Goal: Task Accomplishment & Management: Complete application form

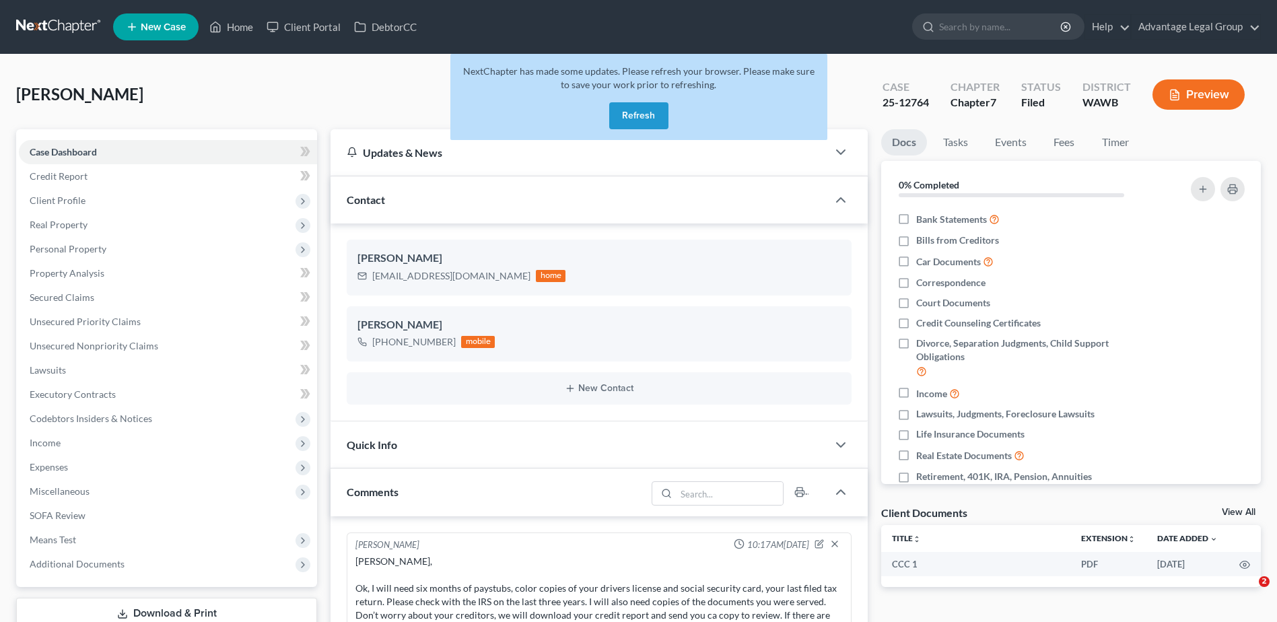
select select "0"
click at [638, 114] on button "Refresh" at bounding box center [638, 115] width 59 height 27
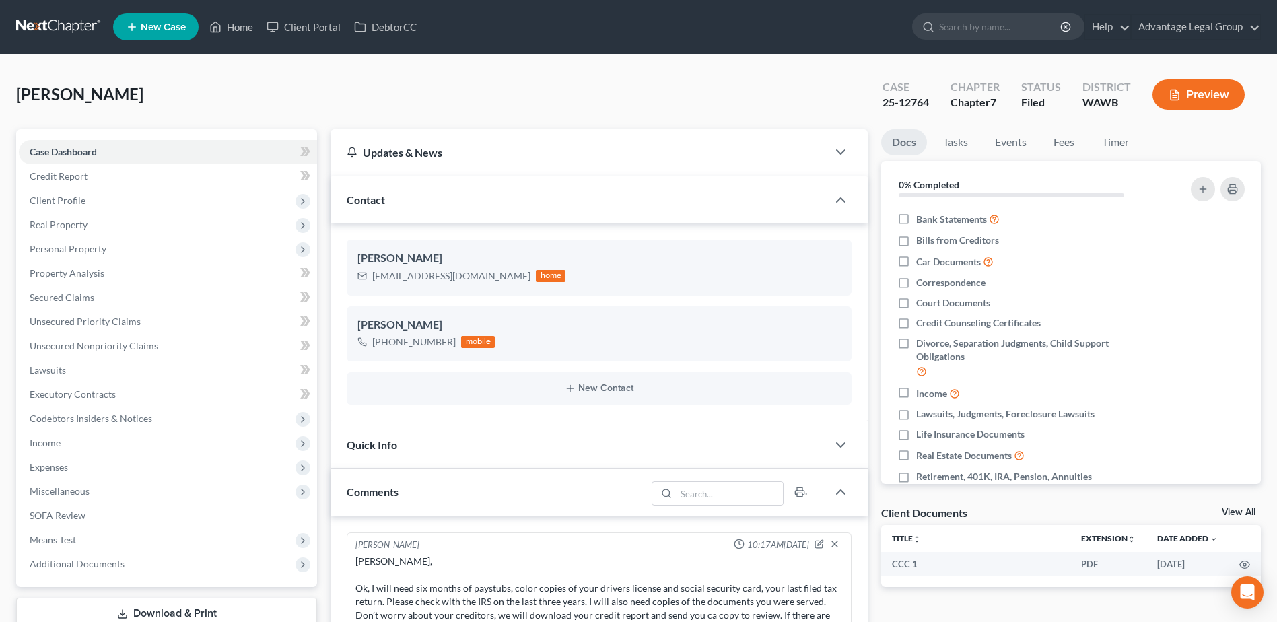
scroll to position [355, 0]
click at [231, 24] on link "Home" at bounding box center [231, 27] width 57 height 24
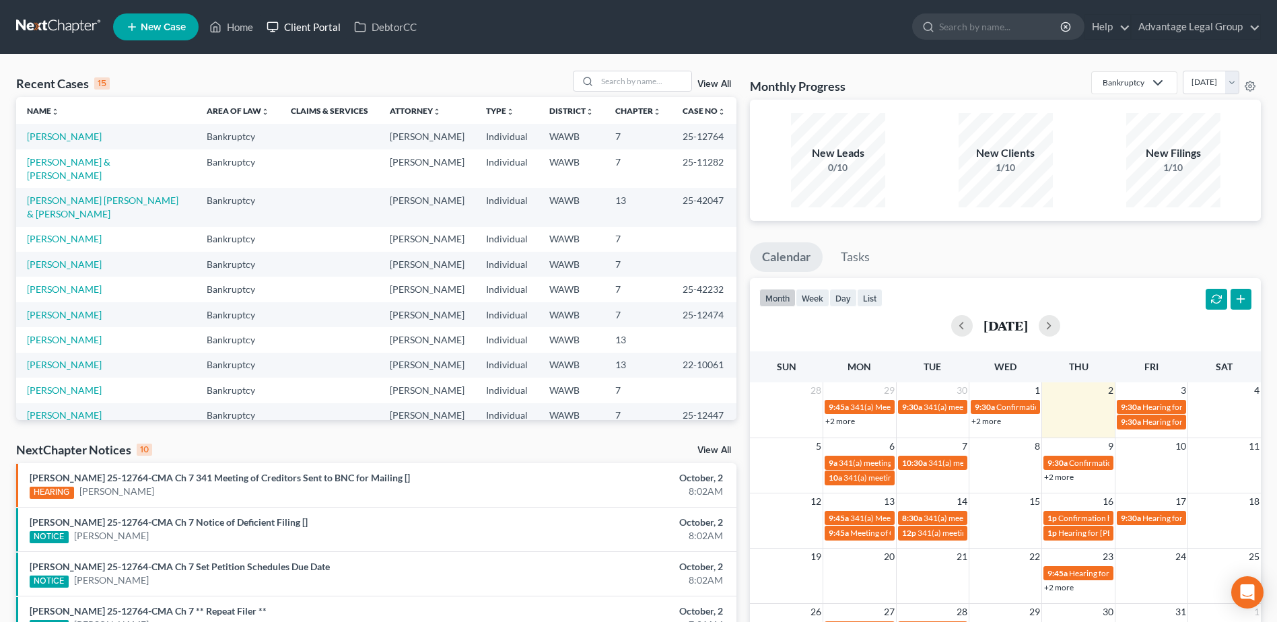
click at [305, 24] on link "Client Portal" at bounding box center [304, 27] width 88 height 24
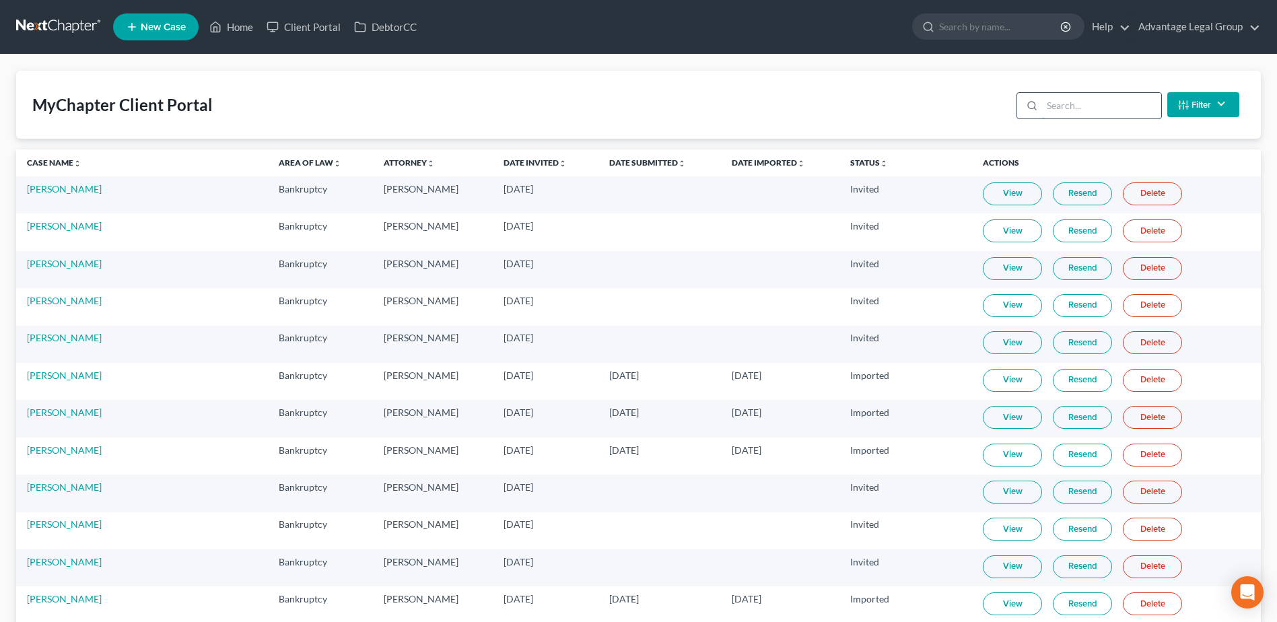
click at [1061, 111] on input "search" at bounding box center [1101, 106] width 119 height 26
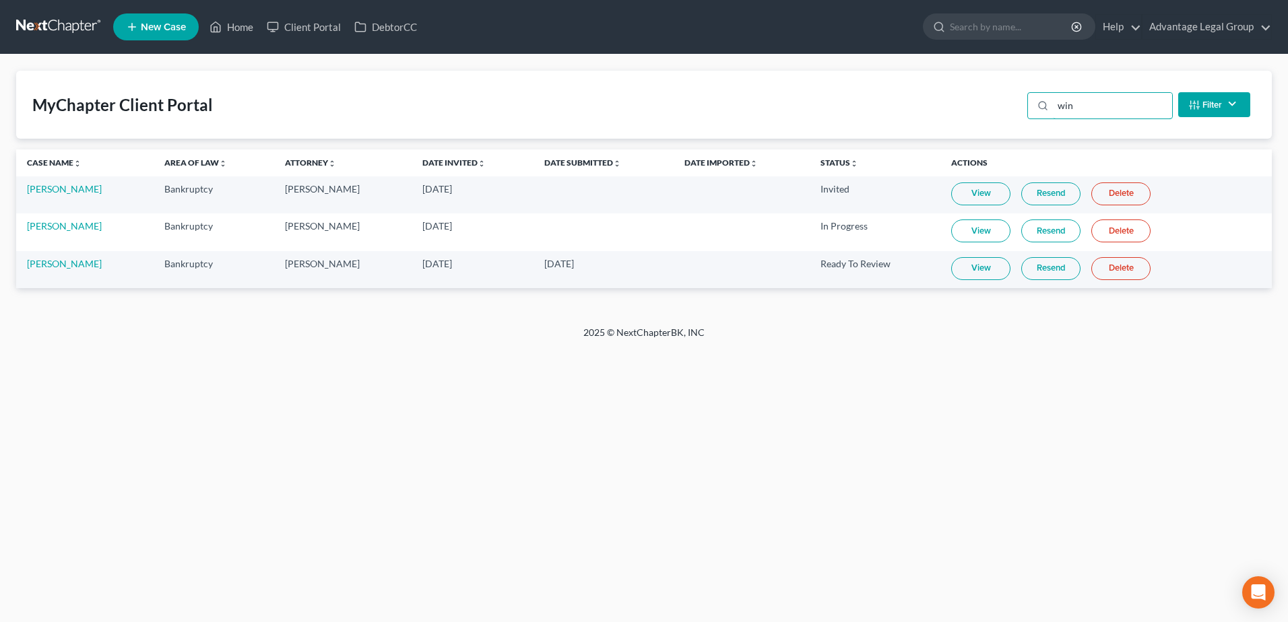
type input "win"
click at [1041, 187] on link "Resend" at bounding box center [1050, 193] width 59 height 23
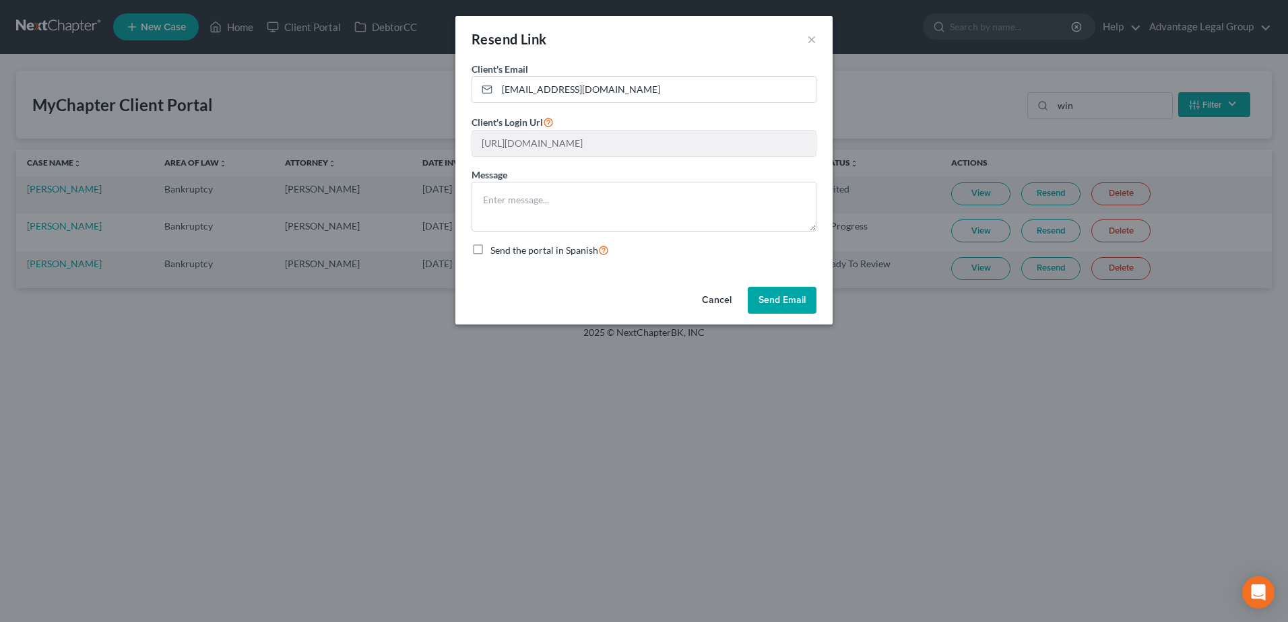
click at [787, 303] on button "Send Email" at bounding box center [781, 300] width 69 height 27
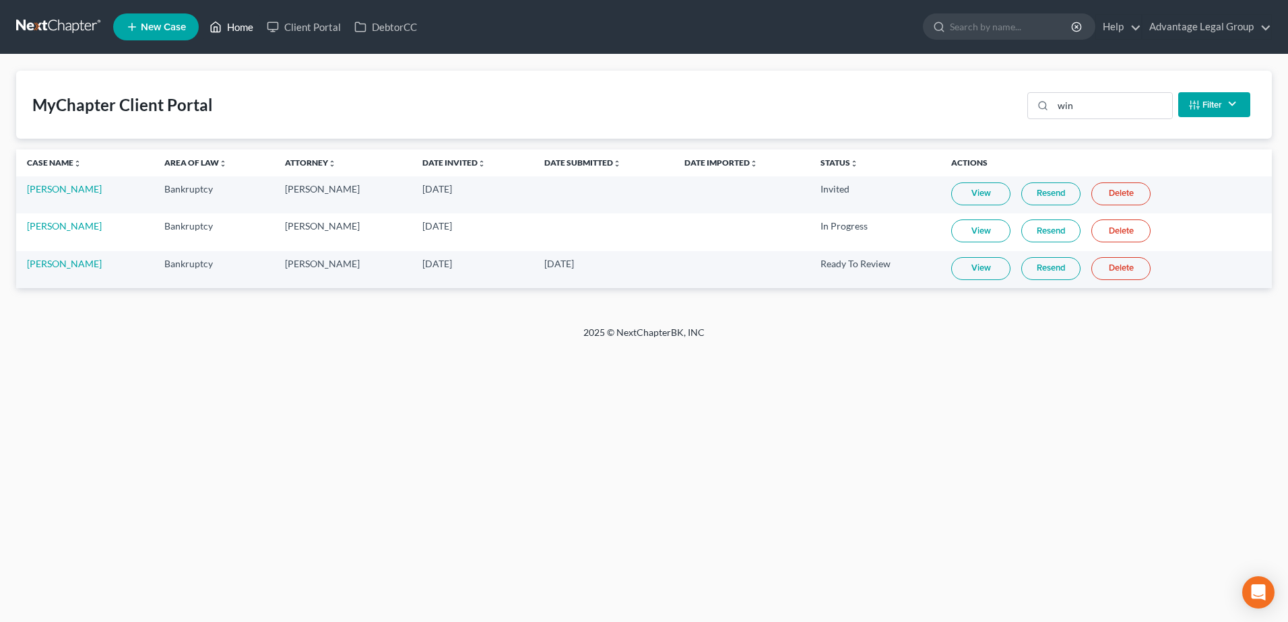
click at [240, 27] on link "Home" at bounding box center [231, 27] width 57 height 24
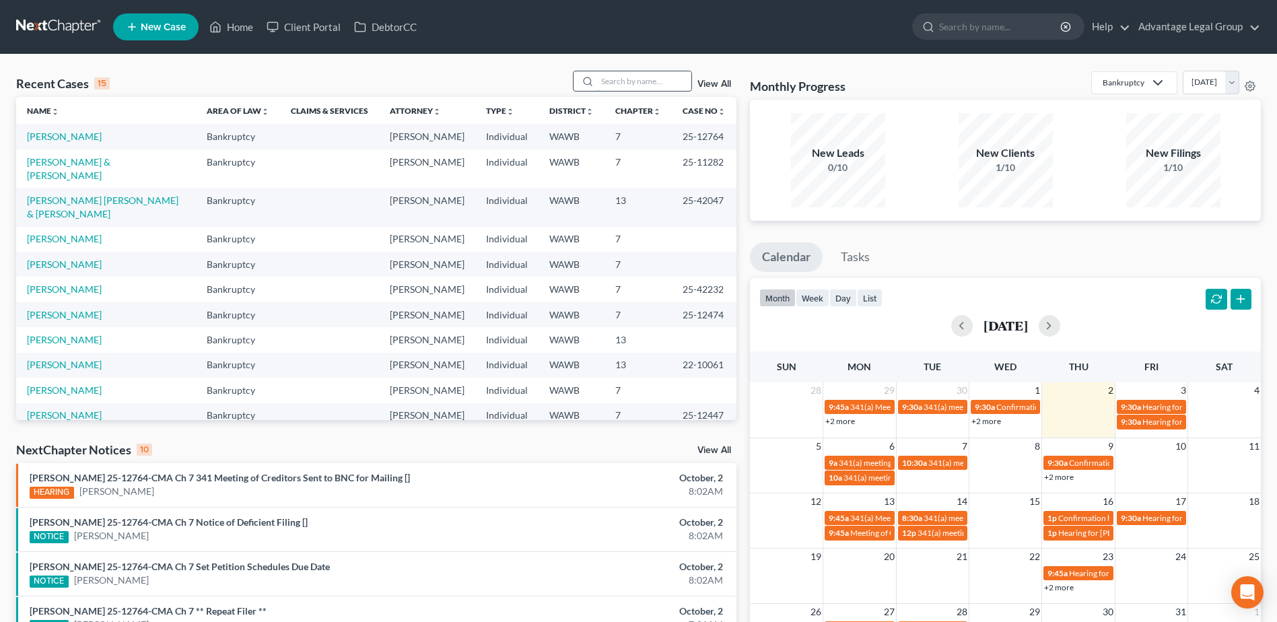
click at [617, 80] on input "search" at bounding box center [644, 81] width 94 height 20
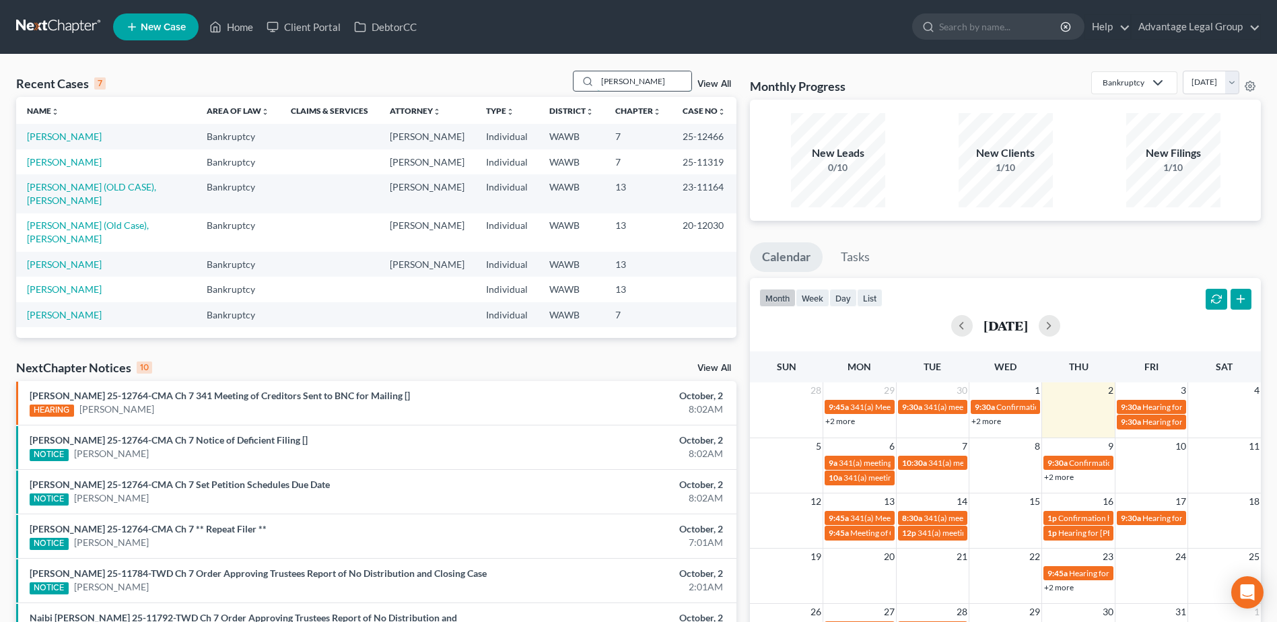
type input "[PERSON_NAME]"
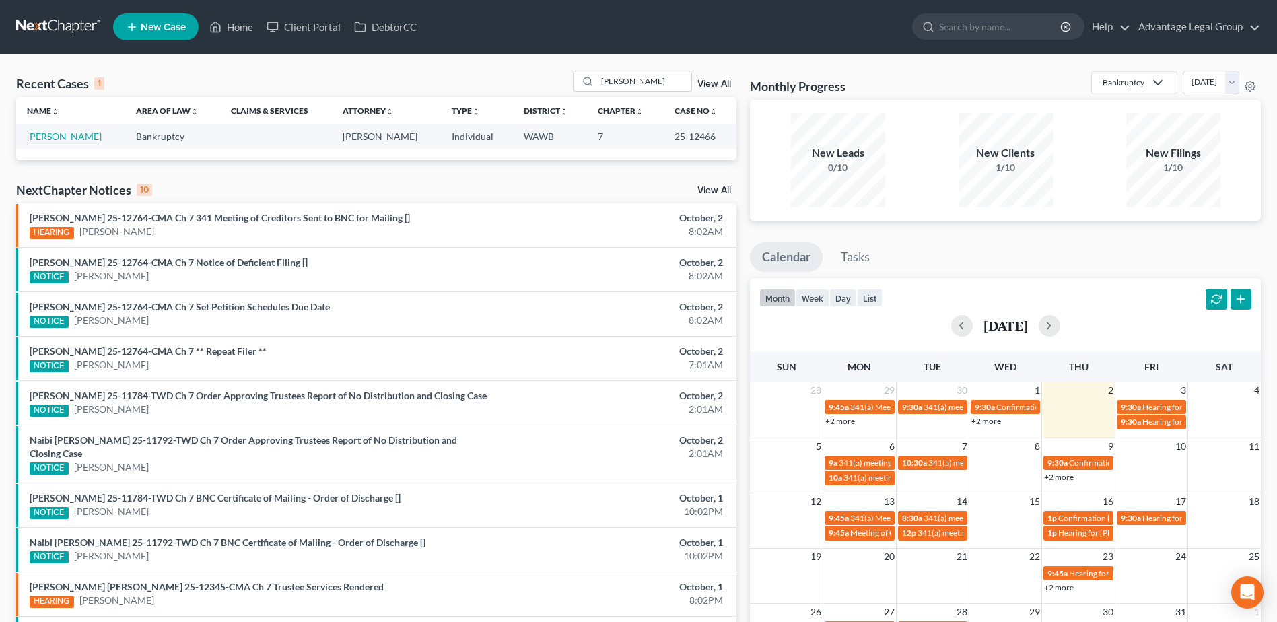
click at [43, 140] on link "[PERSON_NAME]" at bounding box center [64, 136] width 75 height 11
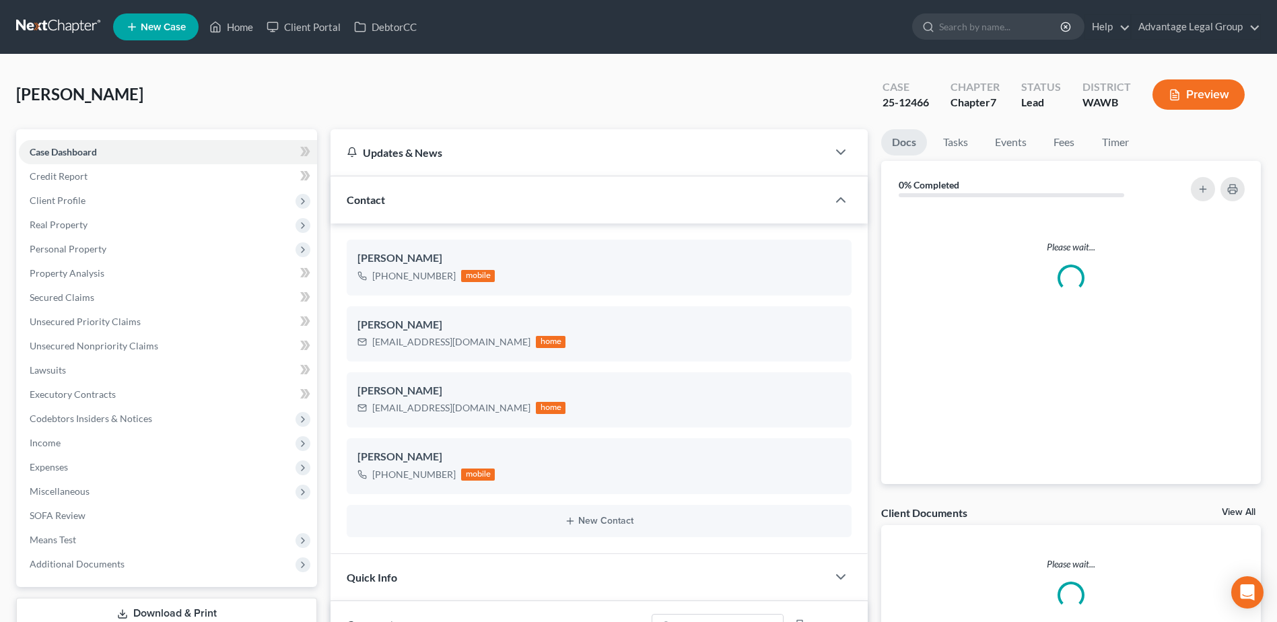
scroll to position [457, 0]
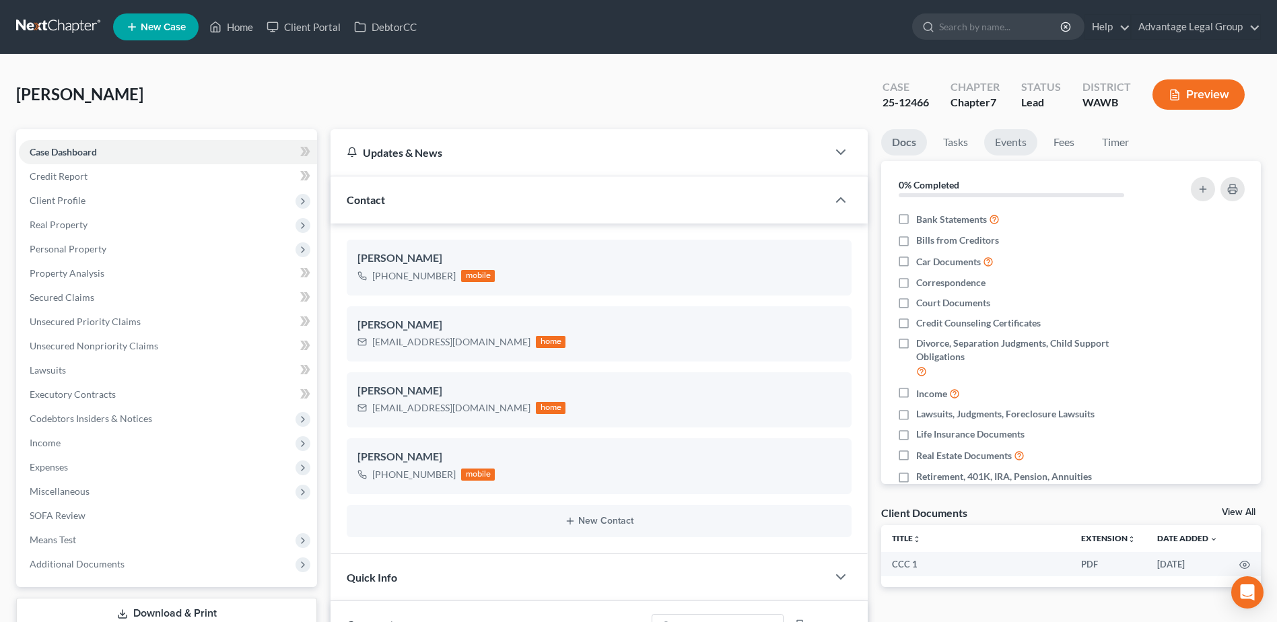
click at [1001, 143] on link "Events" at bounding box center [1010, 142] width 53 height 26
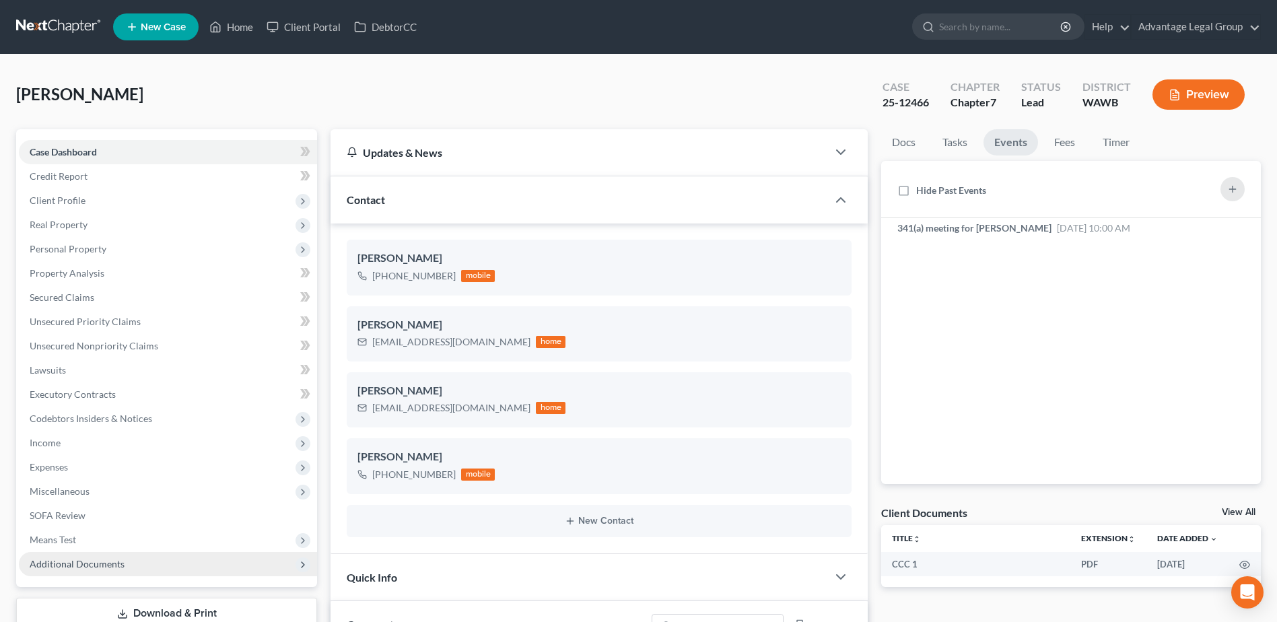
click at [74, 560] on span "Additional Documents" at bounding box center [77, 563] width 95 height 11
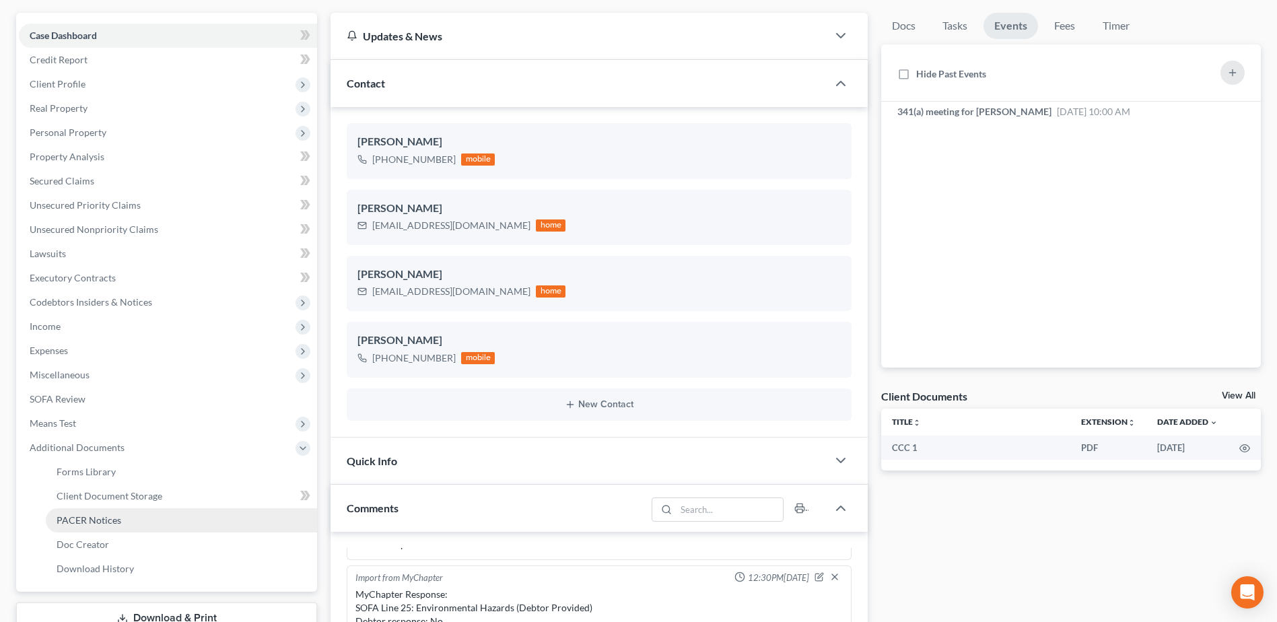
scroll to position [202, 0]
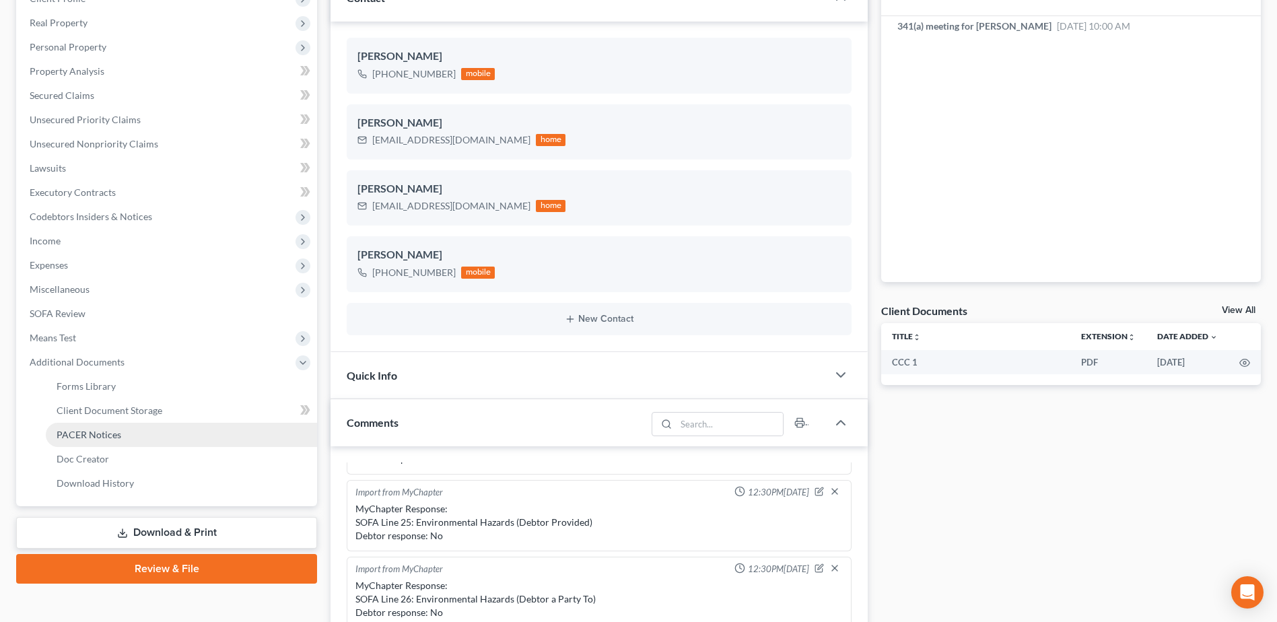
click at [98, 434] on span "PACER Notices" at bounding box center [89, 434] width 65 height 11
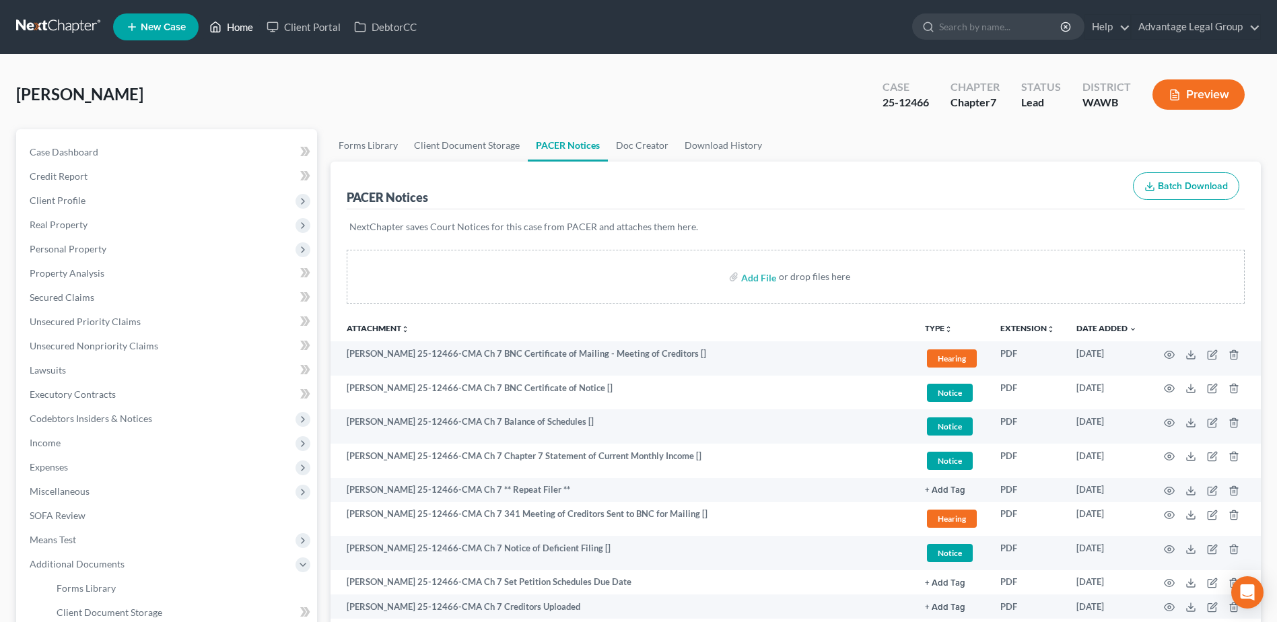
click at [242, 29] on link "Home" at bounding box center [231, 27] width 57 height 24
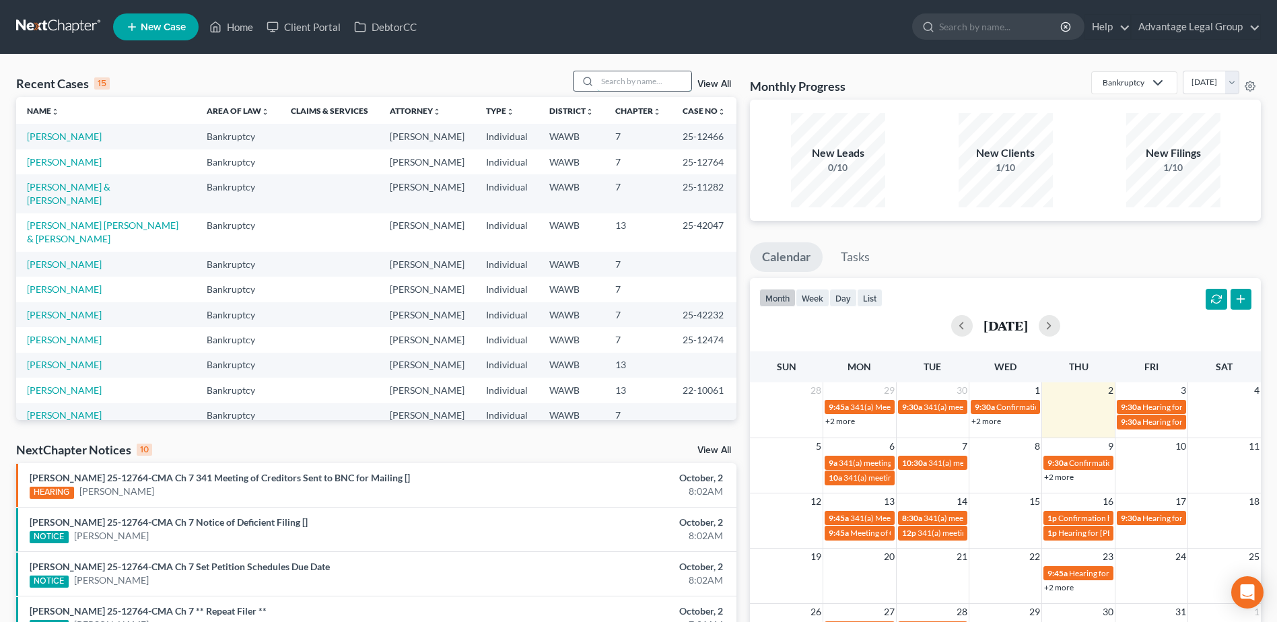
click at [603, 77] on input "search" at bounding box center [644, 81] width 94 height 20
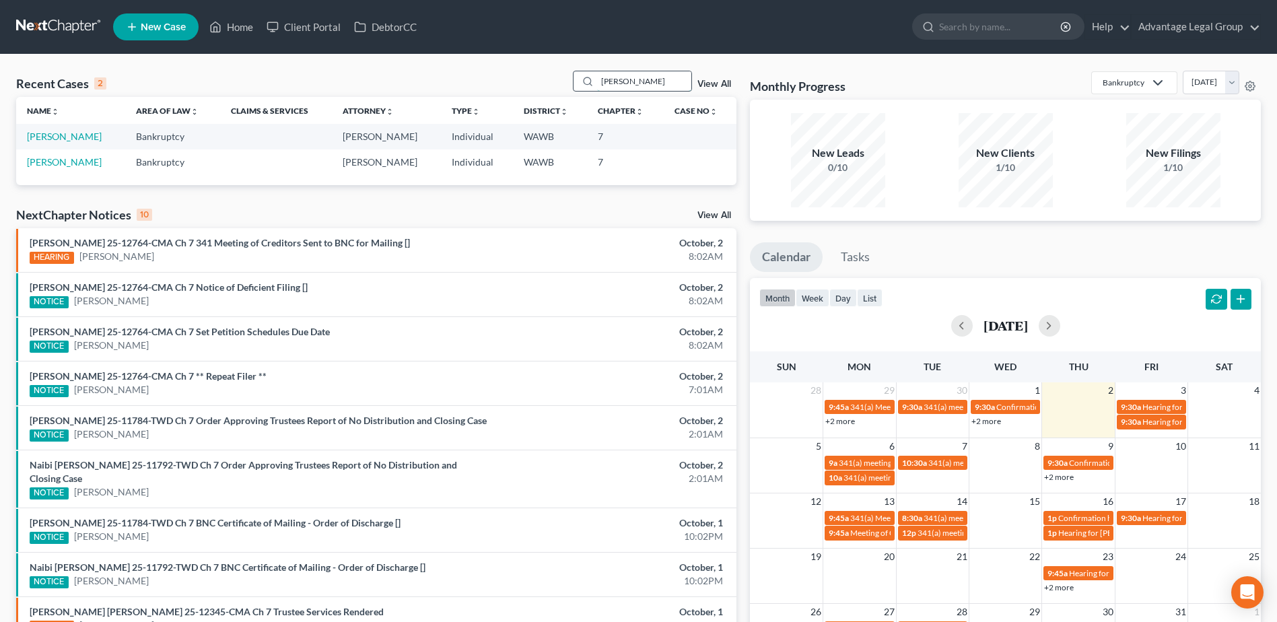
type input "[PERSON_NAME]"
click at [70, 160] on link "[PERSON_NAME]" at bounding box center [64, 161] width 75 height 11
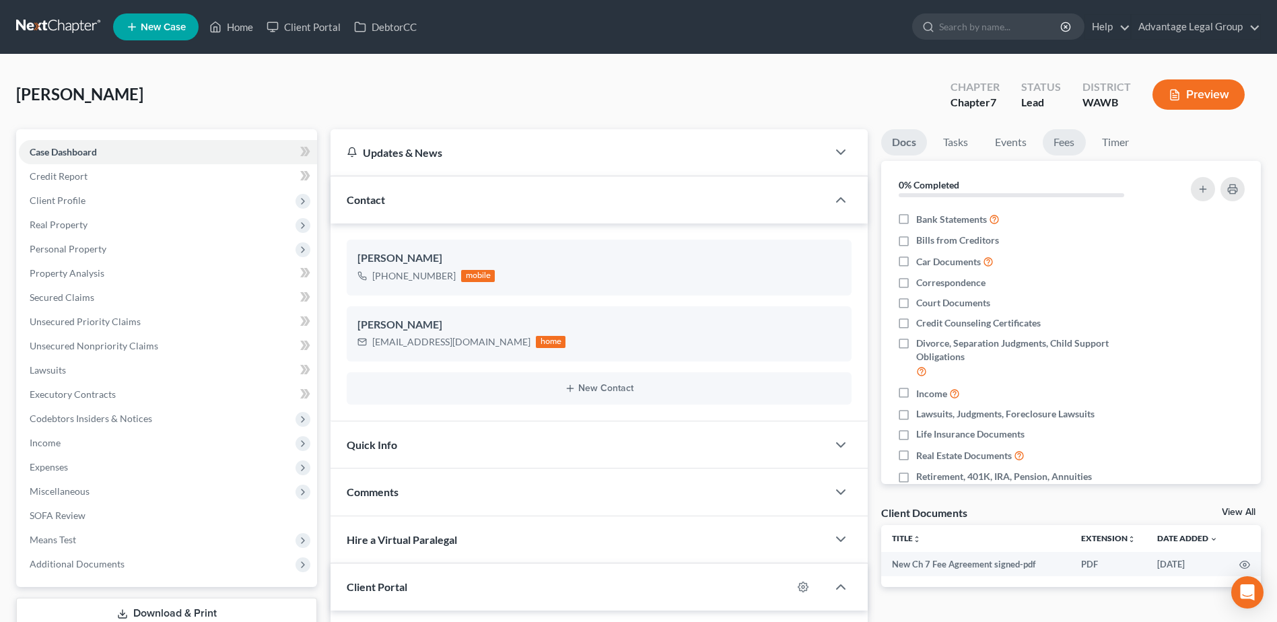
click at [1057, 141] on link "Fees" at bounding box center [1064, 142] width 43 height 26
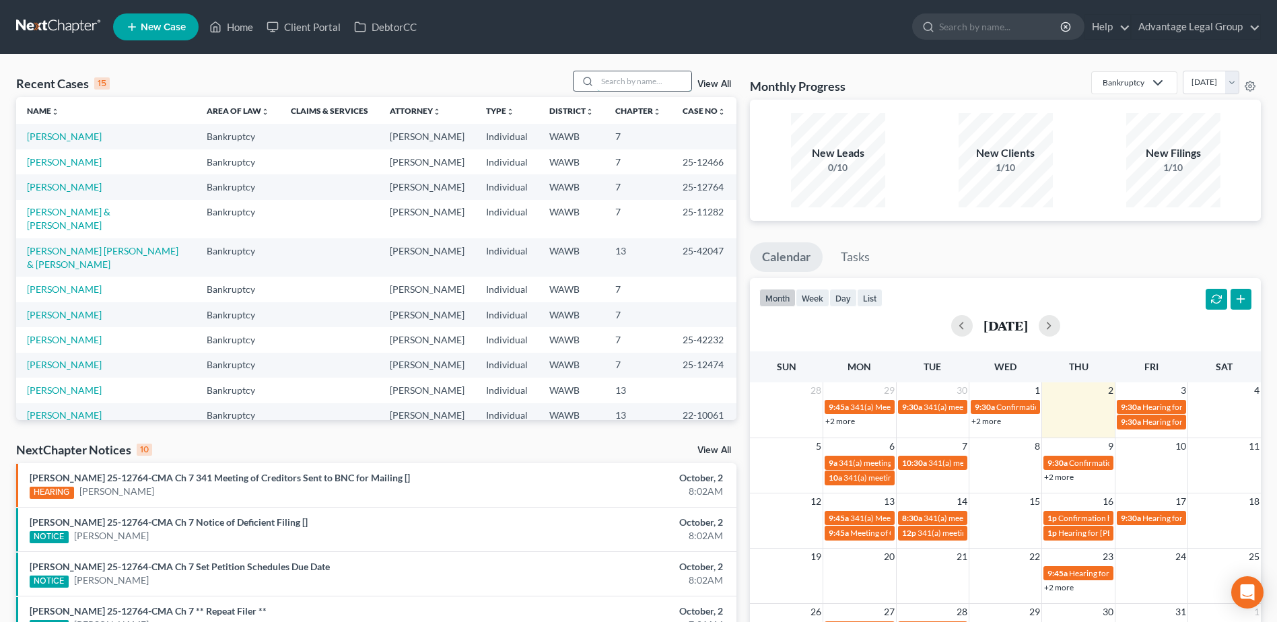
click at [609, 82] on input "search" at bounding box center [644, 81] width 94 height 20
type input "q"
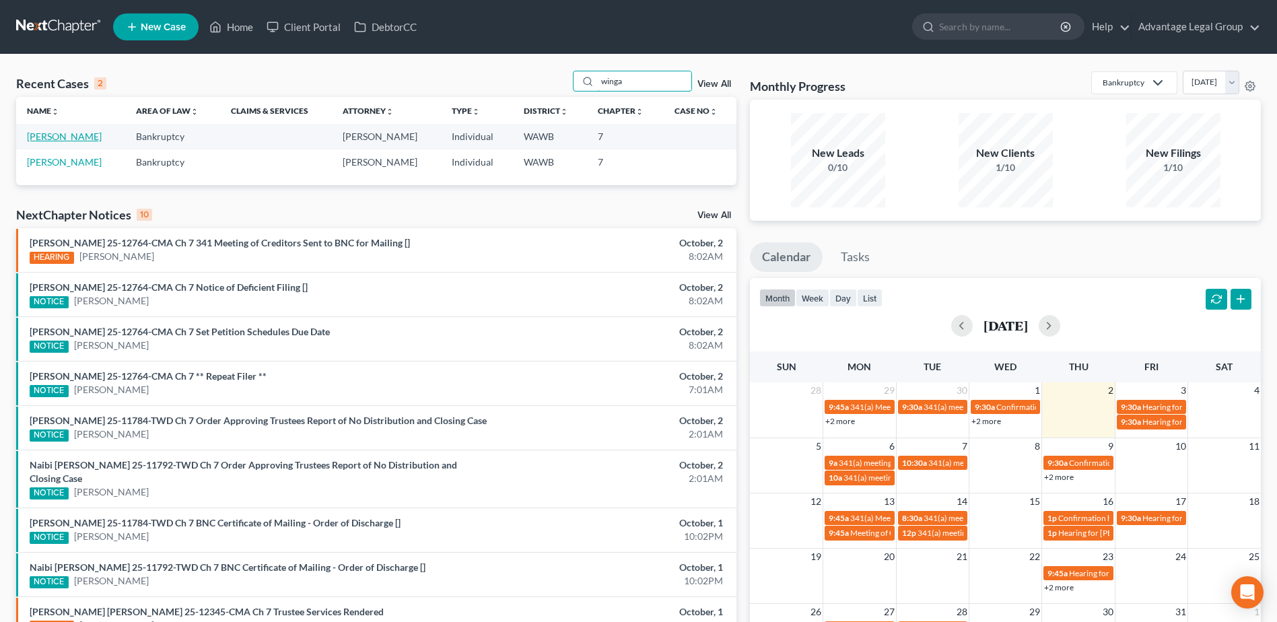
type input "winga"
click at [47, 136] on link "[PERSON_NAME]" at bounding box center [64, 136] width 75 height 11
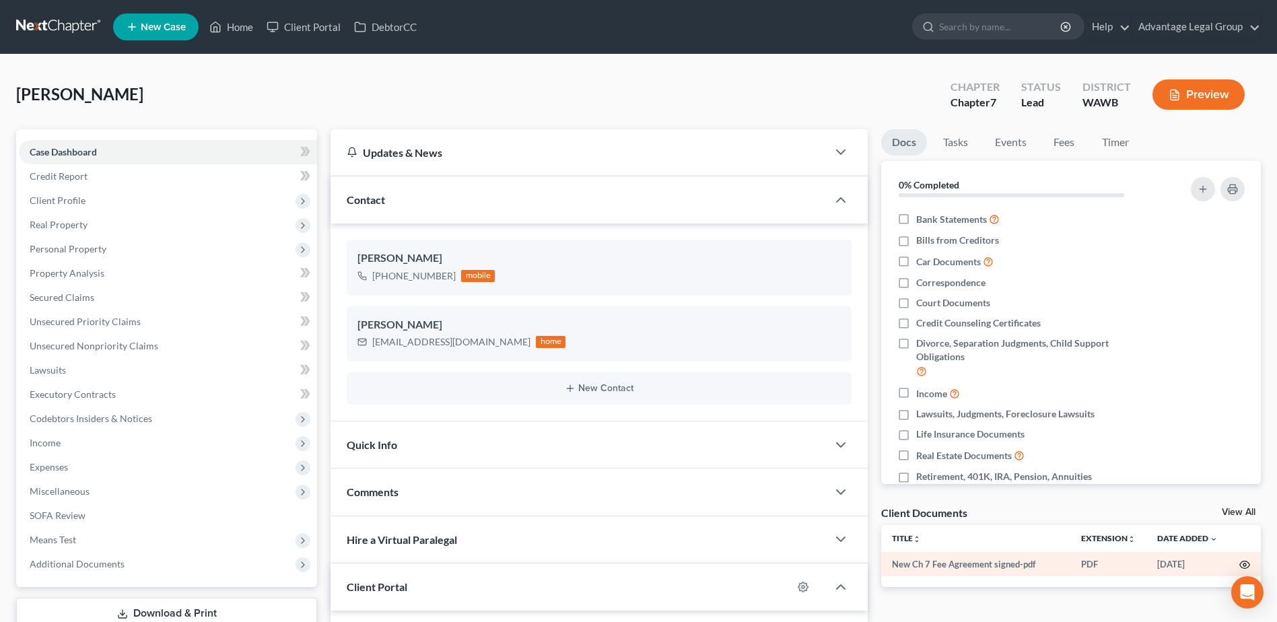
click at [1244, 564] on icon "button" at bounding box center [1245, 565] width 11 height 11
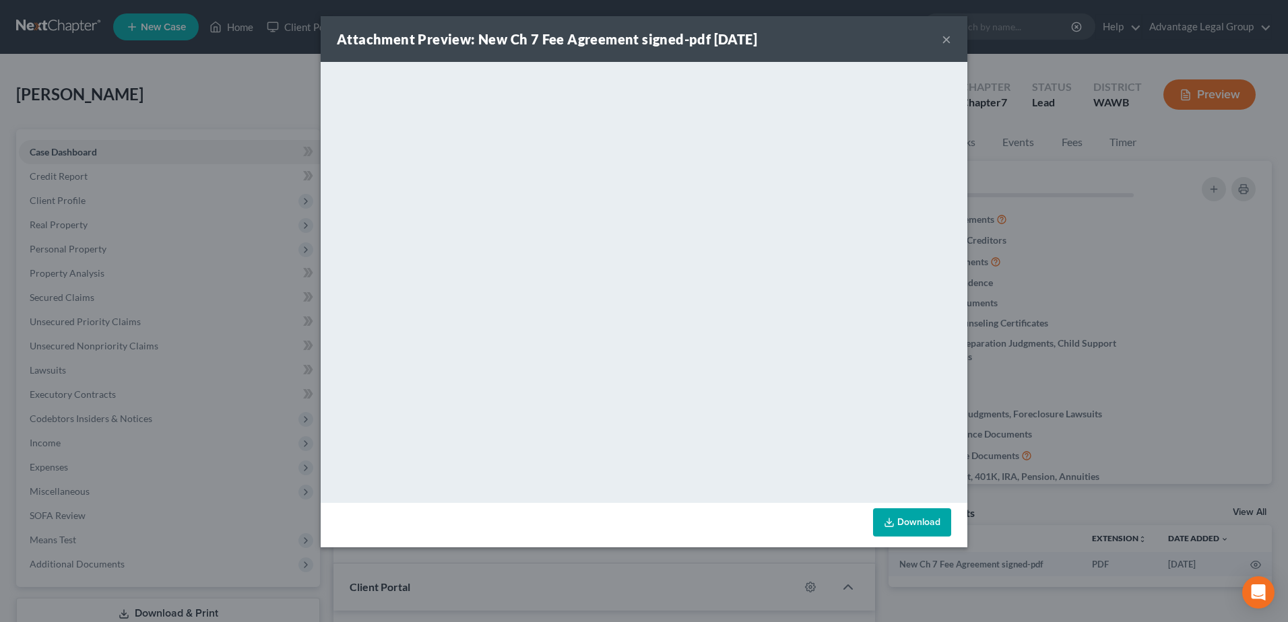
click at [948, 39] on button "×" at bounding box center [945, 39] width 9 height 16
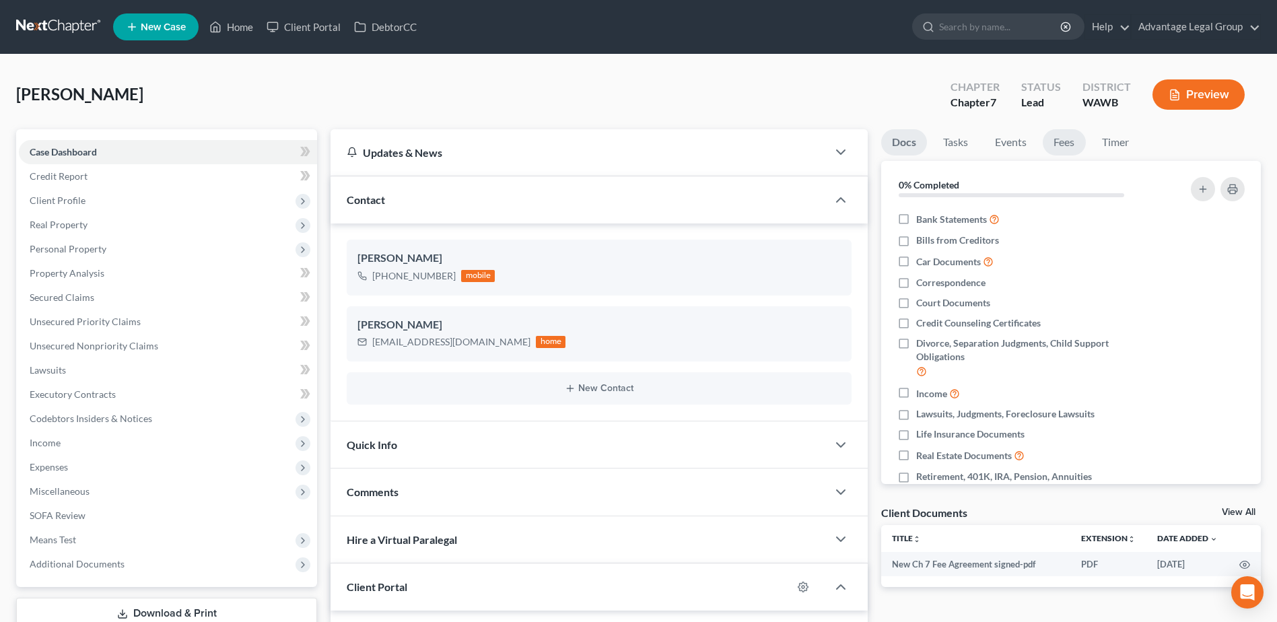
drag, startPoint x: 1057, startPoint y: 140, endPoint x: 1044, endPoint y: 147, distance: 14.8
click at [1057, 140] on link "Fees" at bounding box center [1064, 142] width 43 height 26
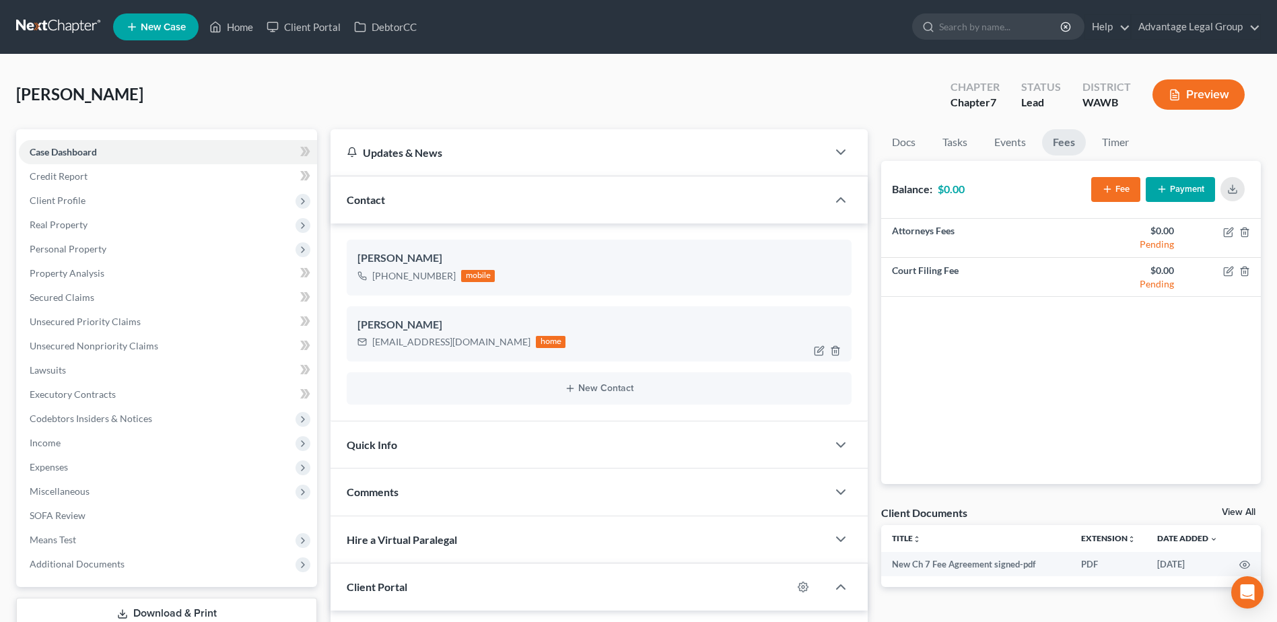
click at [384, 349] on div "[EMAIL_ADDRESS][DOMAIN_NAME] home" at bounding box center [462, 342] width 208 height 18
drag, startPoint x: 372, startPoint y: 343, endPoint x: 482, endPoint y: 352, distance: 110.7
click at [482, 352] on div "[PERSON_NAME] [EMAIL_ADDRESS][DOMAIN_NAME] home" at bounding box center [599, 333] width 505 height 55
copy div "[EMAIL_ADDRESS][DOMAIN_NAME]"
click at [244, 26] on link "Home" at bounding box center [231, 27] width 57 height 24
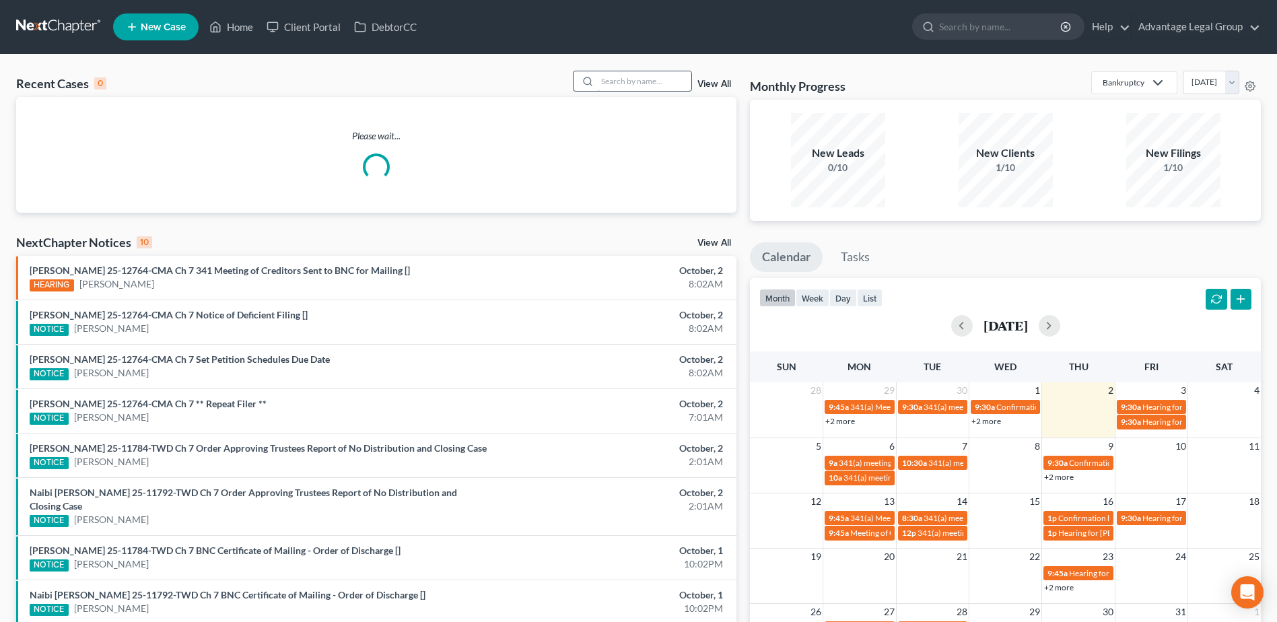
click at [626, 84] on input "search" at bounding box center [644, 81] width 94 height 20
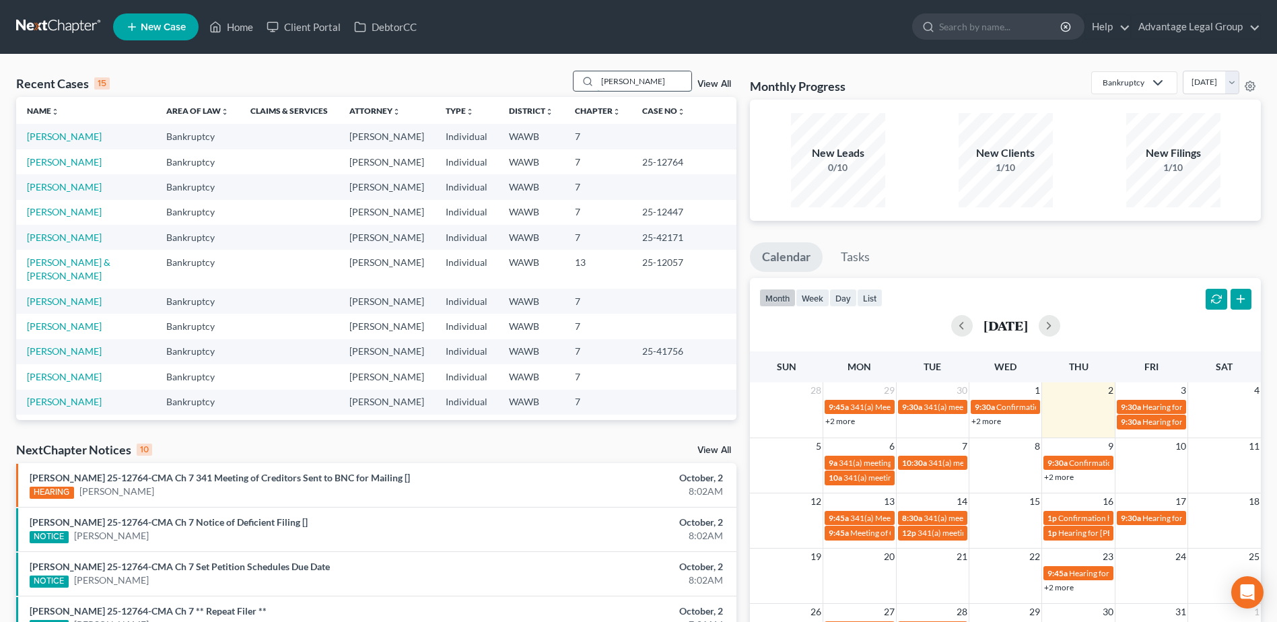
type input "[PERSON_NAME]"
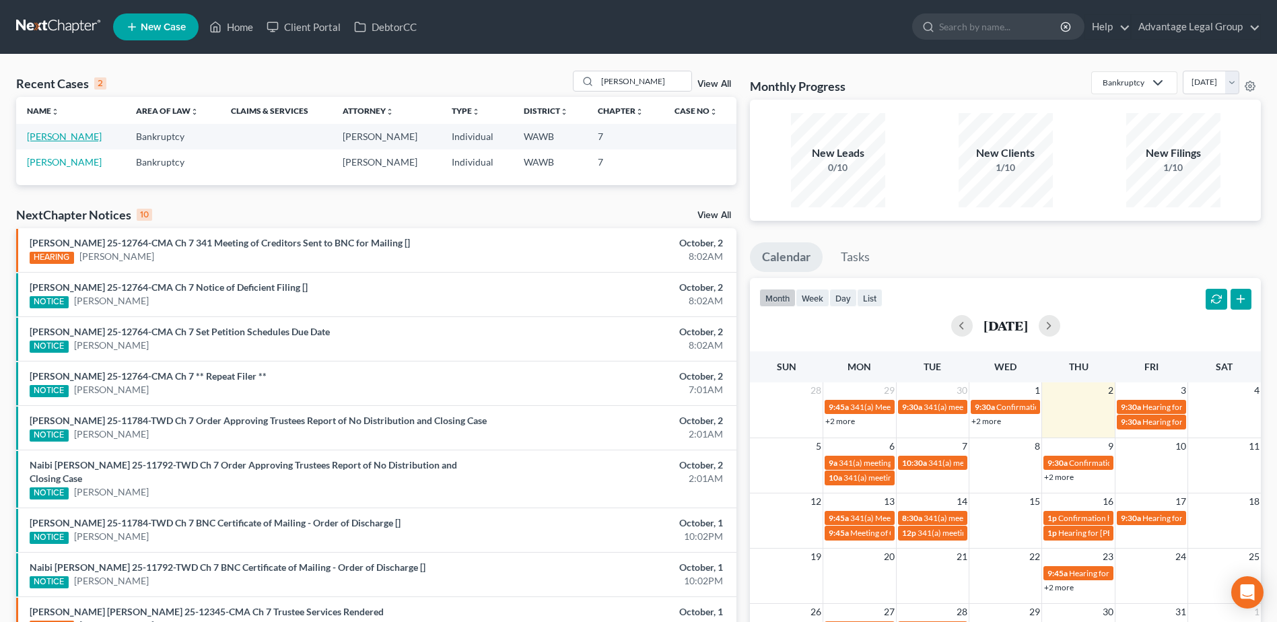
click at [63, 136] on link "[PERSON_NAME]" at bounding box center [64, 136] width 75 height 11
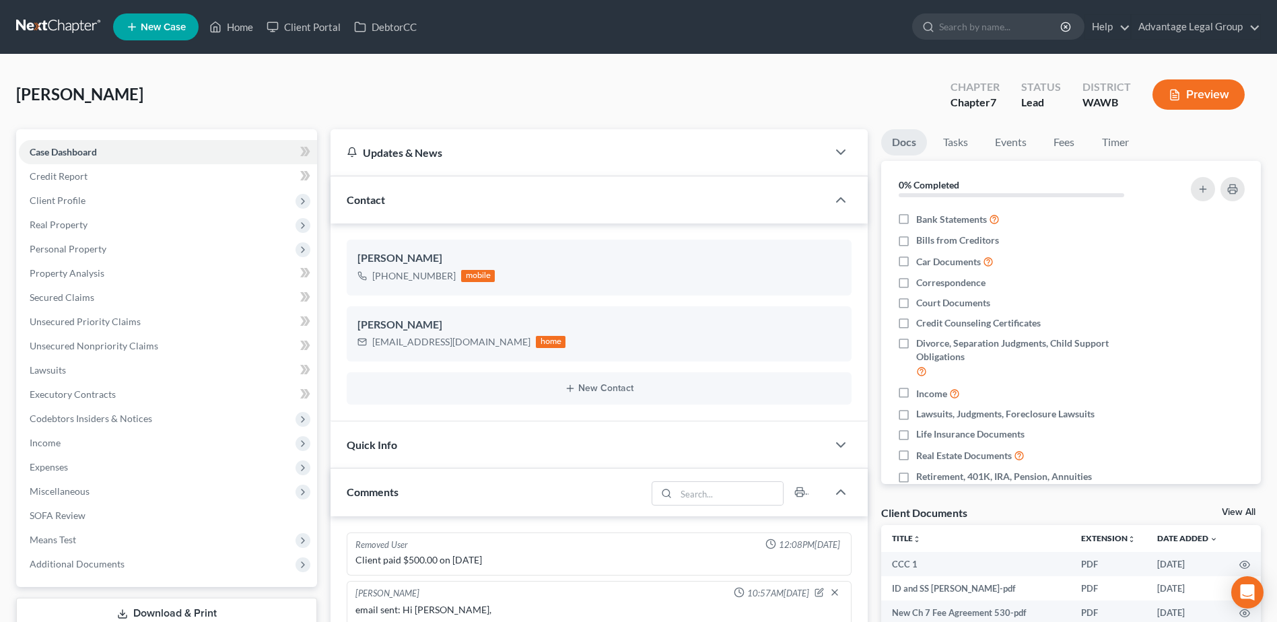
scroll to position [225, 0]
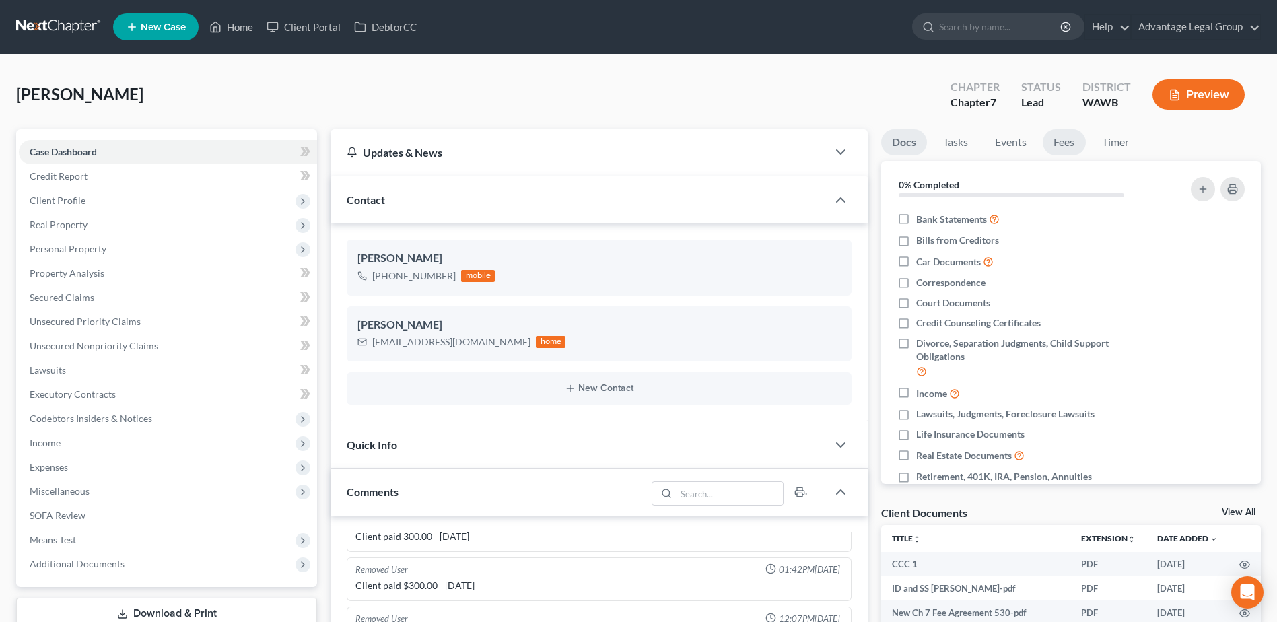
click at [1065, 149] on link "Fees" at bounding box center [1064, 142] width 43 height 26
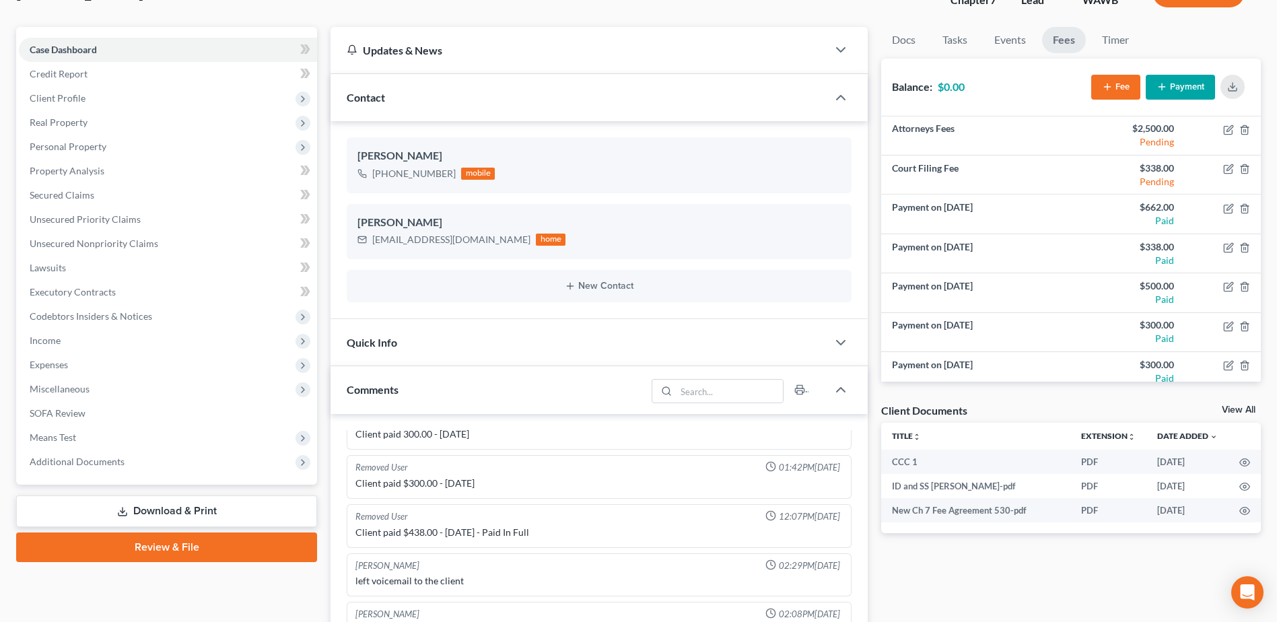
scroll to position [0, 0]
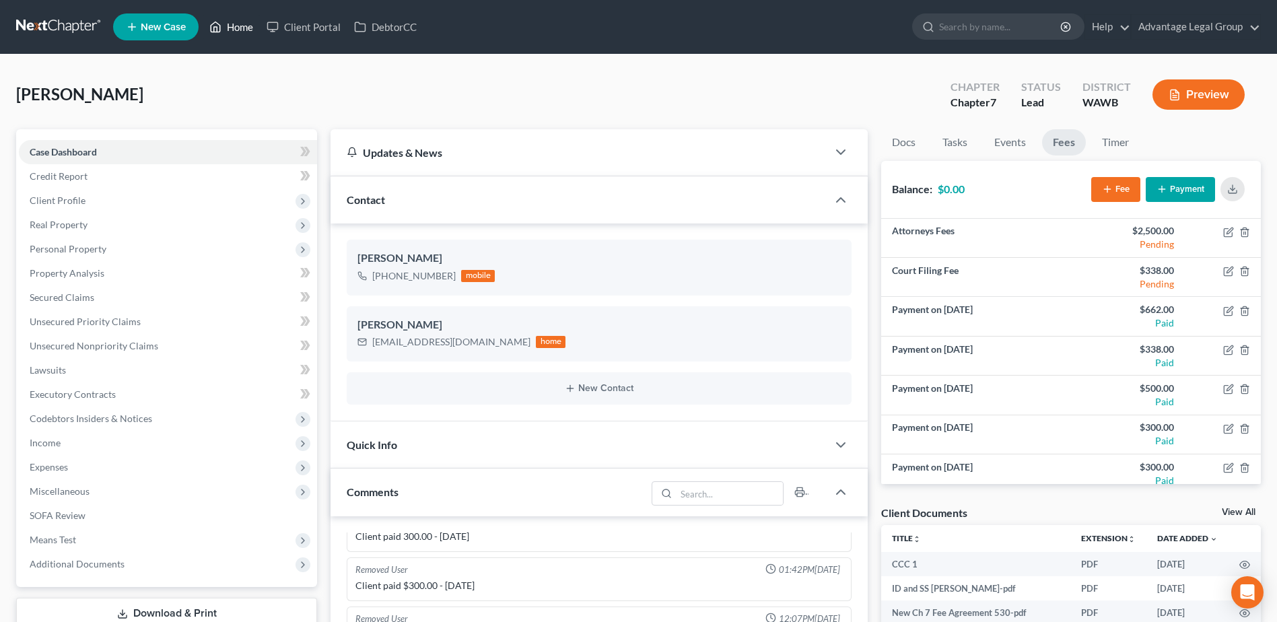
click at [231, 28] on link "Home" at bounding box center [231, 27] width 57 height 24
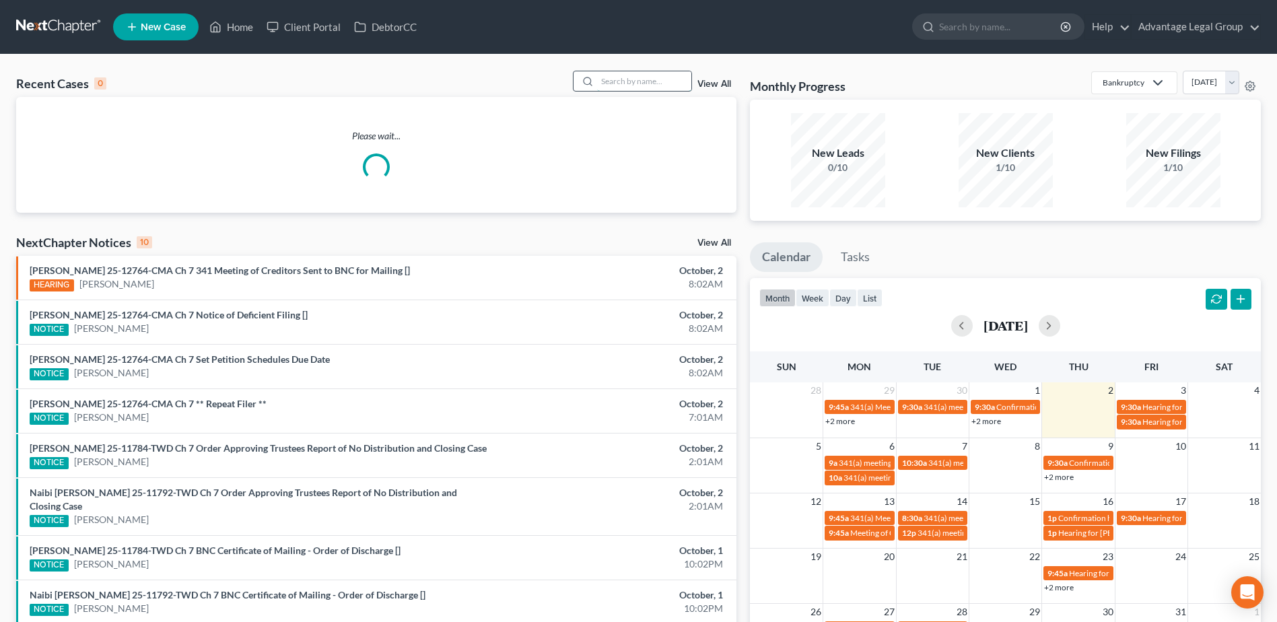
click at [625, 81] on input "search" at bounding box center [644, 81] width 94 height 20
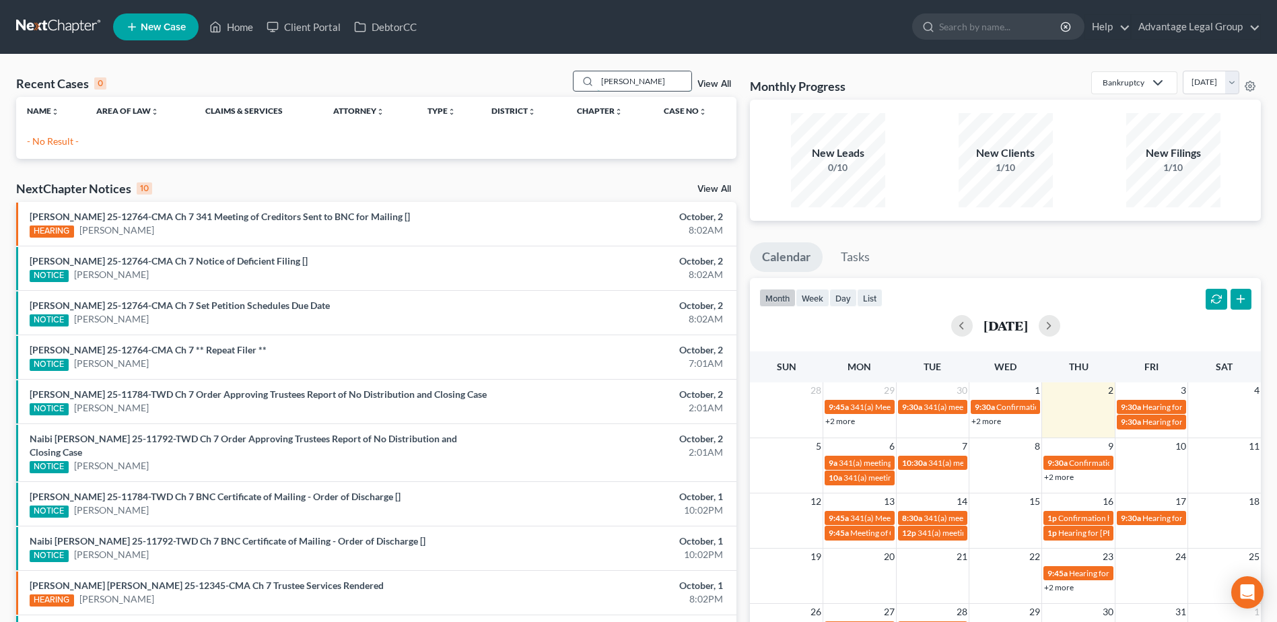
drag, startPoint x: 638, startPoint y: 81, endPoint x: 589, endPoint y: 81, distance: 49.2
click at [589, 81] on div "[PERSON_NAME]" at bounding box center [633, 81] width 120 height 21
click at [228, 26] on link "Home" at bounding box center [231, 27] width 57 height 24
click at [244, 27] on link "Home" at bounding box center [231, 27] width 57 height 24
click at [651, 79] on input "[PERSON_NAME]" at bounding box center [644, 81] width 94 height 20
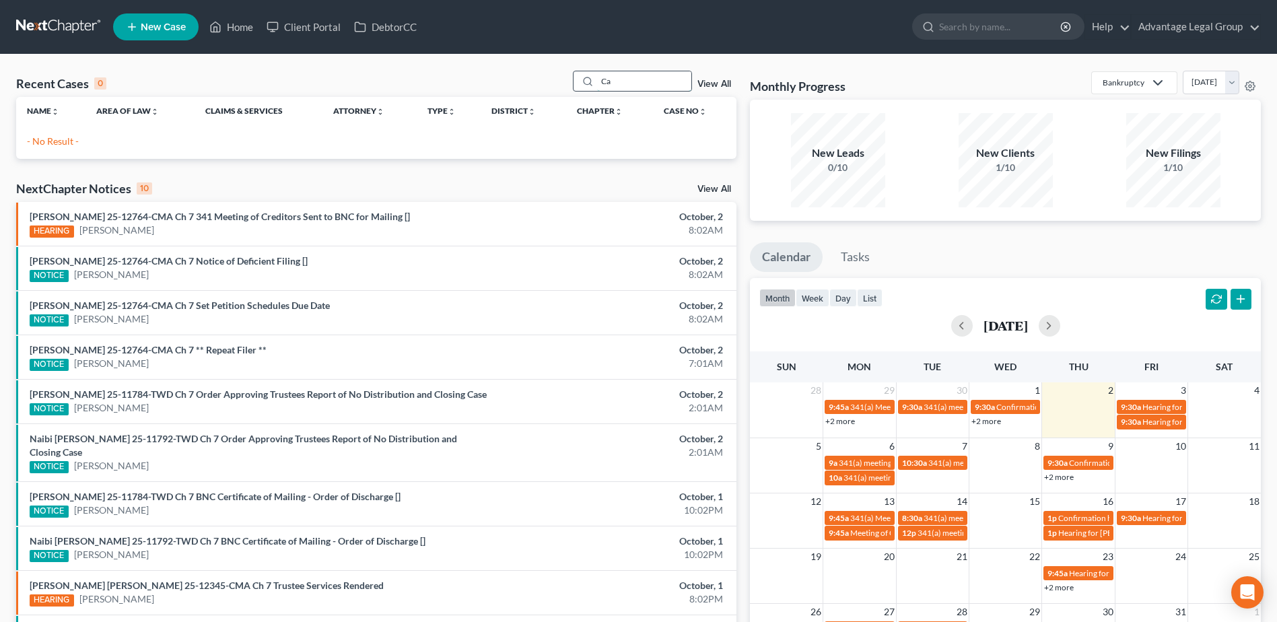
type input "C"
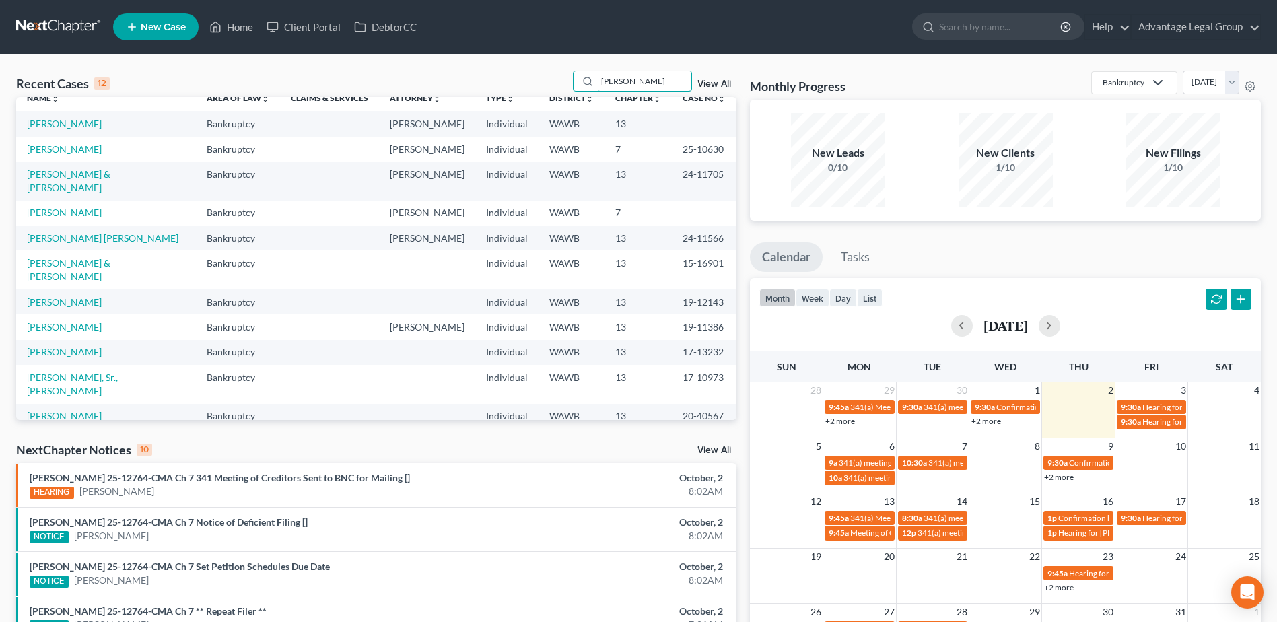
scroll to position [17, 0]
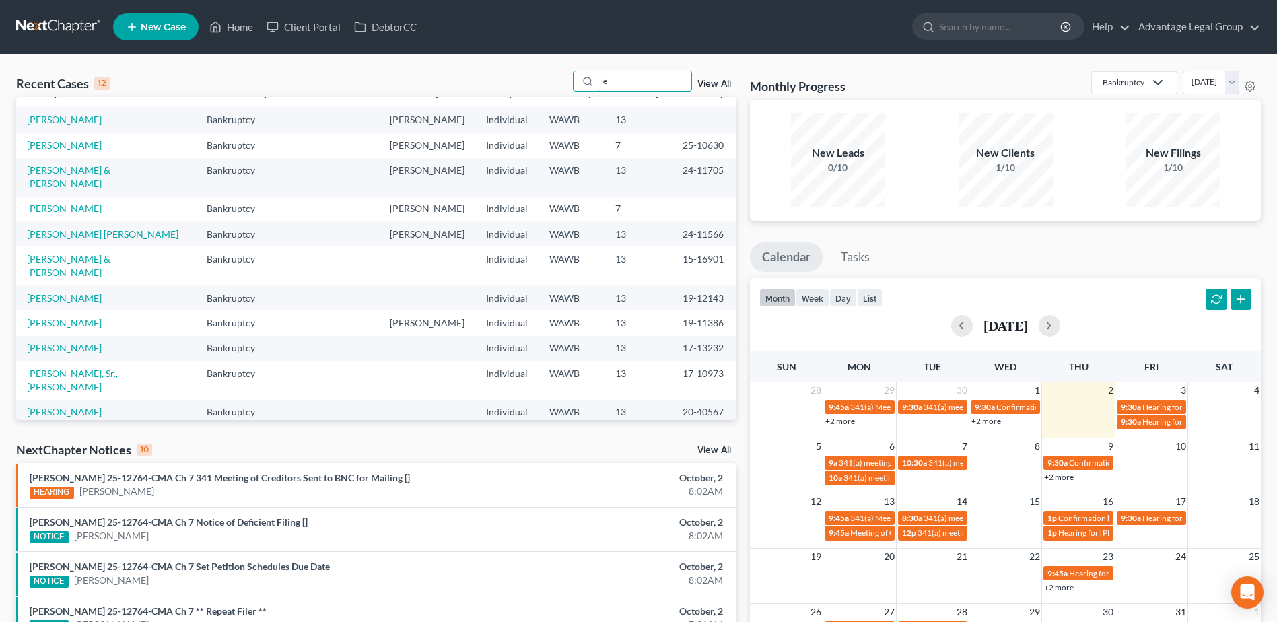
type input "l"
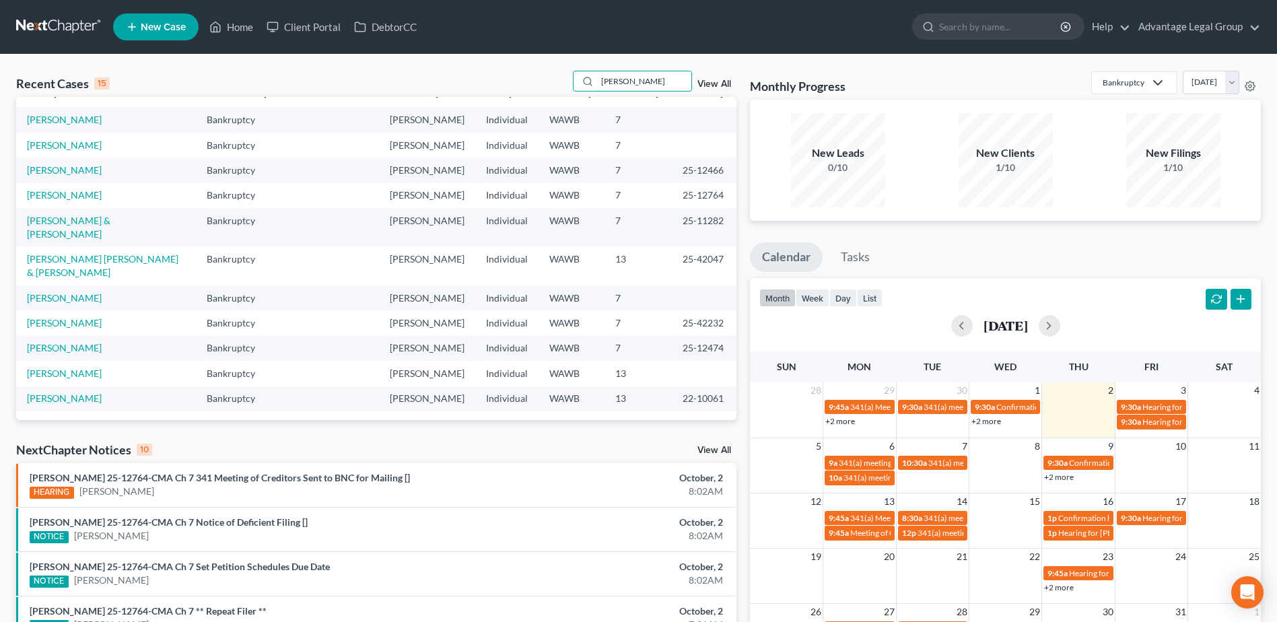
scroll to position [0, 0]
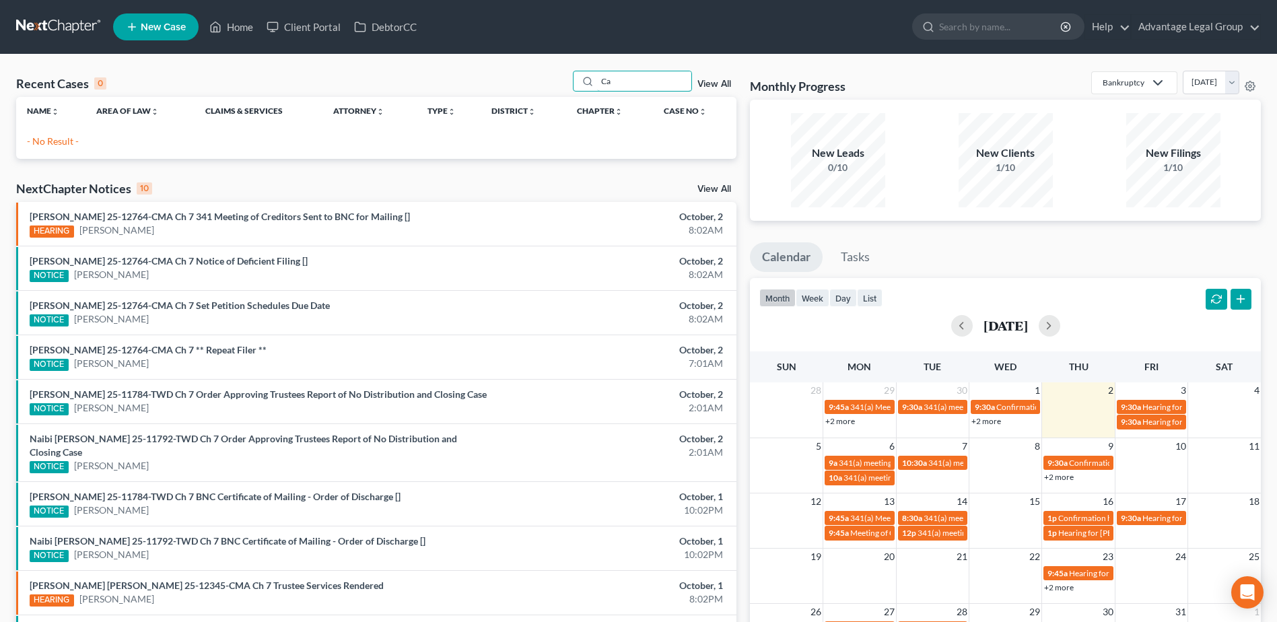
type input "C"
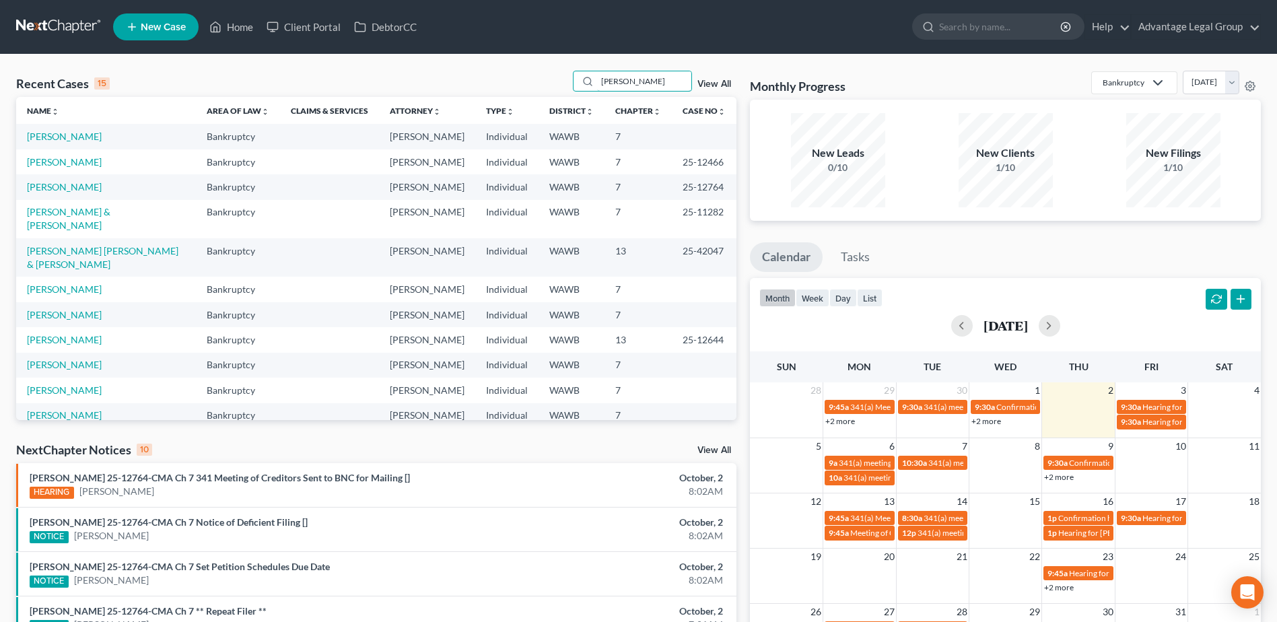
type input "[PERSON_NAME]"
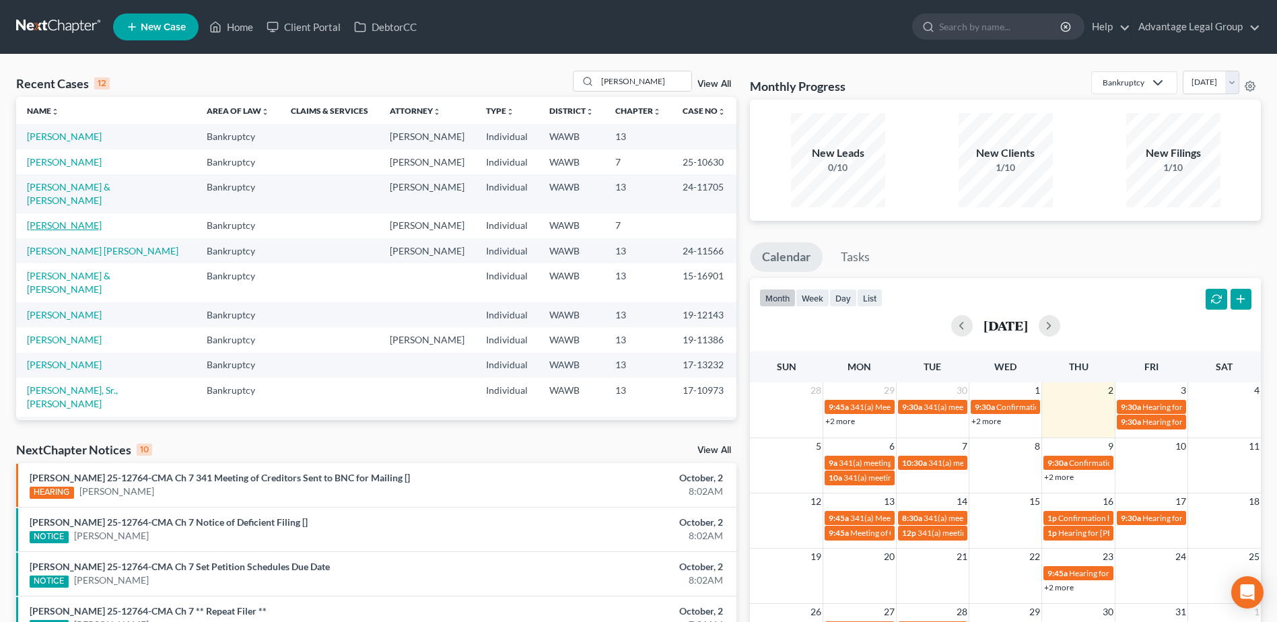
click at [65, 220] on link "[PERSON_NAME]" at bounding box center [64, 225] width 75 height 11
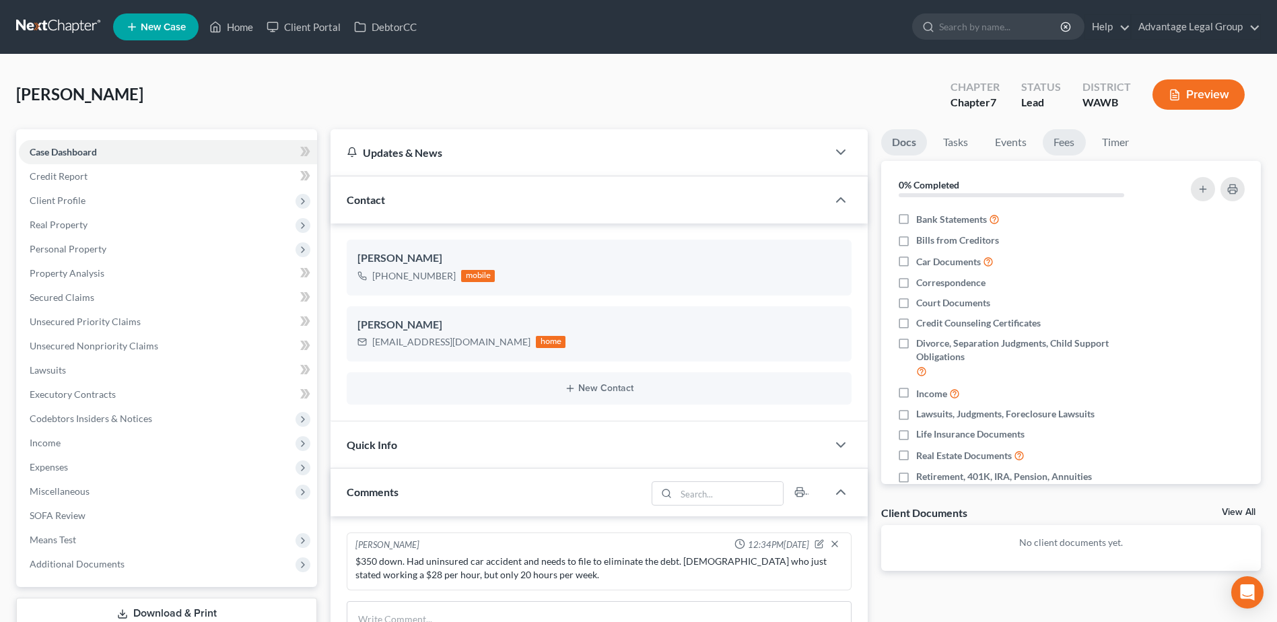
click at [1069, 140] on link "Fees" at bounding box center [1064, 142] width 43 height 26
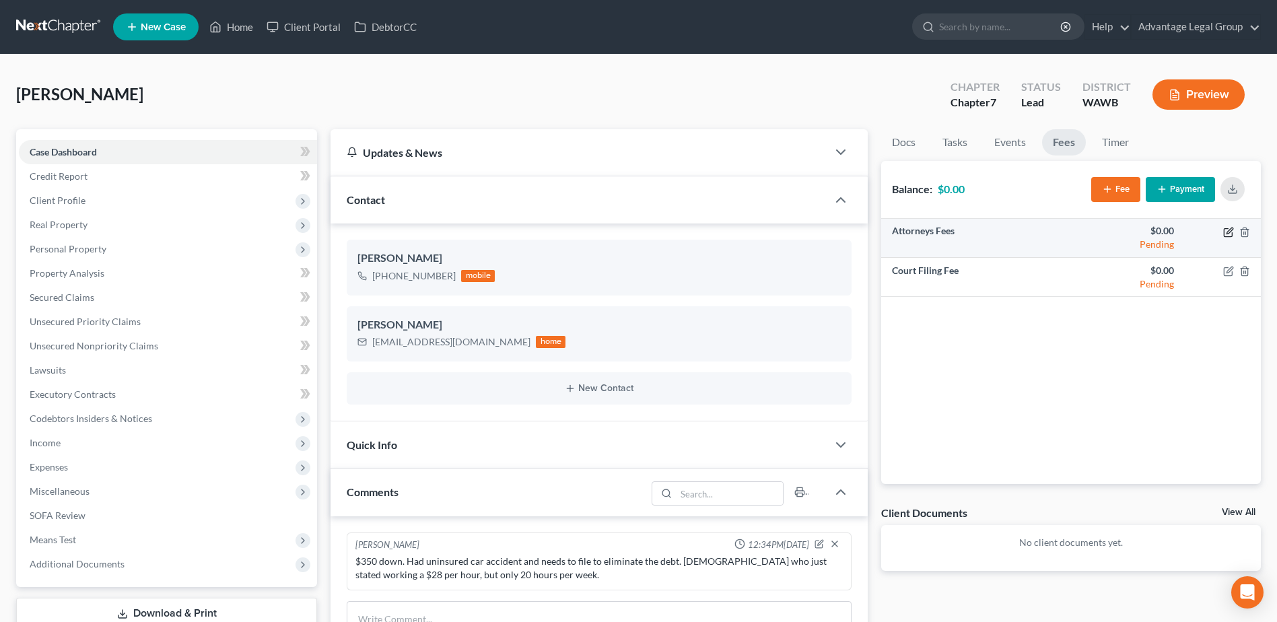
click at [1228, 230] on icon "button" at bounding box center [1229, 232] width 11 height 11
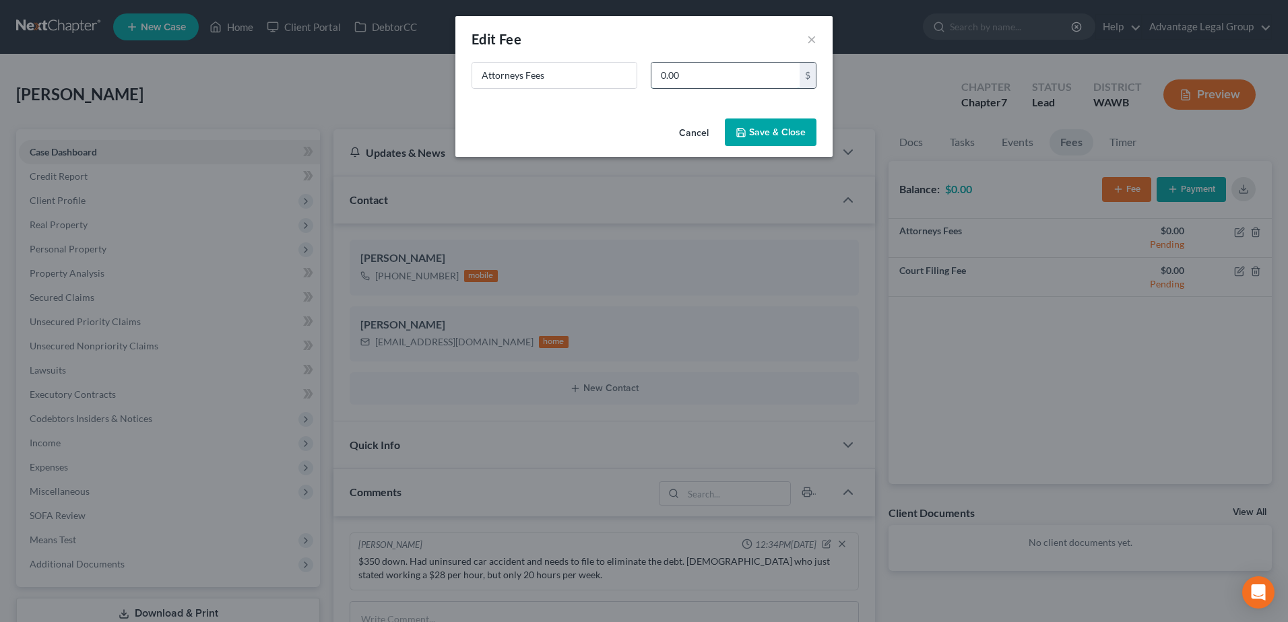
click at [717, 80] on input "0.00" at bounding box center [725, 76] width 148 height 26
type input "2,500.00"
click at [758, 125] on button "Save & Close" at bounding box center [771, 133] width 92 height 28
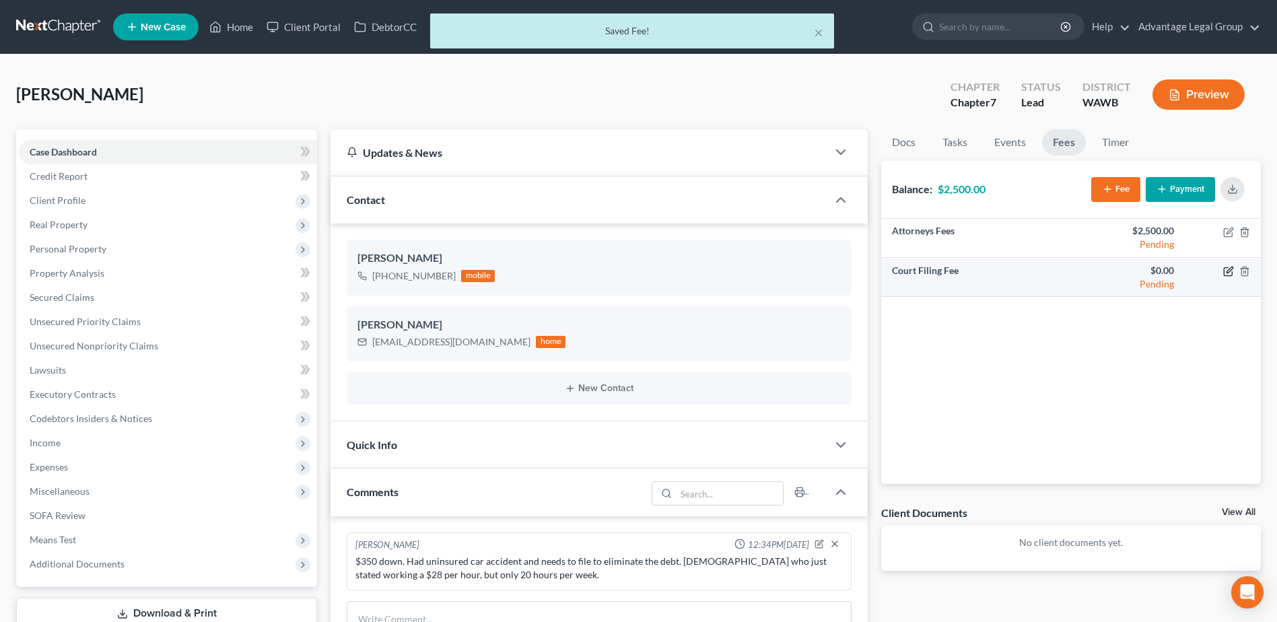
click at [1225, 273] on icon "button" at bounding box center [1228, 272] width 8 height 8
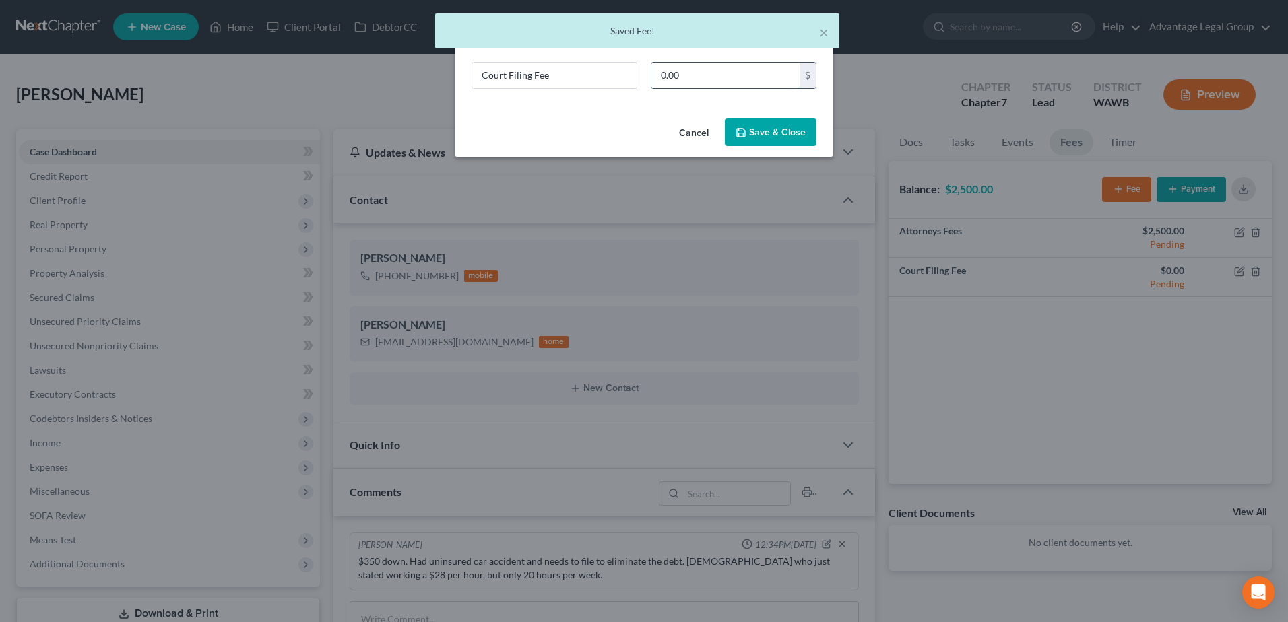
click at [715, 79] on input "0.00" at bounding box center [725, 76] width 148 height 26
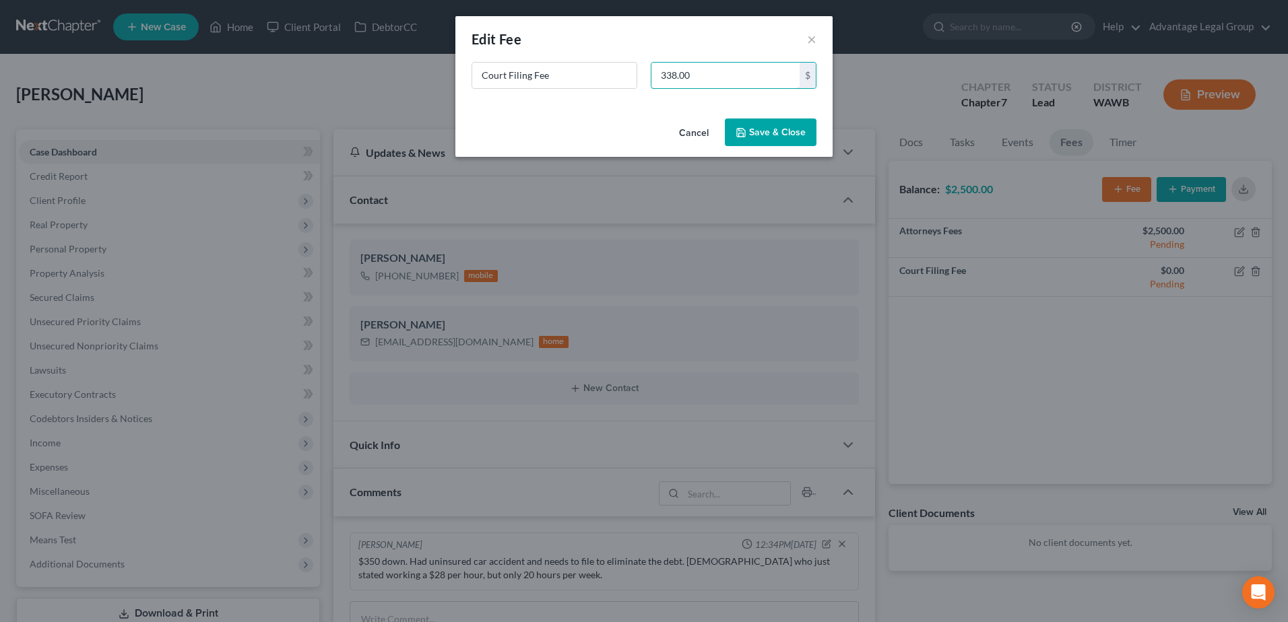
type input "338.00"
click at [768, 138] on button "Save & Close" at bounding box center [771, 133] width 92 height 28
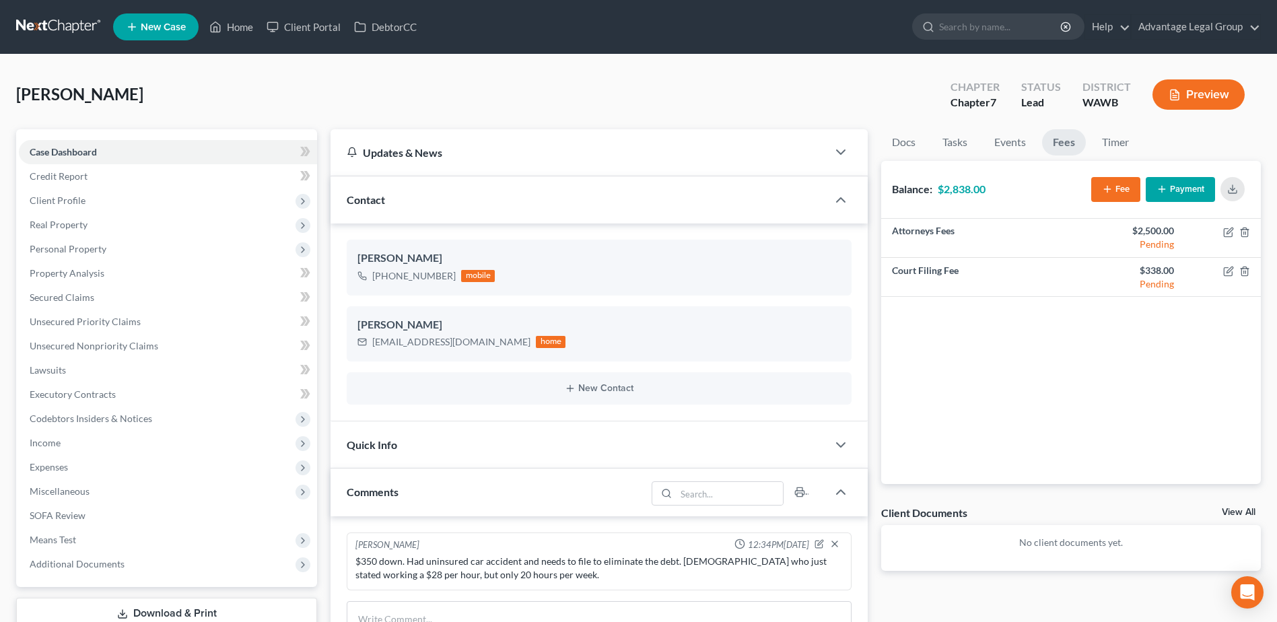
click at [1116, 190] on button "Fee" at bounding box center [1116, 189] width 49 height 25
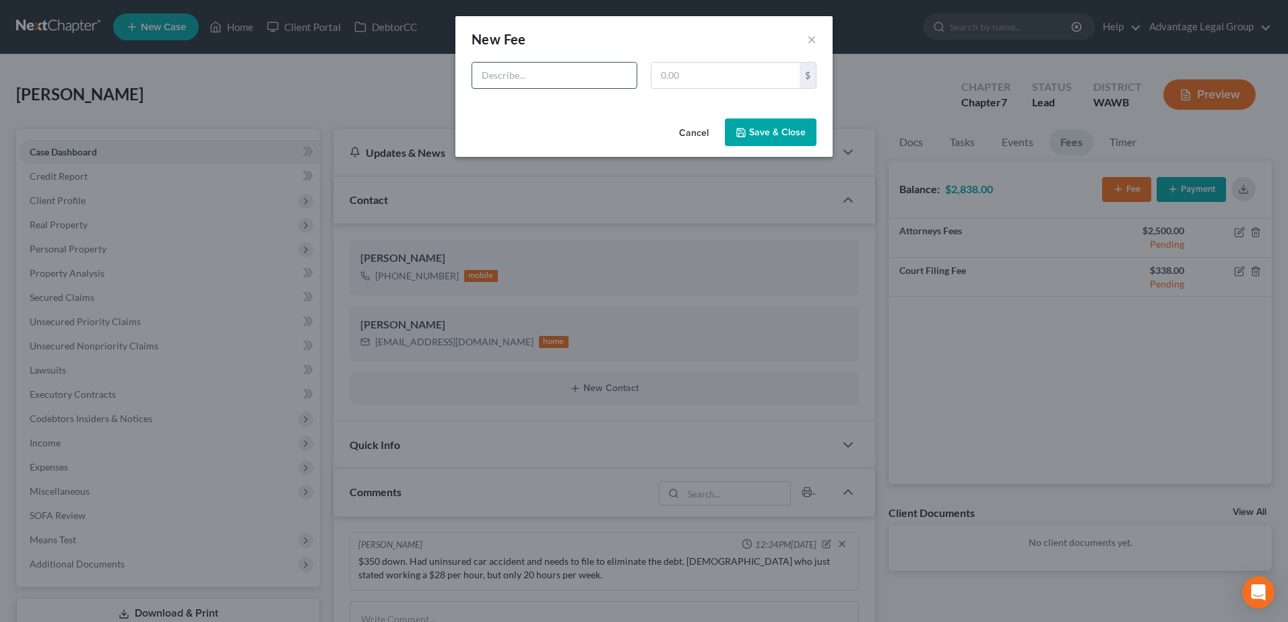
click at [536, 76] on input "text" at bounding box center [554, 76] width 164 height 26
type input "CC"
type input "12.00"
click at [759, 136] on button "Save & Close" at bounding box center [771, 133] width 92 height 28
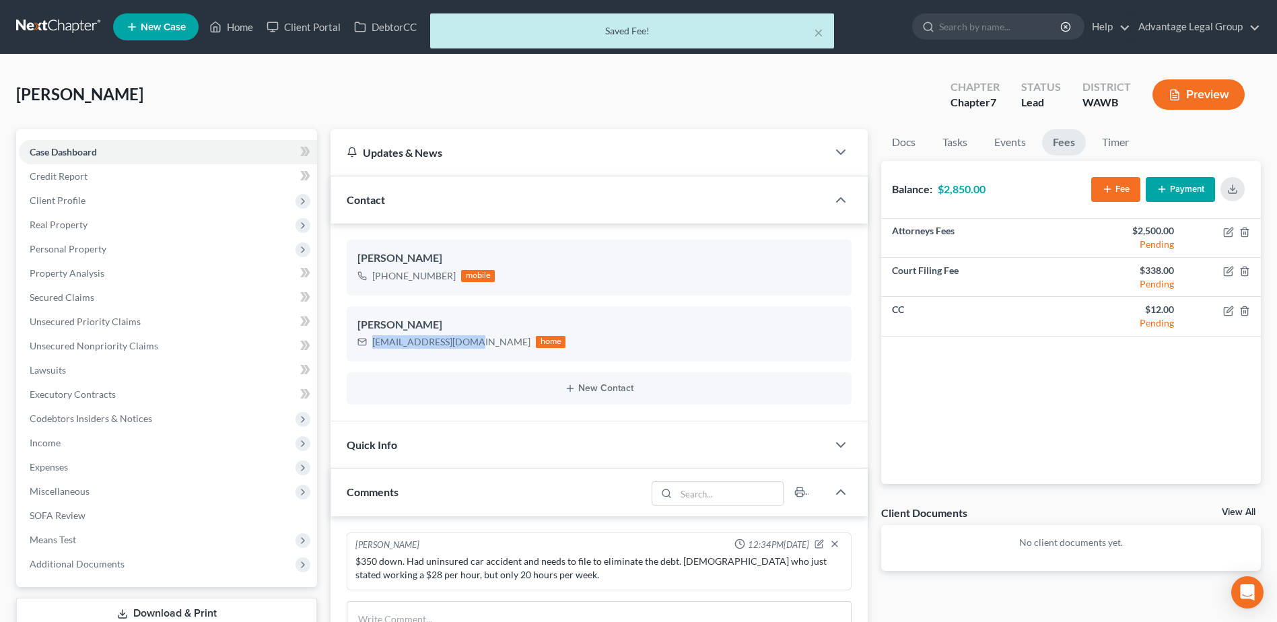
drag, startPoint x: 372, startPoint y: 345, endPoint x: 483, endPoint y: 362, distance: 112.4
click at [478, 348] on div "[EMAIL_ADDRESS][DOMAIN_NAME] home" at bounding box center [462, 342] width 208 height 18
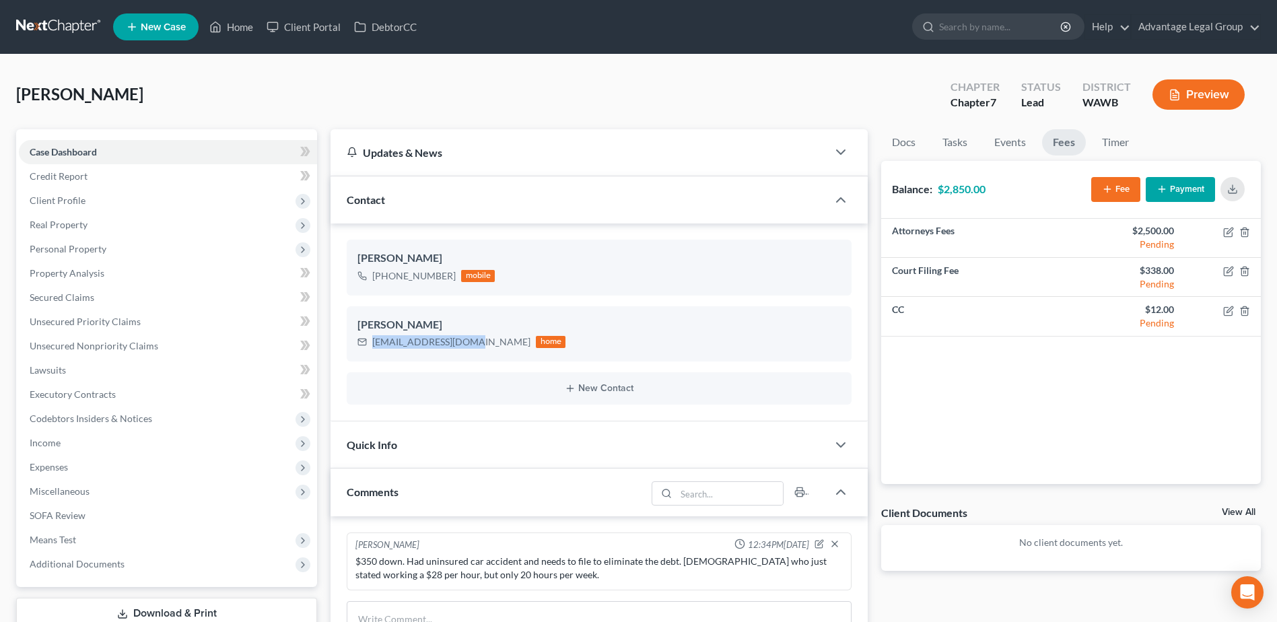
copy div "[EMAIL_ADDRESS][DOMAIN_NAME]"
click at [298, 24] on link "Client Portal" at bounding box center [304, 27] width 88 height 24
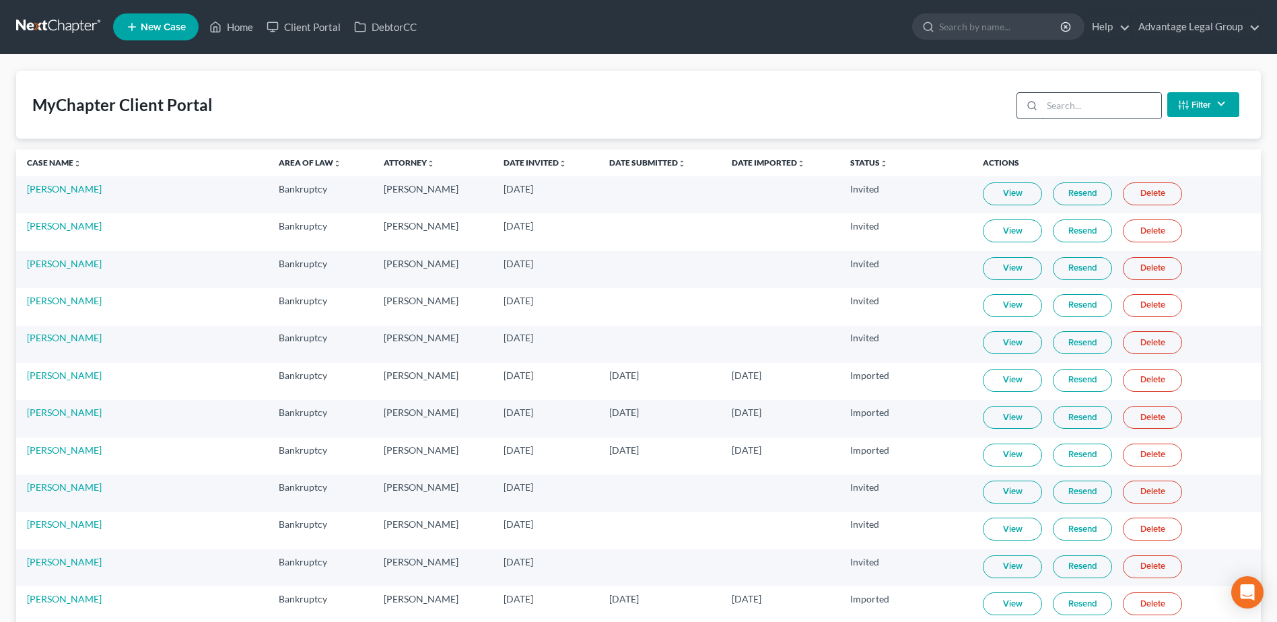
click at [1070, 108] on input "search" at bounding box center [1101, 106] width 119 height 26
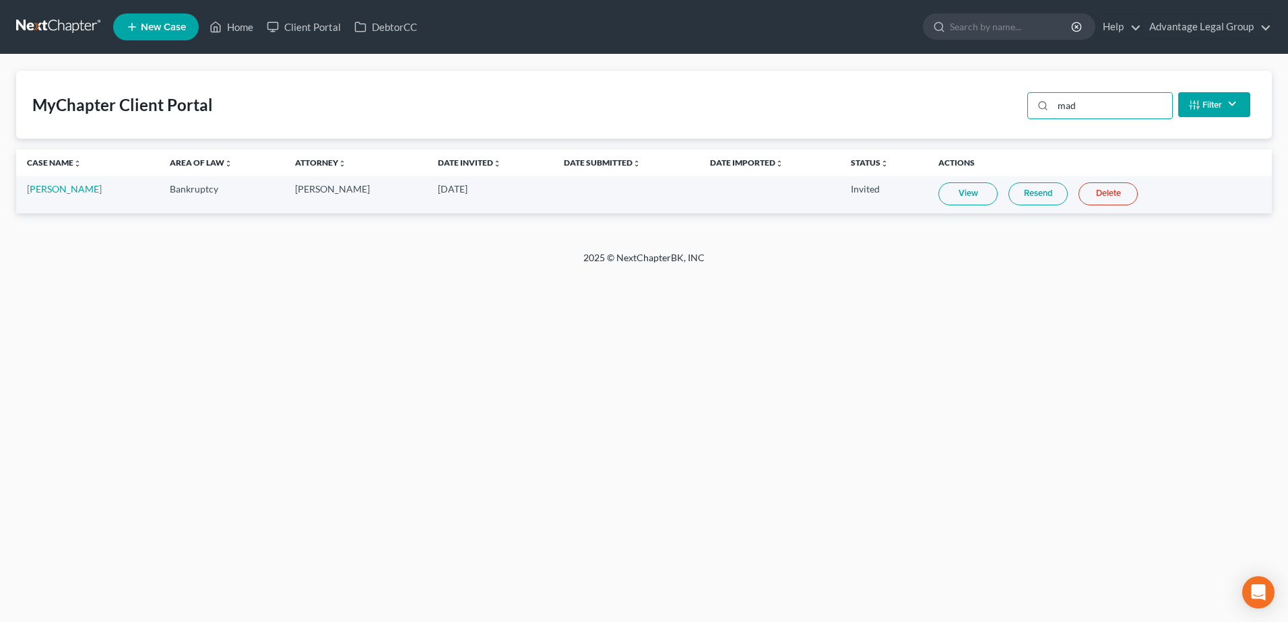
type input "mad"
click at [1017, 193] on link "Resend" at bounding box center [1037, 193] width 59 height 23
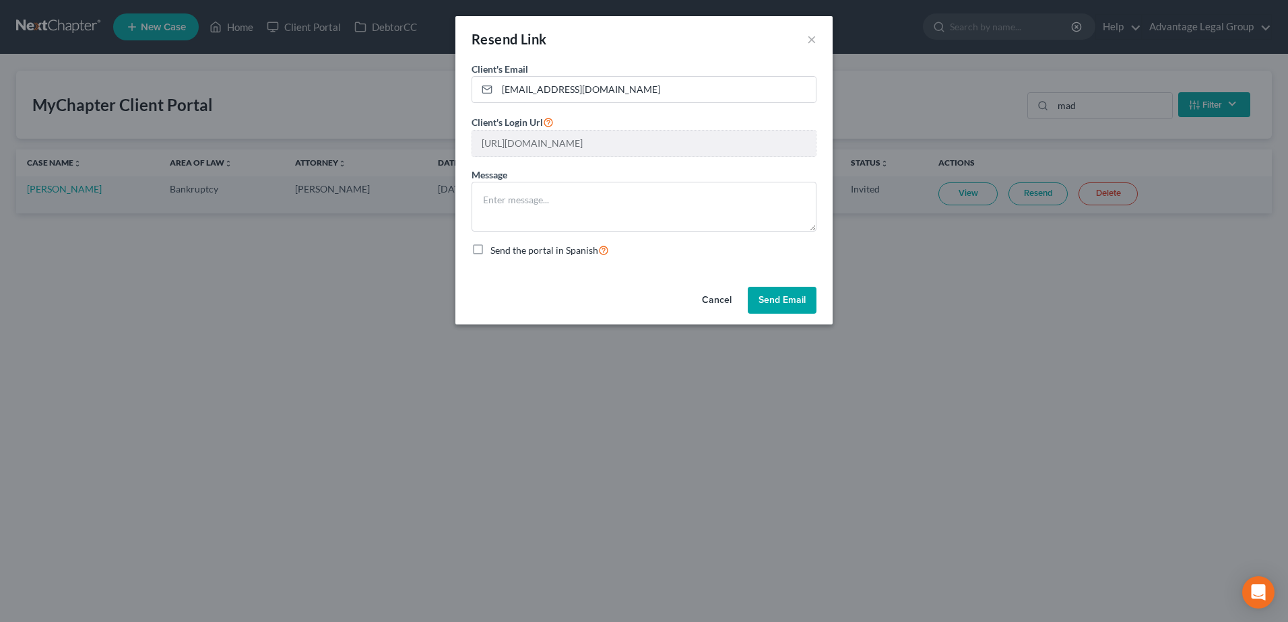
click at [786, 299] on button "Send Email" at bounding box center [781, 300] width 69 height 27
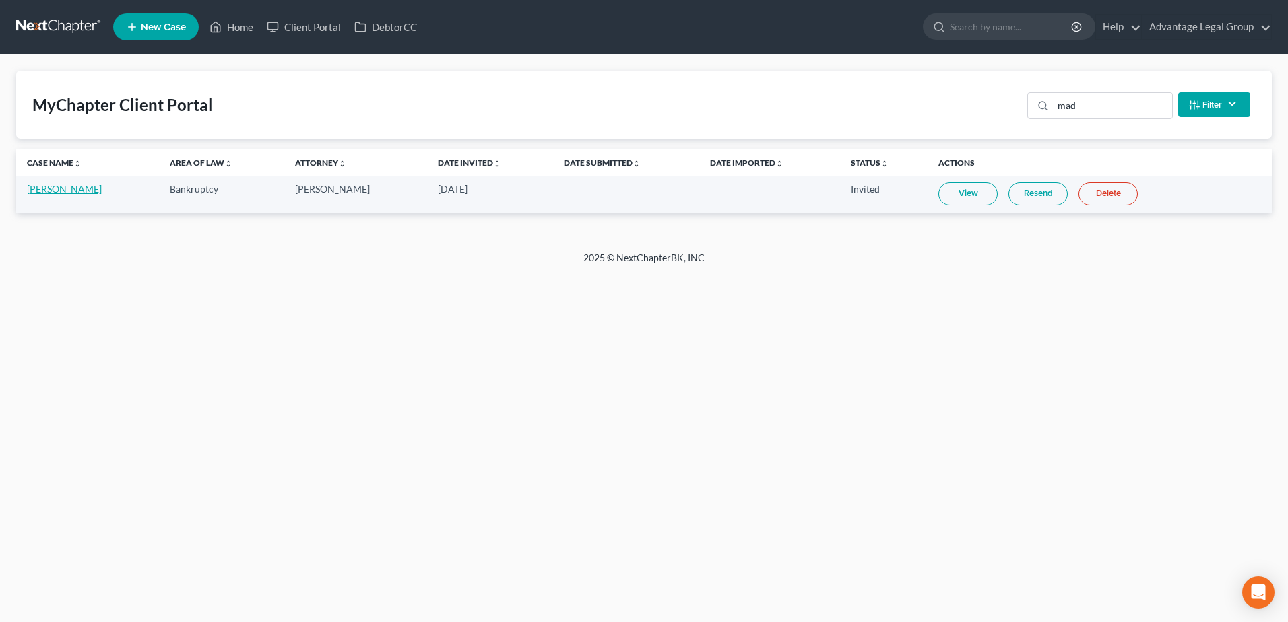
click at [44, 191] on link "[PERSON_NAME]" at bounding box center [64, 188] width 75 height 11
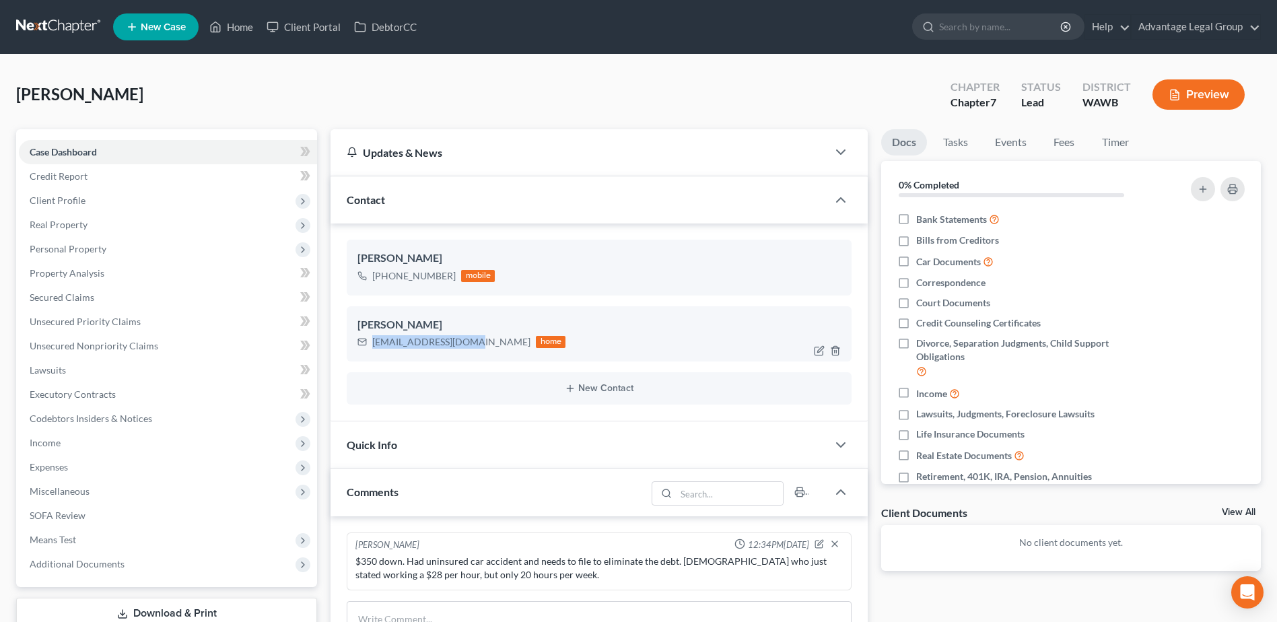
drag, startPoint x: 477, startPoint y: 343, endPoint x: 370, endPoint y: 346, distance: 107.1
click at [370, 346] on div "[EMAIL_ADDRESS][DOMAIN_NAME] home" at bounding box center [462, 342] width 208 height 18
click at [77, 152] on span "Case Dashboard" at bounding box center [63, 151] width 67 height 11
click at [1063, 143] on link "Fees" at bounding box center [1064, 142] width 43 height 26
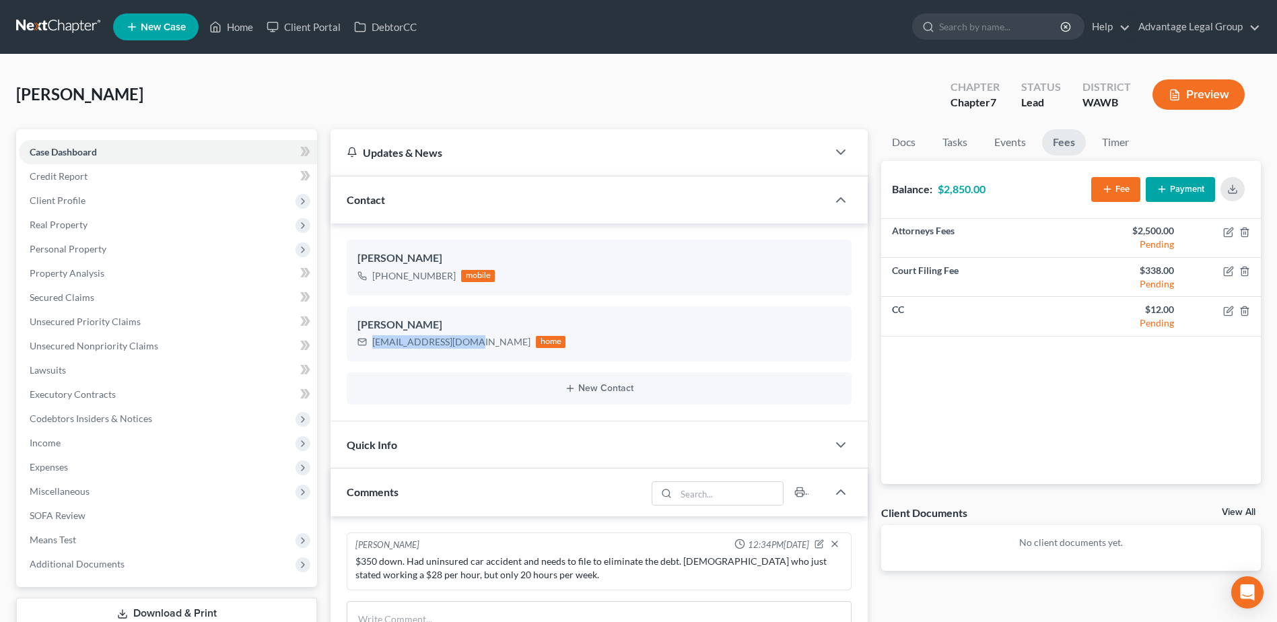
click at [1178, 186] on button "Payment" at bounding box center [1180, 189] width 69 height 25
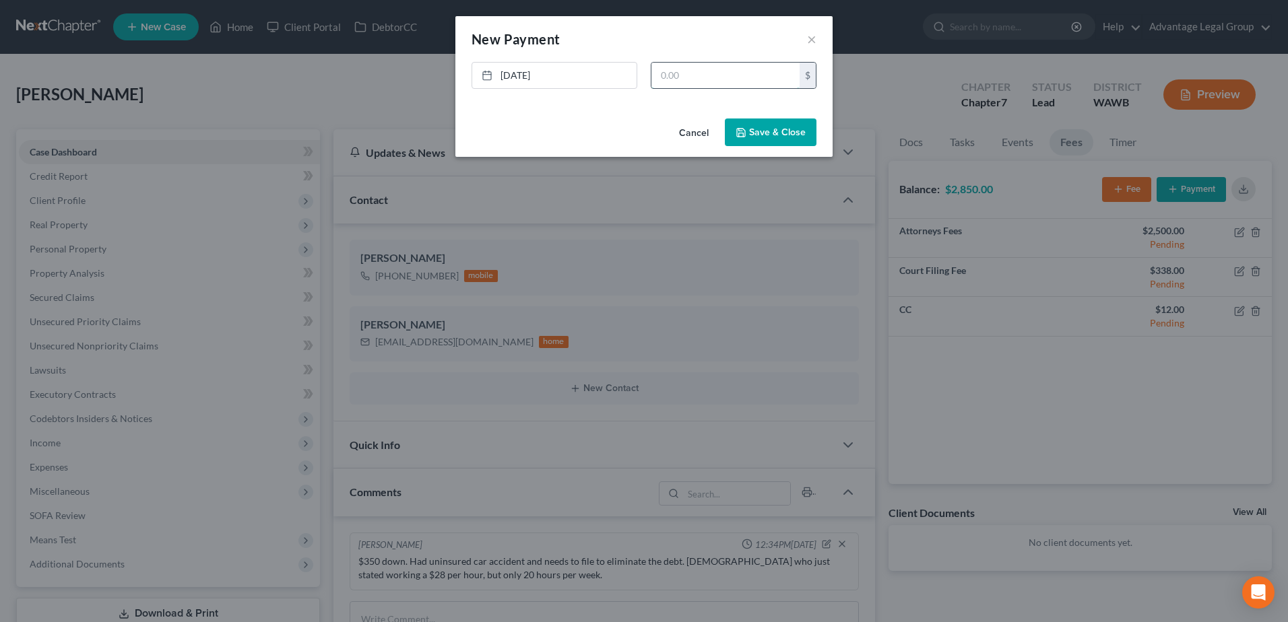
click at [673, 76] on input "text" at bounding box center [725, 76] width 148 height 26
type input "350.00"
click at [780, 134] on button "Save & Close" at bounding box center [771, 133] width 92 height 28
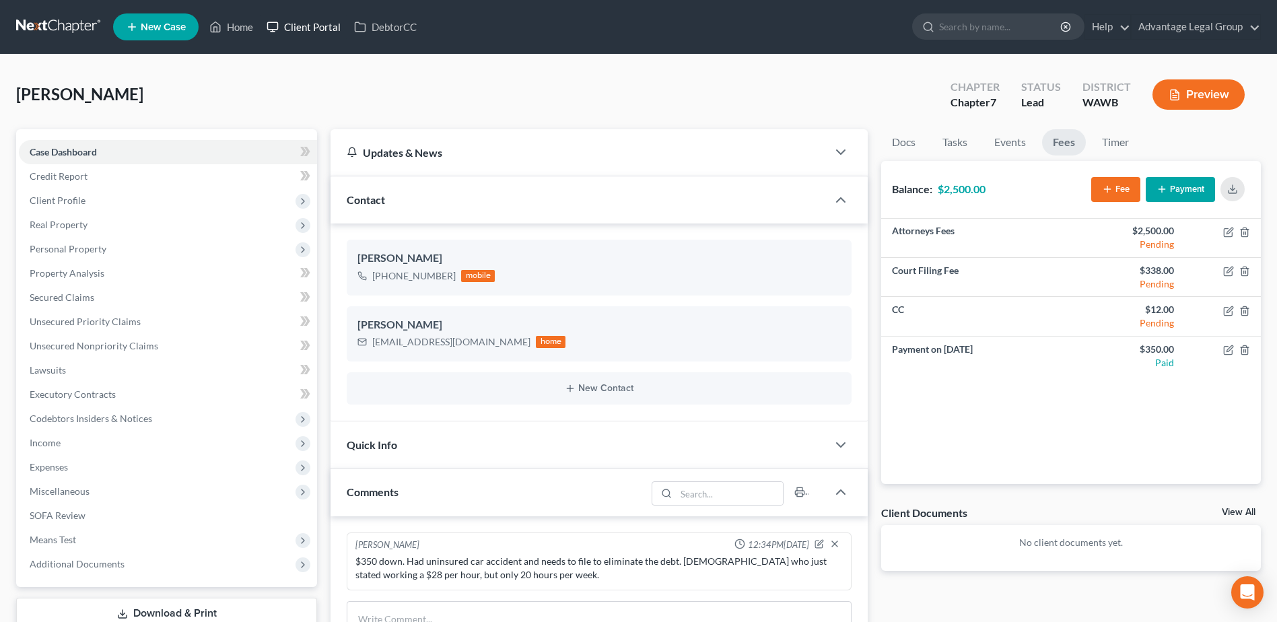
drag, startPoint x: 299, startPoint y: 28, endPoint x: 307, endPoint y: 46, distance: 19.3
click at [299, 28] on link "Client Portal" at bounding box center [304, 27] width 88 height 24
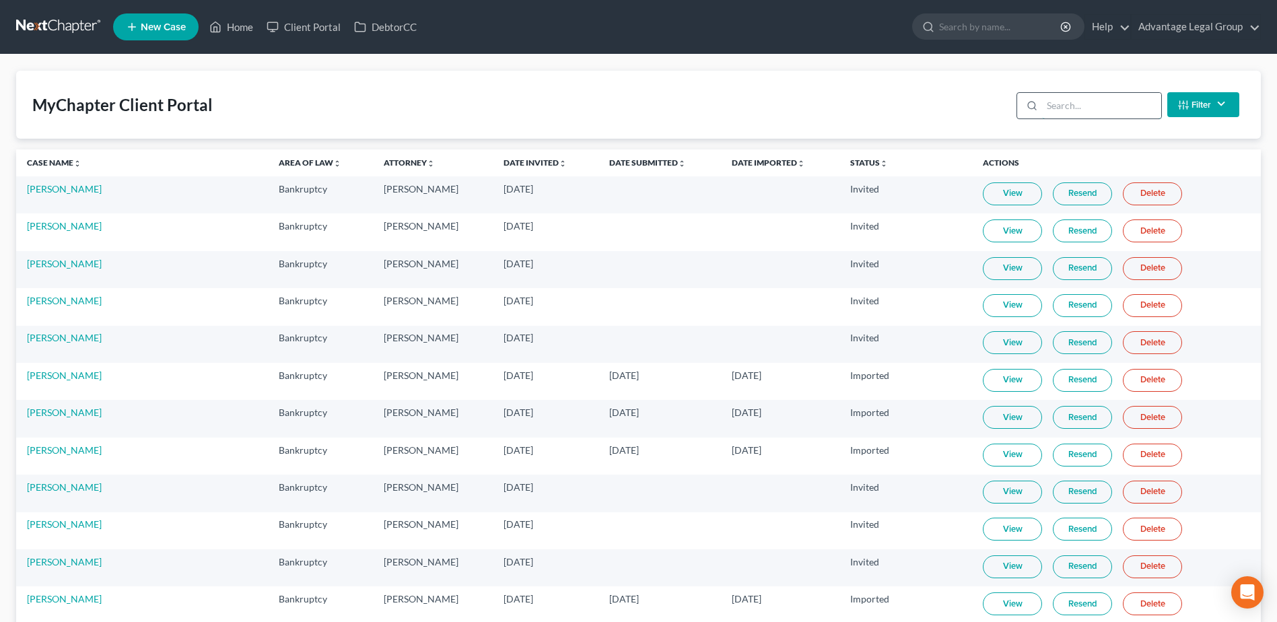
click at [1064, 111] on input "search" at bounding box center [1101, 106] width 119 height 26
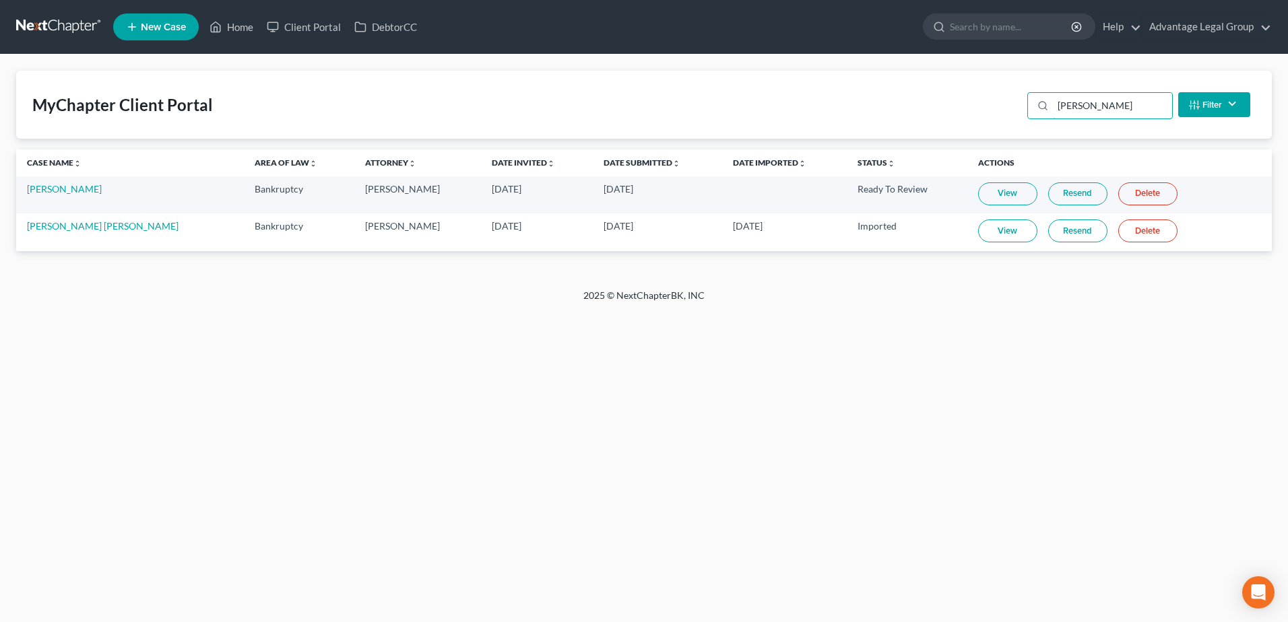
type input "[PERSON_NAME]"
click at [1048, 195] on link "Resend" at bounding box center [1077, 193] width 59 height 23
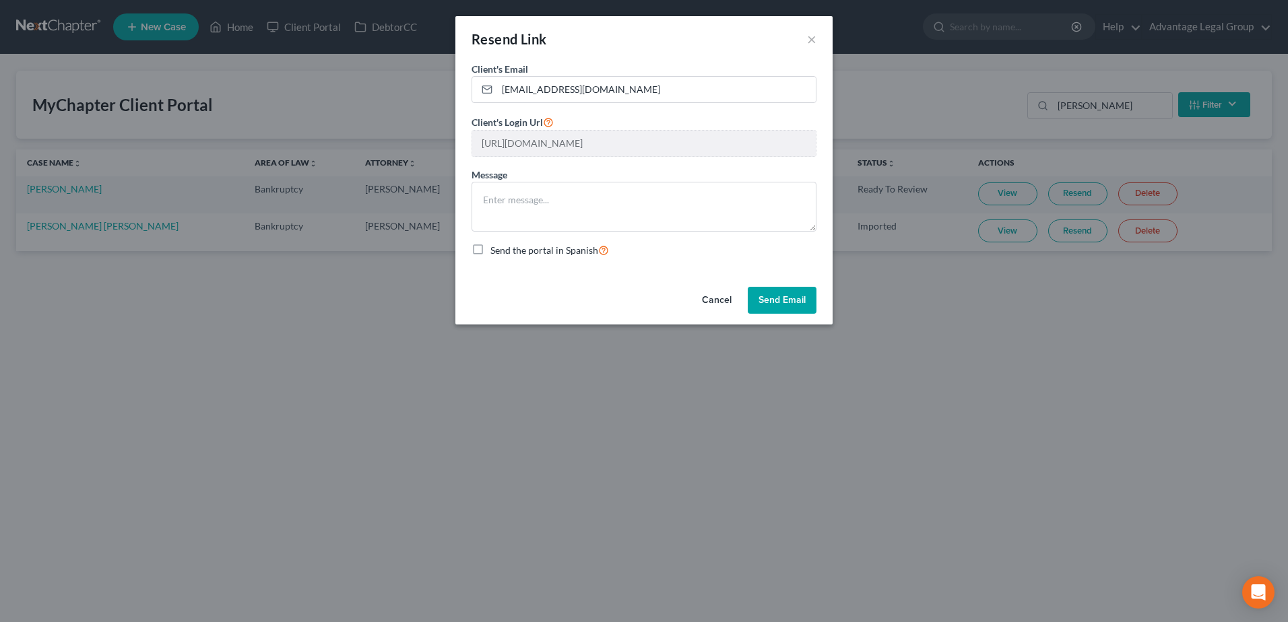
click at [797, 296] on button "Send Email" at bounding box center [781, 300] width 69 height 27
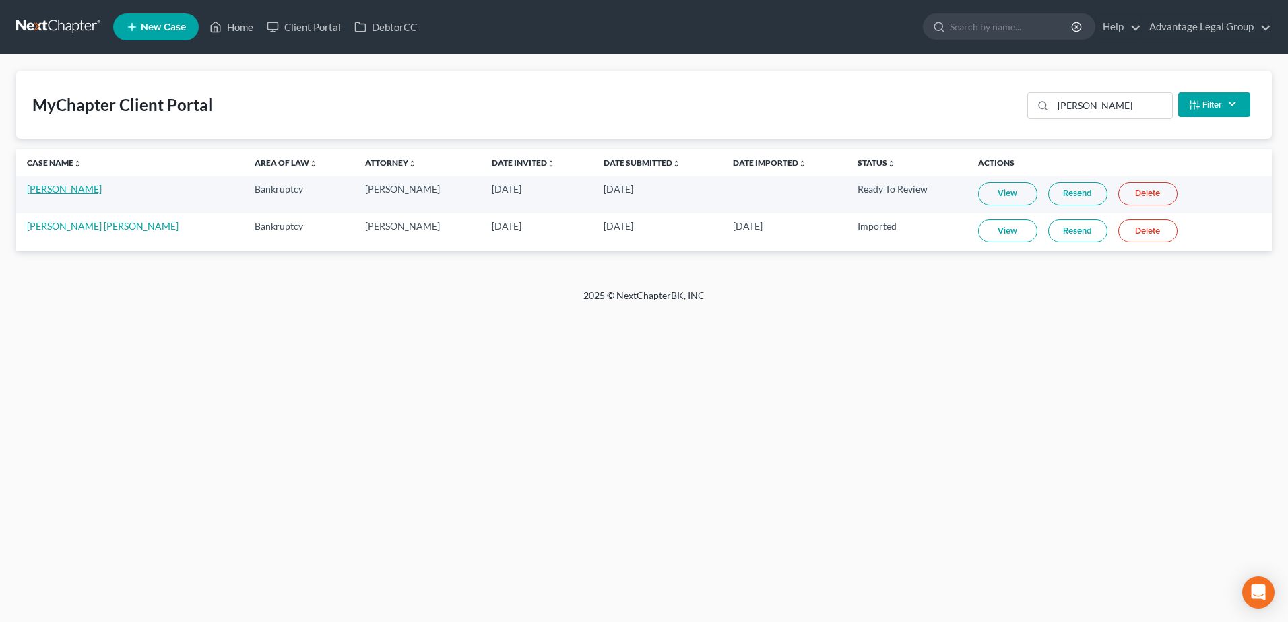
click at [59, 185] on link "[PERSON_NAME]" at bounding box center [64, 188] width 75 height 11
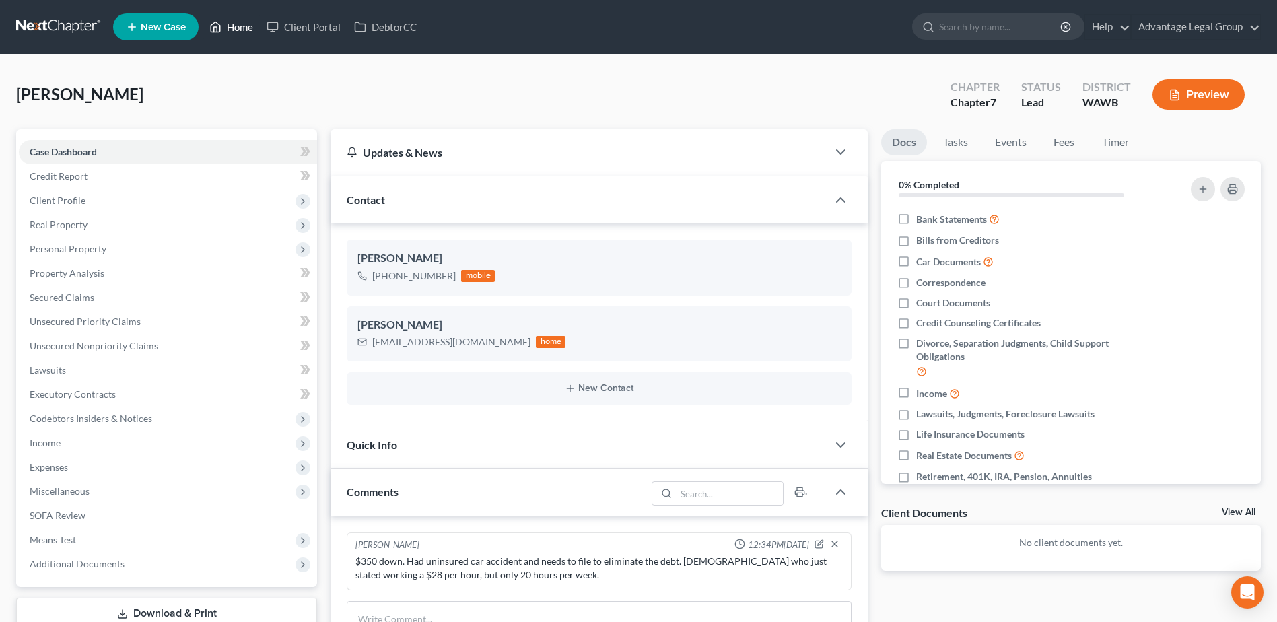
click at [242, 30] on link "Home" at bounding box center [231, 27] width 57 height 24
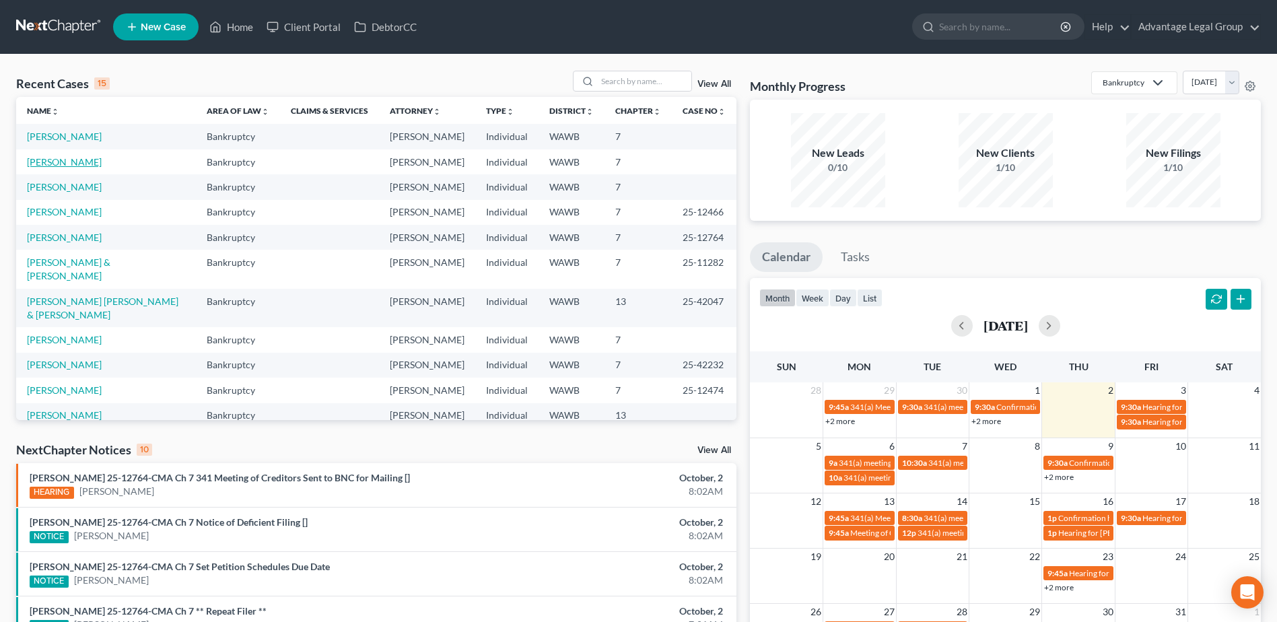
click at [70, 168] on link "[PERSON_NAME]" at bounding box center [64, 161] width 75 height 11
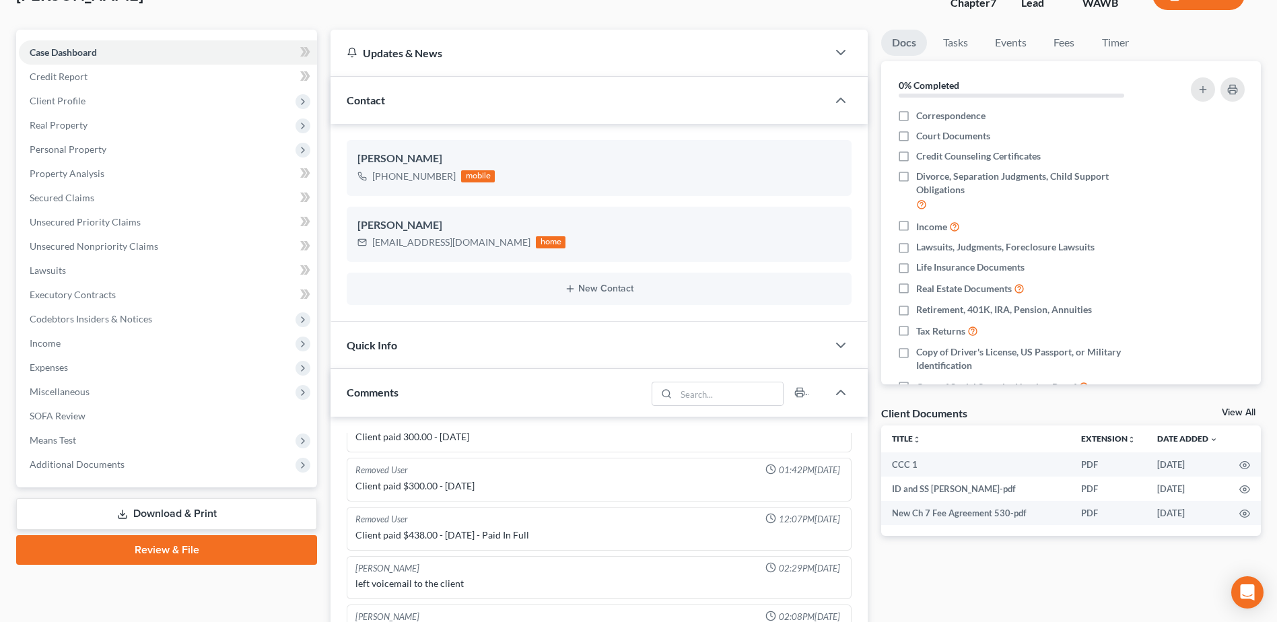
scroll to position [135, 0]
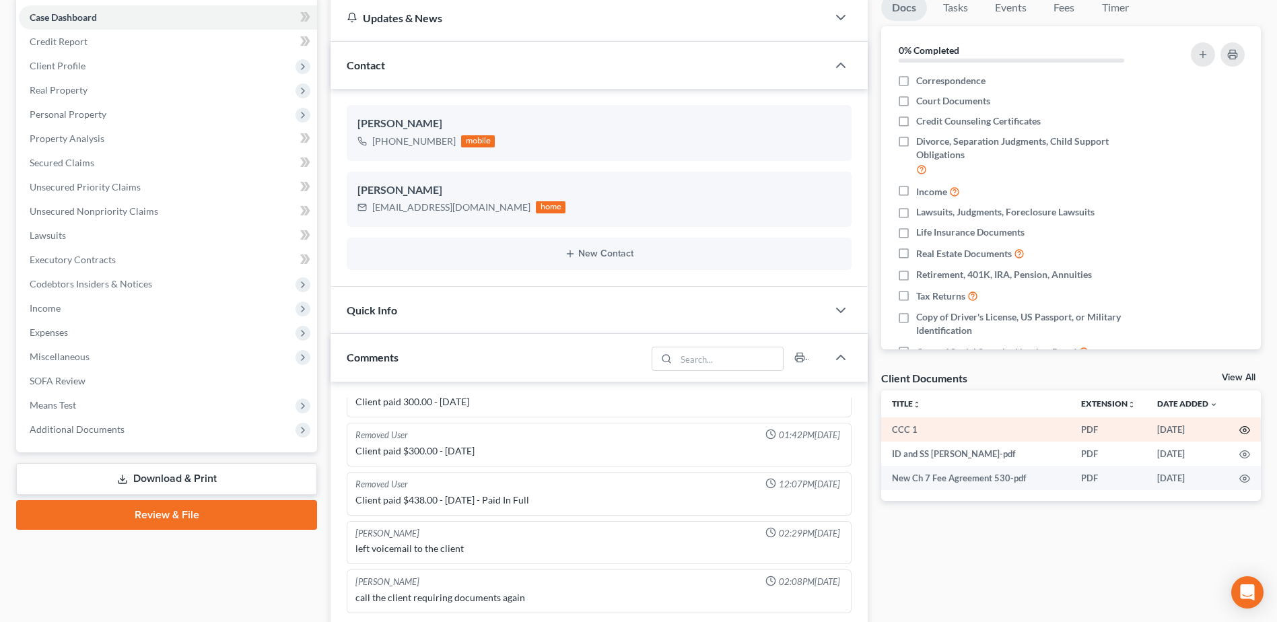
click at [1246, 434] on icon "button" at bounding box center [1245, 430] width 10 height 7
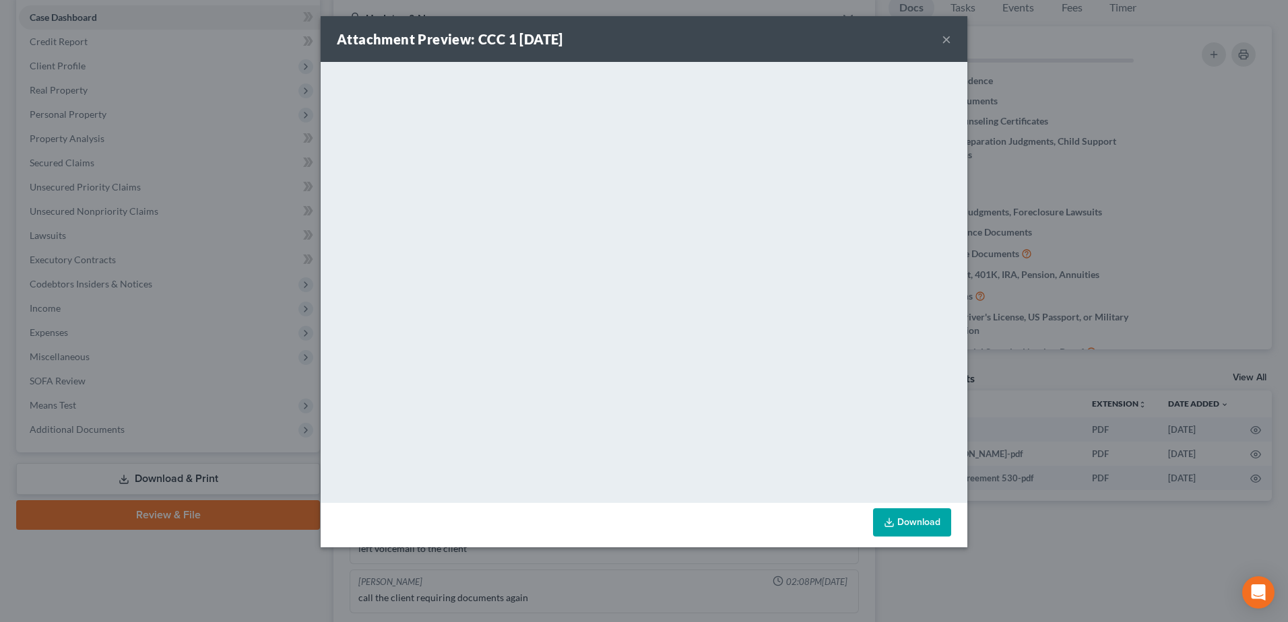
click at [945, 36] on button "×" at bounding box center [945, 39] width 9 height 16
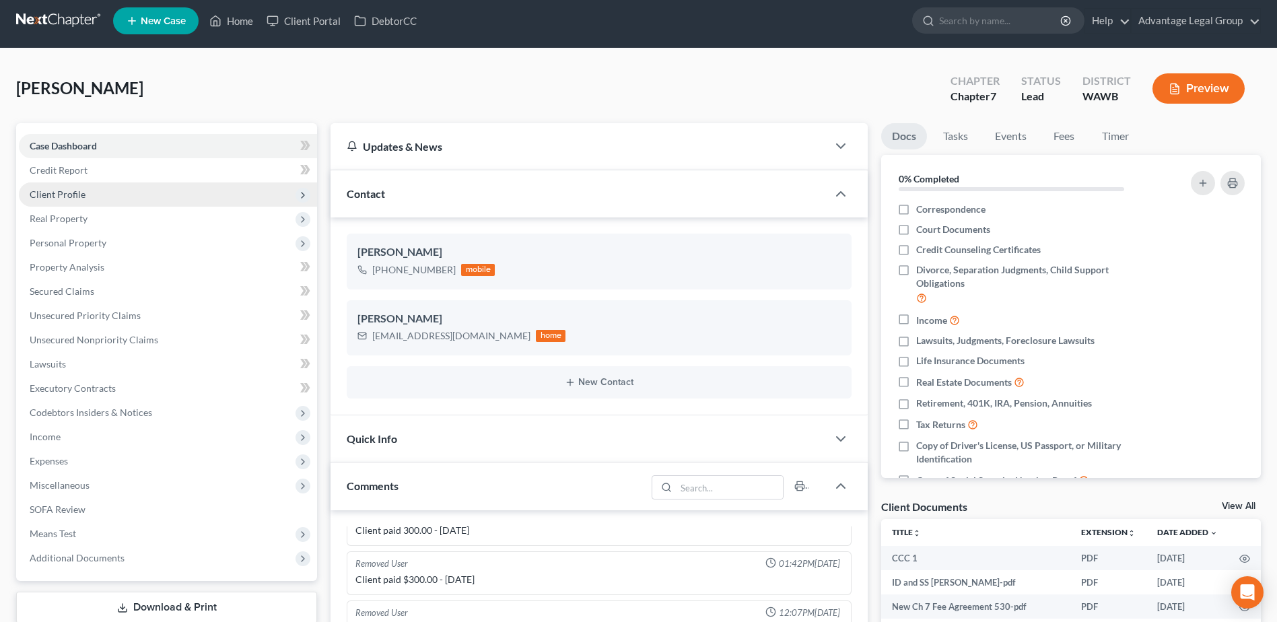
scroll to position [0, 0]
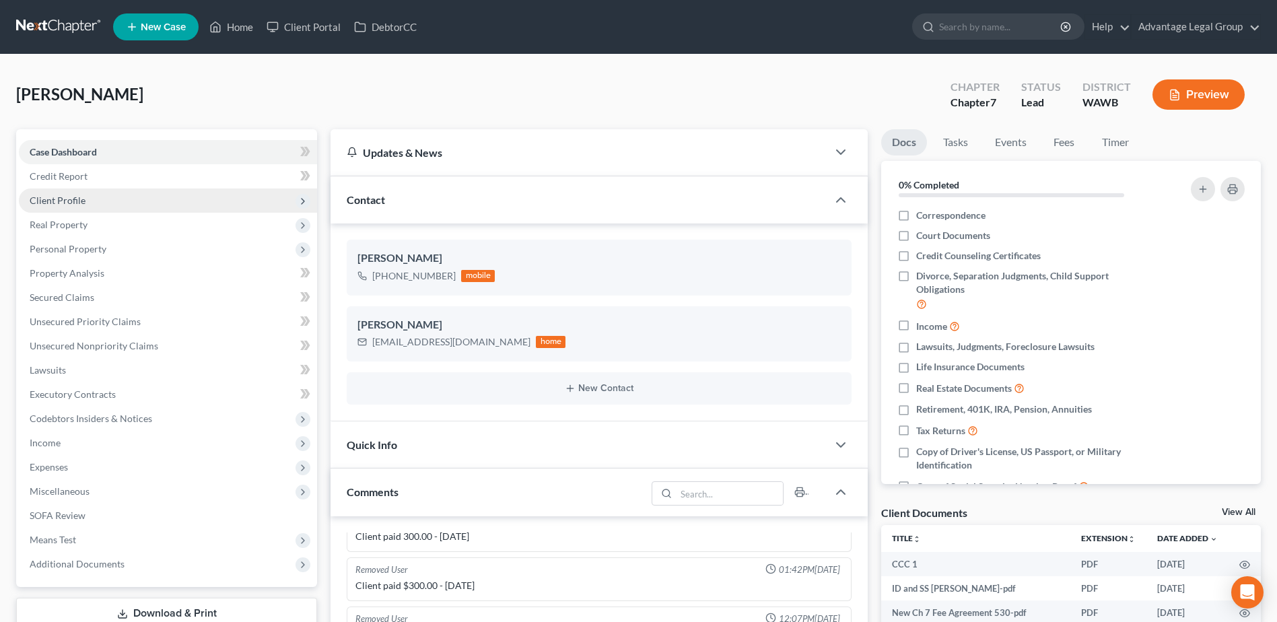
click at [57, 201] on span "Client Profile" at bounding box center [58, 200] width 56 height 11
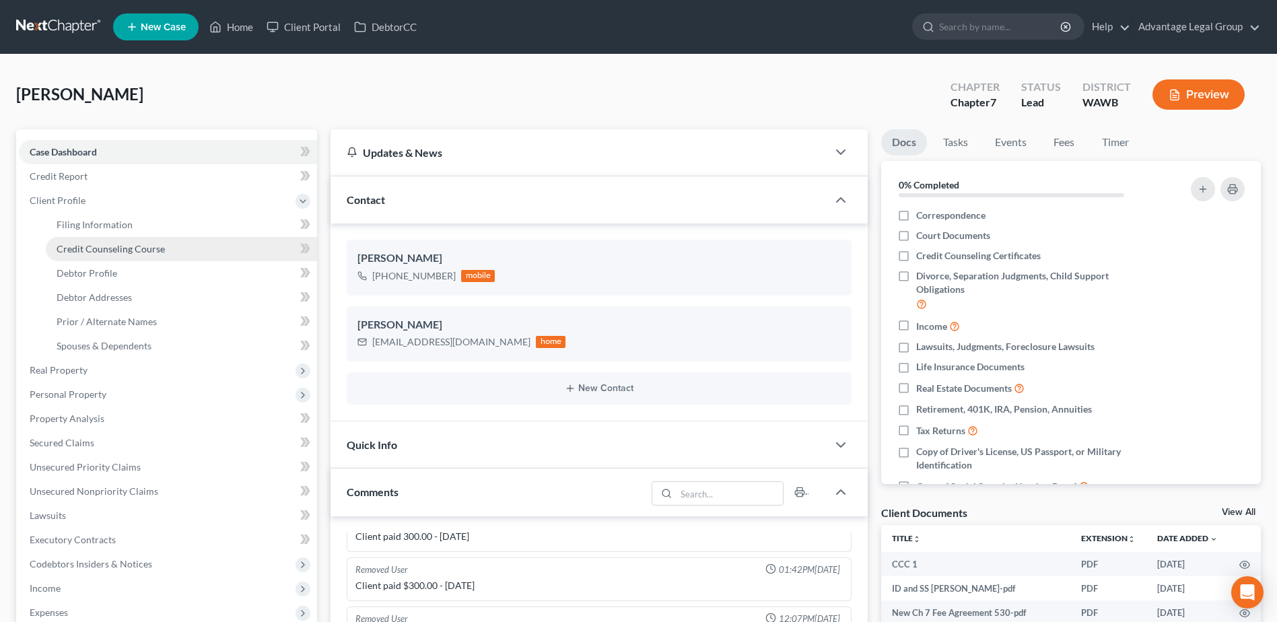
click at [86, 248] on span "Credit Counseling Course" at bounding box center [111, 248] width 108 height 11
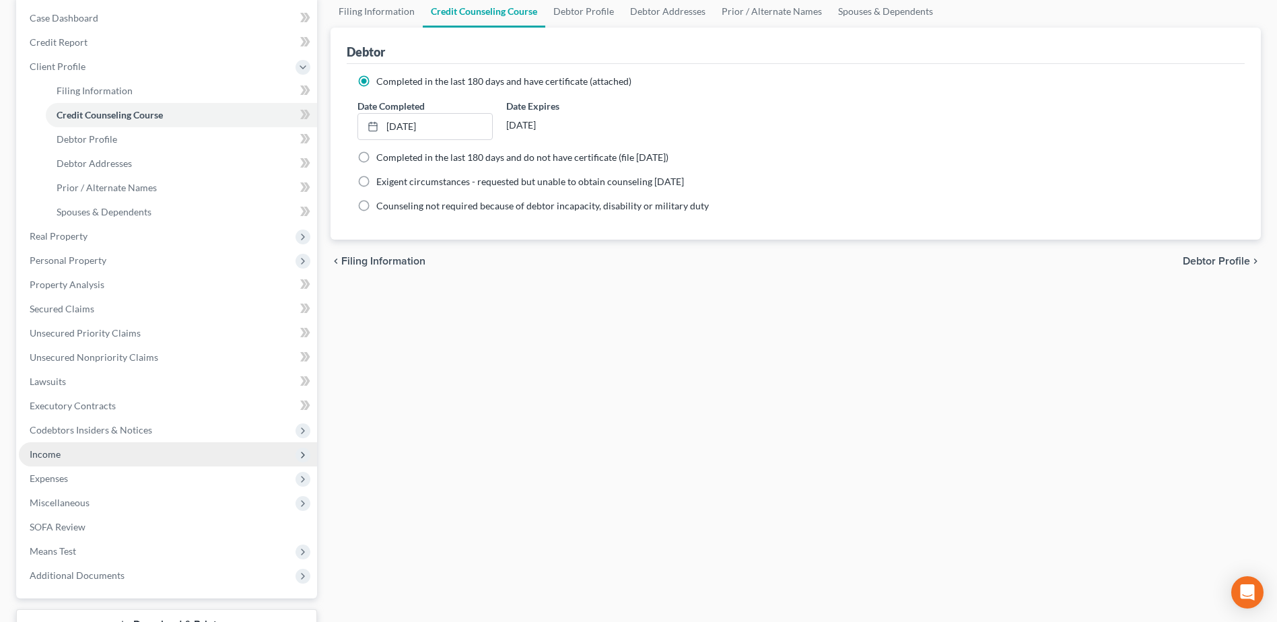
scroll to position [135, 0]
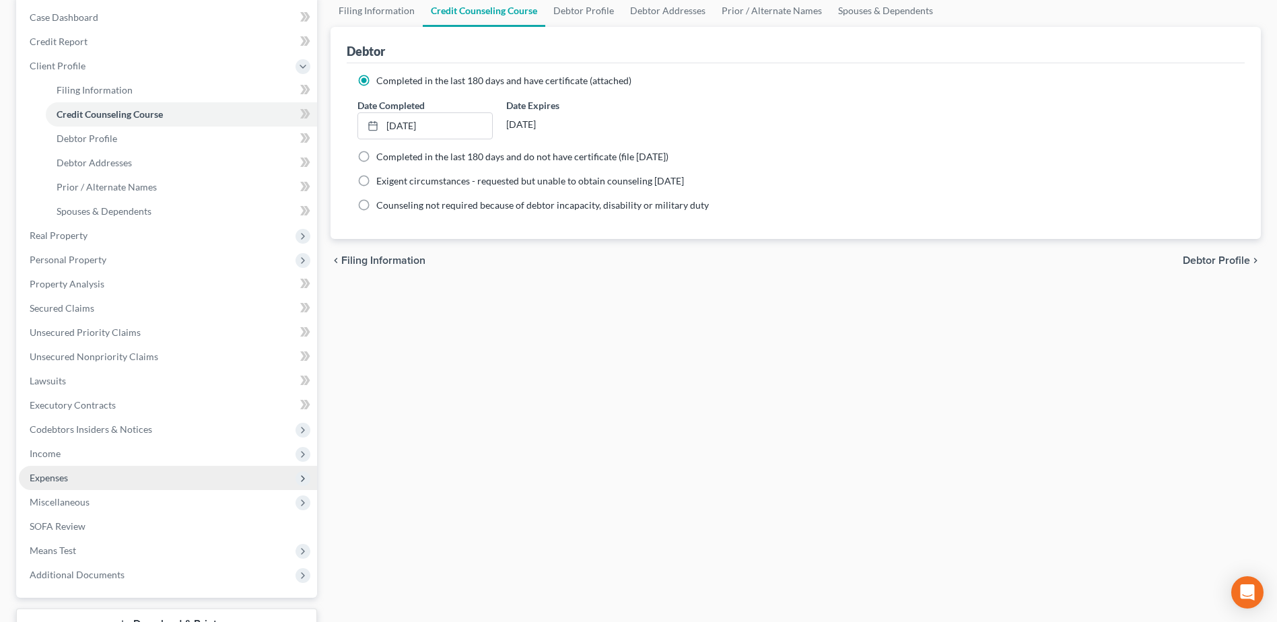
click at [44, 483] on span "Expenses" at bounding box center [168, 478] width 298 height 24
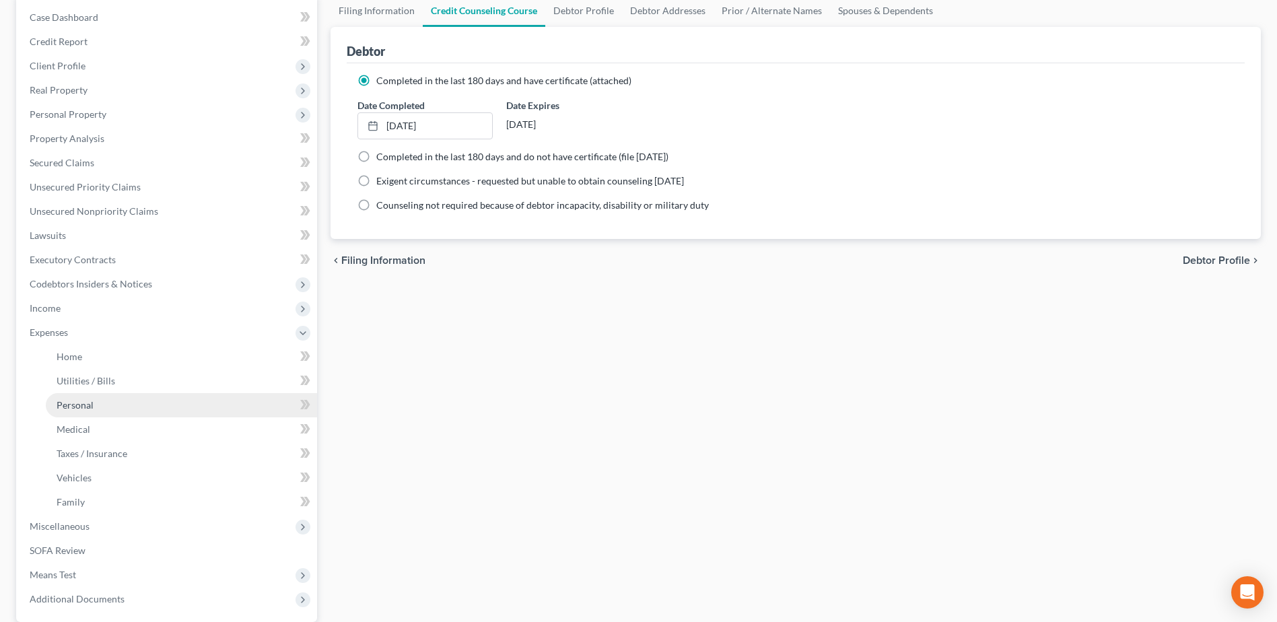
click at [77, 393] on link "Personal" at bounding box center [181, 405] width 271 height 24
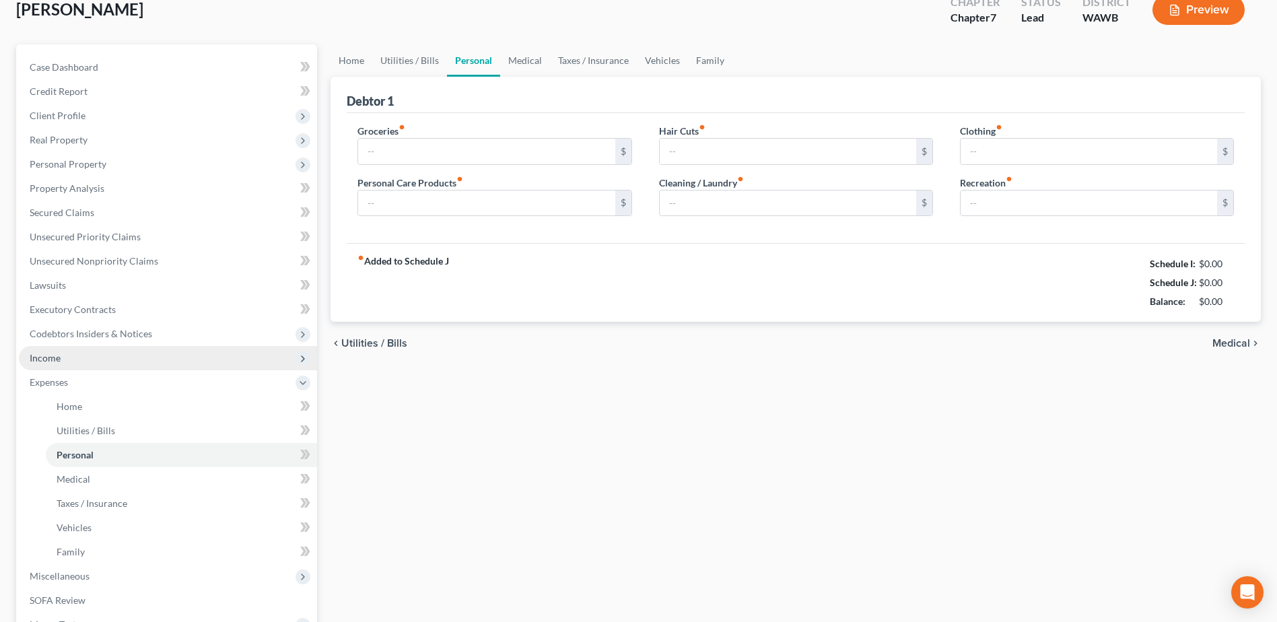
type input "200.00"
type input "50.00"
type input "0.00"
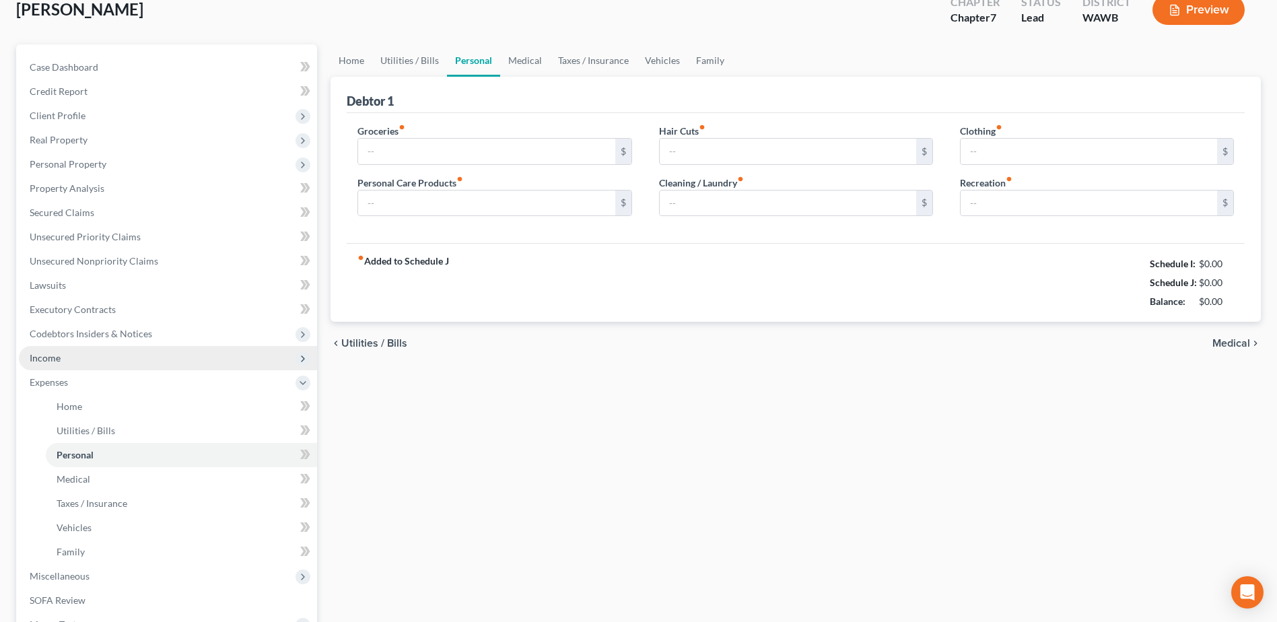
type input "75.00"
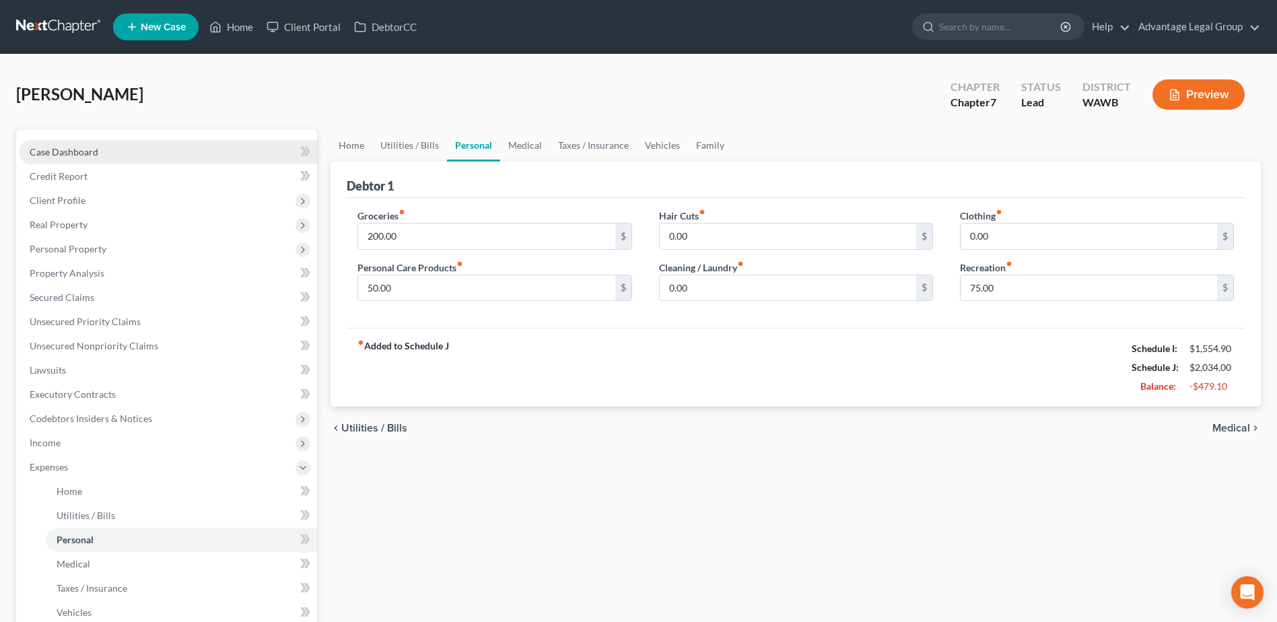
click at [49, 150] on span "Case Dashboard" at bounding box center [64, 151] width 69 height 11
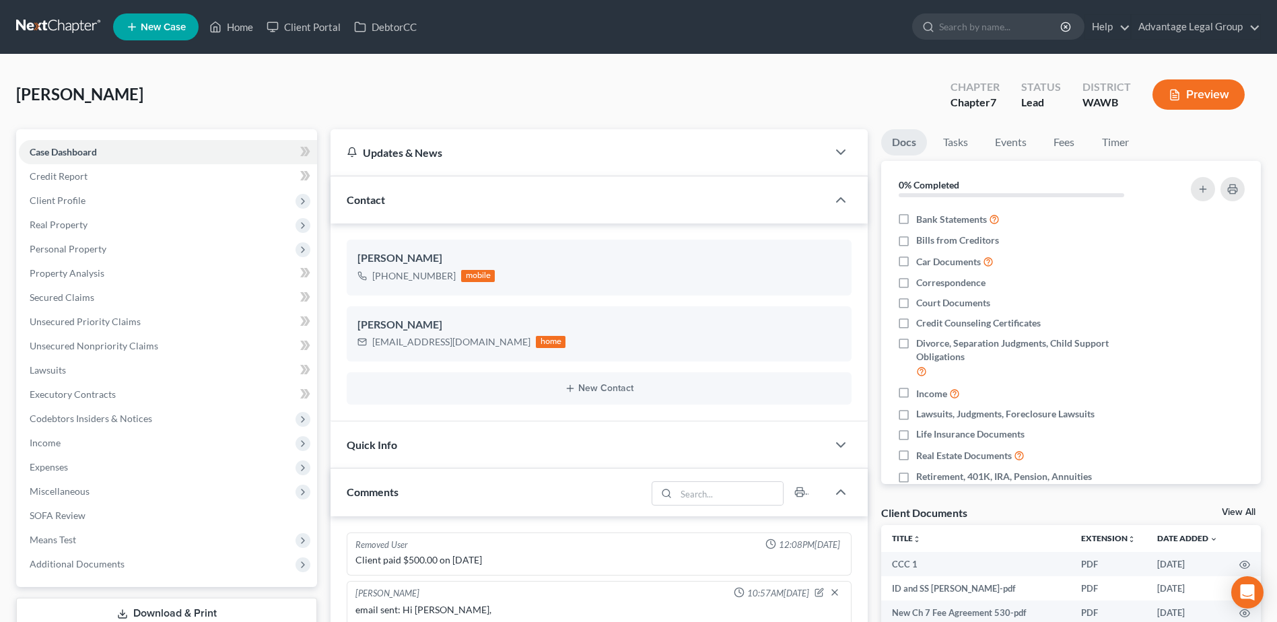
scroll to position [225, 0]
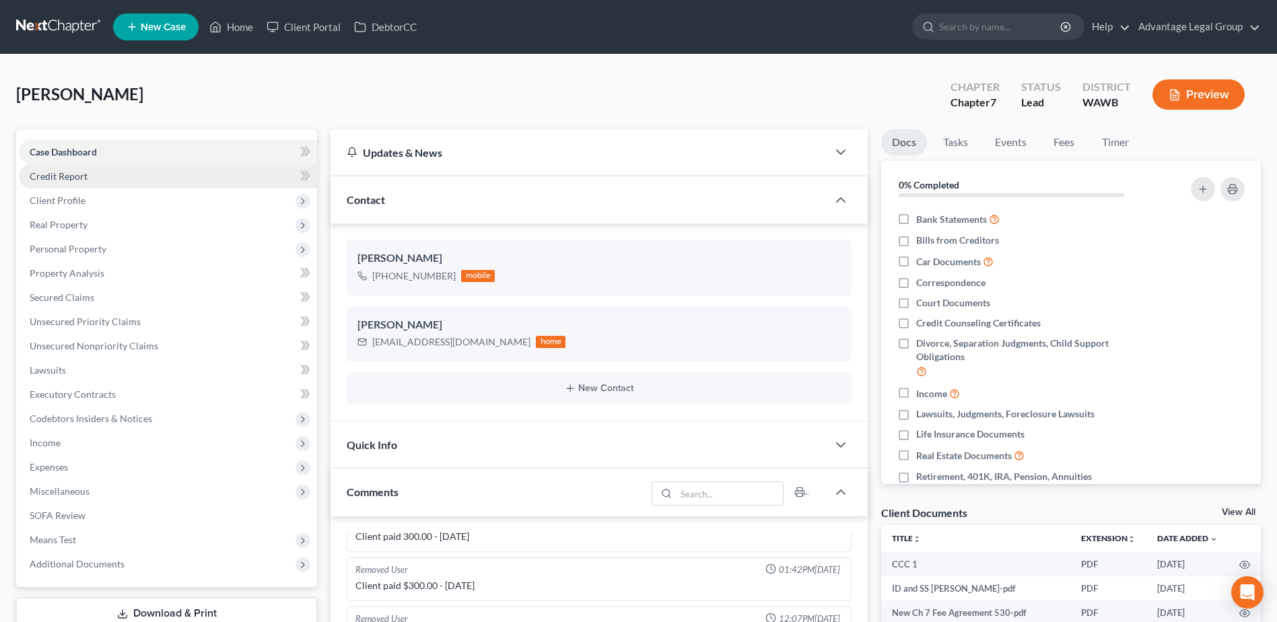
click at [69, 177] on span "Credit Report" at bounding box center [59, 175] width 58 height 11
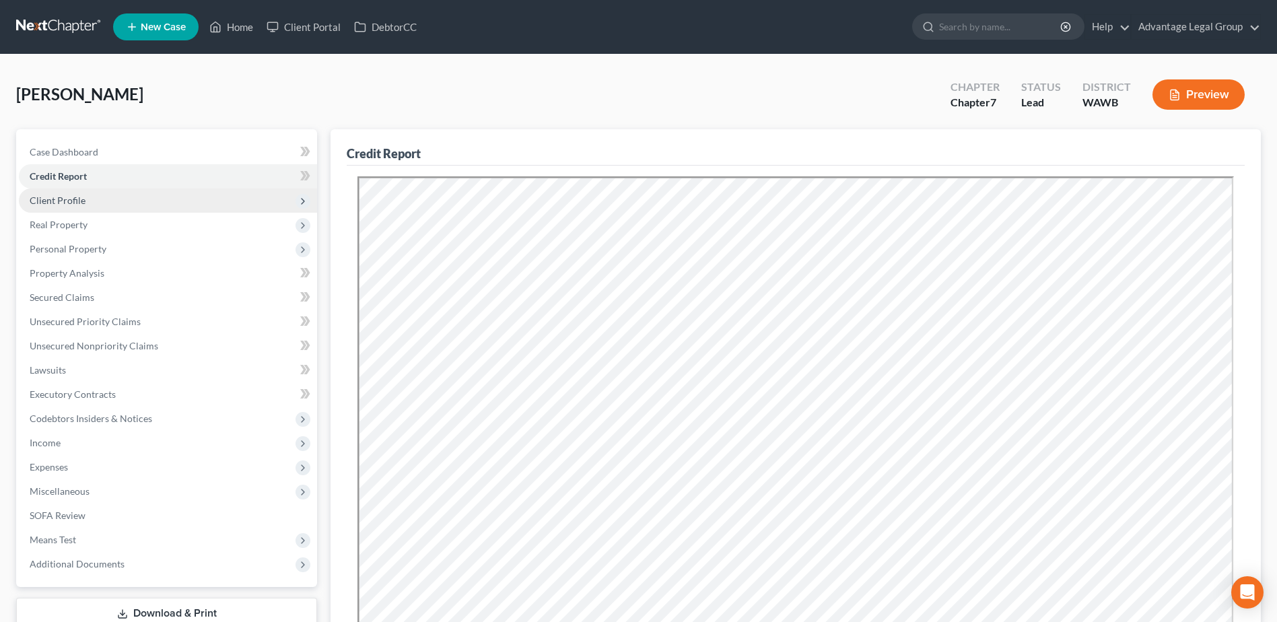
click at [56, 199] on span "Client Profile" at bounding box center [58, 200] width 56 height 11
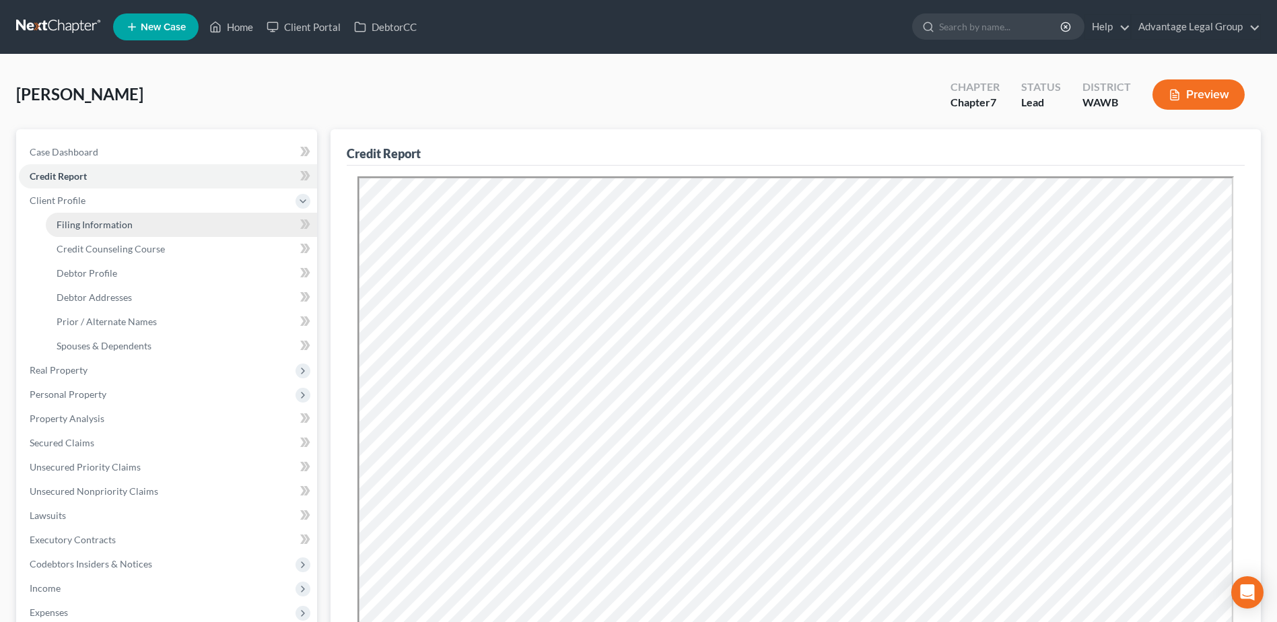
click at [99, 228] on span "Filing Information" at bounding box center [95, 224] width 76 height 11
select select "1"
select select "0"
select select "50"
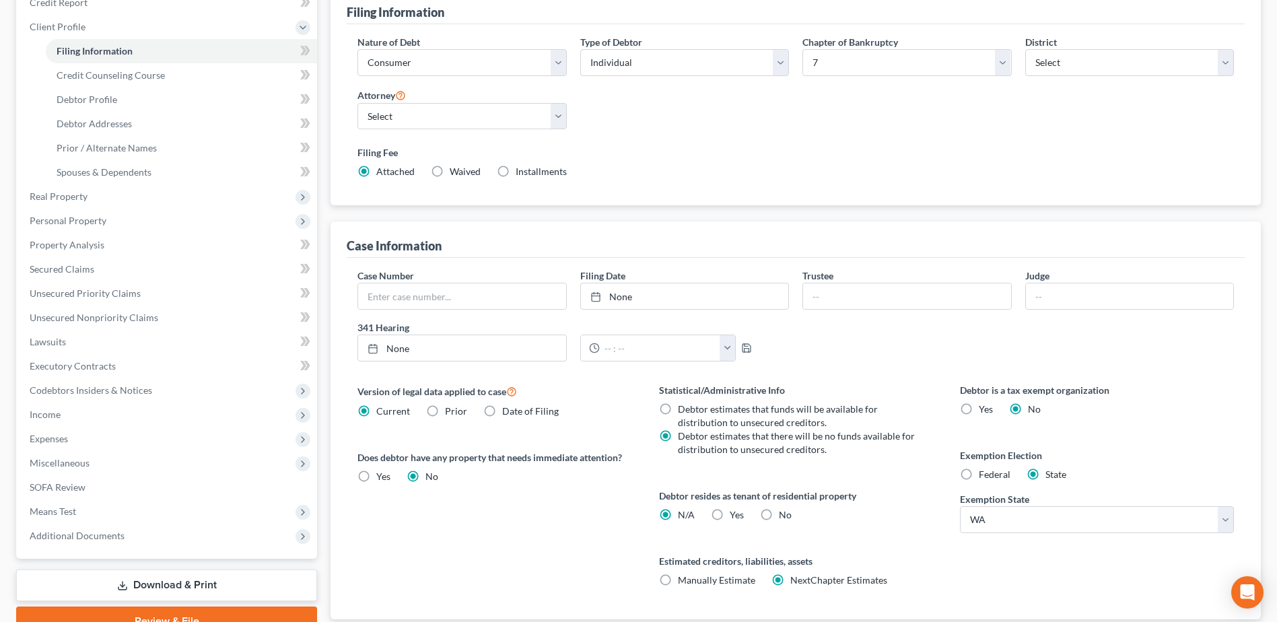
scroll to position [202, 0]
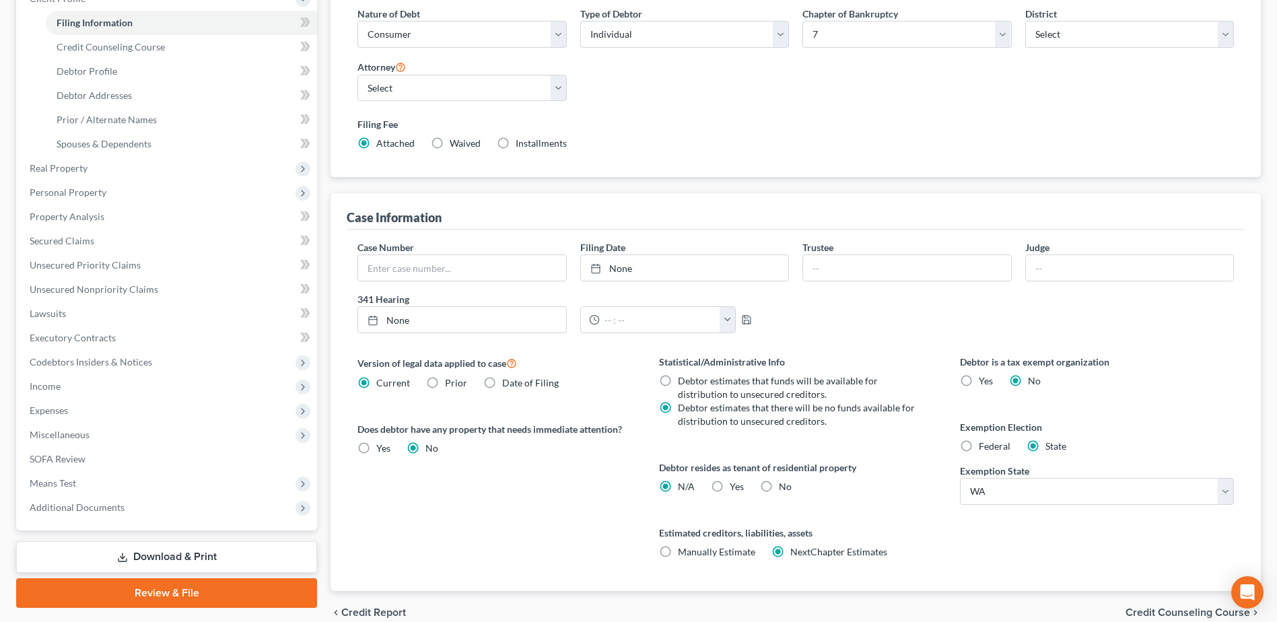
click at [919, 329] on div "Case Number Filing Date None close Date Time chevron_left [DATE] chevron_right …" at bounding box center [796, 292] width 890 height 104
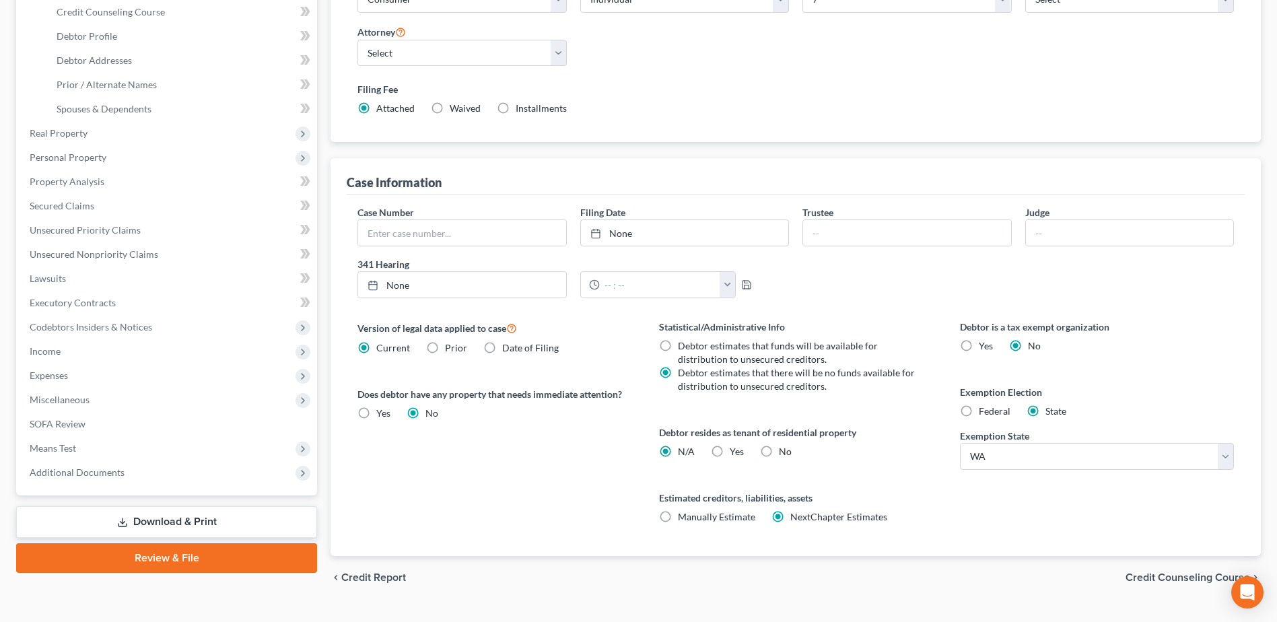
scroll to position [265, 0]
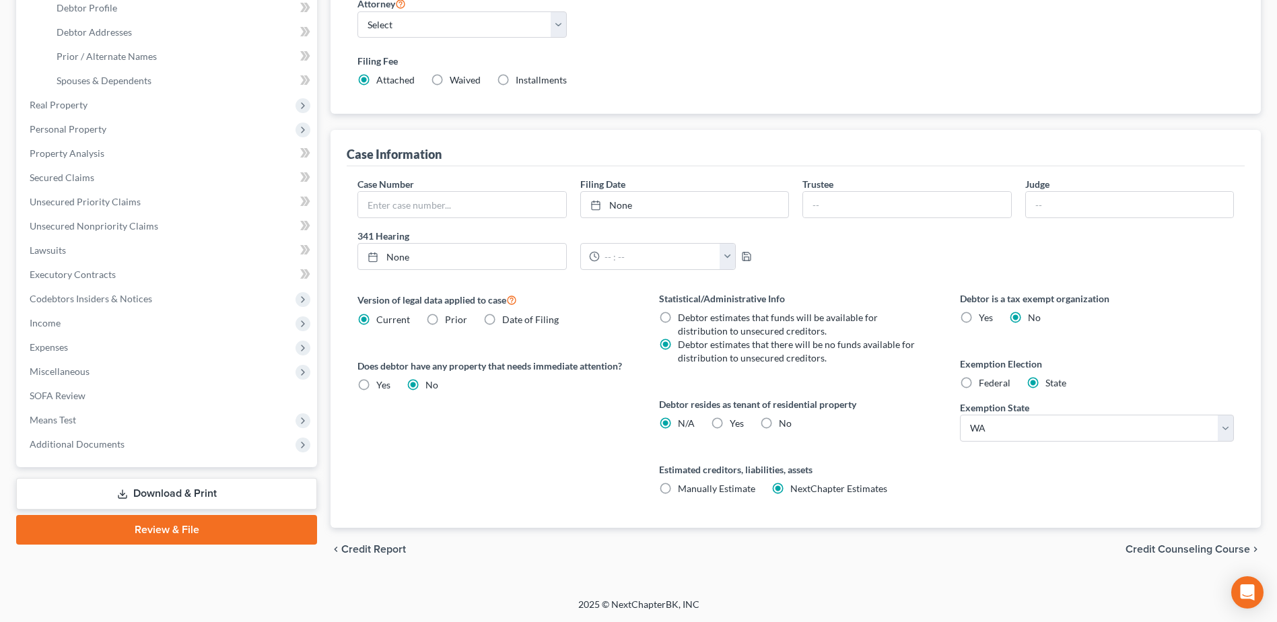
click at [1143, 550] on span "Credit Counseling Course" at bounding box center [1188, 549] width 125 height 11
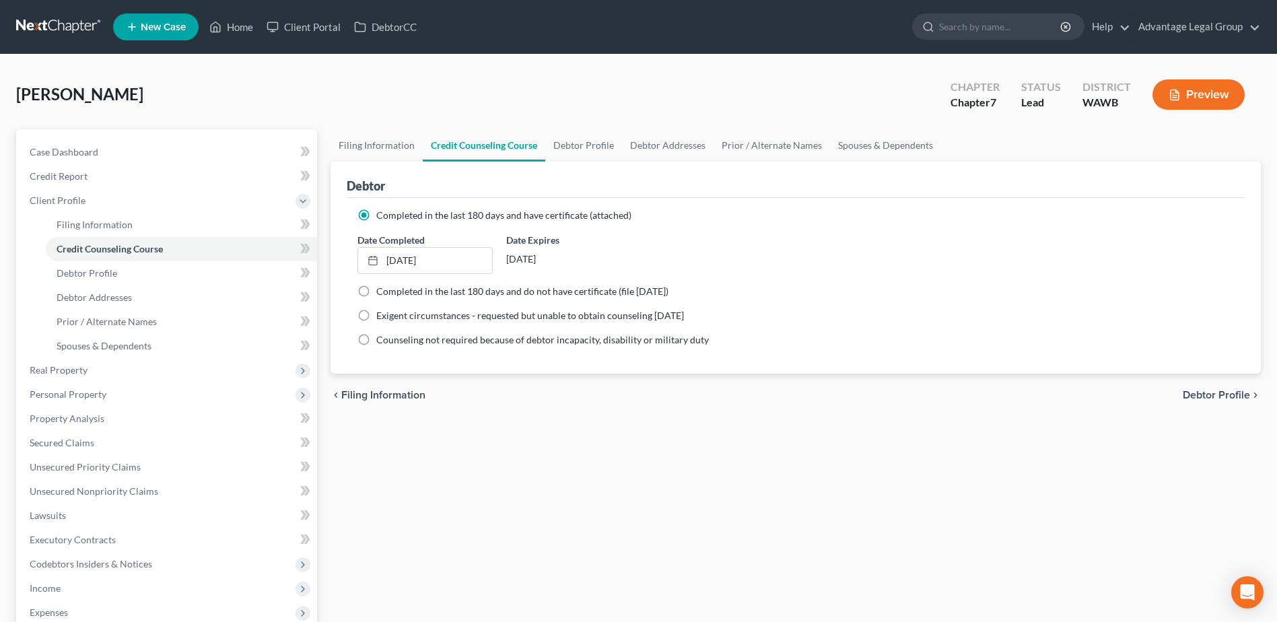
click at [1199, 388] on div "chevron_left Filing Information Debtor Profile chevron_right" at bounding box center [796, 395] width 931 height 43
click at [1196, 397] on span "Debtor Profile" at bounding box center [1216, 395] width 67 height 11
select select "0"
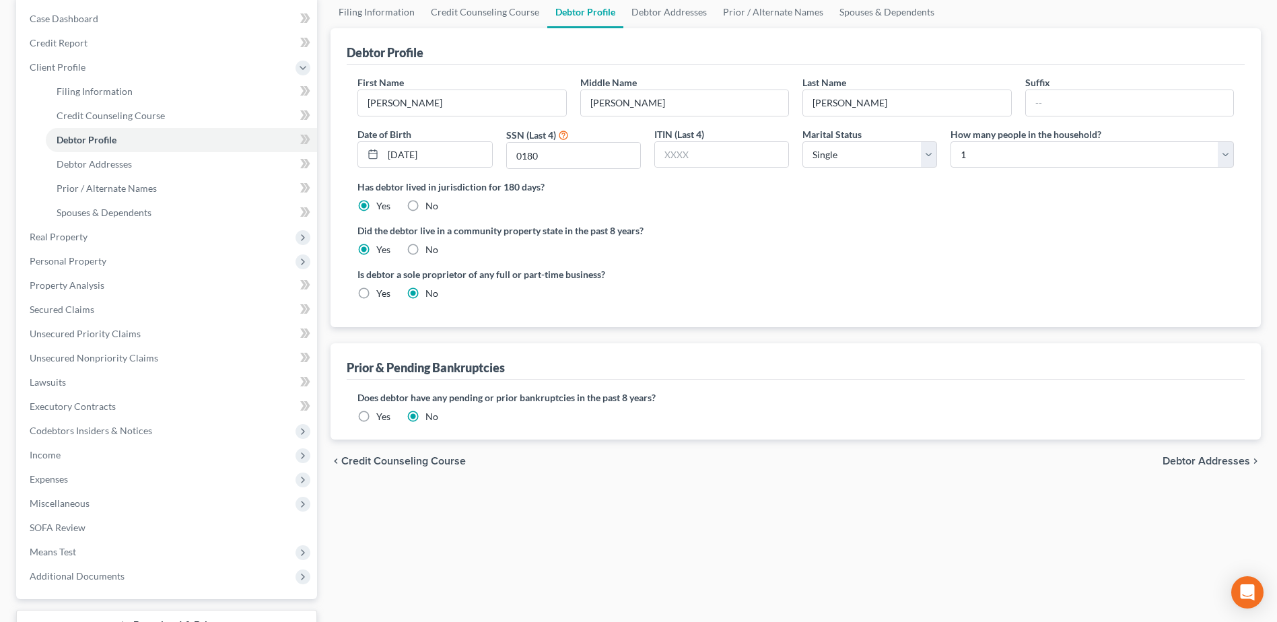
scroll to position [135, 0]
click at [1181, 461] on span "Debtor Addresses" at bounding box center [1207, 460] width 88 height 11
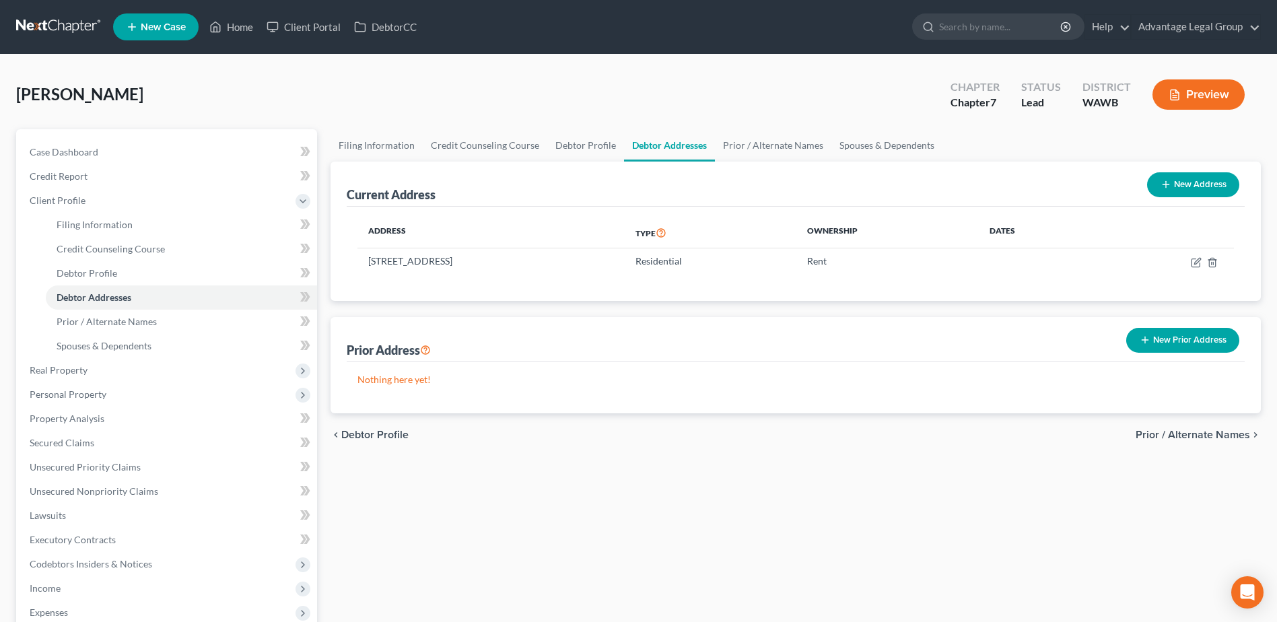
drag, startPoint x: 1195, startPoint y: 269, endPoint x: 1162, endPoint y: 280, distance: 34.3
click at [1192, 269] on td at bounding box center [1166, 261] width 136 height 26
click at [1196, 263] on icon "button" at bounding box center [1196, 262] width 11 height 11
select select "50"
select select "0"
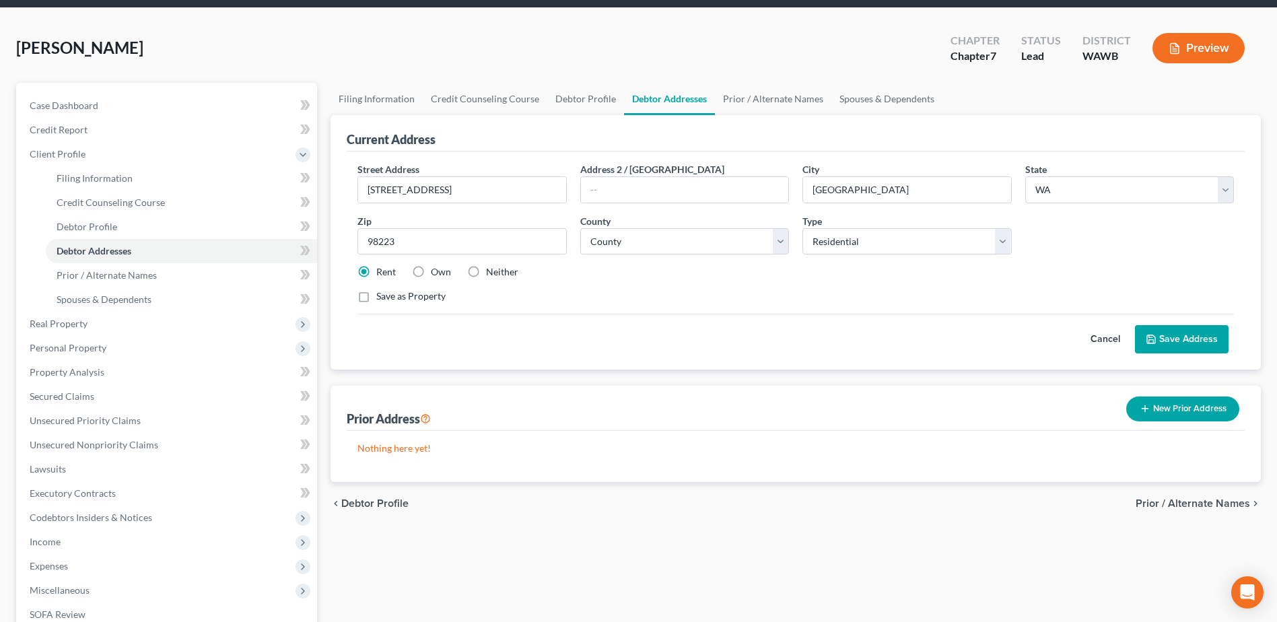
scroll to position [67, 0]
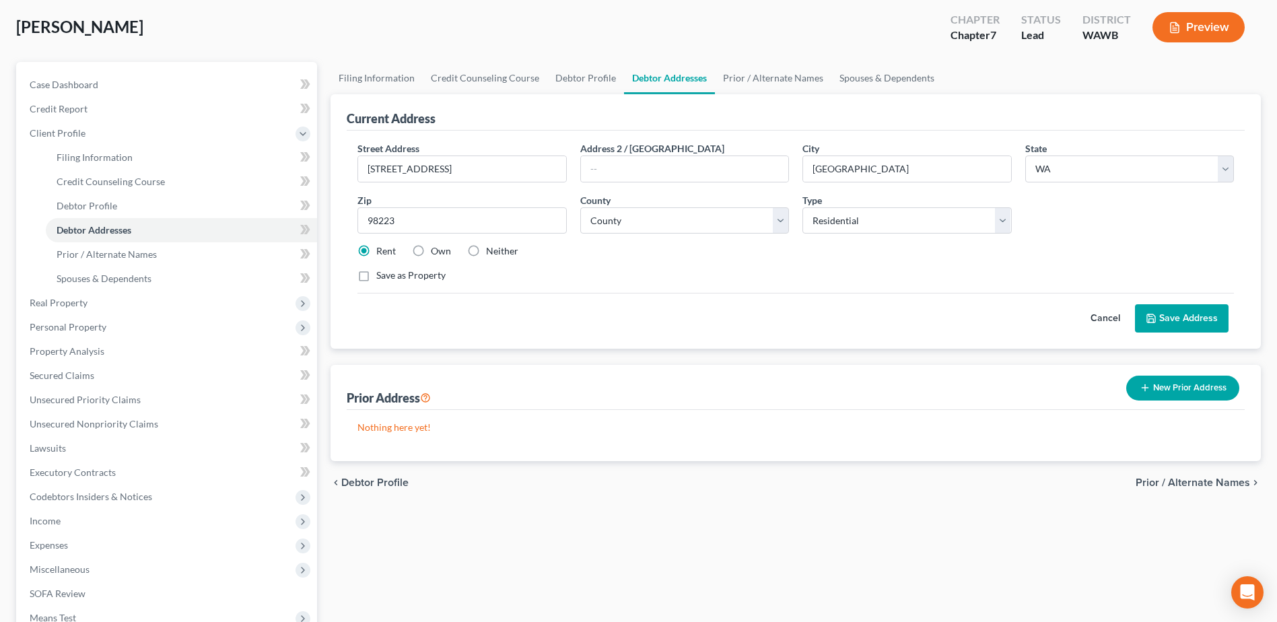
click at [1193, 479] on span "Prior / Alternate Names" at bounding box center [1193, 482] width 114 height 11
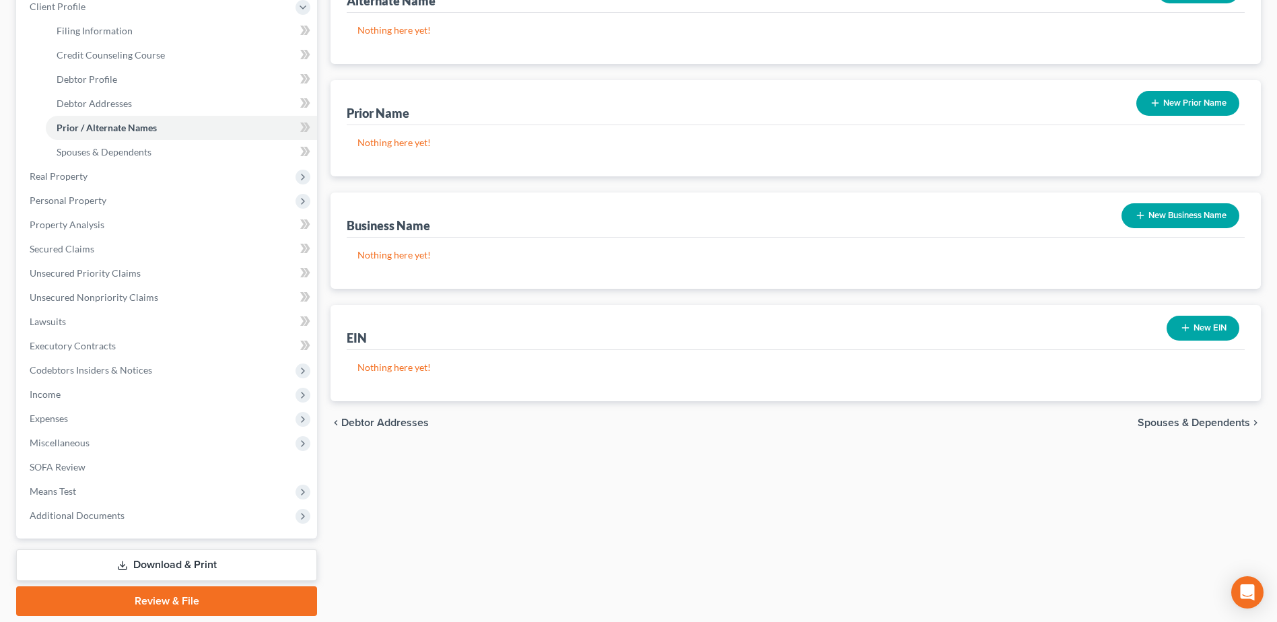
scroll to position [202, 0]
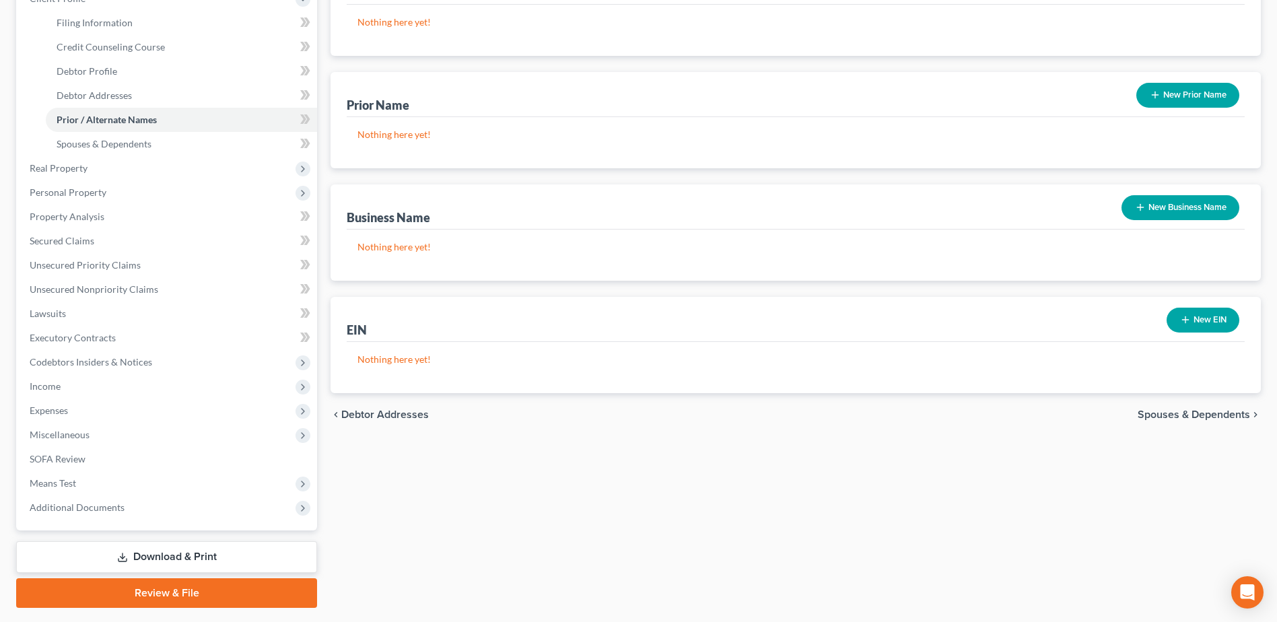
drag, startPoint x: 1160, startPoint y: 415, endPoint x: 1123, endPoint y: 442, distance: 45.8
click at [1160, 415] on span "Spouses & Dependents" at bounding box center [1194, 414] width 112 height 11
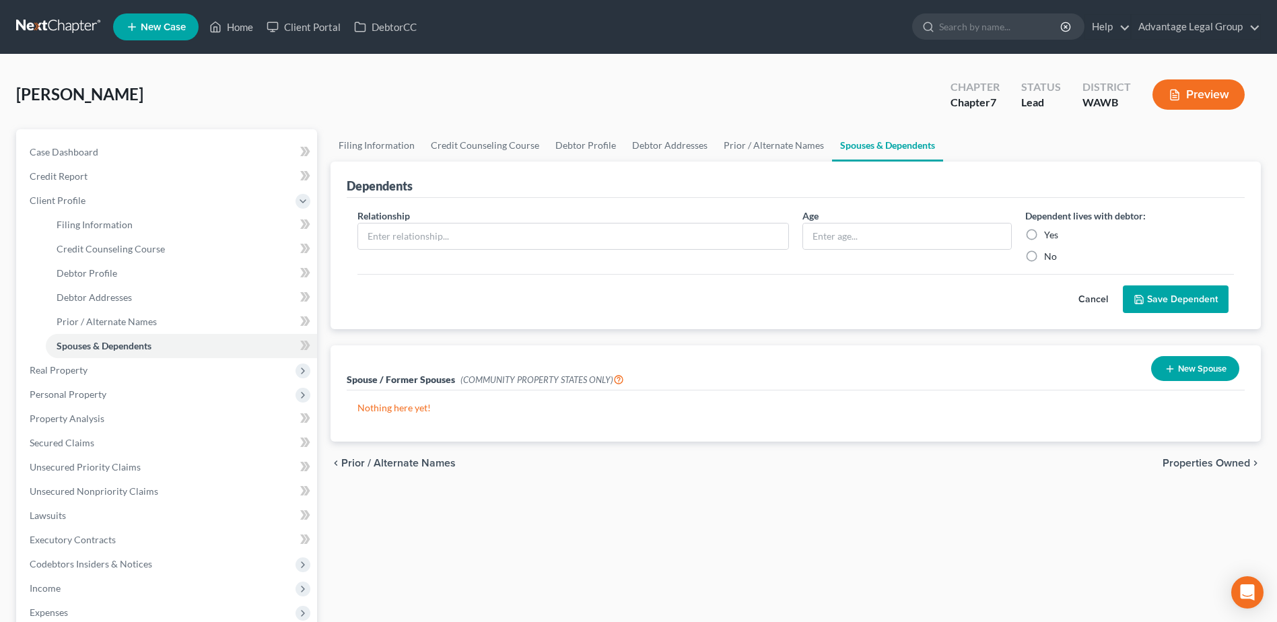
click at [1193, 461] on span "Properties Owned" at bounding box center [1207, 463] width 88 height 11
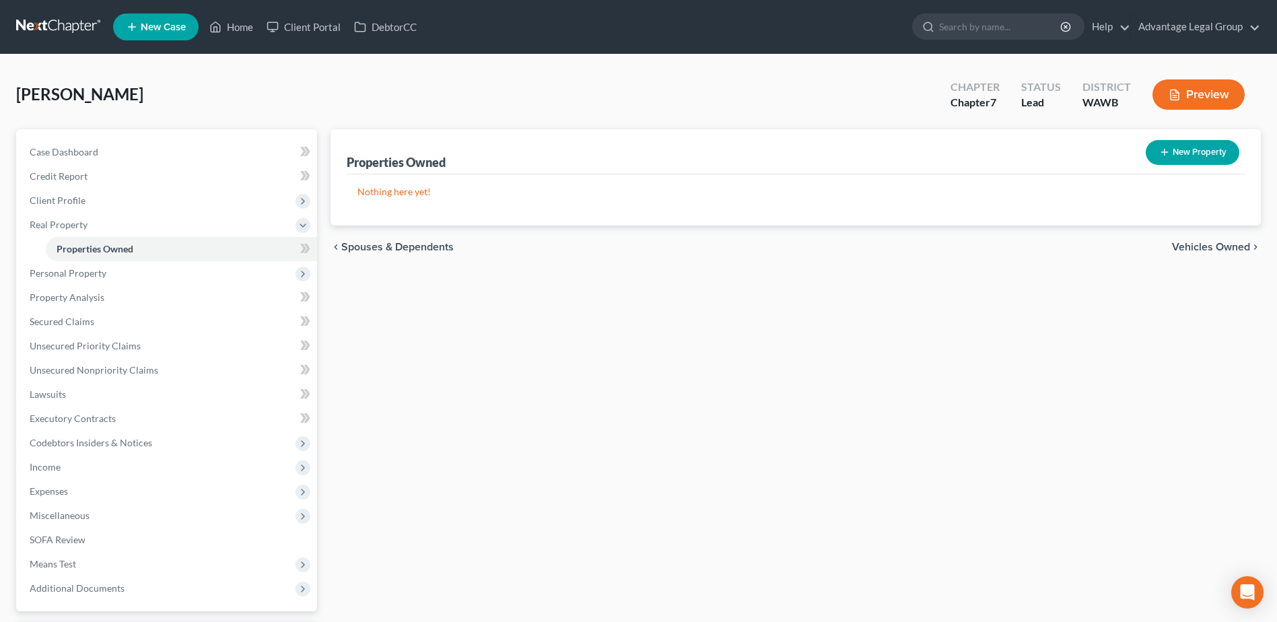
click at [1185, 246] on span "Vehicles Owned" at bounding box center [1211, 247] width 78 height 11
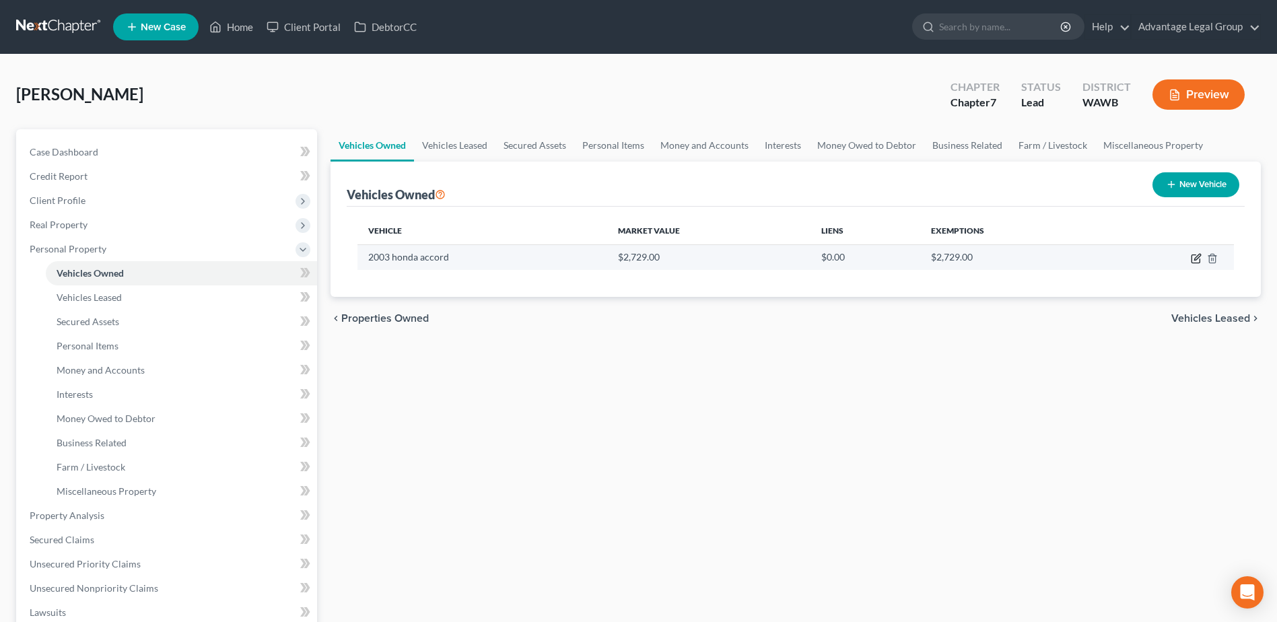
click at [1195, 260] on icon "button" at bounding box center [1198, 257] width 6 height 6
select select "0"
select select "23"
select select "3"
select select "0"
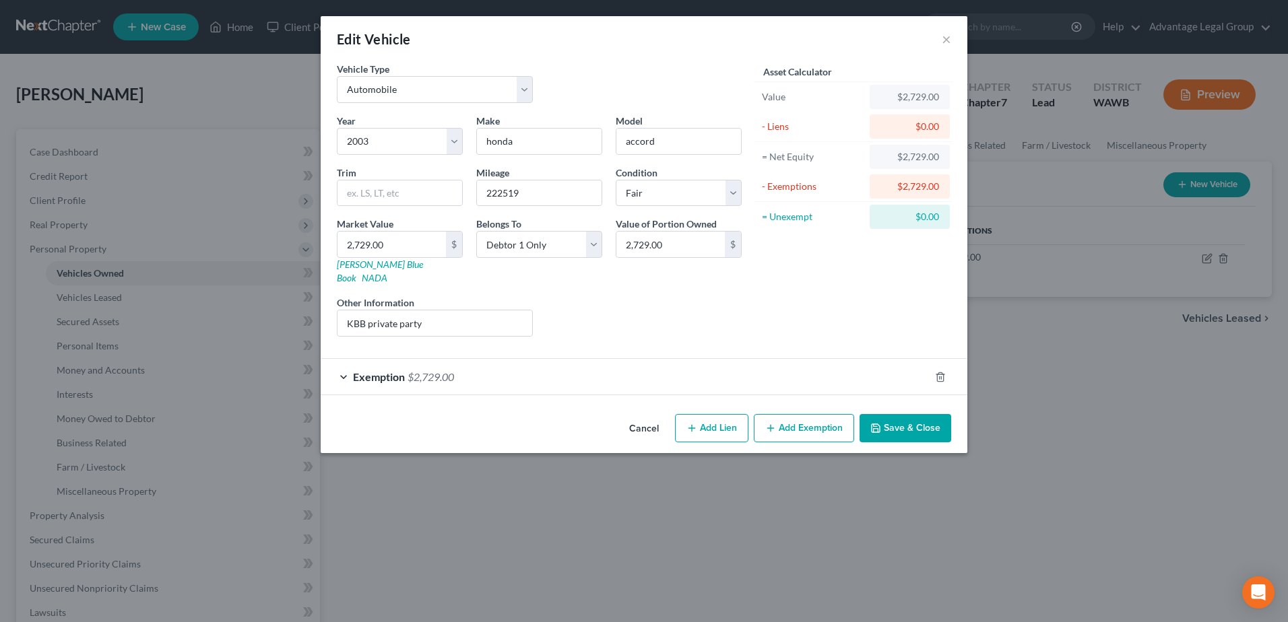
click at [908, 414] on button "Save & Close" at bounding box center [905, 428] width 92 height 28
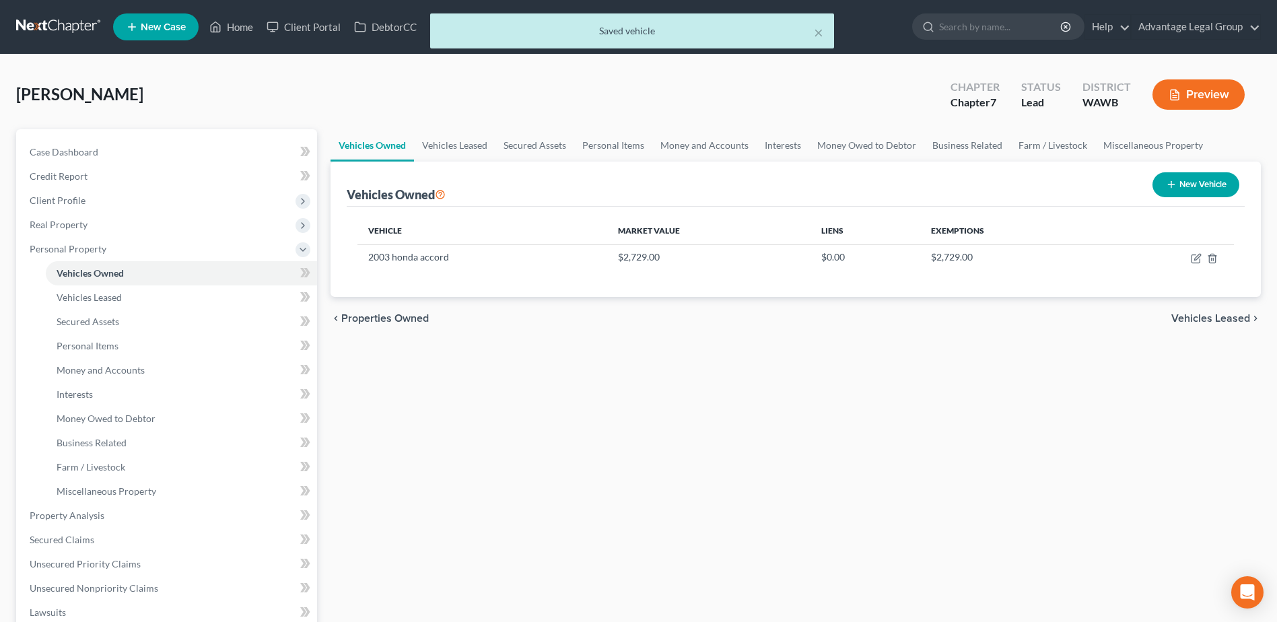
click at [1197, 318] on span "Vehicles Leased" at bounding box center [1211, 318] width 79 height 11
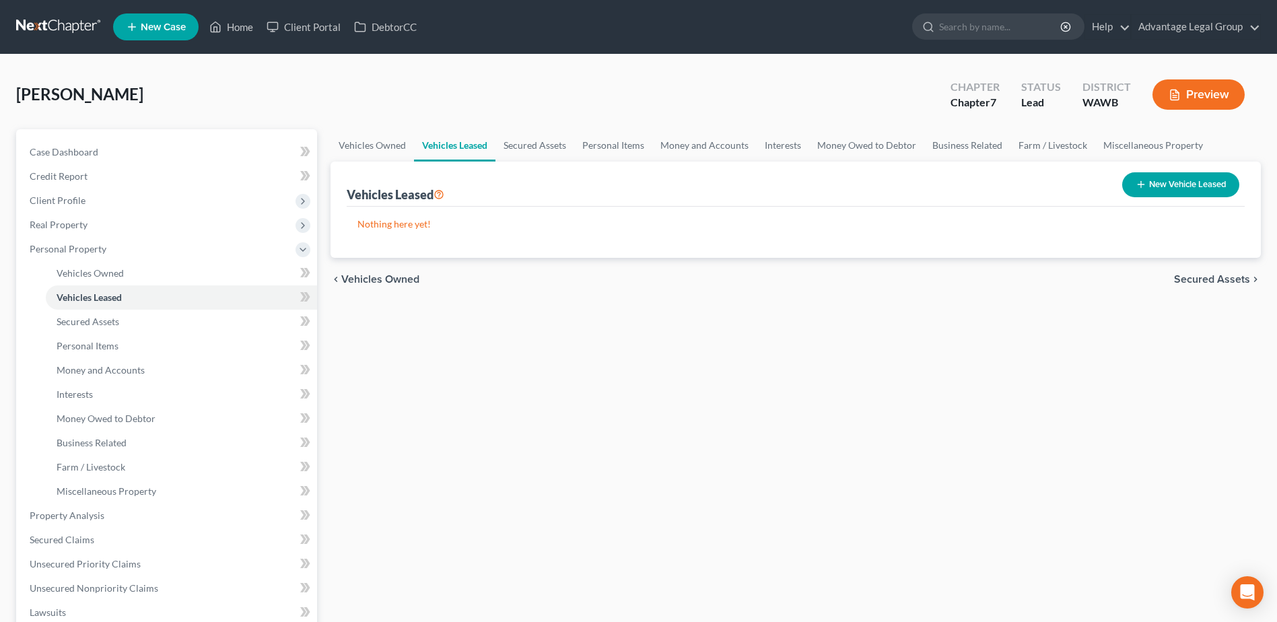
click at [1190, 279] on span "Secured Assets" at bounding box center [1212, 279] width 76 height 11
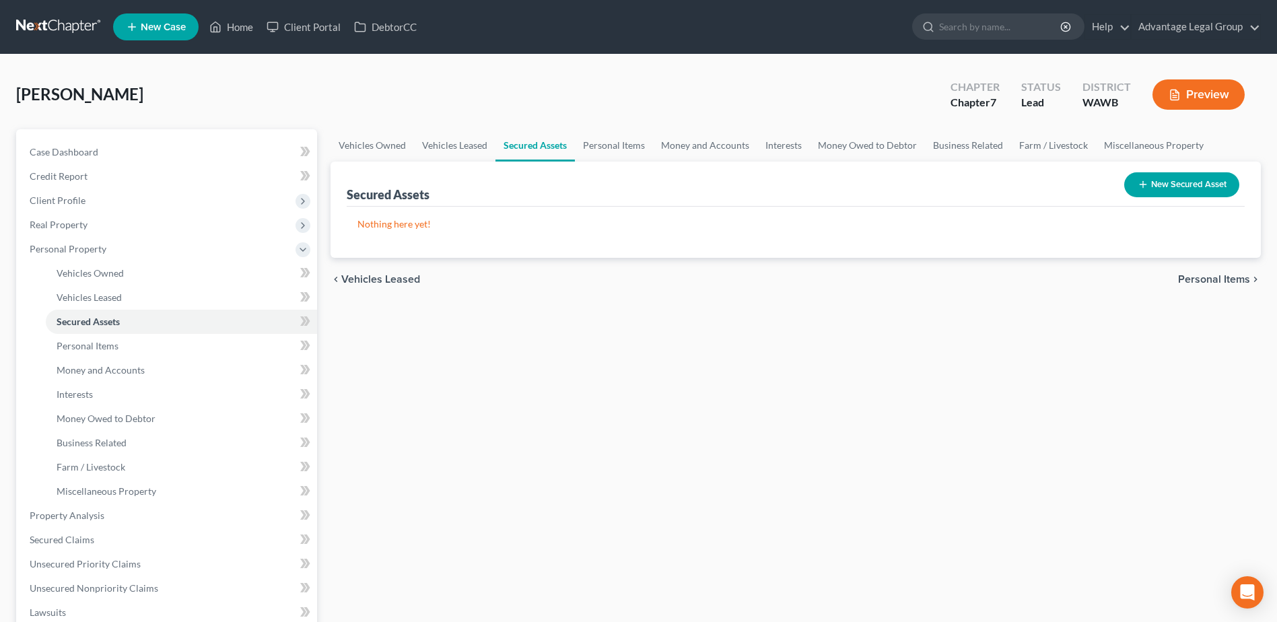
click at [1217, 279] on span "Personal Items" at bounding box center [1214, 279] width 72 height 11
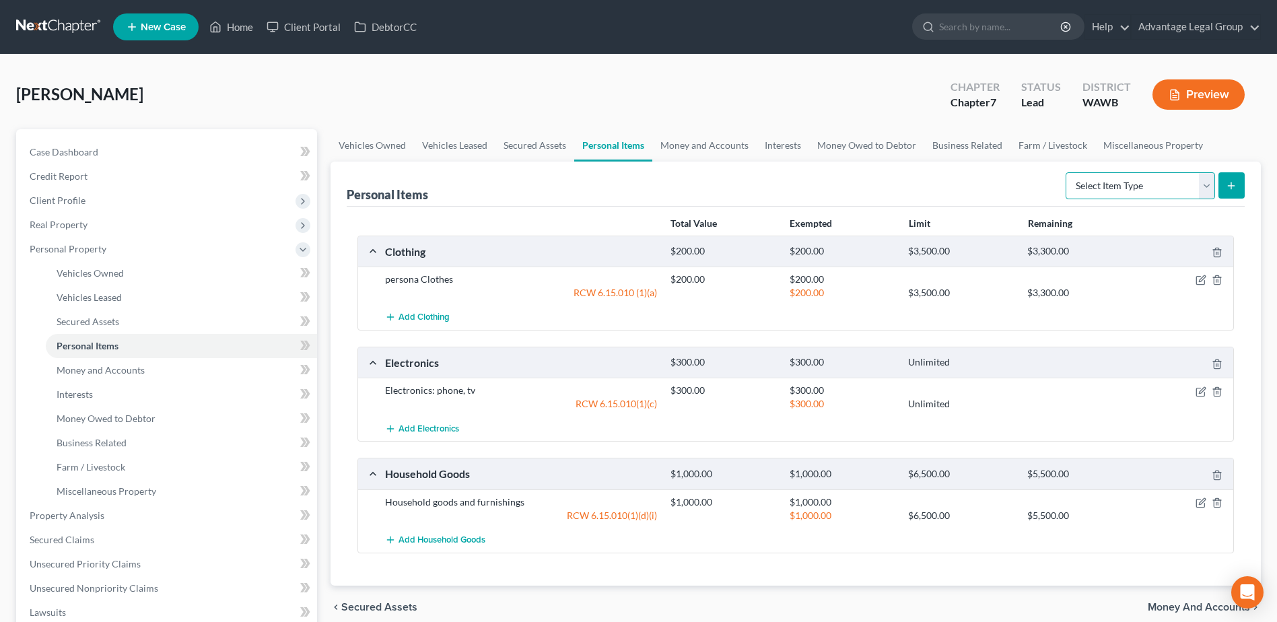
click at [1210, 189] on select "Select Item Type Clothing Collectibles Of Value Electronics Firearms Household …" at bounding box center [1140, 185] width 149 height 27
click at [846, 568] on div "Total Value Exempted Limit Remaining Clothing $200.00 $200.00 $3,500.00 $3,300.…" at bounding box center [796, 396] width 898 height 379
click at [1170, 603] on span "Money and Accounts" at bounding box center [1199, 607] width 102 height 11
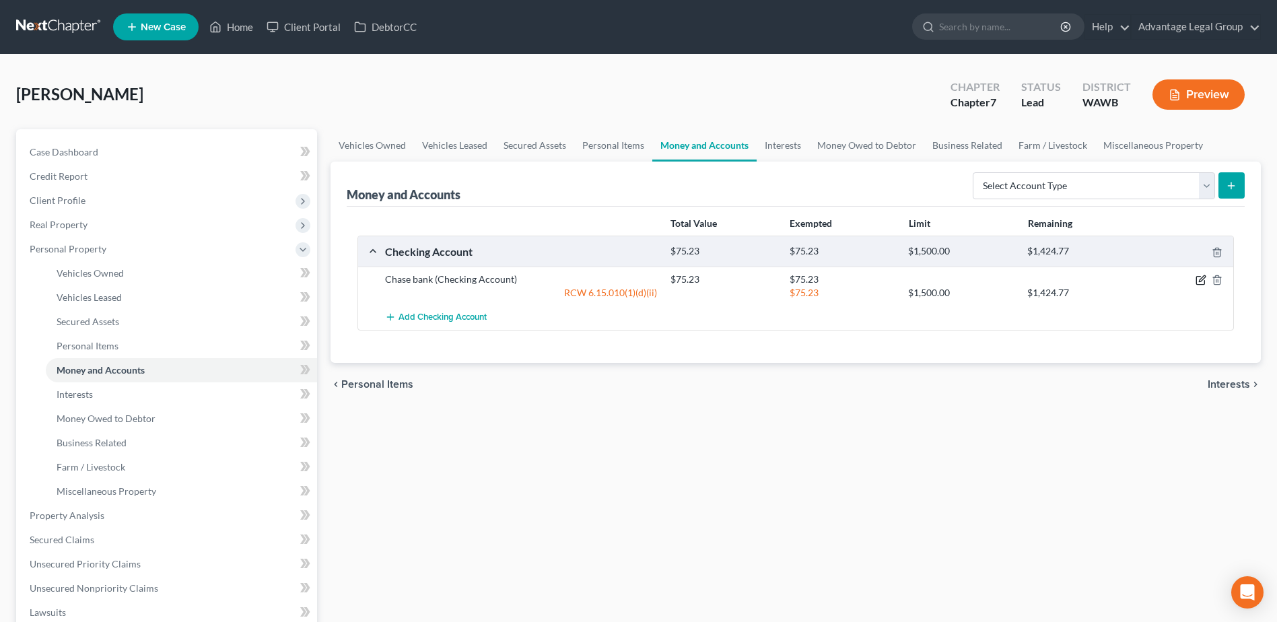
click at [1199, 281] on icon "button" at bounding box center [1201, 280] width 11 height 11
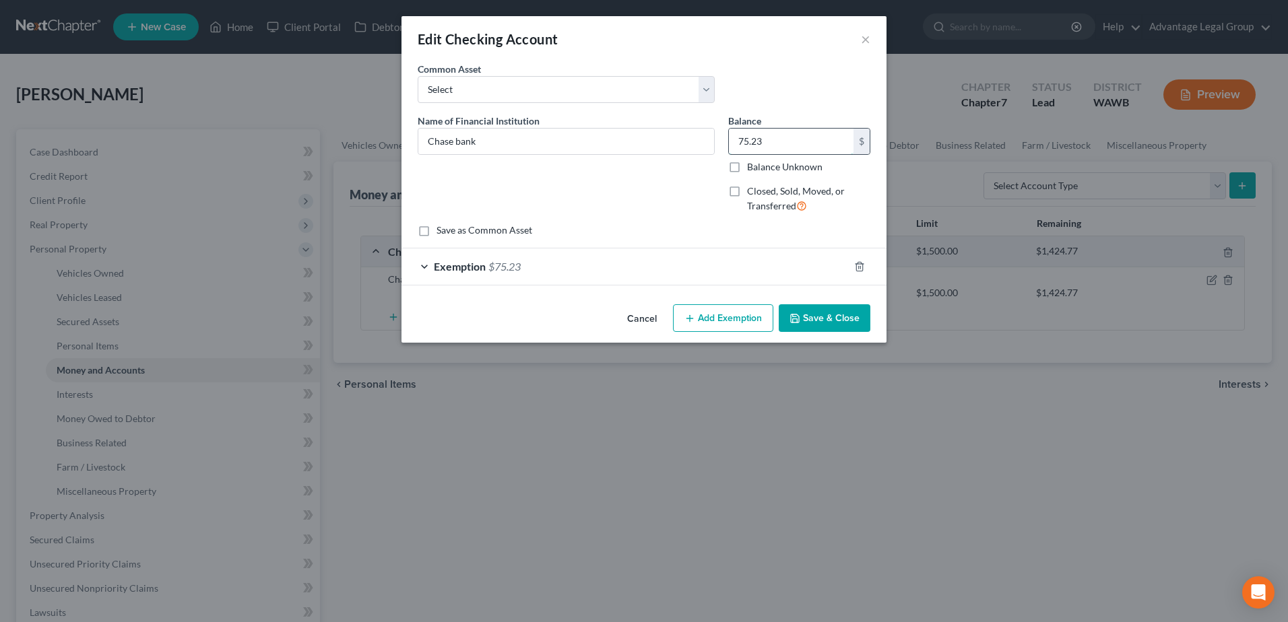
click at [779, 140] on input "75.23" at bounding box center [791, 142] width 125 height 26
type input "141.97"
click at [857, 267] on icon "button" at bounding box center [859, 266] width 6 height 9
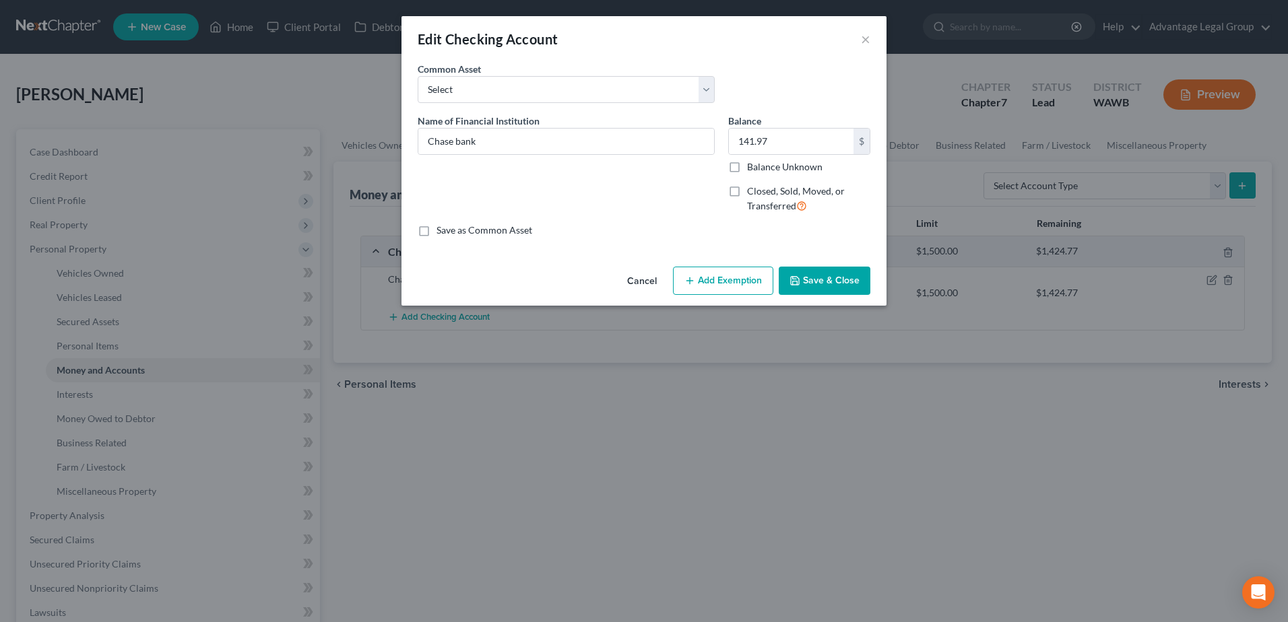
click at [729, 282] on button "Add Exemption" at bounding box center [723, 281] width 100 height 28
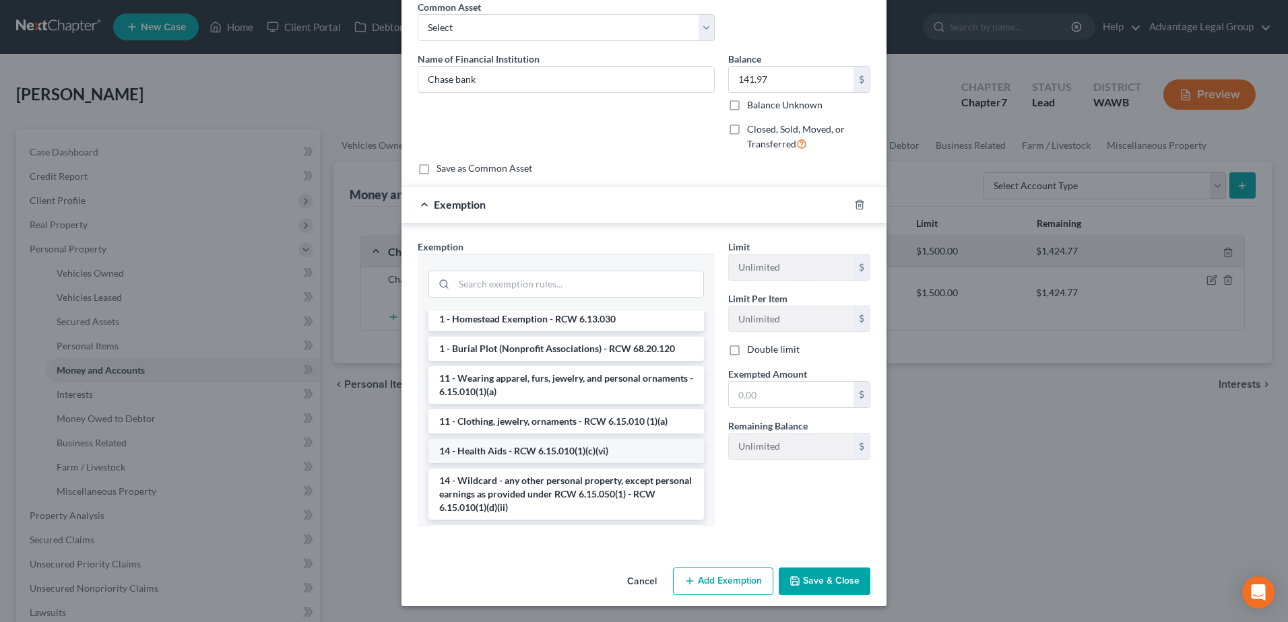
scroll to position [135, 0]
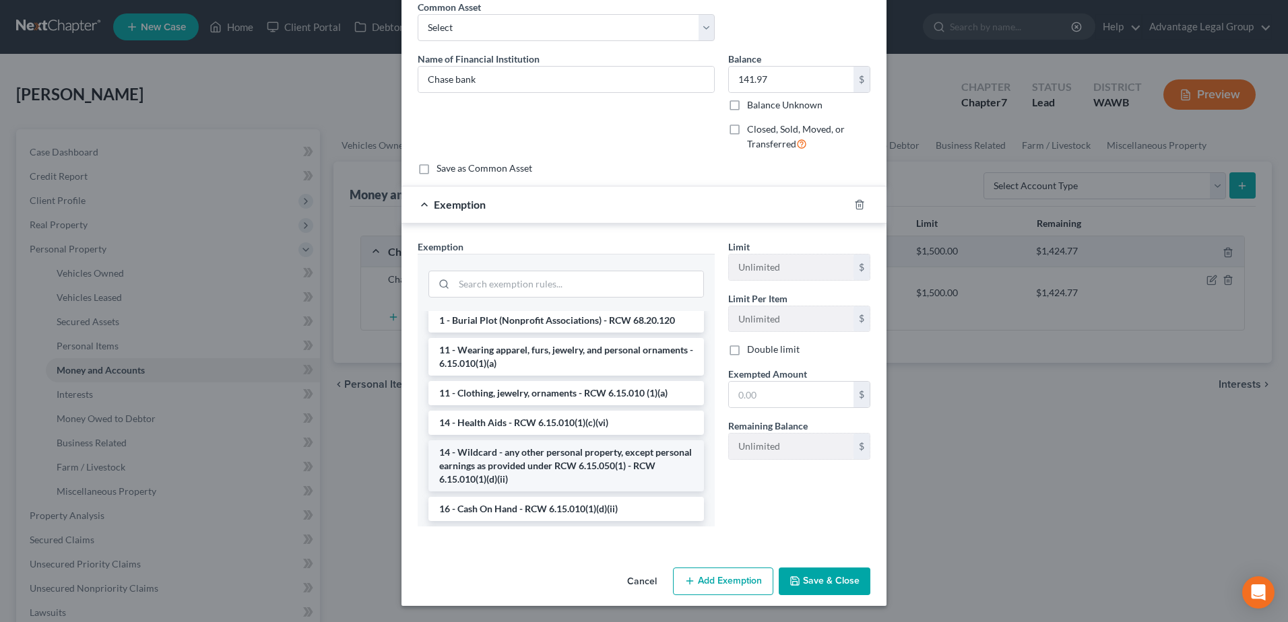
click at [570, 466] on li "14 - Wildcard - any other personal property, except personal earnings as provid…" at bounding box center [565, 465] width 275 height 51
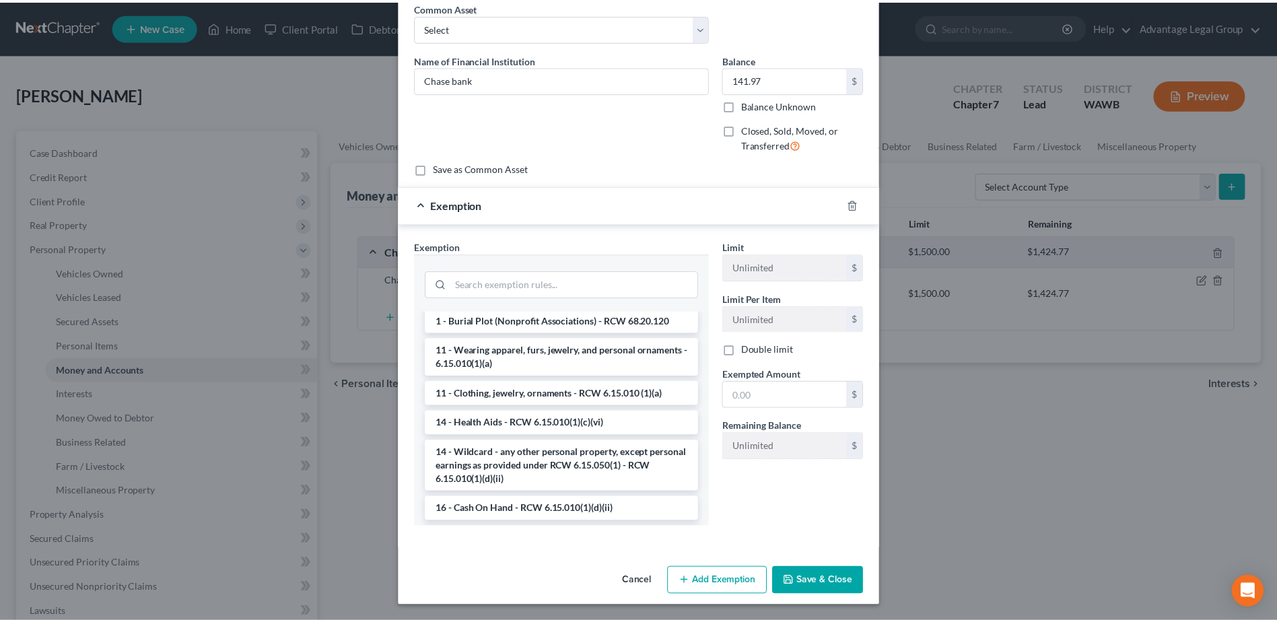
scroll to position [0, 0]
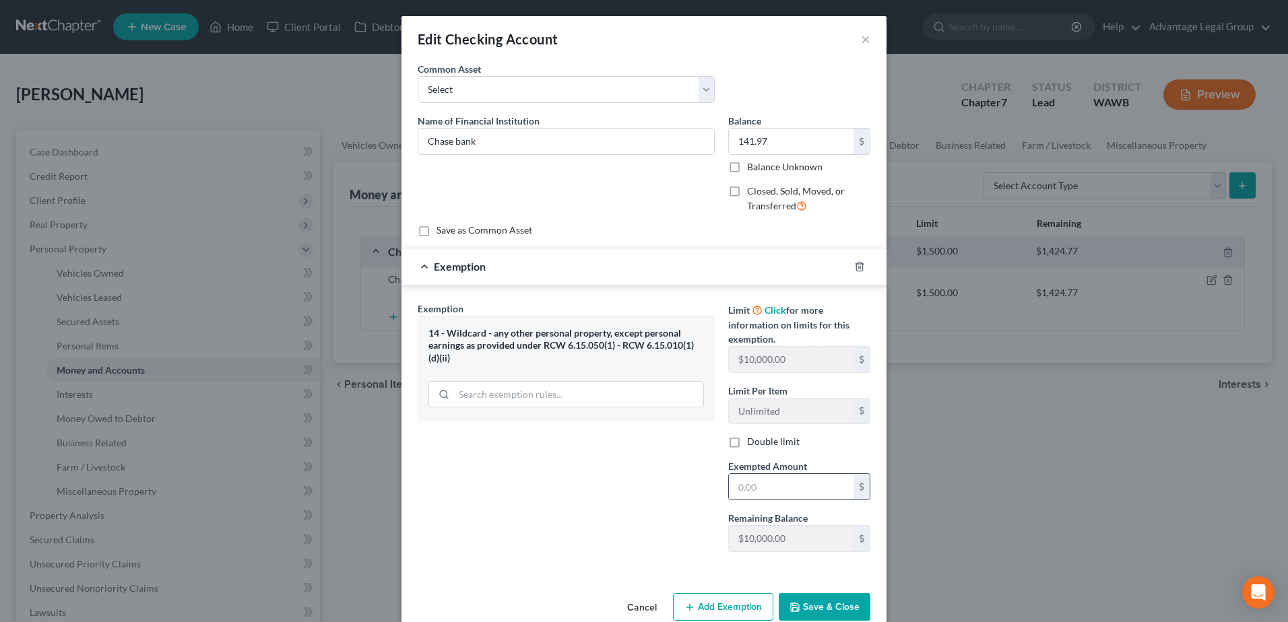
click at [756, 483] on input "text" at bounding box center [791, 487] width 125 height 26
type input "141.97"
click at [828, 605] on button "Save & Close" at bounding box center [824, 607] width 92 height 28
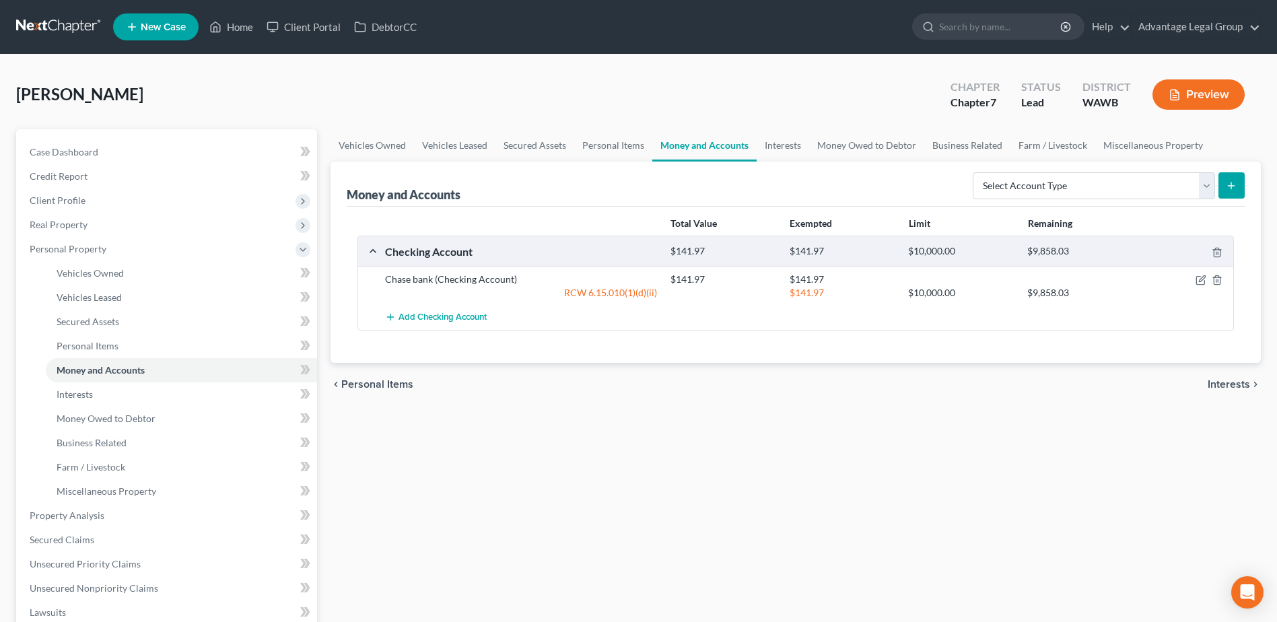
click at [1226, 381] on span "Interests" at bounding box center [1229, 384] width 42 height 11
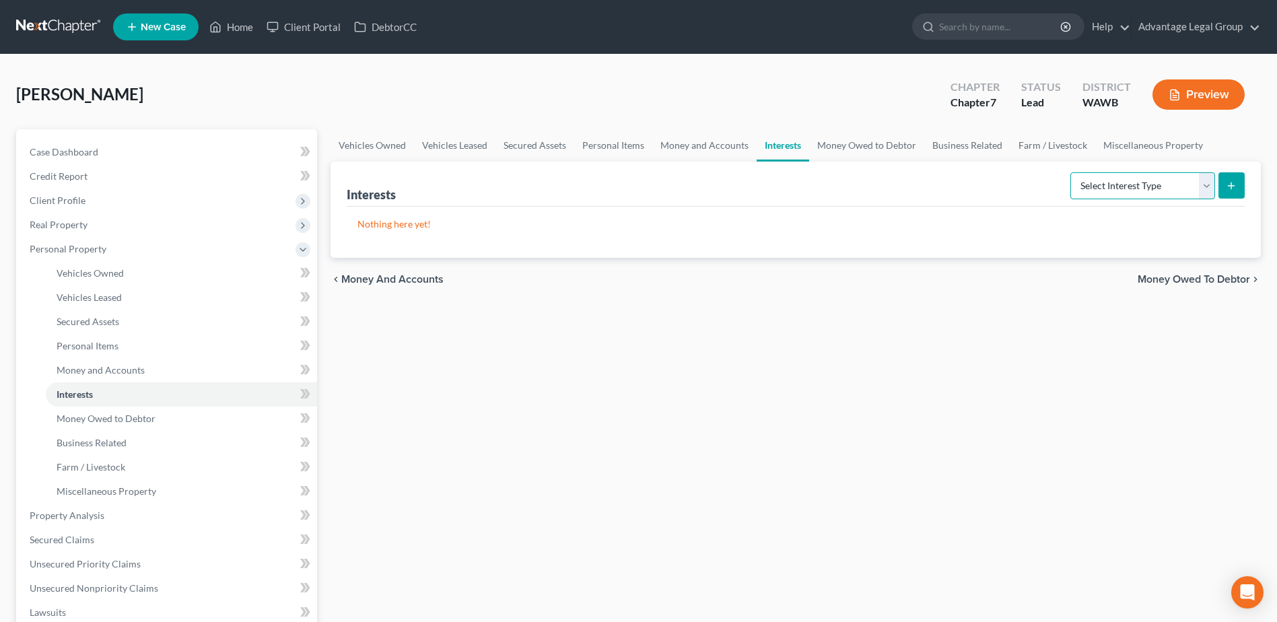
click at [1207, 185] on select "Select Interest Type 401K Annuity Bond Education IRA Government Bond Government…" at bounding box center [1143, 185] width 145 height 27
click at [1238, 283] on span "Money Owed to Debtor" at bounding box center [1194, 279] width 112 height 11
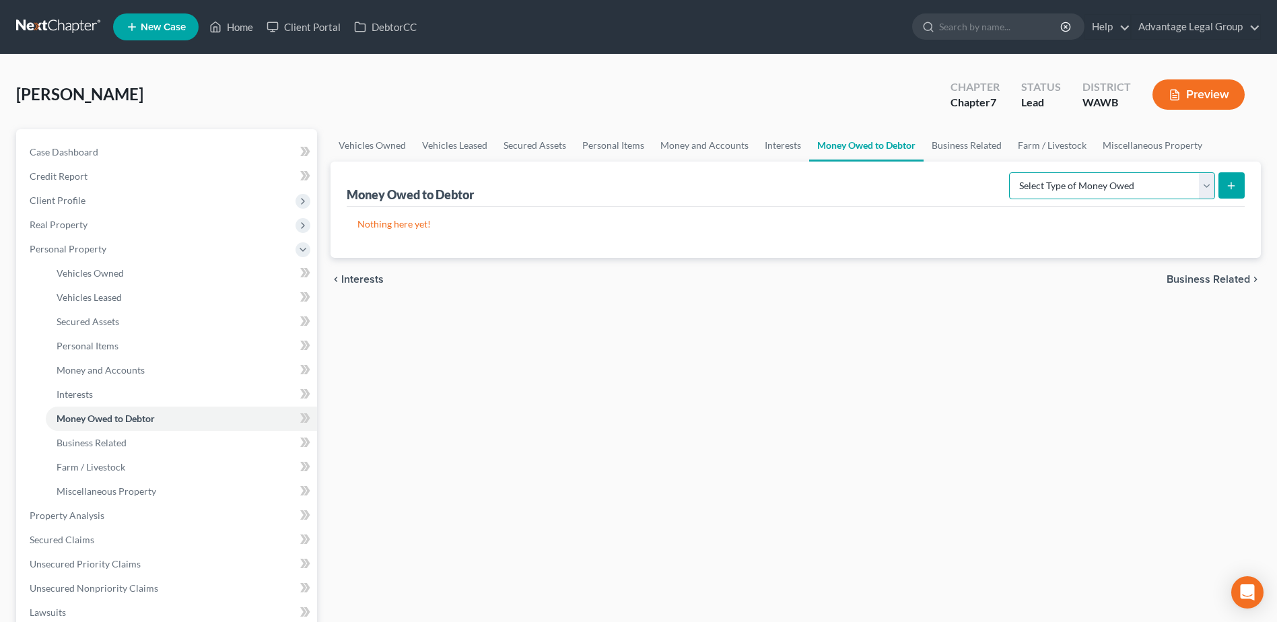
click at [1205, 187] on select "Select Type of Money Owed Accounts Receivable Alimony Child Support Claims Agai…" at bounding box center [1112, 185] width 206 height 27
click at [1233, 132] on ul "Vehicles Owned Vehicles Leased Secured Assets Personal Items Money and Accounts…" at bounding box center [796, 145] width 931 height 32
click at [1209, 278] on span "Business Related" at bounding box center [1209, 279] width 84 height 11
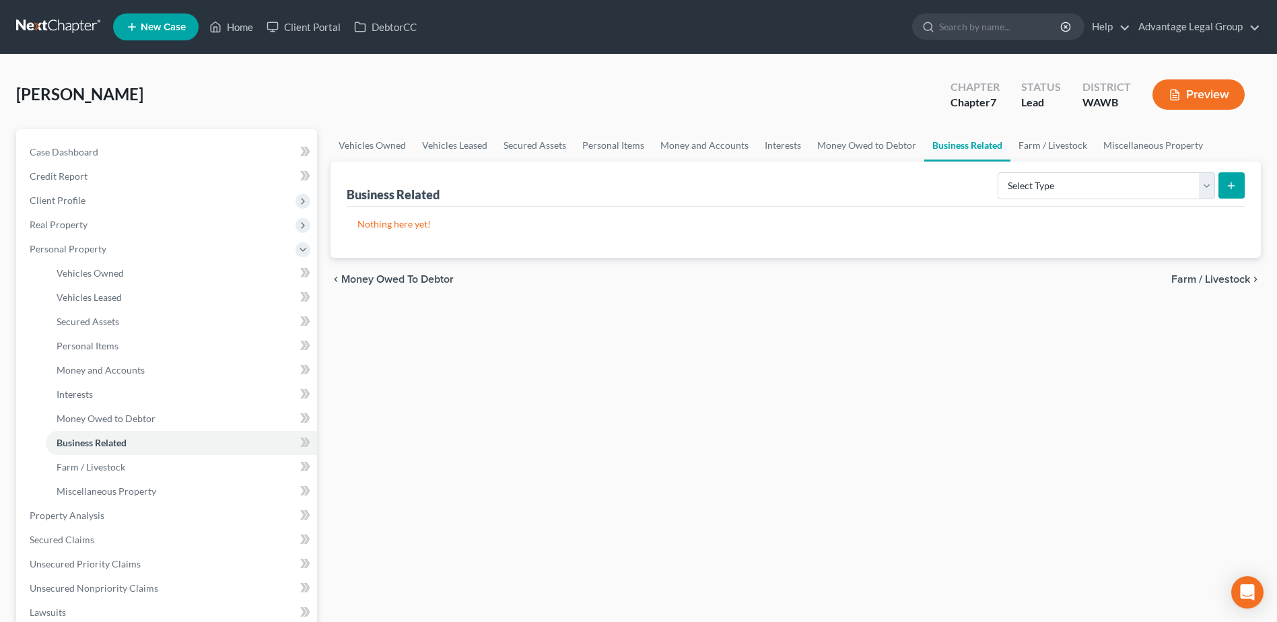
click at [1209, 277] on span "Farm / Livestock" at bounding box center [1211, 279] width 79 height 11
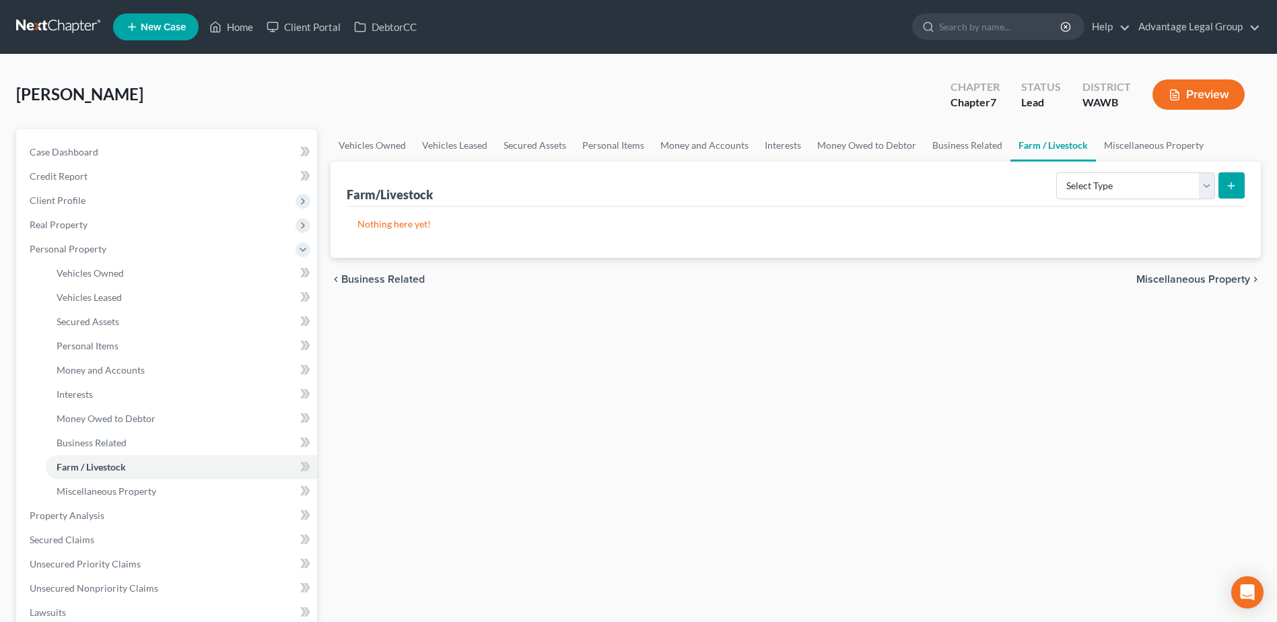
click at [1209, 277] on span "Miscellaneous Property" at bounding box center [1194, 279] width 114 height 11
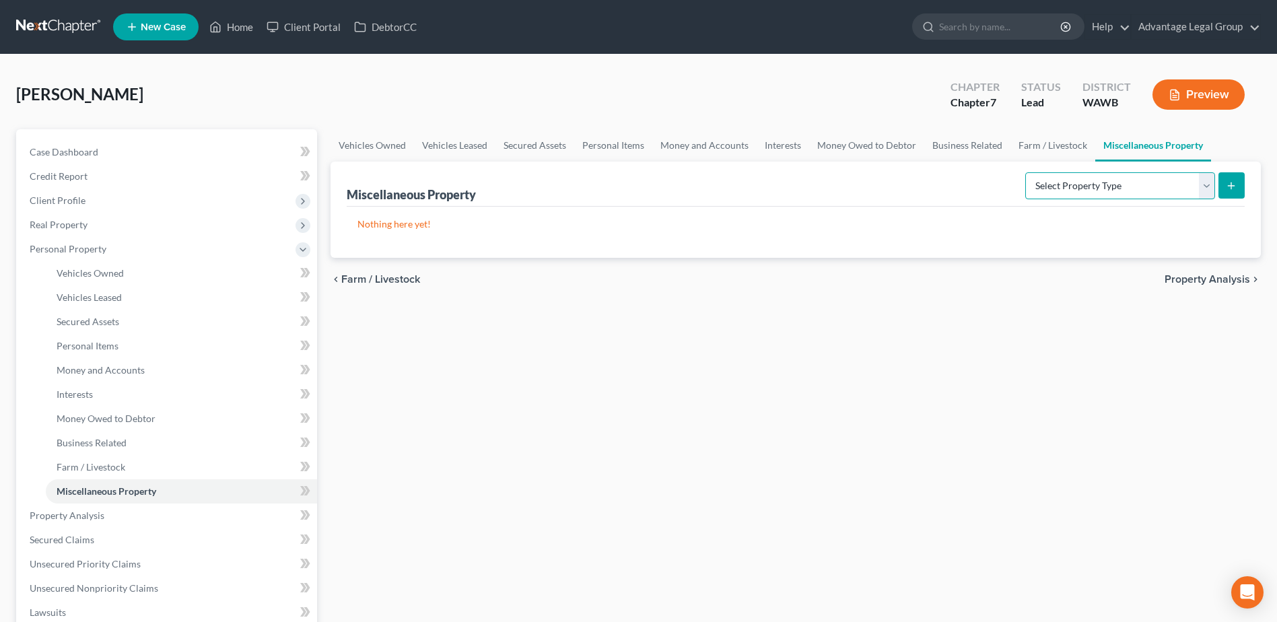
click at [1205, 190] on select "Select Property Type Assigned for Creditor Benefit [DATE] Holding for Another N…" at bounding box center [1121, 185] width 190 height 27
click at [1217, 131] on ul "Vehicles Owned Vehicles Leased Secured Assets Personal Items Money and Accounts…" at bounding box center [796, 145] width 931 height 32
click at [1205, 283] on span "Property Analysis" at bounding box center [1208, 279] width 86 height 11
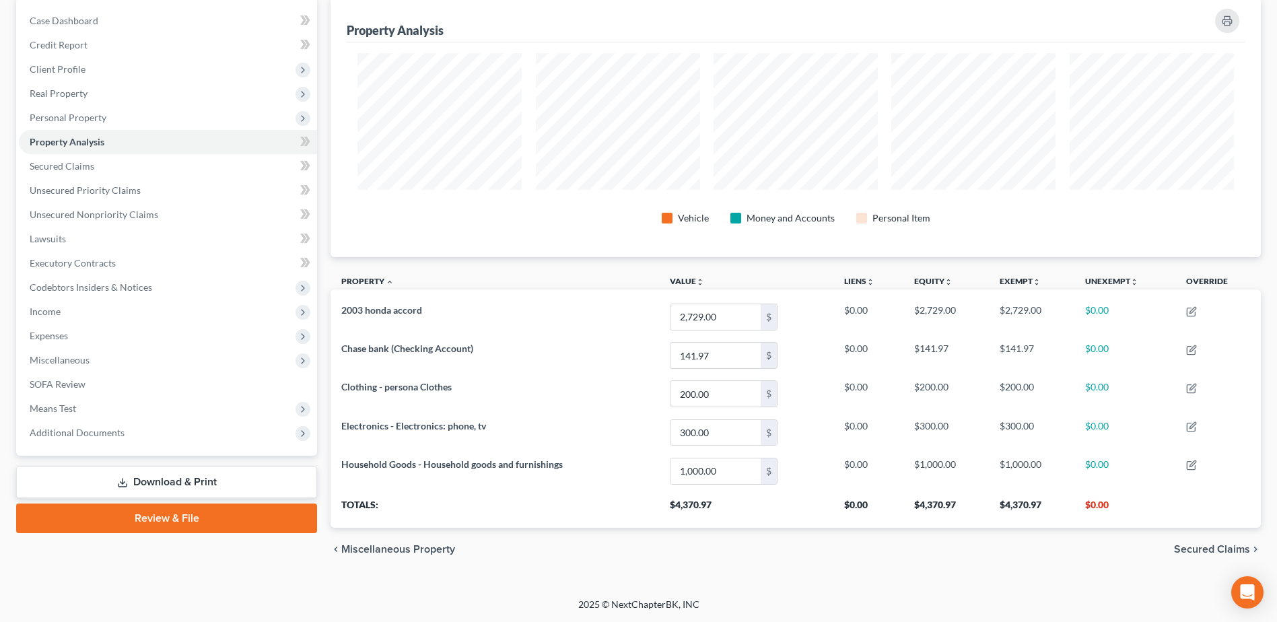
click at [1196, 549] on span "Secured Claims" at bounding box center [1212, 549] width 76 height 11
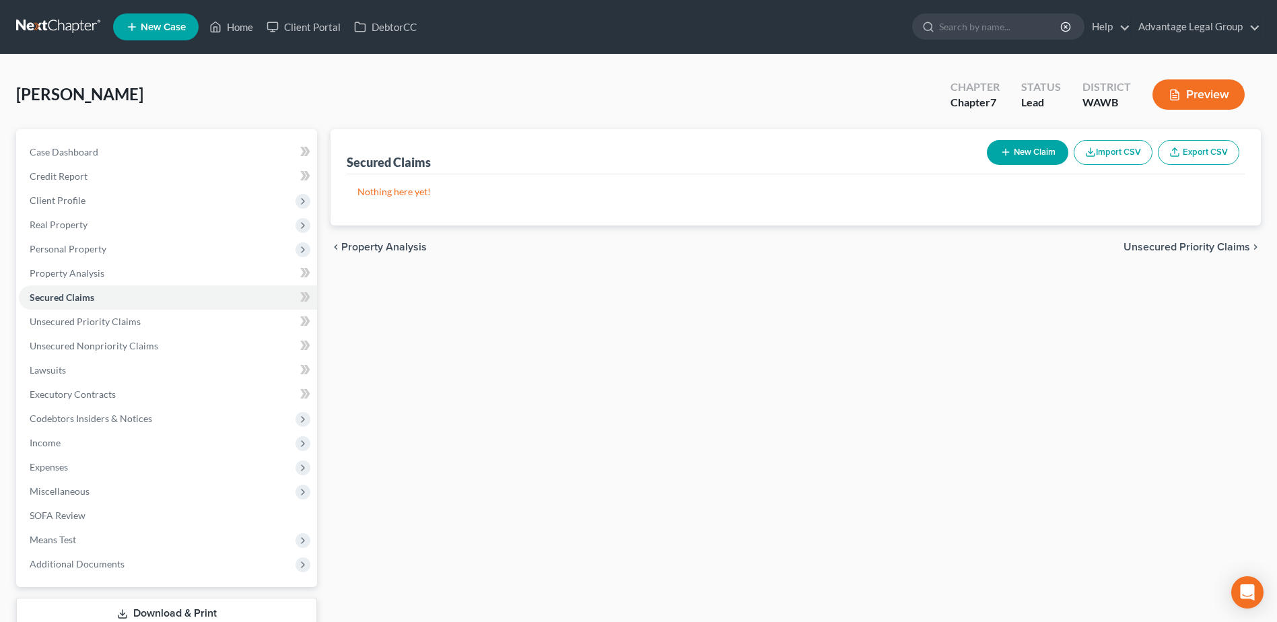
click at [1166, 246] on span "Unsecured Priority Claims" at bounding box center [1187, 247] width 127 height 11
click at [1171, 244] on span "Unsecured Nonpriority Claims" at bounding box center [1177, 247] width 146 height 11
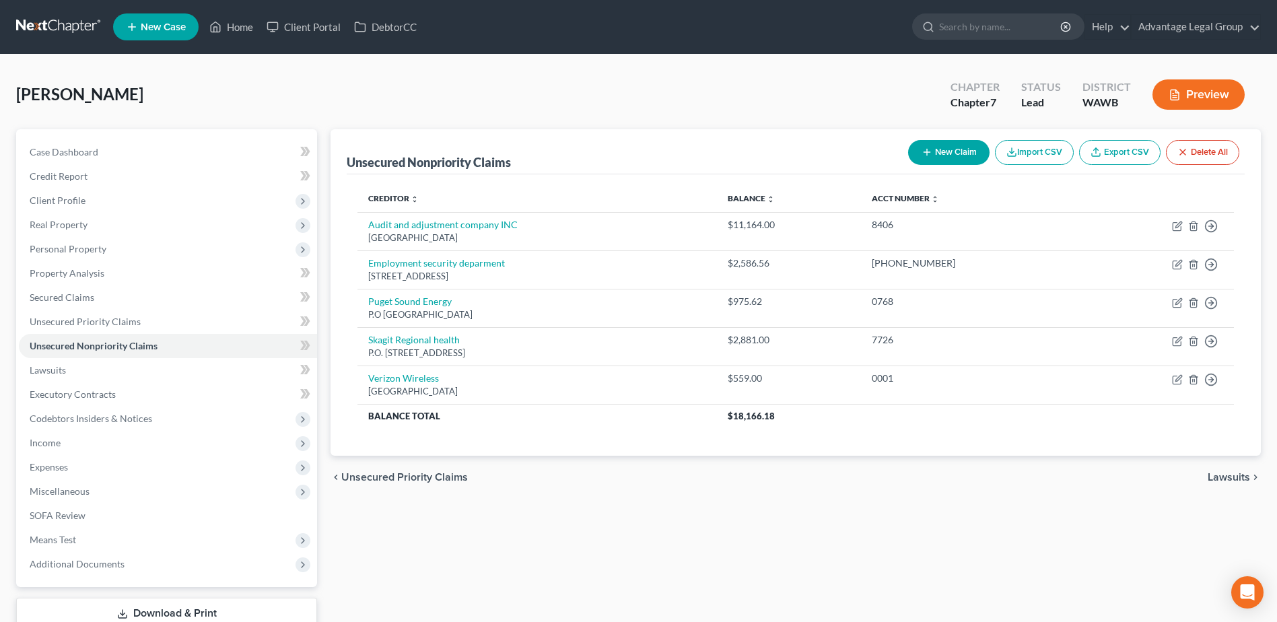
click at [1219, 477] on span "Lawsuits" at bounding box center [1229, 477] width 42 height 11
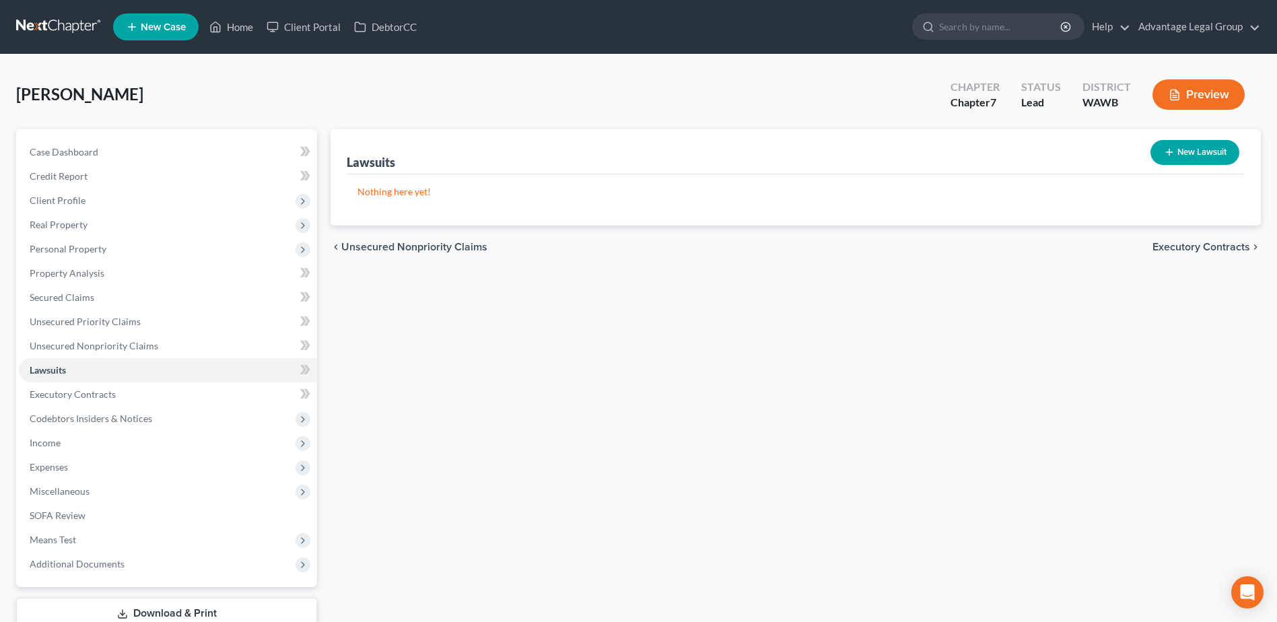
click at [1181, 244] on span "Executory Contracts" at bounding box center [1202, 247] width 98 height 11
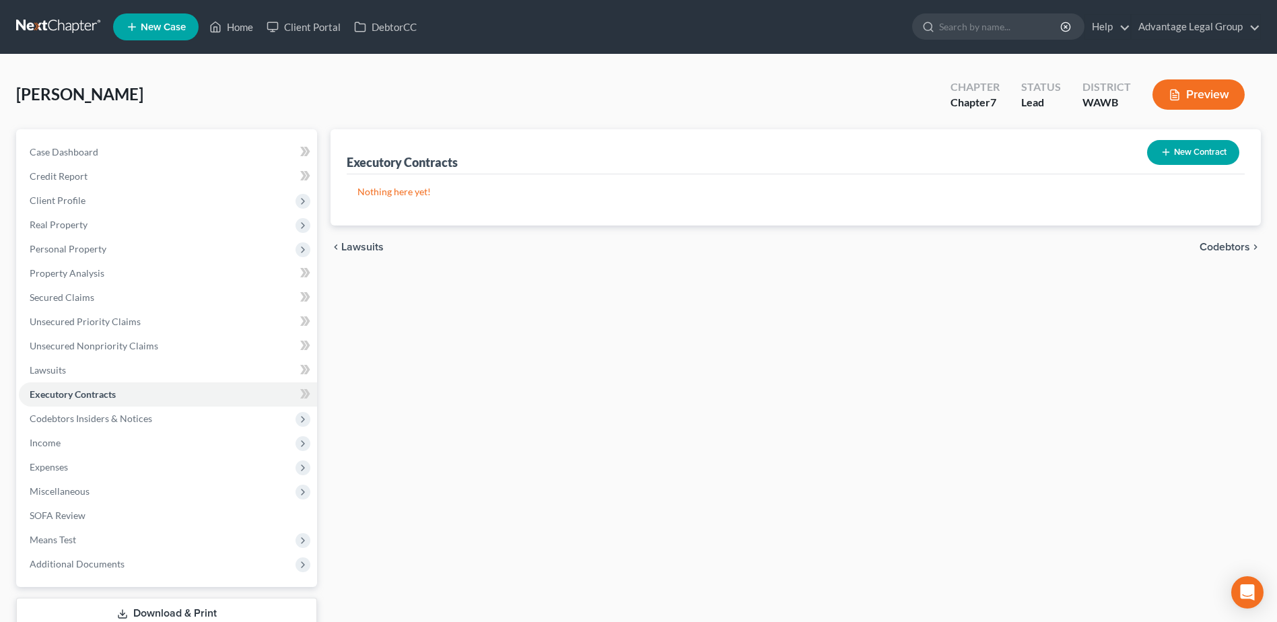
click at [1217, 246] on span "Codebtors" at bounding box center [1225, 247] width 51 height 11
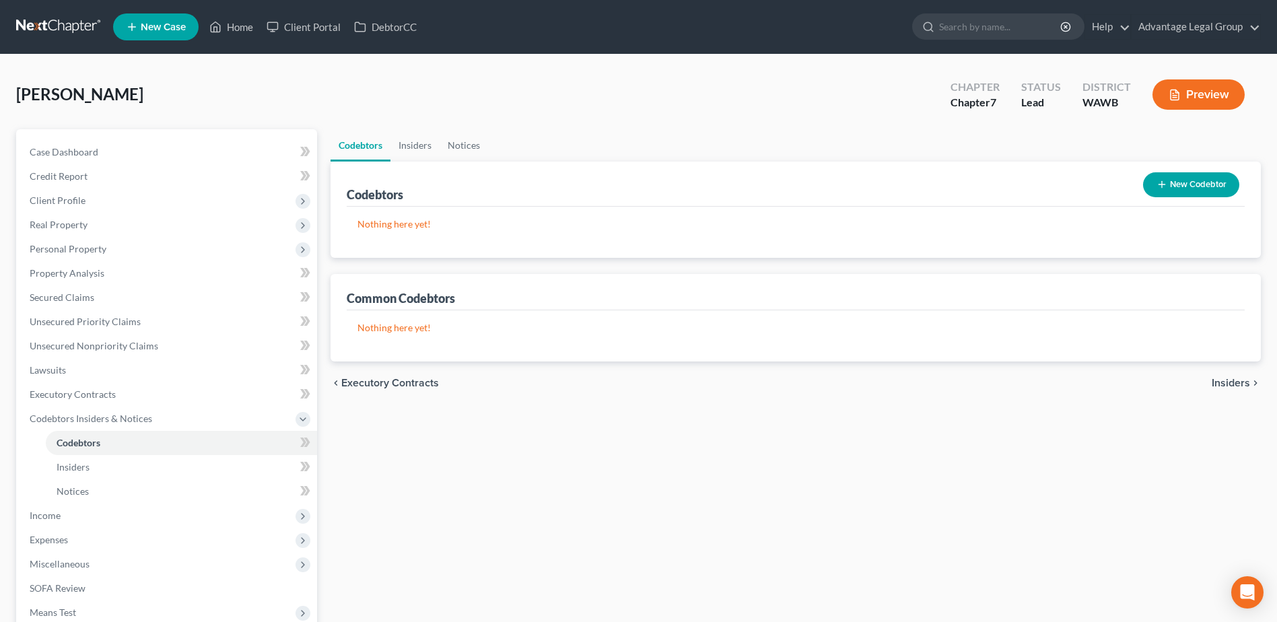
click at [1222, 380] on span "Insiders" at bounding box center [1231, 383] width 38 height 11
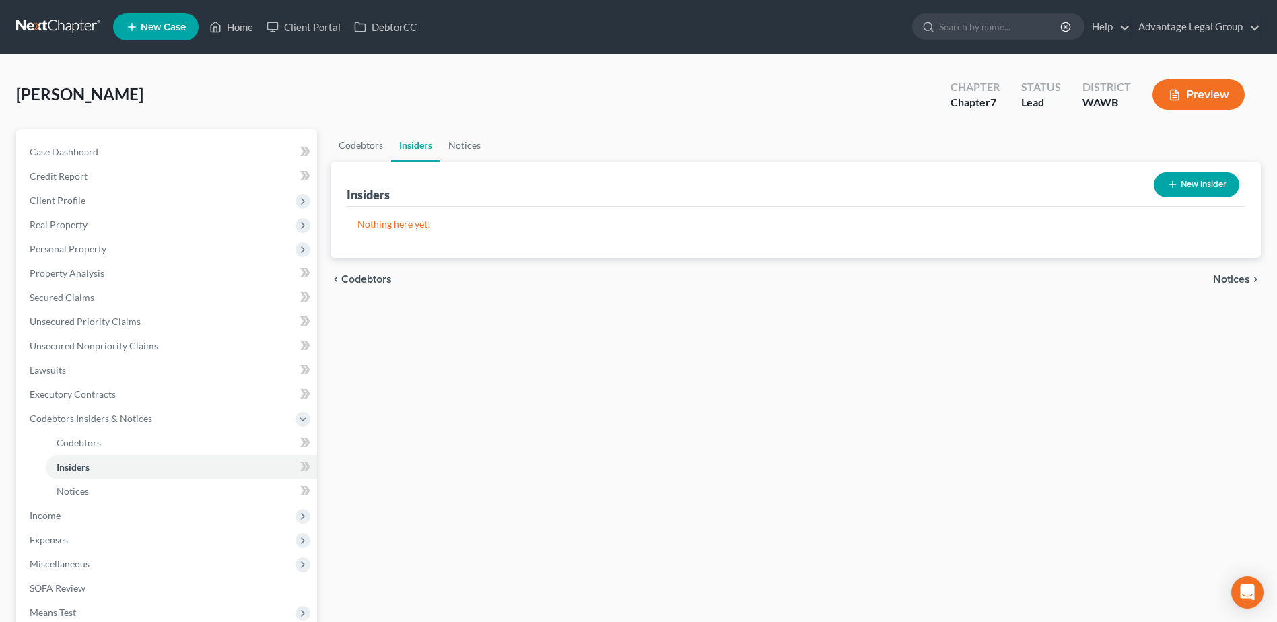
click at [1222, 380] on div "Codebtors Insiders Notices Insiders New Insider Nothing here yet! Name Balance …" at bounding box center [796, 433] width 944 height 608
click at [1221, 281] on span "Notices" at bounding box center [1231, 279] width 37 height 11
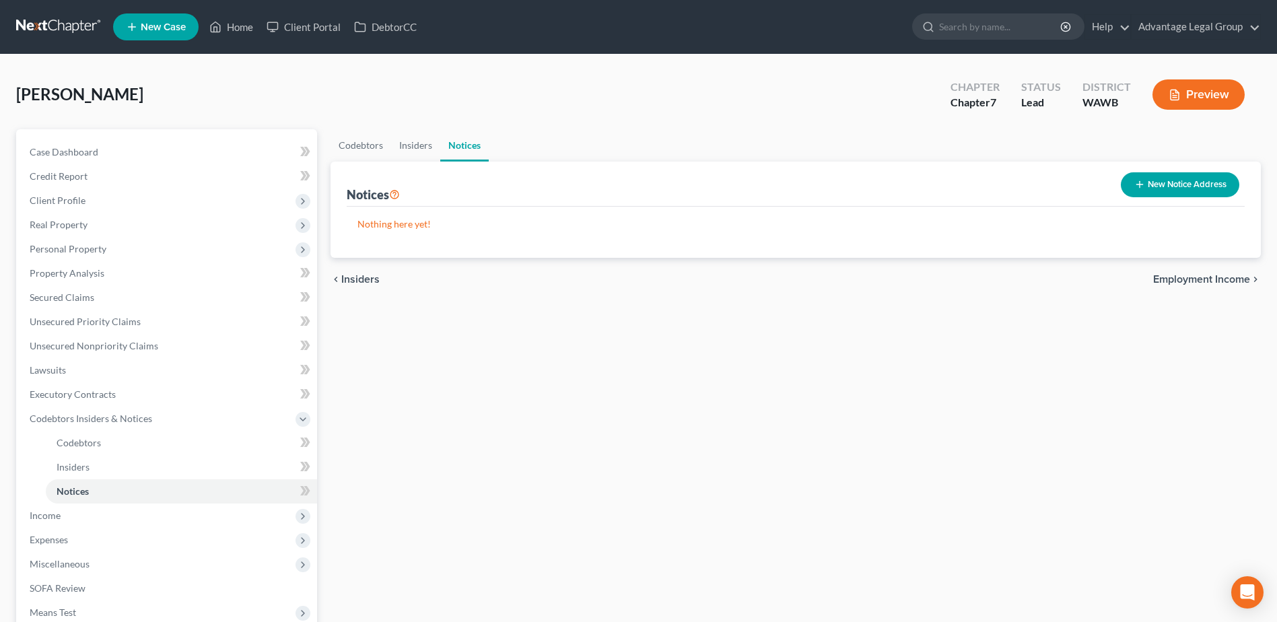
click at [1221, 281] on span "Employment Income" at bounding box center [1202, 279] width 97 height 11
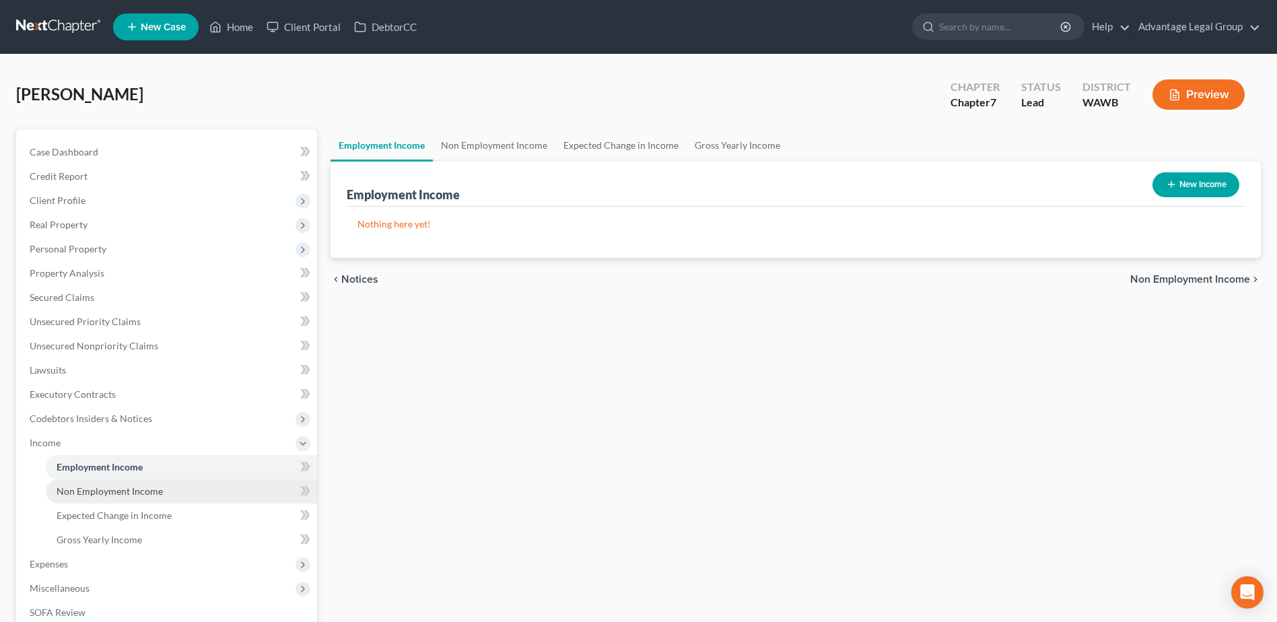
click at [116, 488] on span "Non Employment Income" at bounding box center [110, 491] width 106 height 11
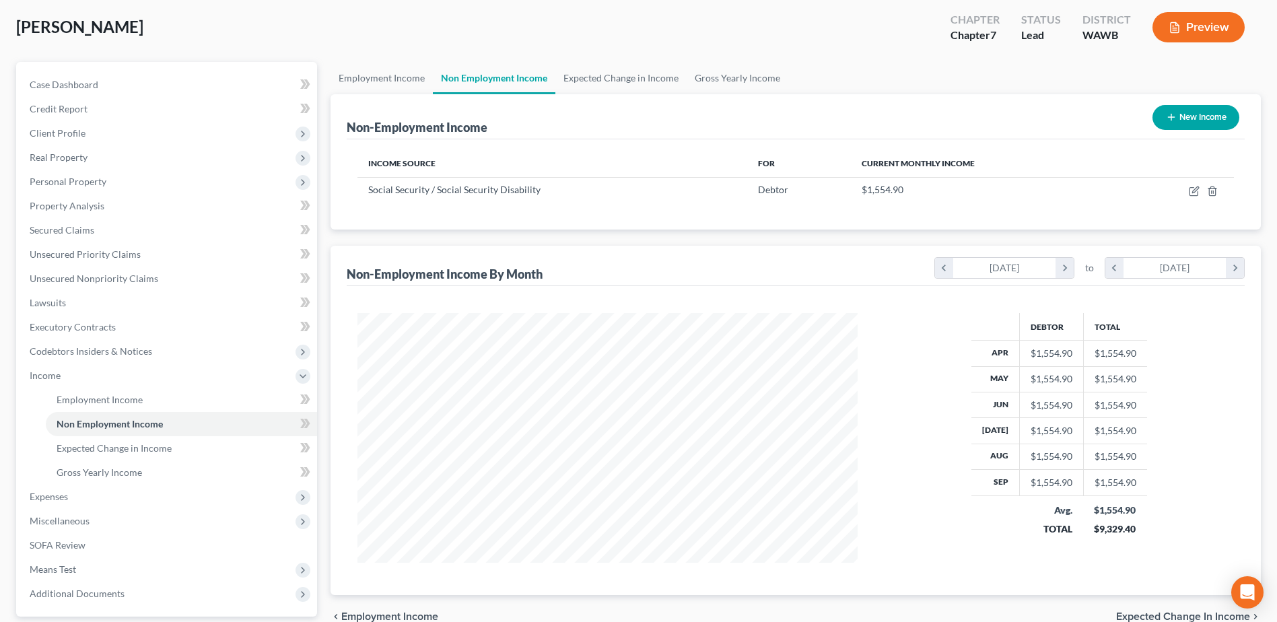
scroll to position [135, 0]
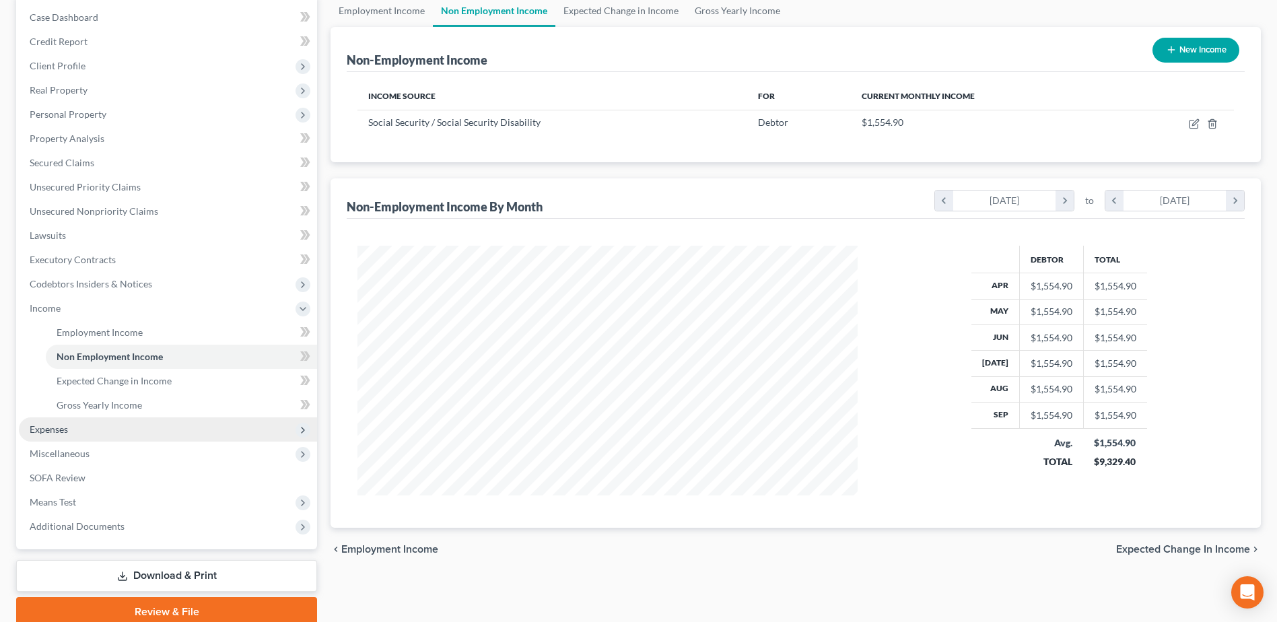
click at [48, 428] on span "Expenses" at bounding box center [49, 429] width 38 height 11
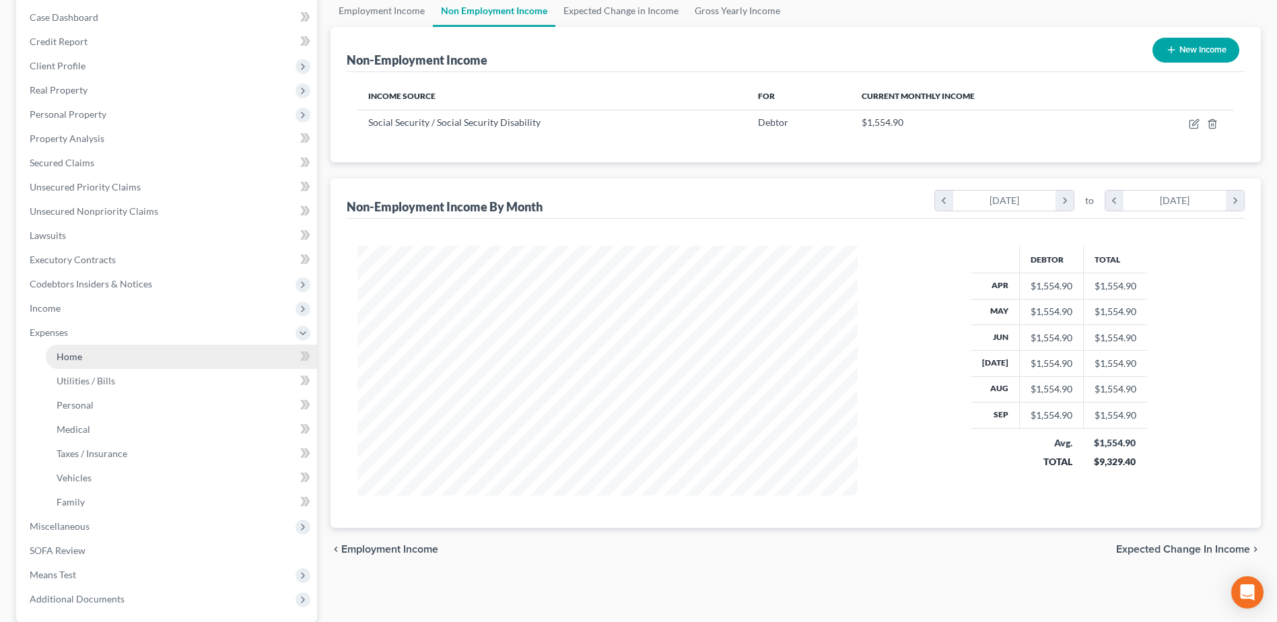
click at [76, 356] on span "Home" at bounding box center [70, 356] width 26 height 11
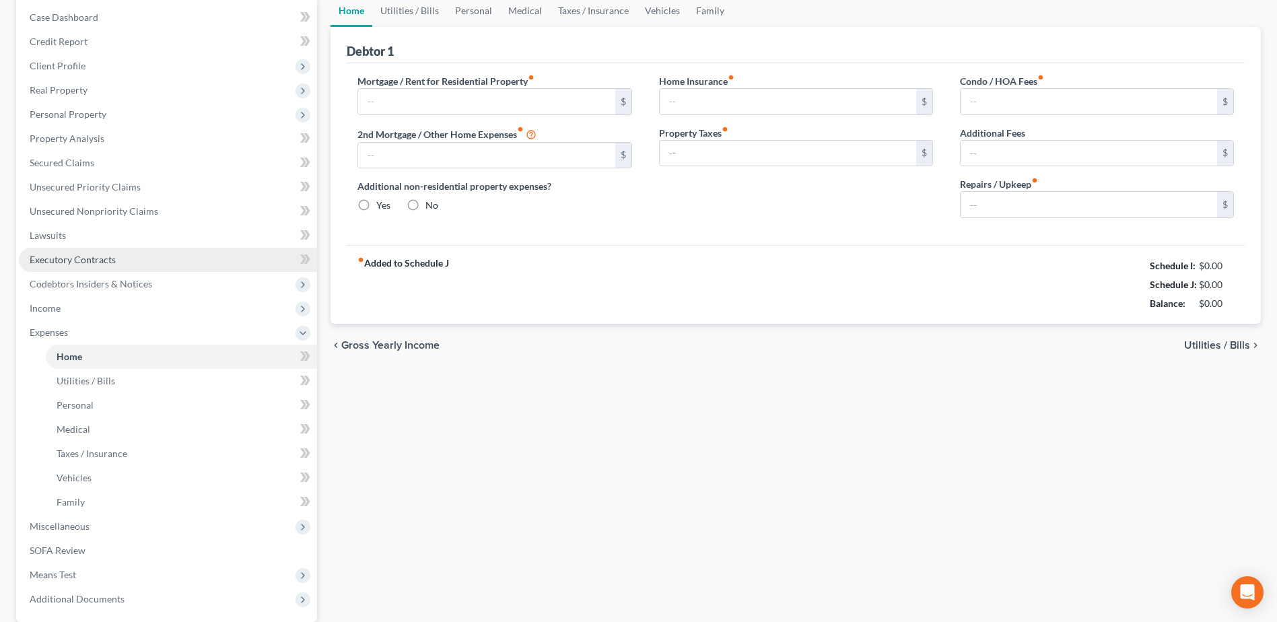
type input "900.00"
type input "0.00"
radio input "true"
type input "0.00"
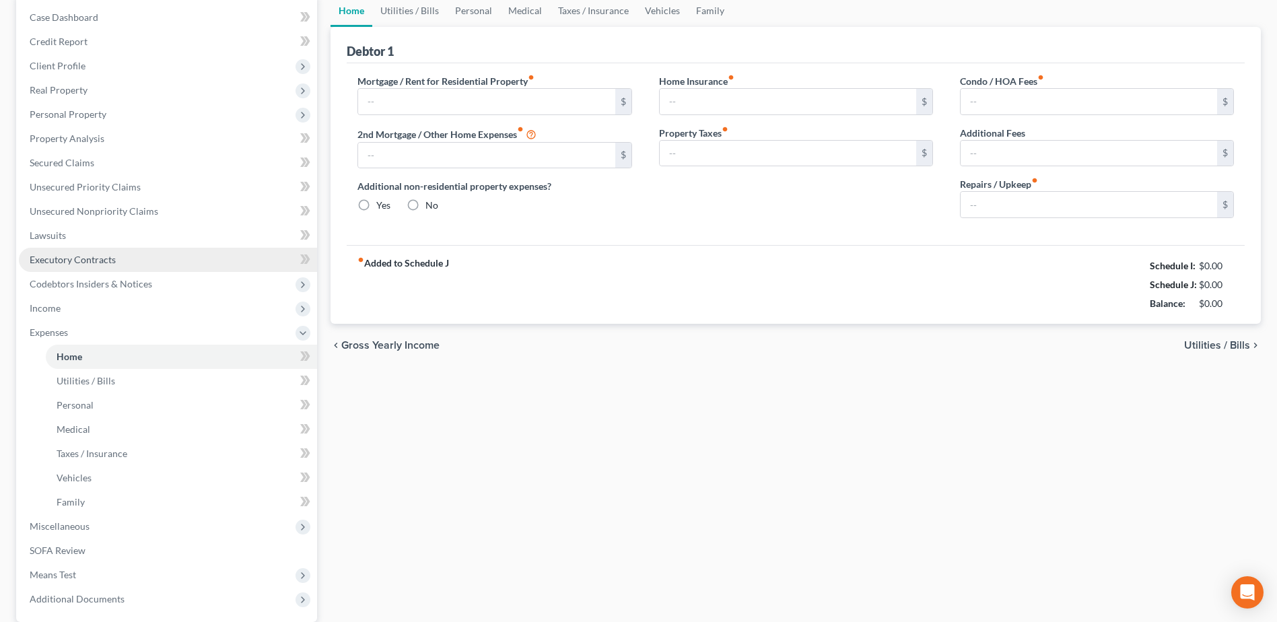
type input "0.00"
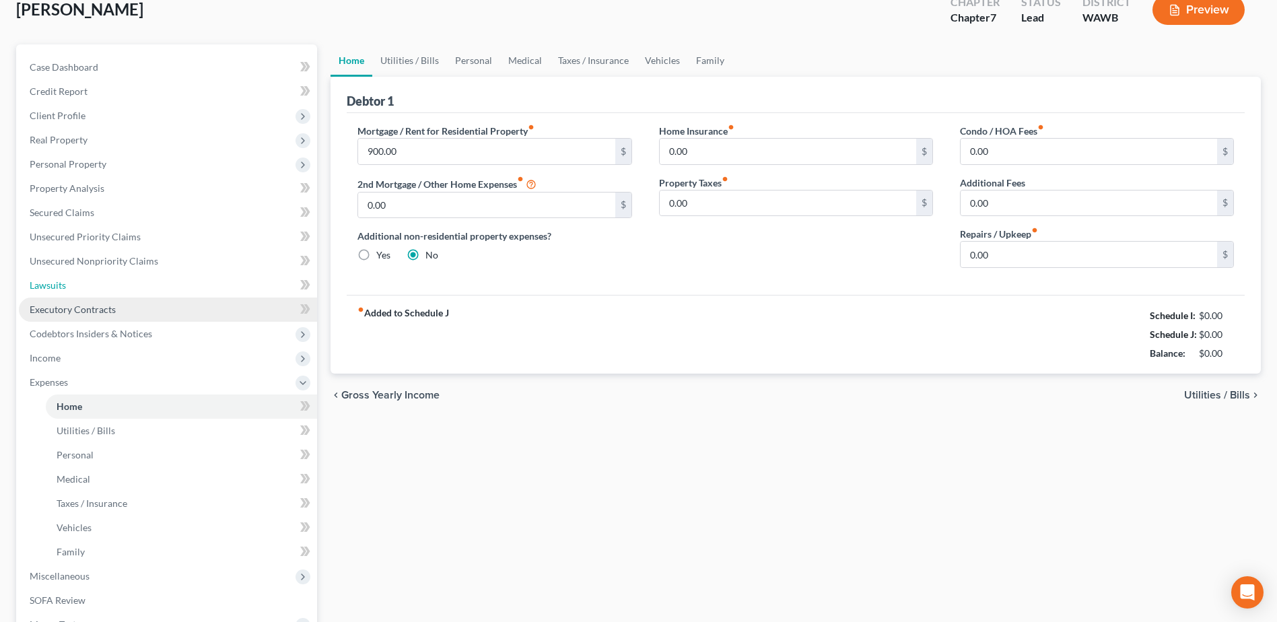
scroll to position [2, 0]
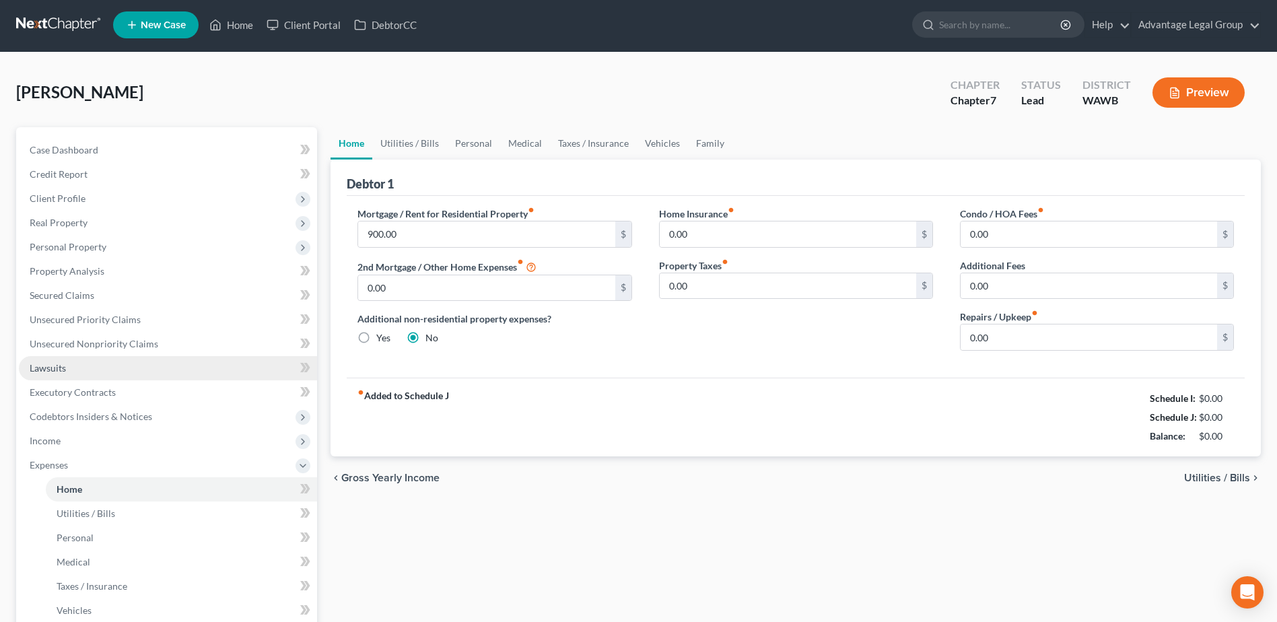
click at [74, 360] on link "Lawsuits" at bounding box center [168, 368] width 298 height 24
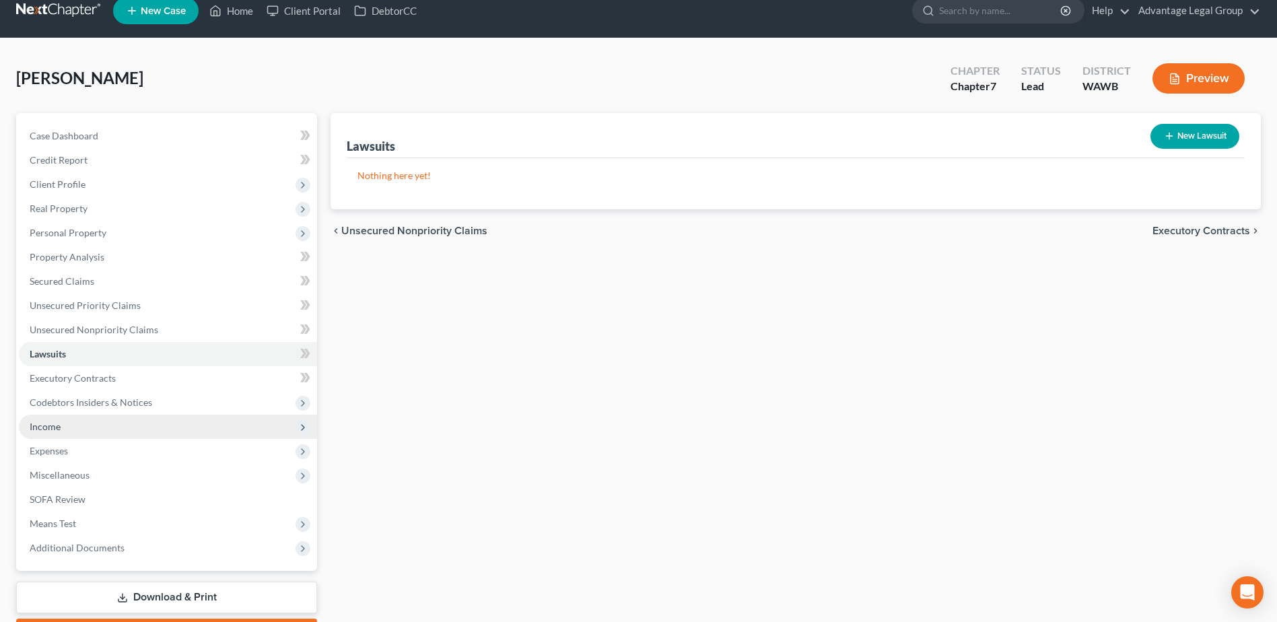
scroll to position [67, 0]
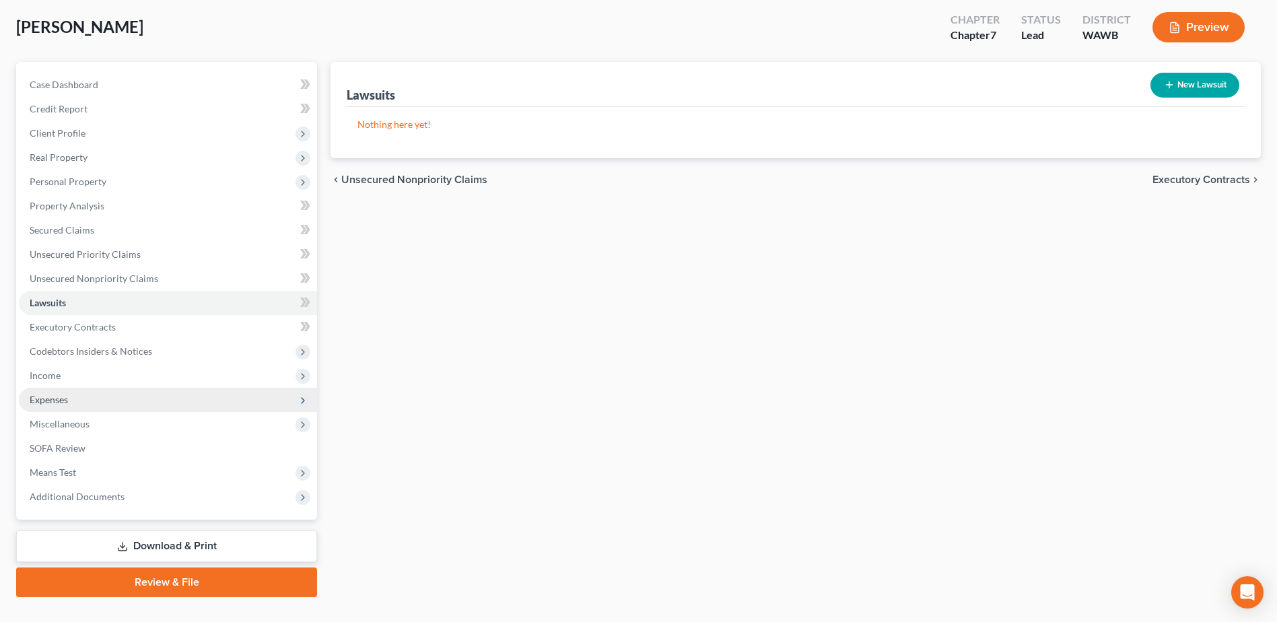
click at [55, 402] on span "Expenses" at bounding box center [49, 399] width 38 height 11
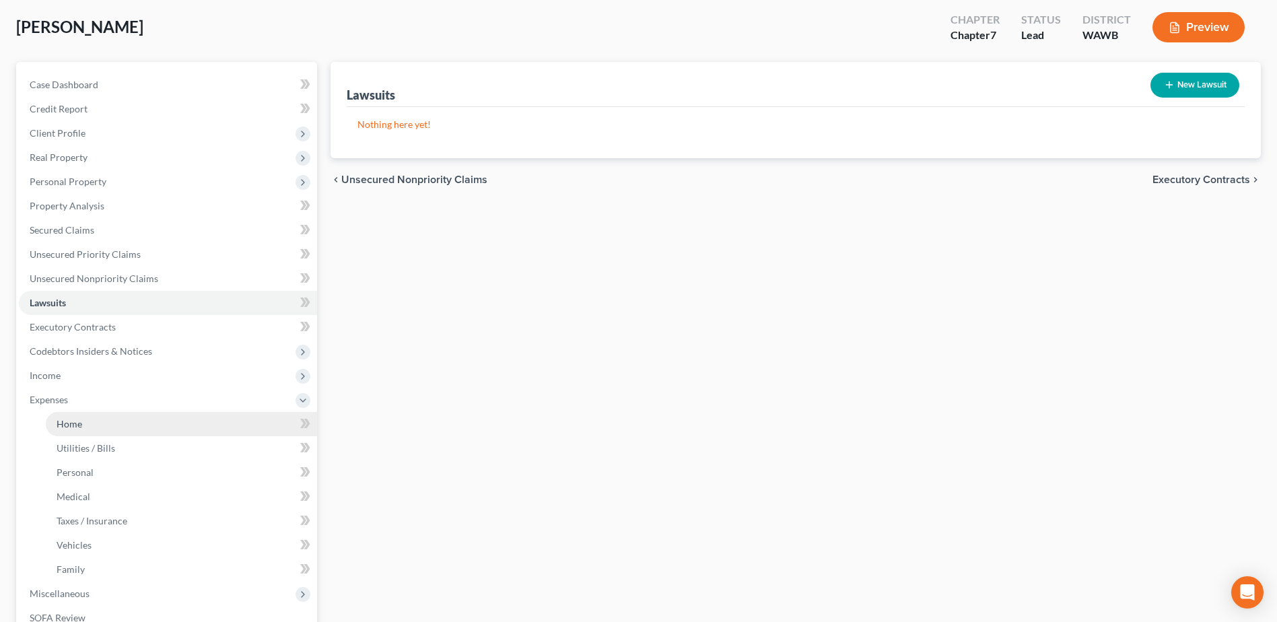
click at [69, 428] on span "Home" at bounding box center [70, 423] width 26 height 11
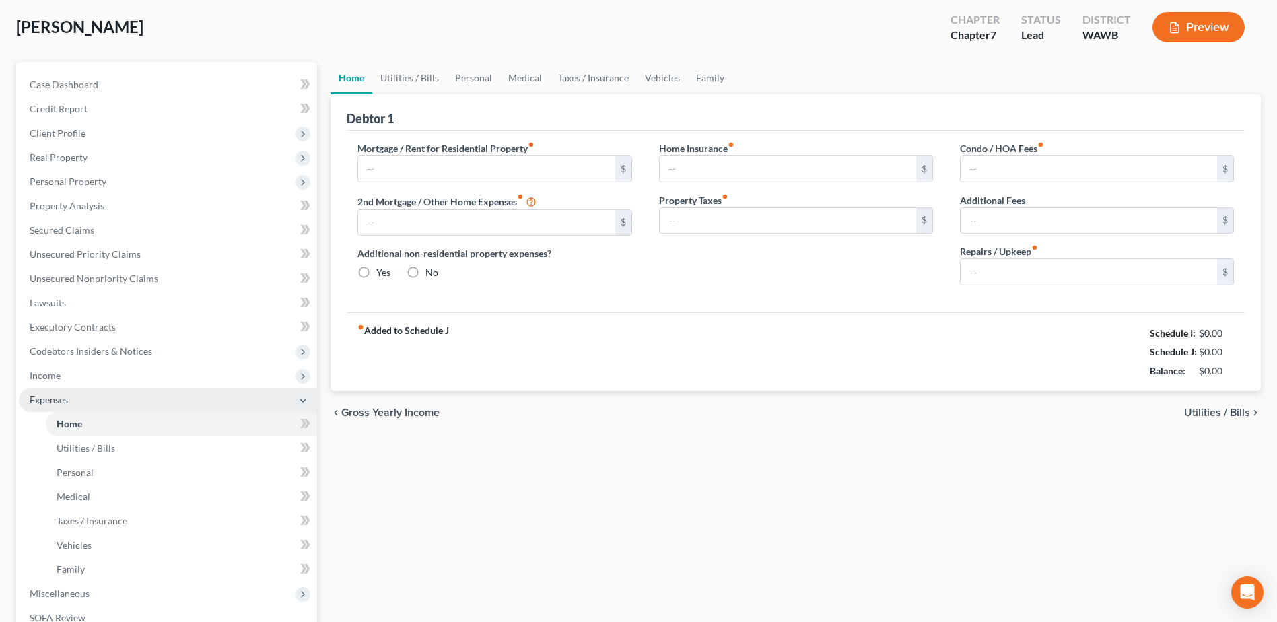
type input "900.00"
type input "0.00"
radio input "true"
type input "0.00"
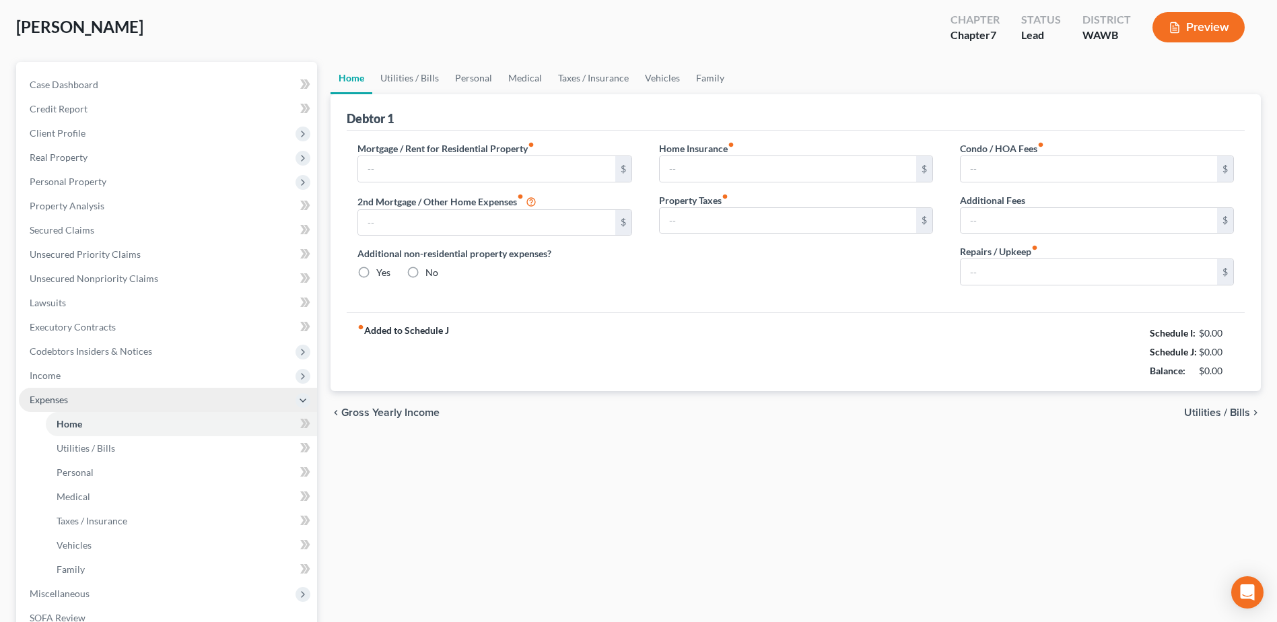
type input "0.00"
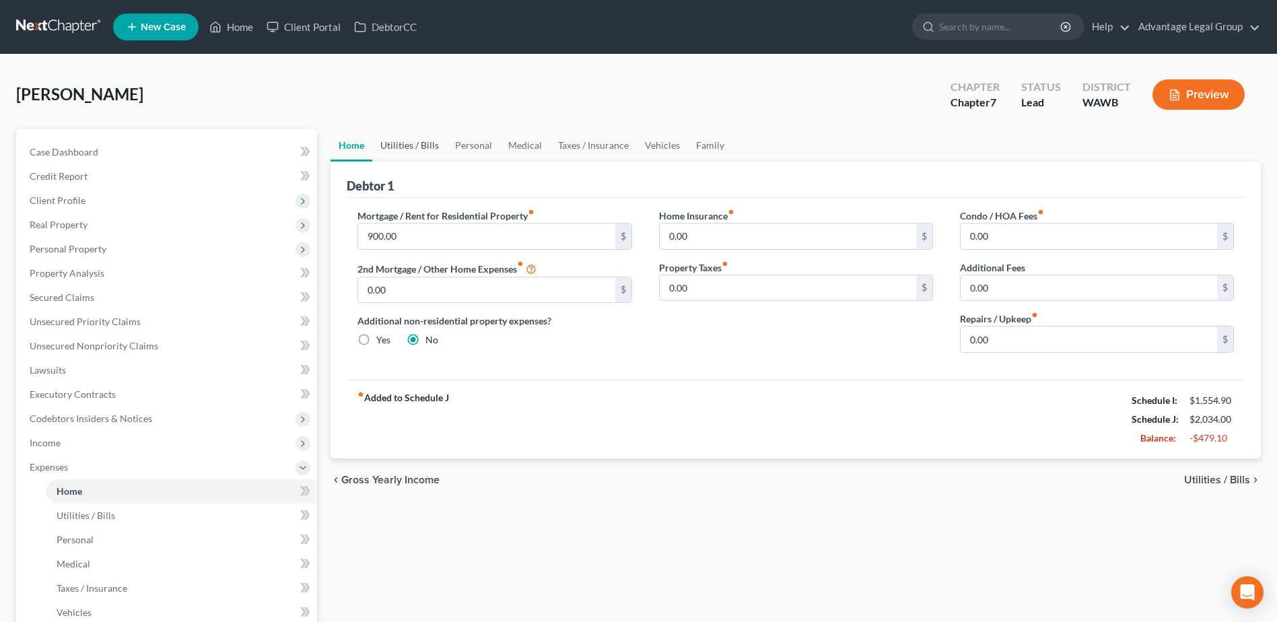
click at [415, 145] on link "Utilities / Bills" at bounding box center [409, 145] width 75 height 32
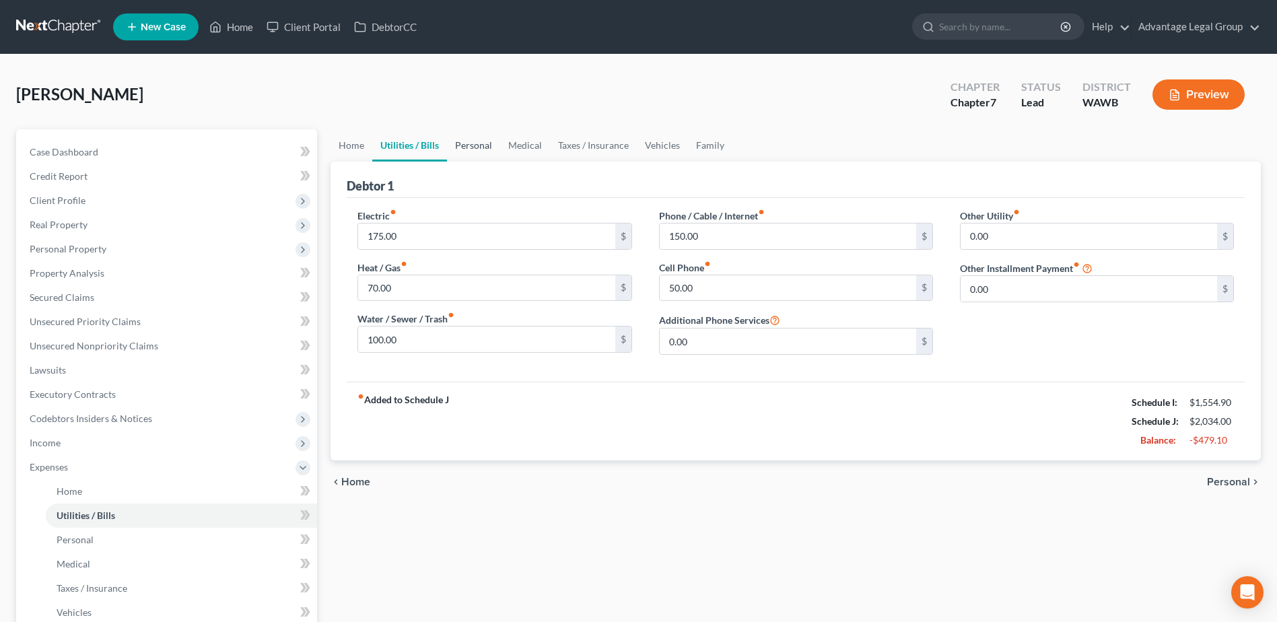
click at [467, 143] on link "Personal" at bounding box center [473, 145] width 53 height 32
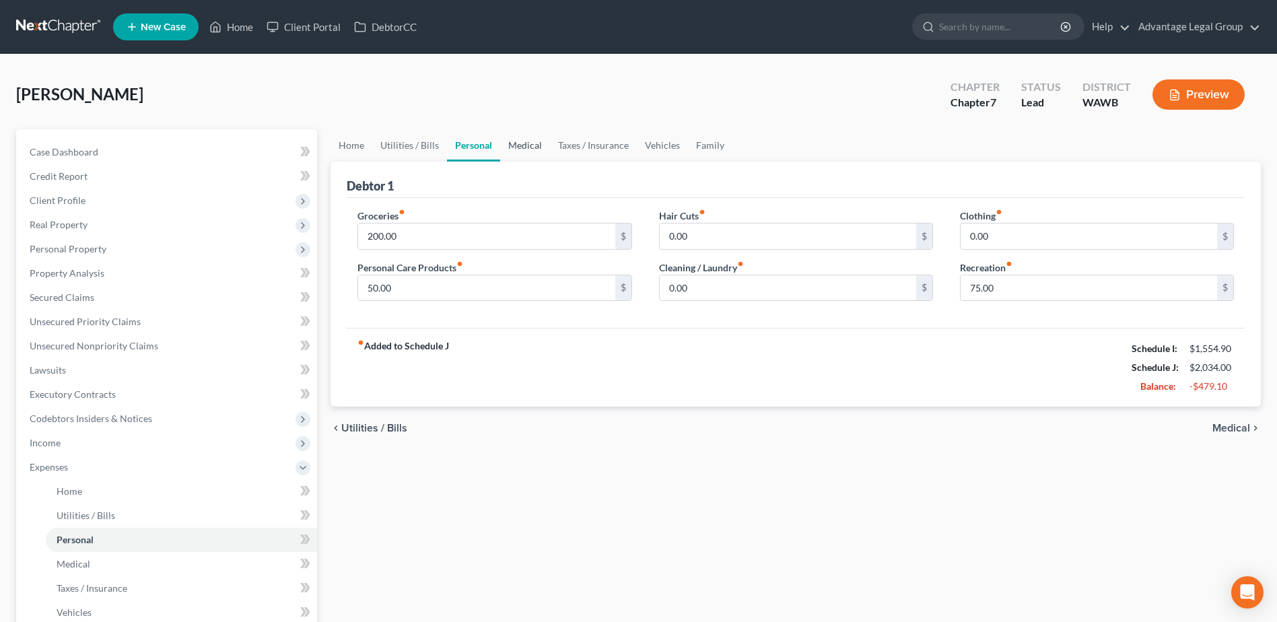
click at [521, 145] on link "Medical" at bounding box center [525, 145] width 50 height 32
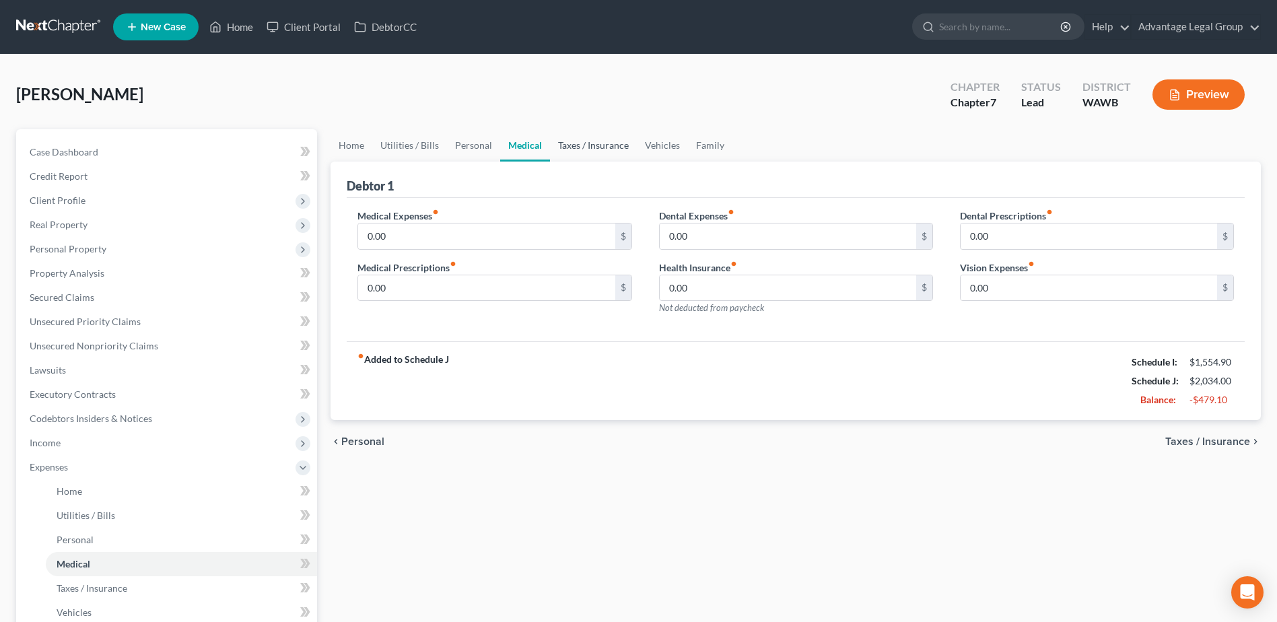
click at [597, 145] on link "Taxes / Insurance" at bounding box center [593, 145] width 87 height 32
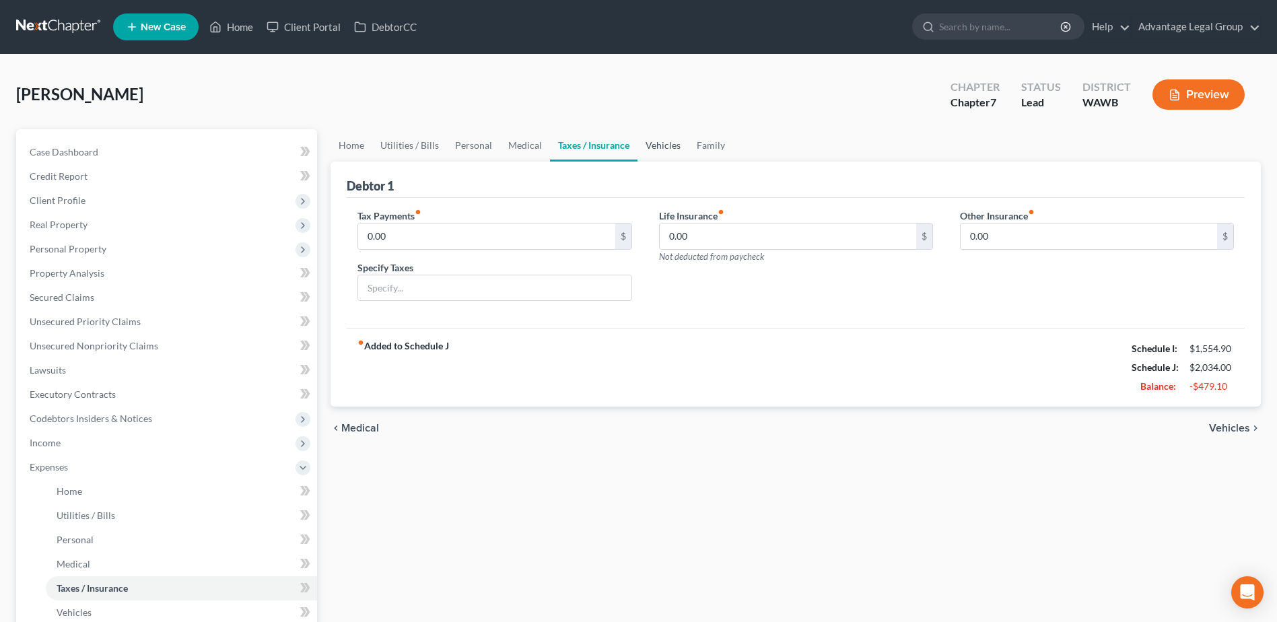
click at [663, 141] on link "Vehicles" at bounding box center [663, 145] width 51 height 32
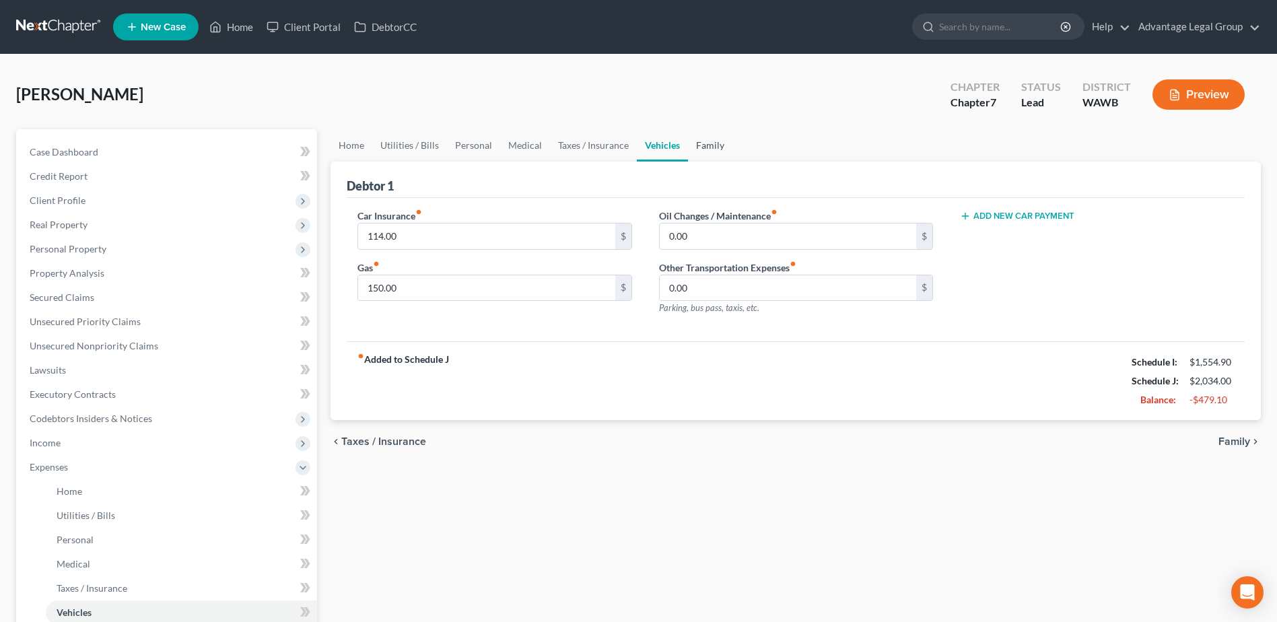
click at [712, 145] on link "Family" at bounding box center [710, 145] width 44 height 32
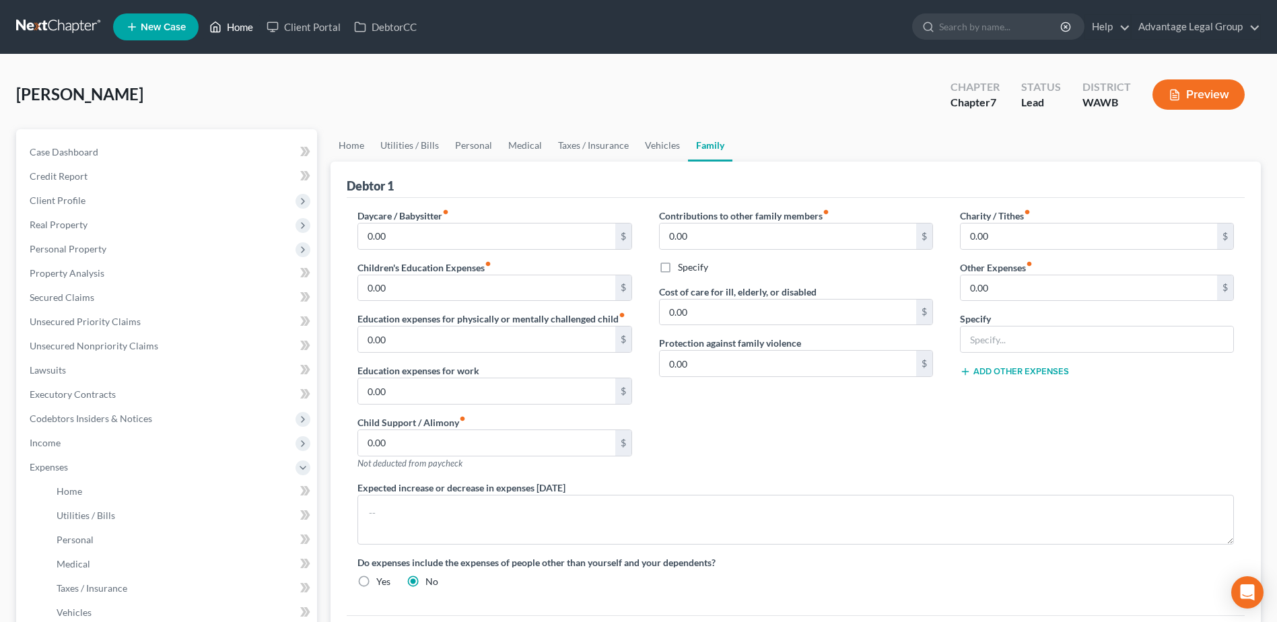
click at [240, 26] on link "Home" at bounding box center [231, 27] width 57 height 24
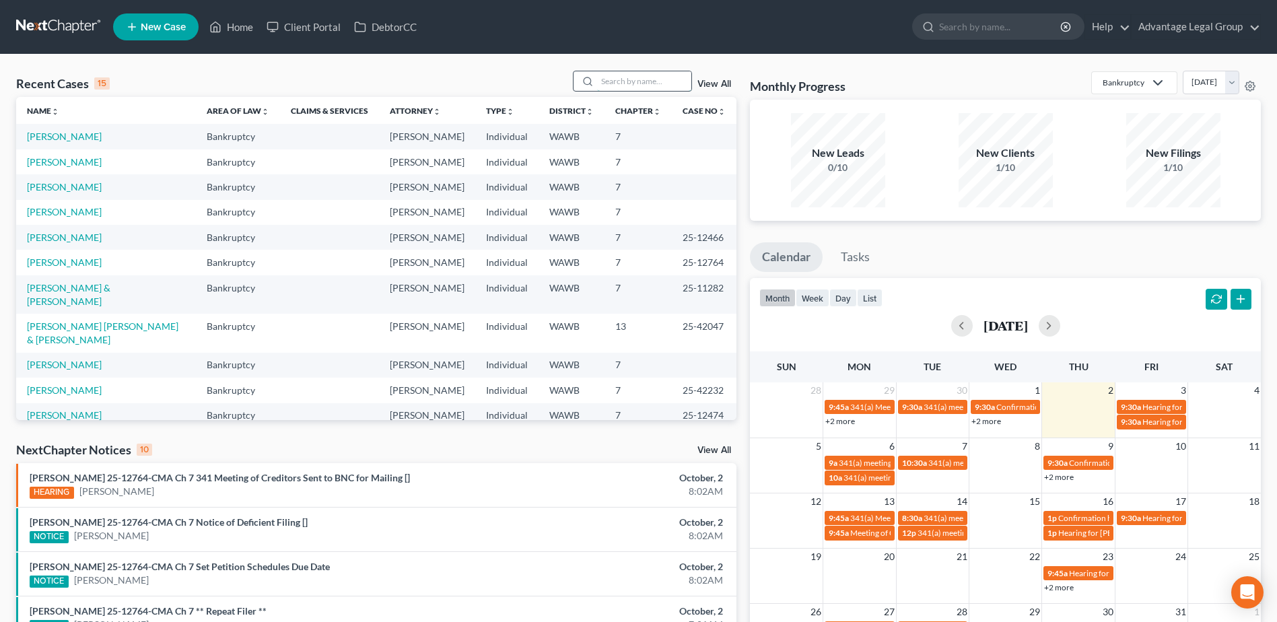
click at [624, 82] on input "search" at bounding box center [644, 81] width 94 height 20
type input "[PERSON_NAME]"
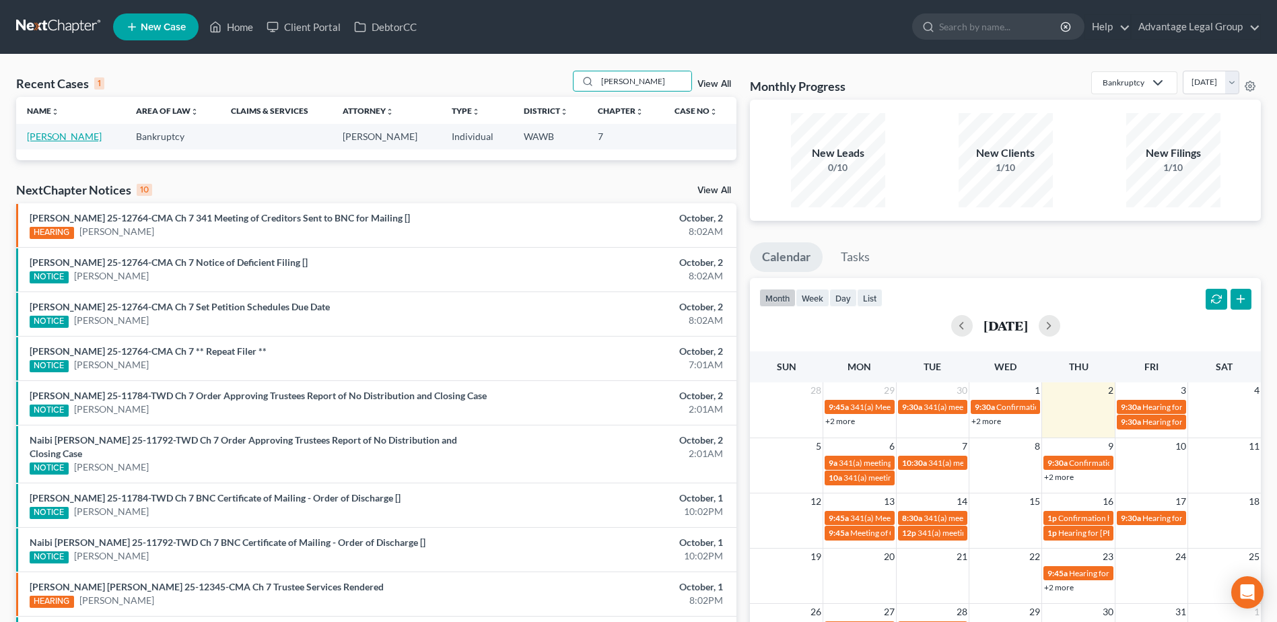
click at [30, 133] on link "[PERSON_NAME]" at bounding box center [64, 136] width 75 height 11
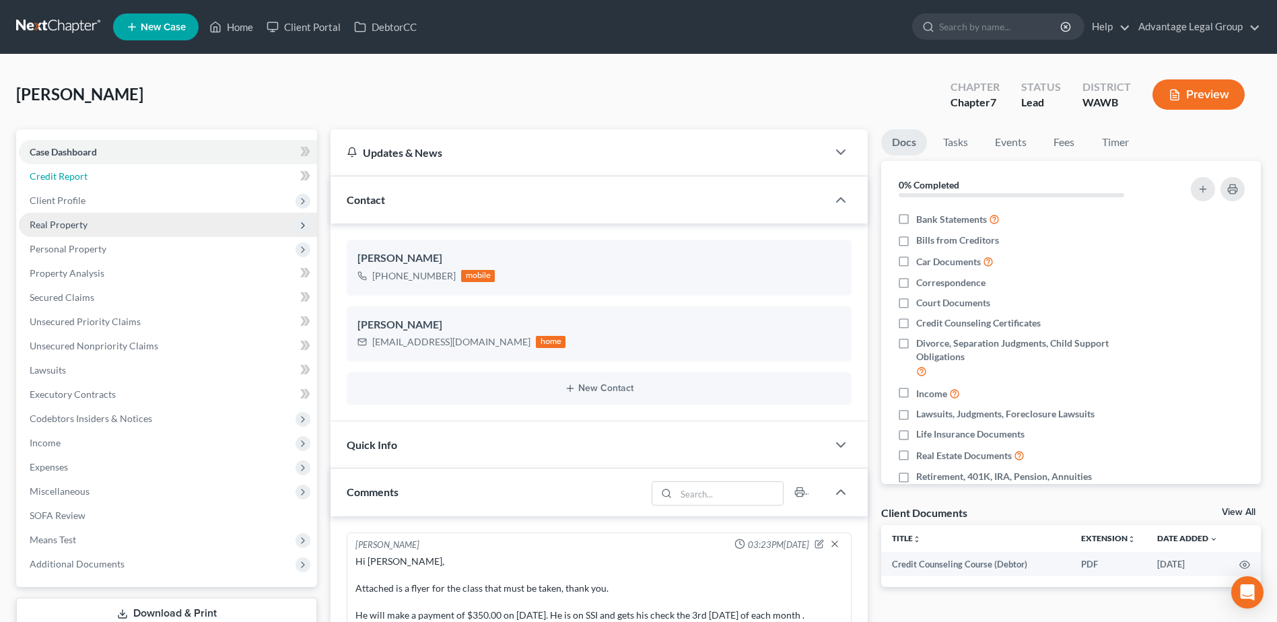
drag, startPoint x: 60, startPoint y: 177, endPoint x: 142, endPoint y: 220, distance: 92.5
click at [60, 177] on span "Credit Report" at bounding box center [59, 175] width 58 height 11
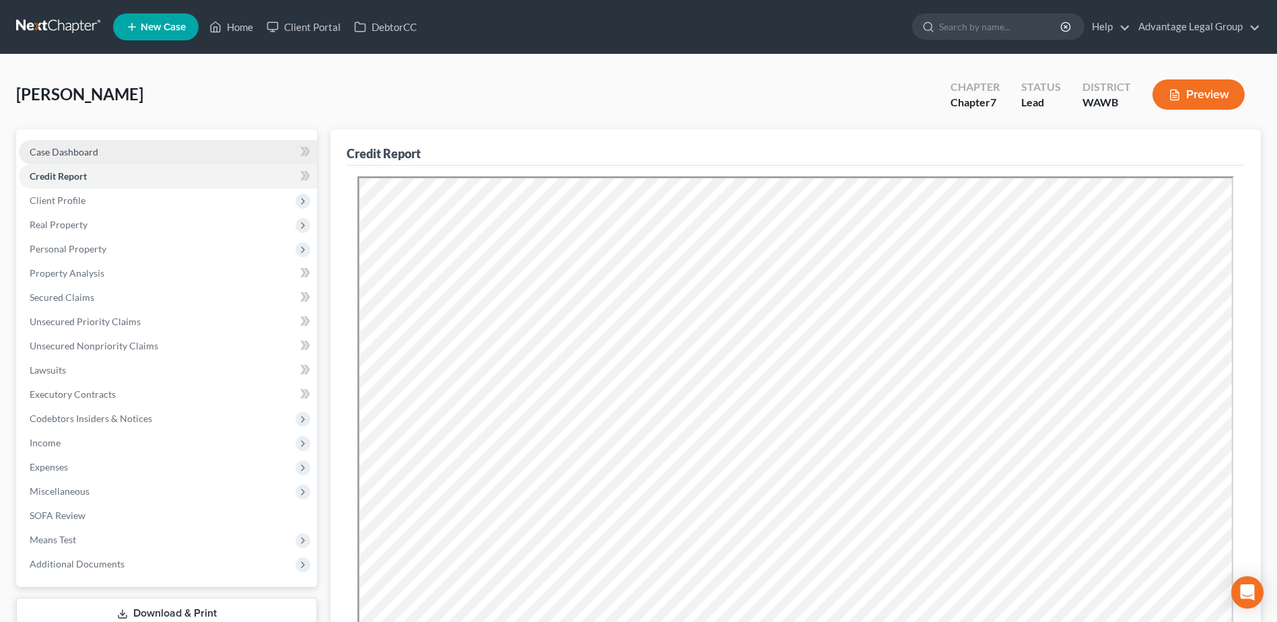
click at [40, 152] on span "Case Dashboard" at bounding box center [64, 151] width 69 height 11
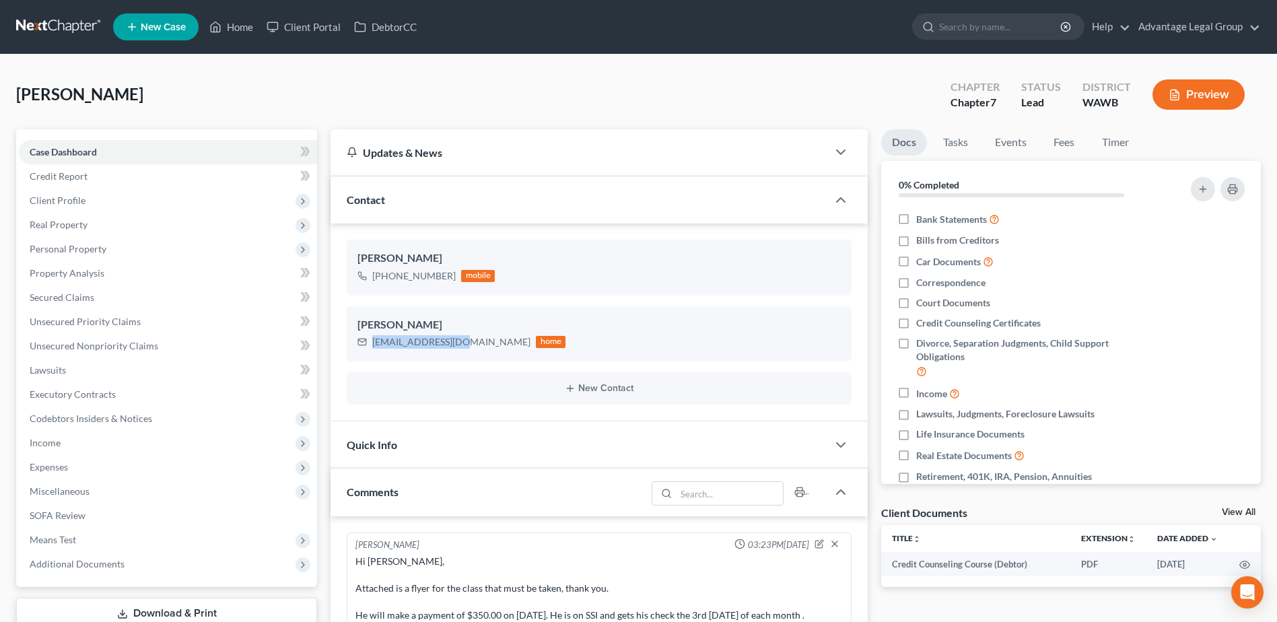
drag, startPoint x: 374, startPoint y: 343, endPoint x: 524, endPoint y: 475, distance: 199.5
click at [458, 343] on div "[EMAIL_ADDRESS][DOMAIN_NAME] home" at bounding box center [462, 342] width 208 height 18
copy div "[EMAIL_ADDRESS][DOMAIN_NAME]"
click at [65, 202] on span "Client Profile" at bounding box center [58, 200] width 56 height 11
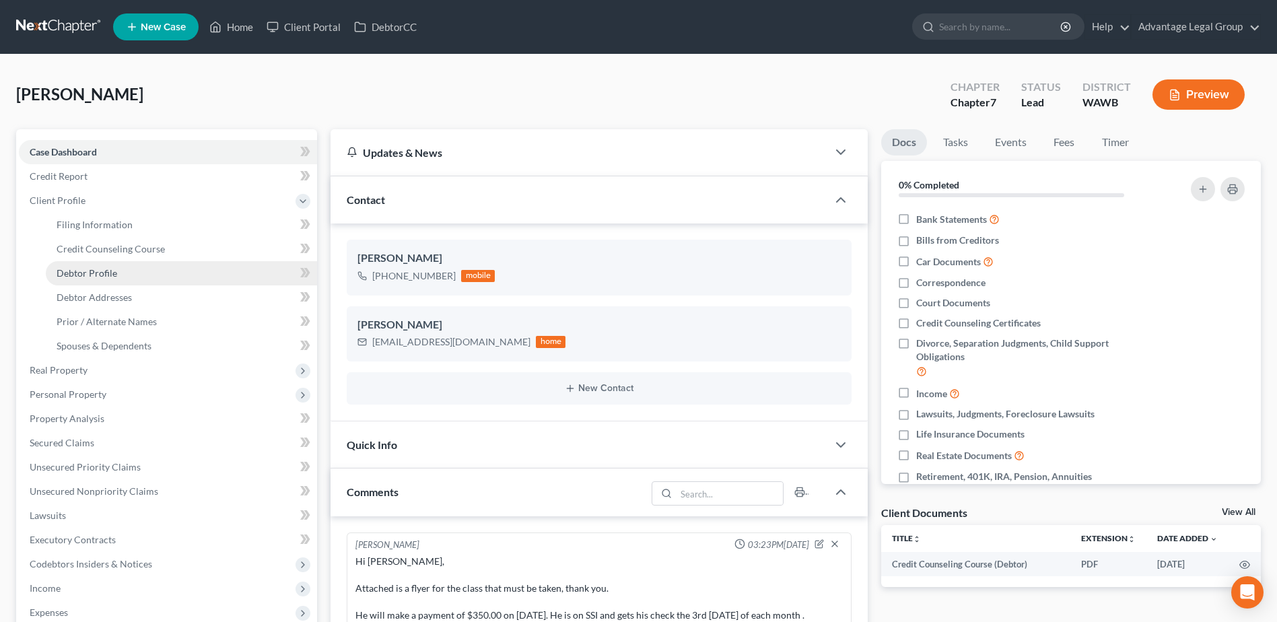
click at [94, 269] on span "Debtor Profile" at bounding box center [87, 272] width 61 height 11
select select "0"
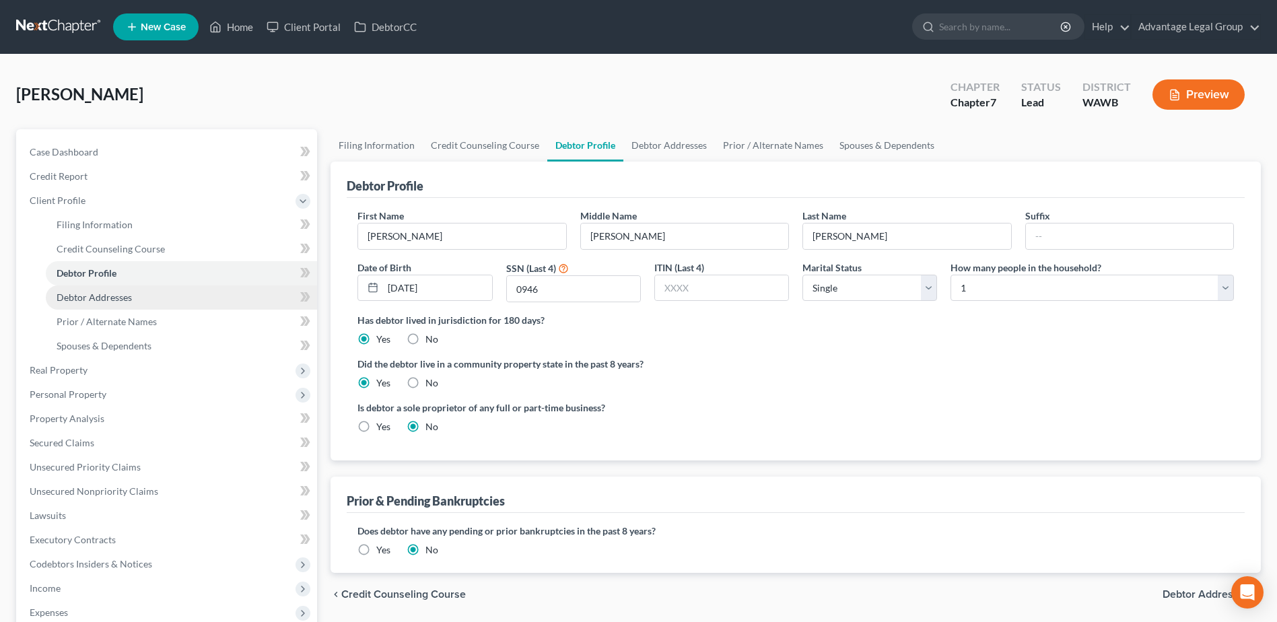
click at [97, 294] on span "Debtor Addresses" at bounding box center [94, 297] width 75 height 11
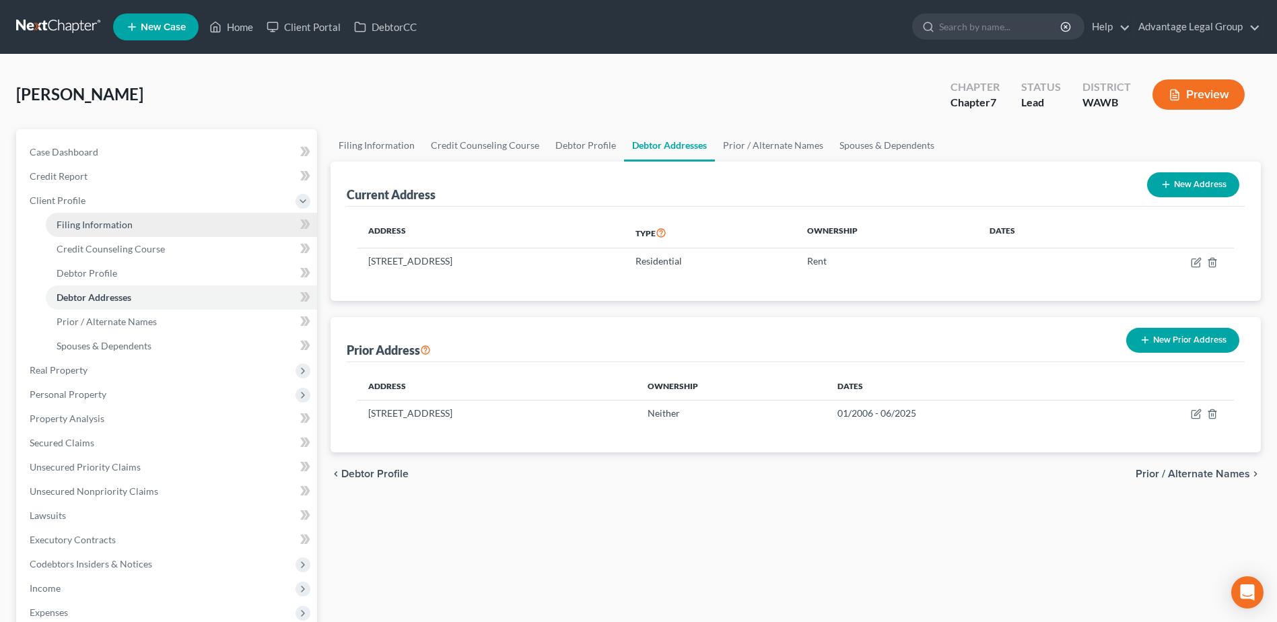
click at [98, 222] on span "Filing Information" at bounding box center [95, 224] width 76 height 11
select select "1"
select select "0"
select select "87"
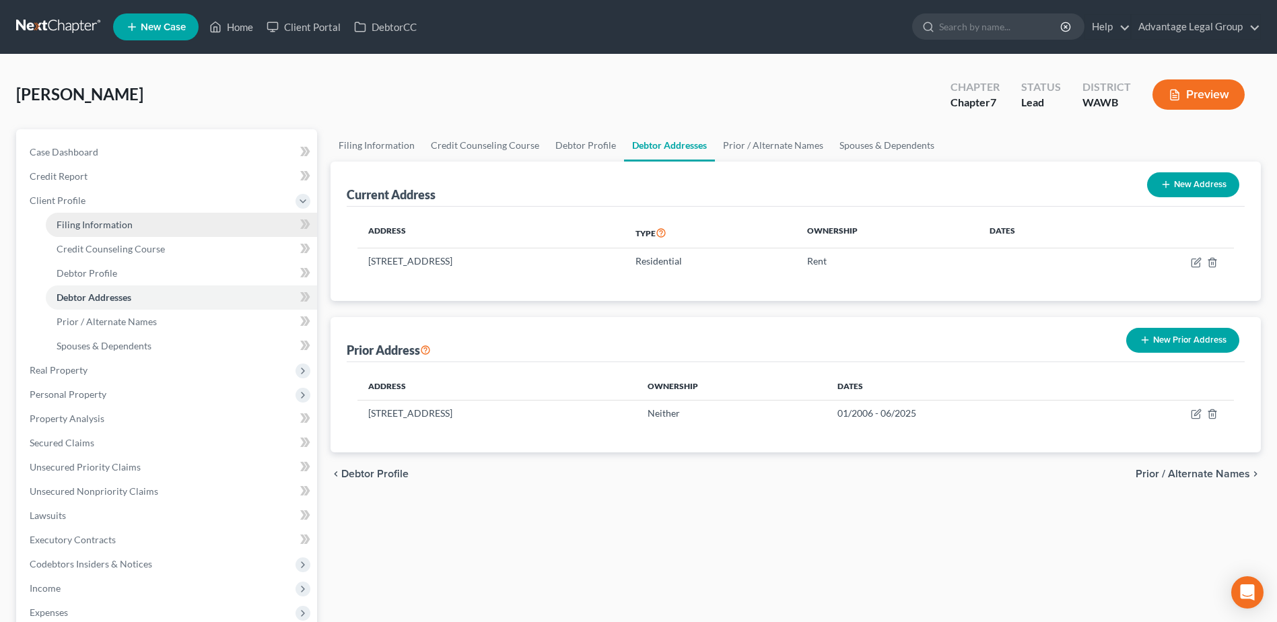
select select "0"
select select "50"
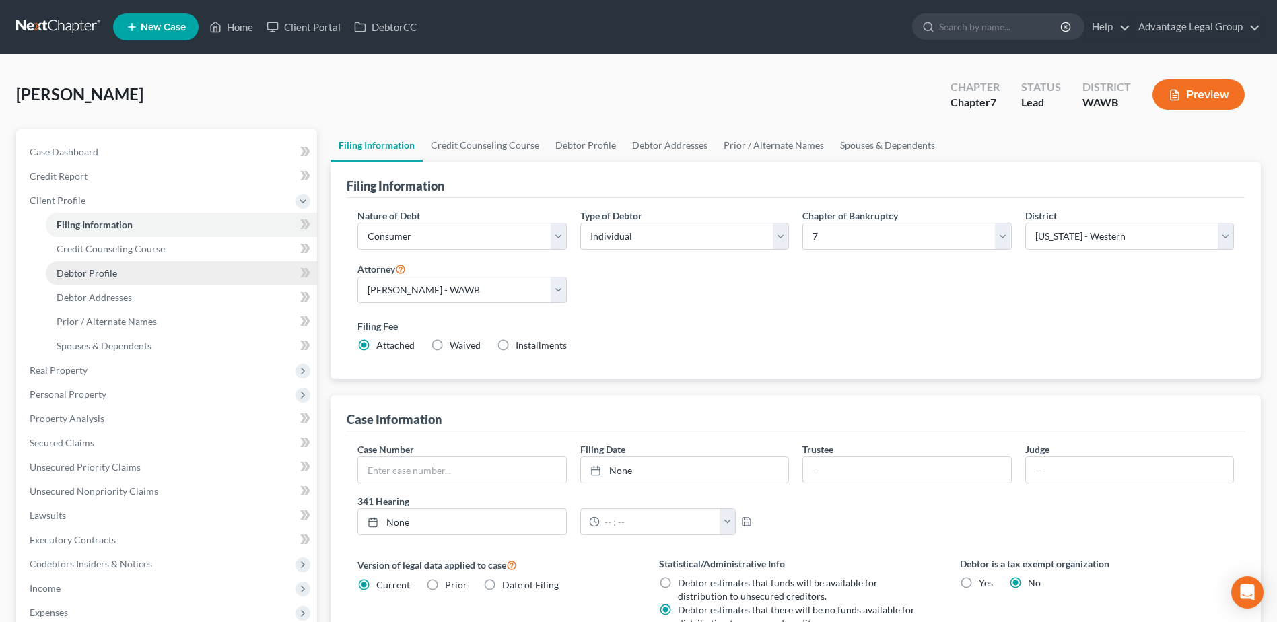
click at [106, 273] on span "Debtor Profile" at bounding box center [87, 272] width 61 height 11
select select "0"
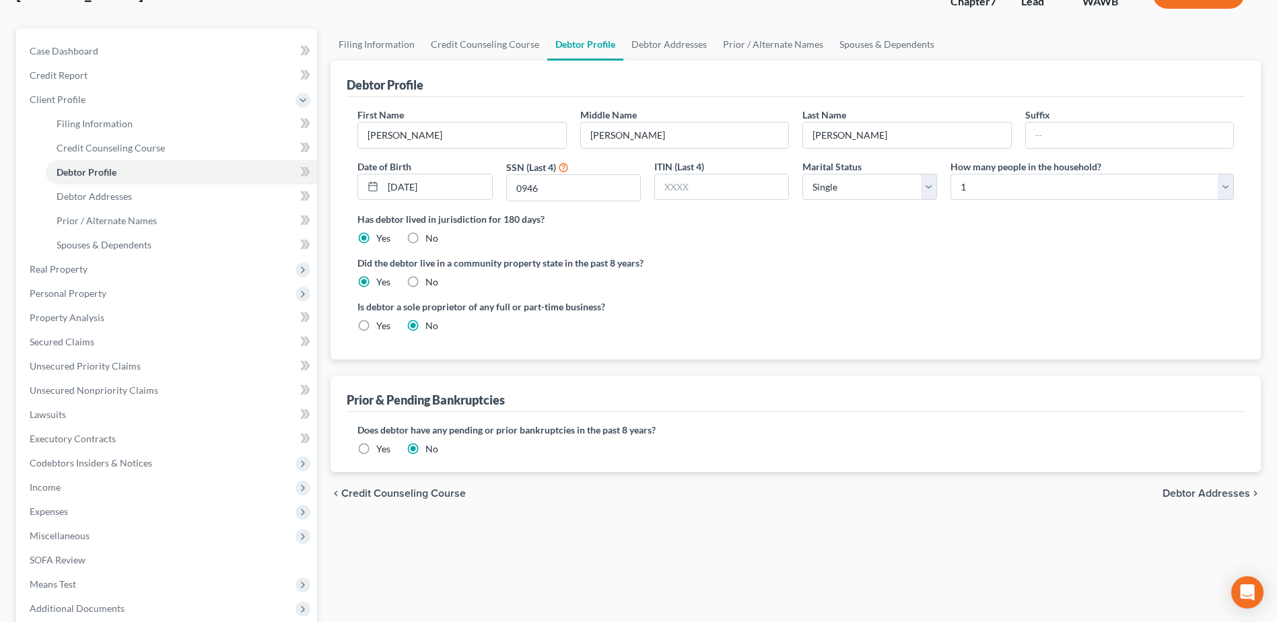
scroll to position [135, 0]
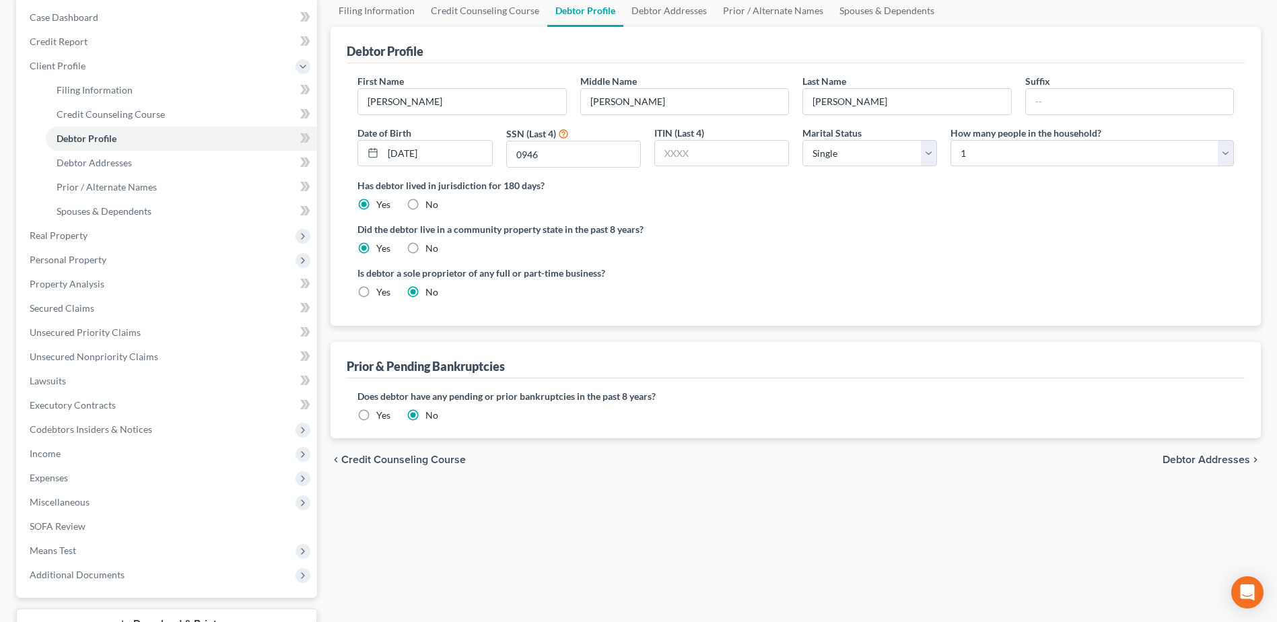
click at [1193, 461] on span "Debtor Addresses" at bounding box center [1207, 460] width 88 height 11
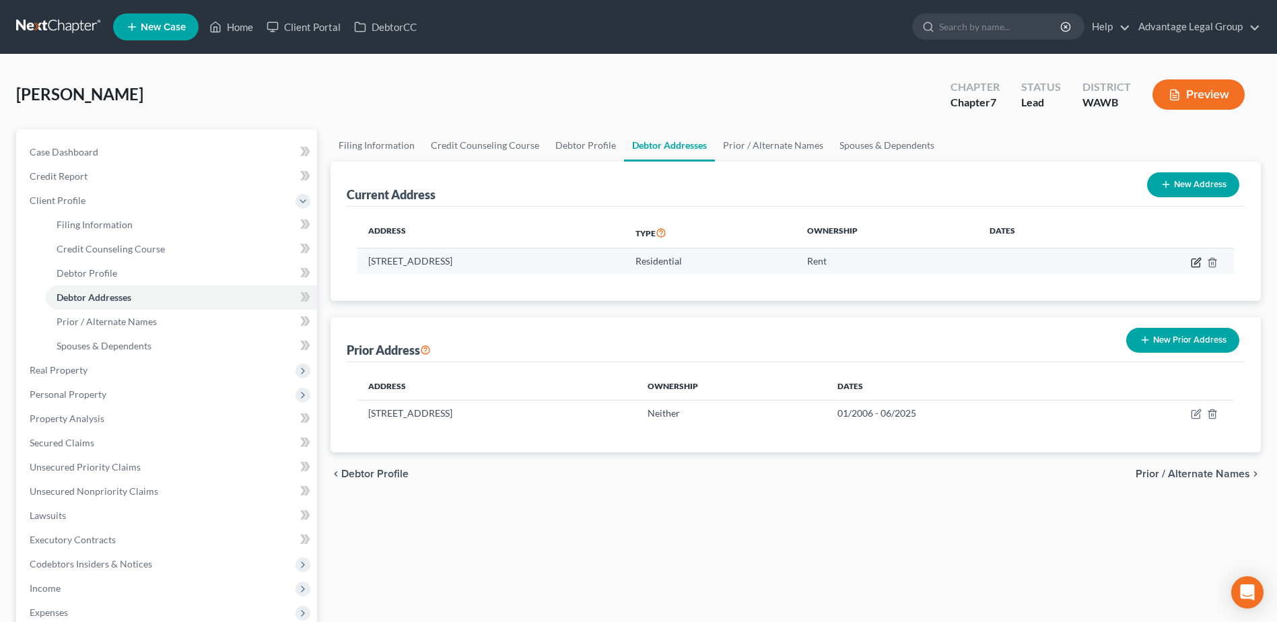
click at [1197, 262] on icon "button" at bounding box center [1196, 262] width 11 height 11
select select "50"
select select "14"
select select "0"
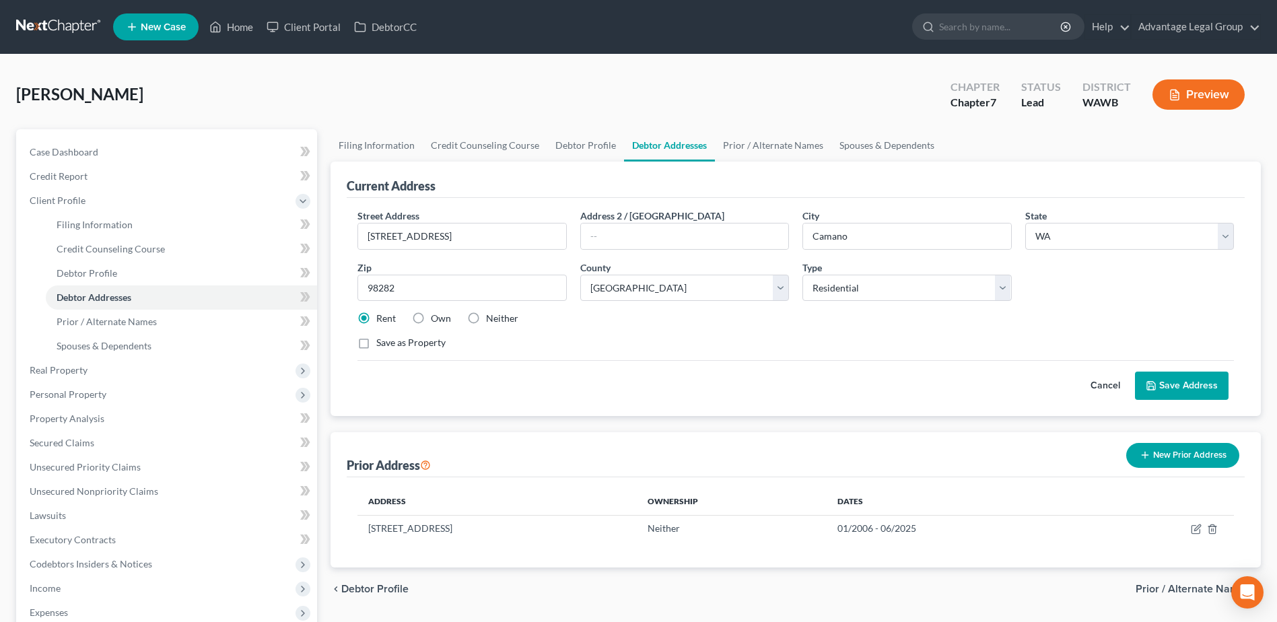
scroll to position [67, 0]
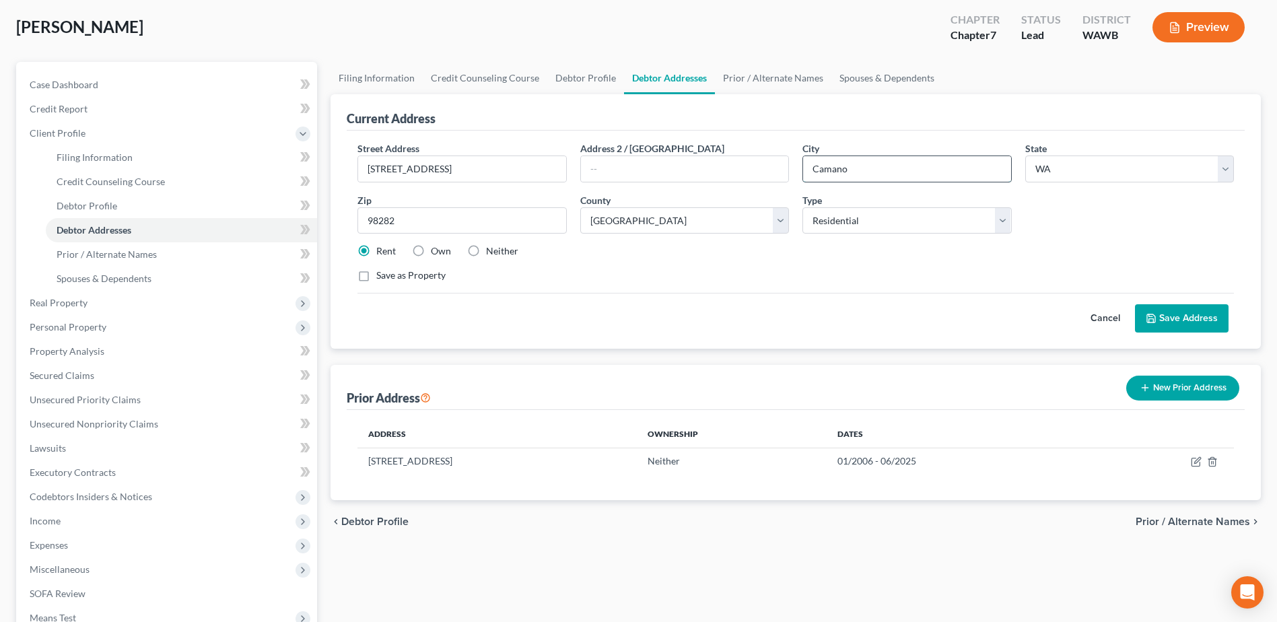
click at [874, 170] on input "Camano" at bounding box center [906, 169] width 207 height 26
type input "[GEOGRAPHIC_DATA]"
click at [1193, 319] on button "Save Address" at bounding box center [1182, 318] width 94 height 28
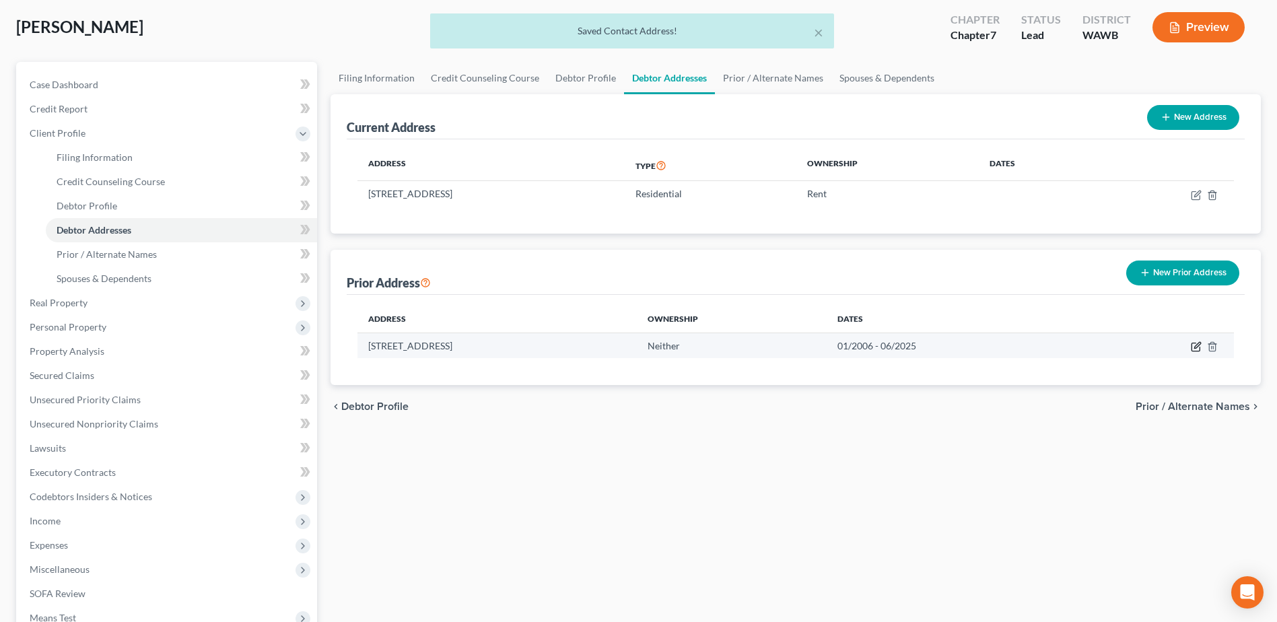
click at [1193, 349] on icon "button" at bounding box center [1196, 346] width 11 height 11
select select "50"
select select "14"
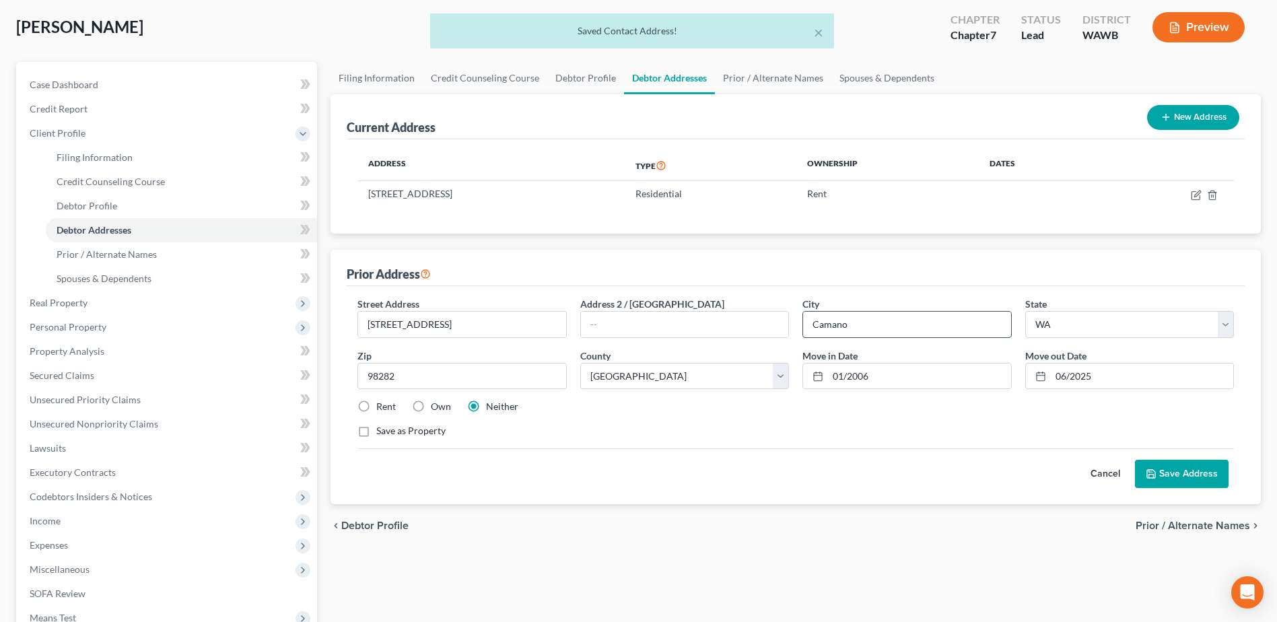
click at [880, 330] on input "Camano" at bounding box center [906, 325] width 207 height 26
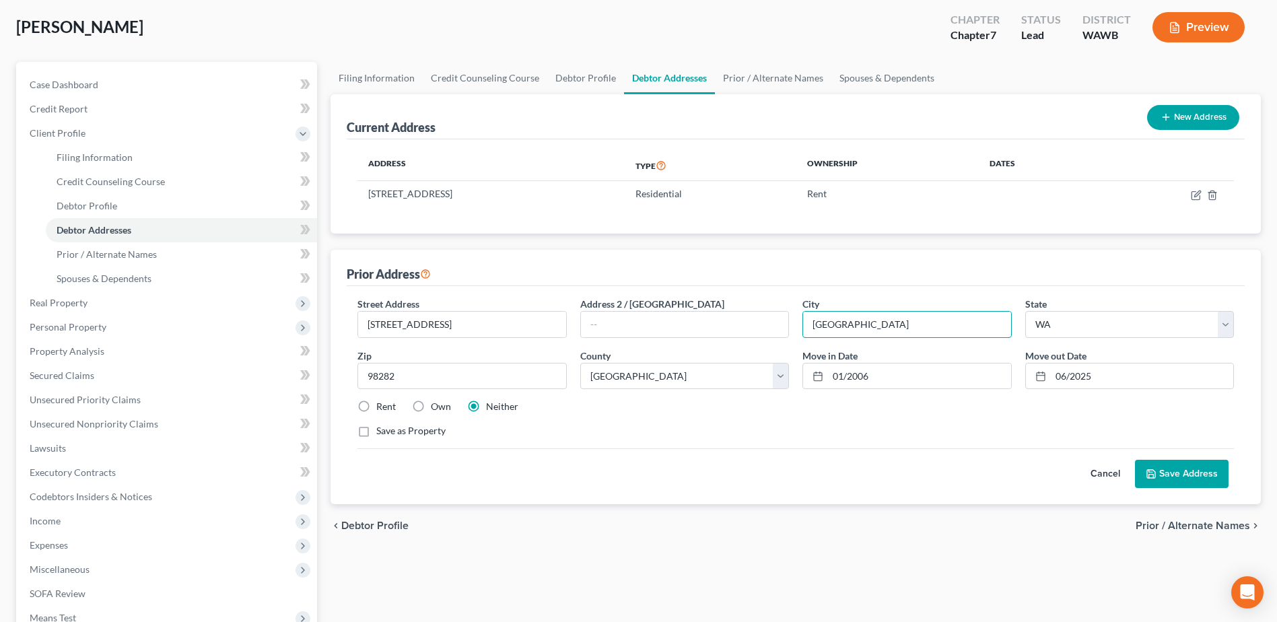
type input "[GEOGRAPHIC_DATA]"
click at [1176, 473] on button "Save Address" at bounding box center [1182, 474] width 94 height 28
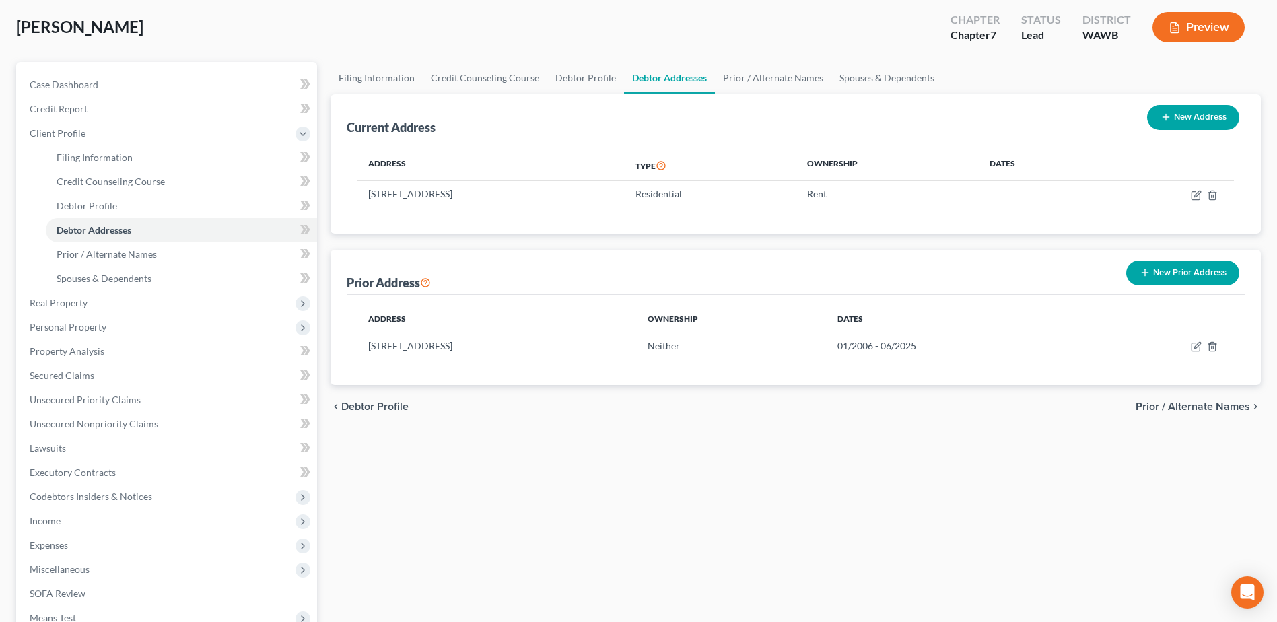
click at [1167, 405] on span "Prior / Alternate Names" at bounding box center [1193, 406] width 114 height 11
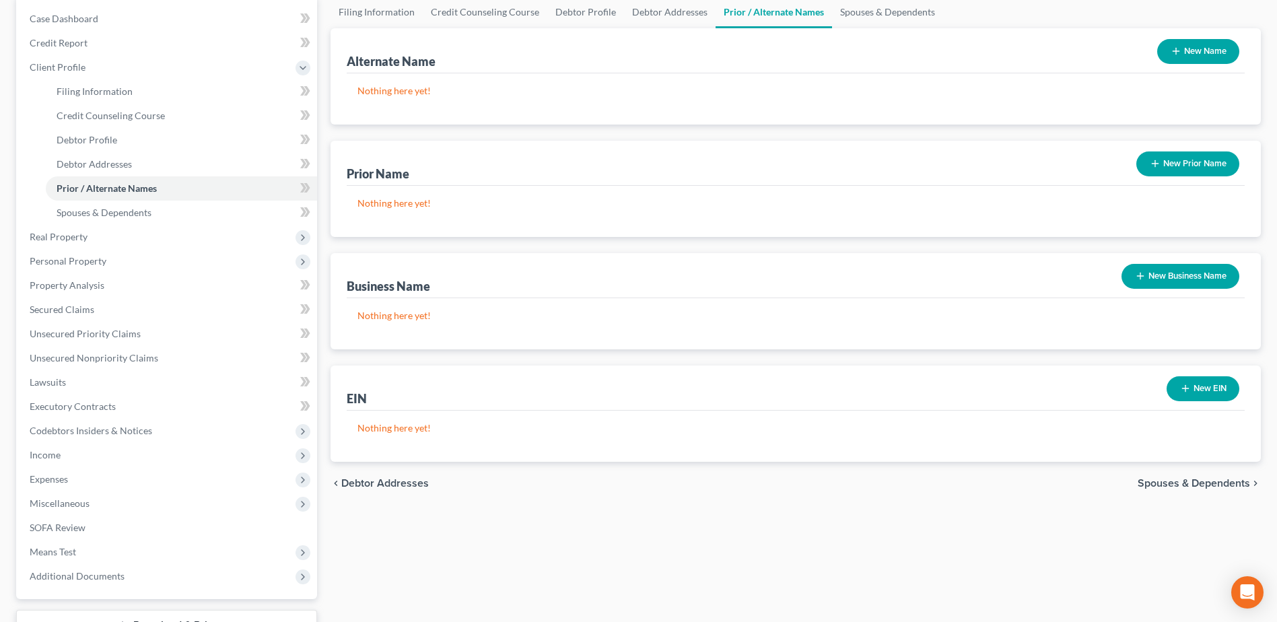
scroll to position [135, 0]
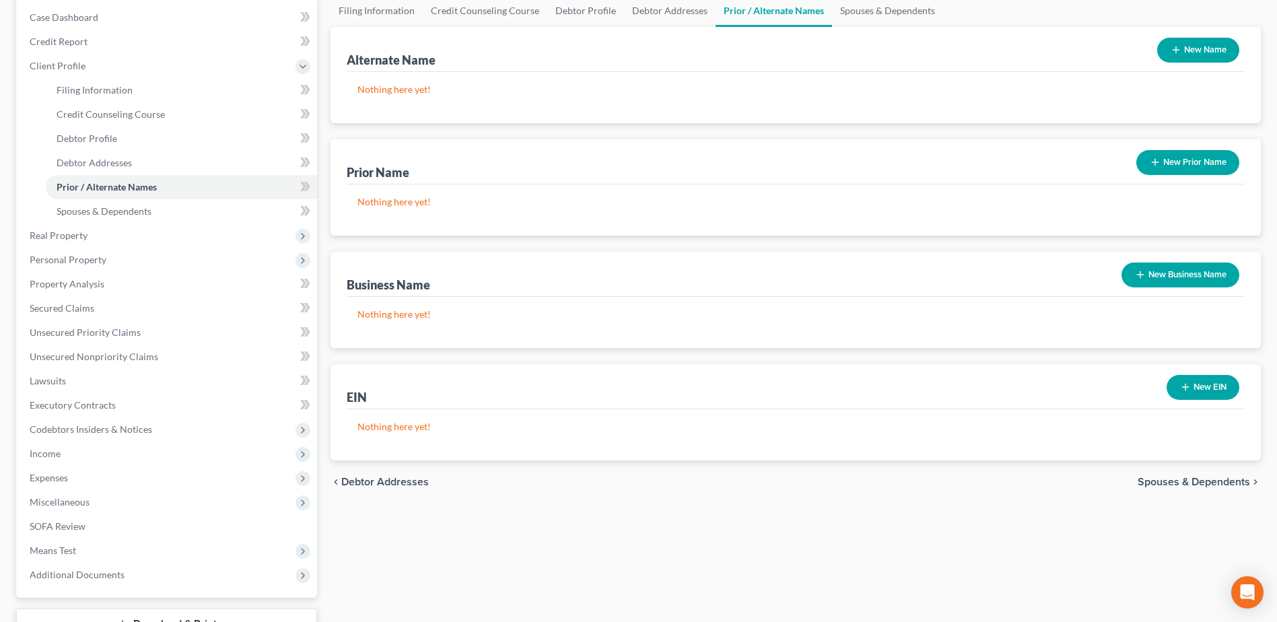
click at [1154, 486] on span "Spouses & Dependents" at bounding box center [1194, 482] width 112 height 11
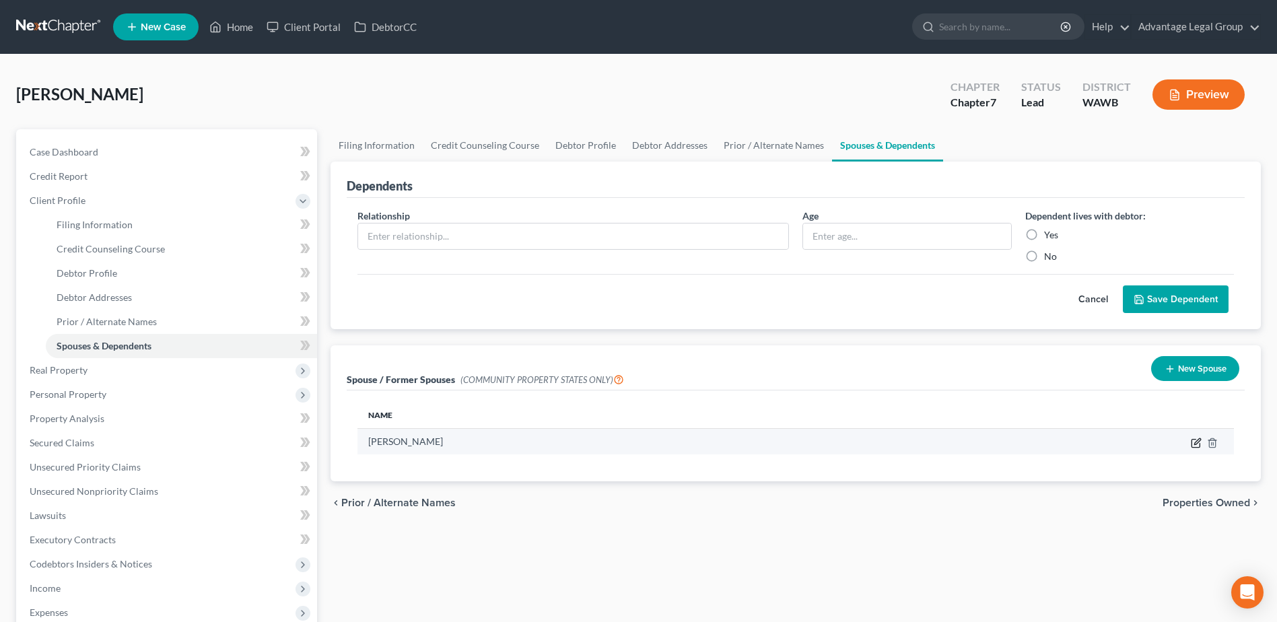
click at [1194, 446] on icon "button" at bounding box center [1196, 443] width 11 height 11
select select "9"
select select "29"
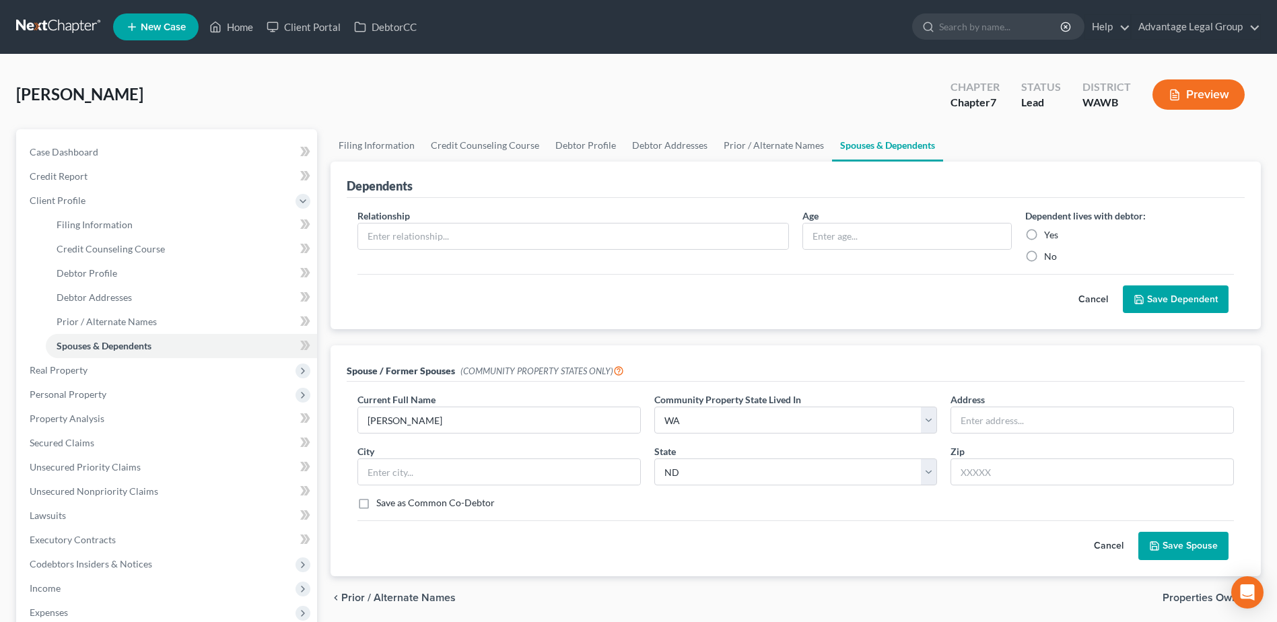
click at [1178, 598] on span "Properties Owned" at bounding box center [1207, 598] width 88 height 11
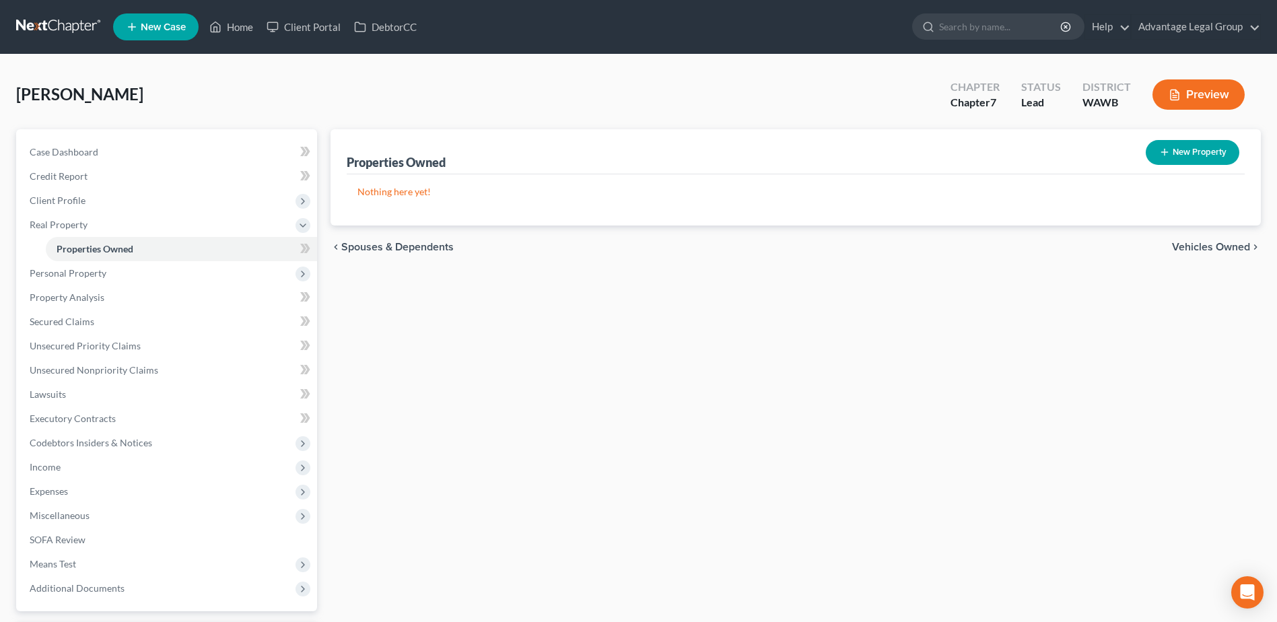
click at [1185, 247] on span "Vehicles Owned" at bounding box center [1211, 247] width 78 height 11
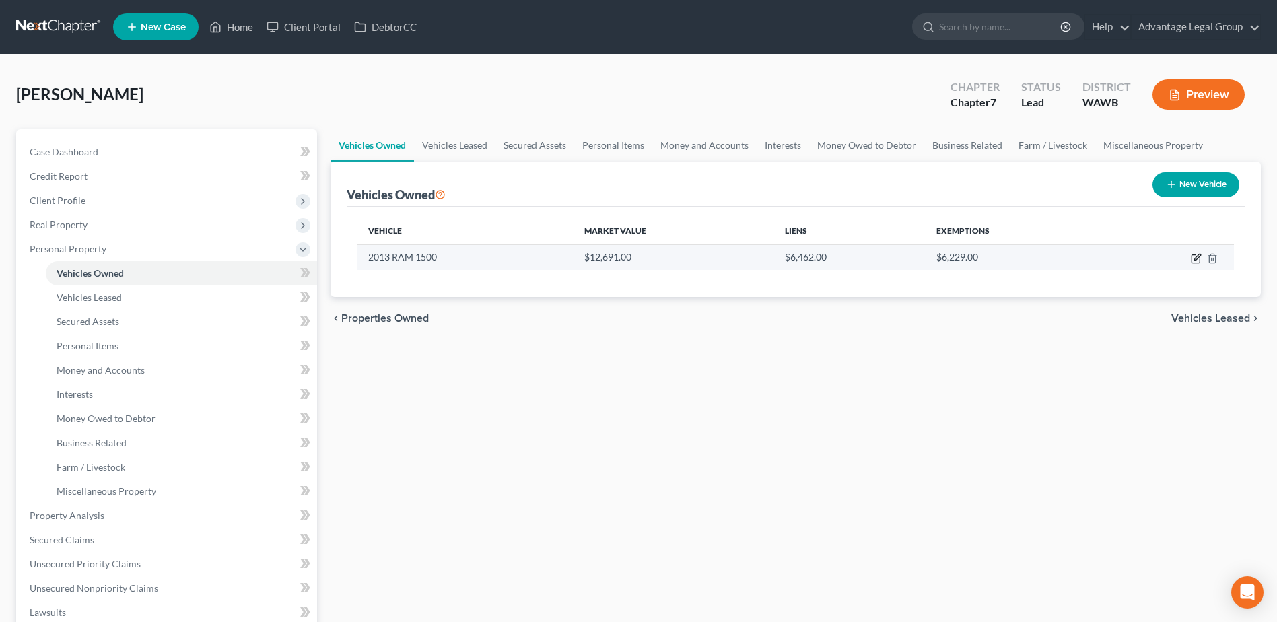
drag, startPoint x: 1197, startPoint y: 259, endPoint x: 1205, endPoint y: 316, distance: 57.1
click at [1197, 260] on icon "button" at bounding box center [1196, 258] width 11 height 11
select select "1"
select select "13"
select select "3"
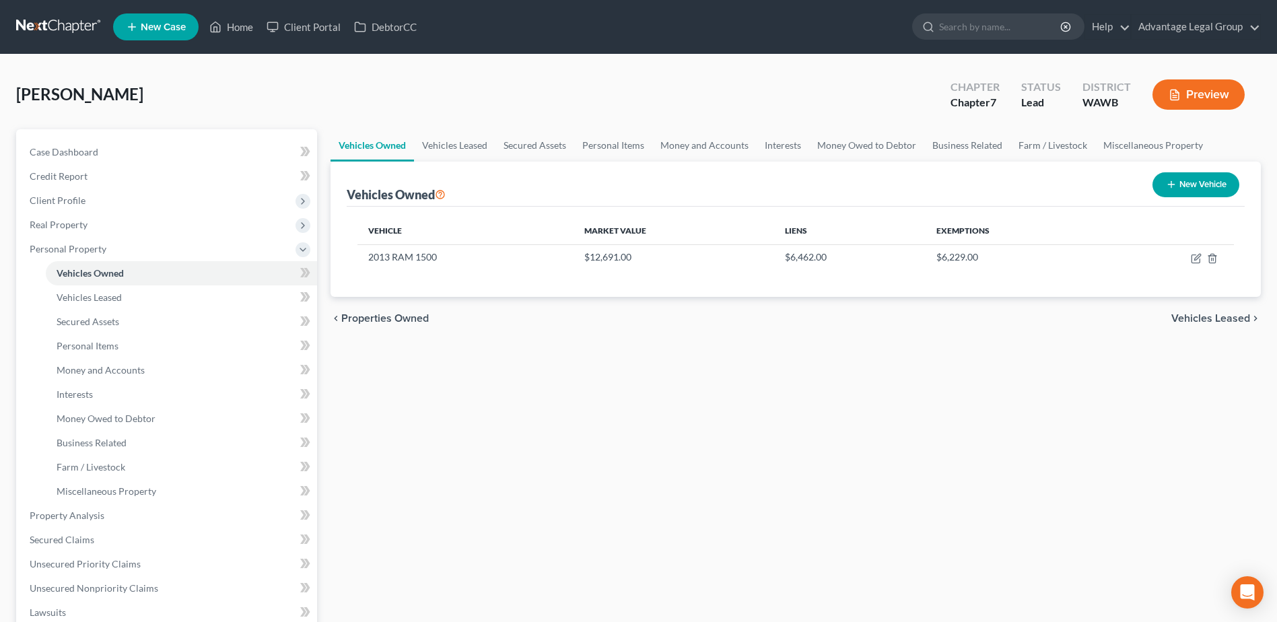
select select "0"
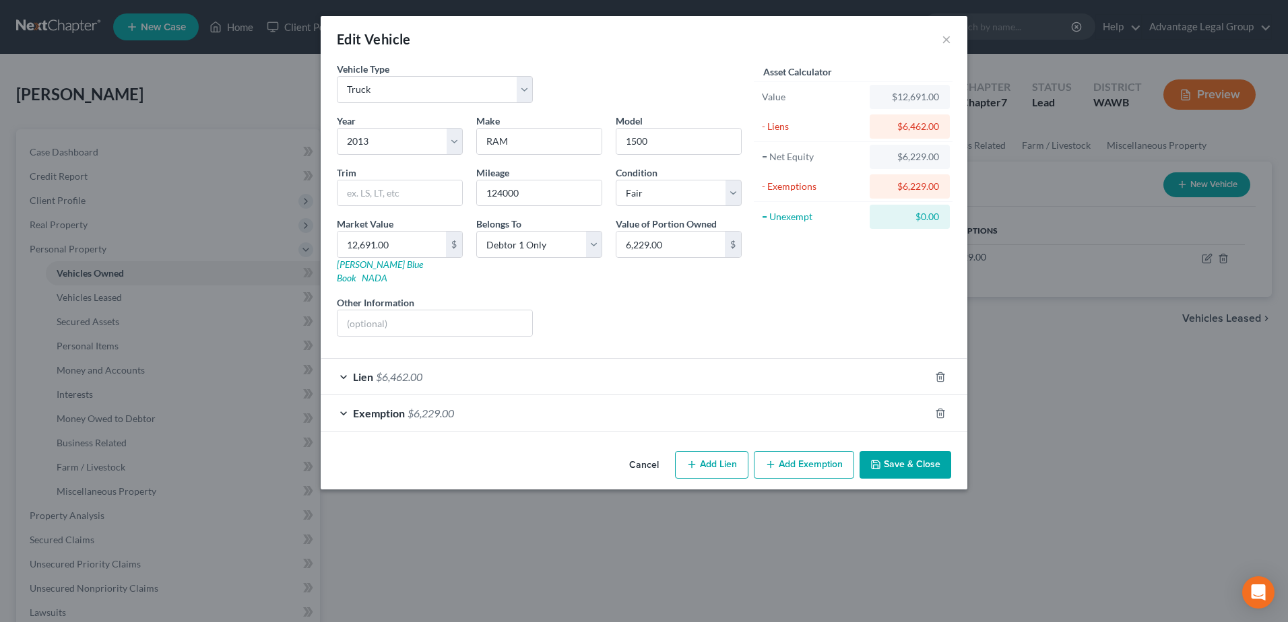
click at [400, 370] on span "$6,462.00" at bounding box center [399, 376] width 46 height 13
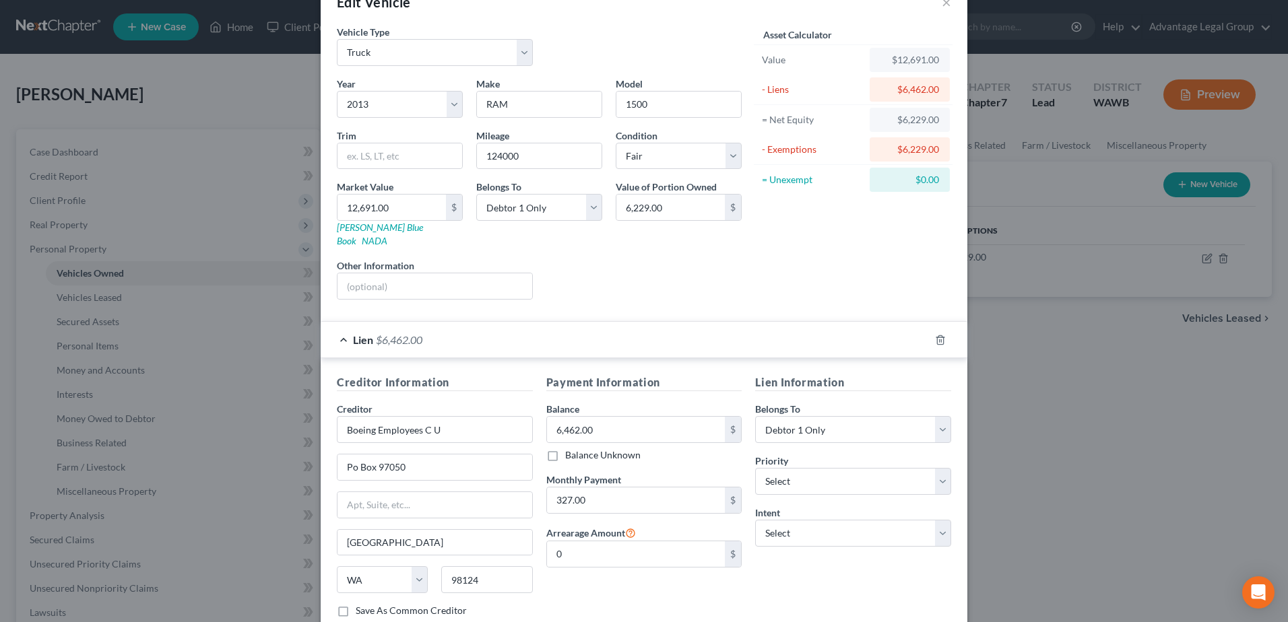
scroll to position [67, 0]
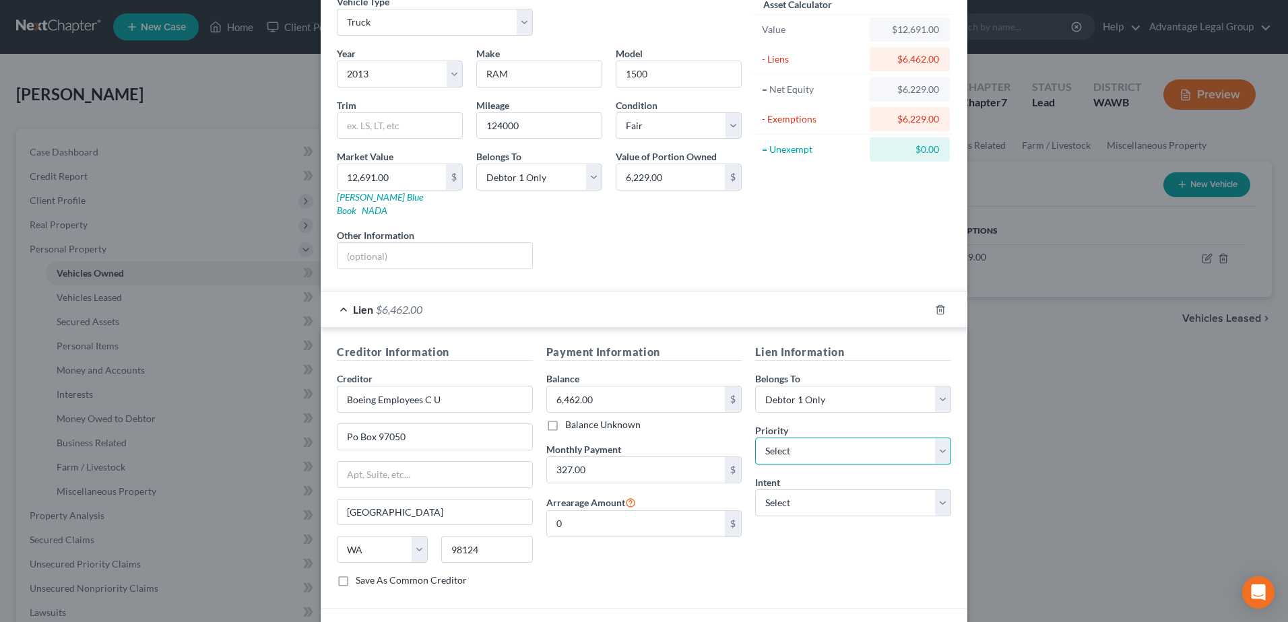
drag, startPoint x: 935, startPoint y: 442, endPoint x: 927, endPoint y: 442, distance: 8.1
click at [935, 442] on select "Select 1st 2nd 3rd 4th 5th 6th 7th 8th 9th 10th 11th 12th 13th 14th 15th 16th 1…" at bounding box center [853, 451] width 196 height 27
select select "0"
click at [755, 438] on select "Select 1st 2nd 3rd 4th 5th 6th 7th 8th 9th 10th 11th 12th 13th 14th 15th 16th 1…" at bounding box center [853, 451] width 196 height 27
click at [939, 490] on select "Select Surrender Redeem Reaffirm Avoid Other" at bounding box center [853, 503] width 196 height 27
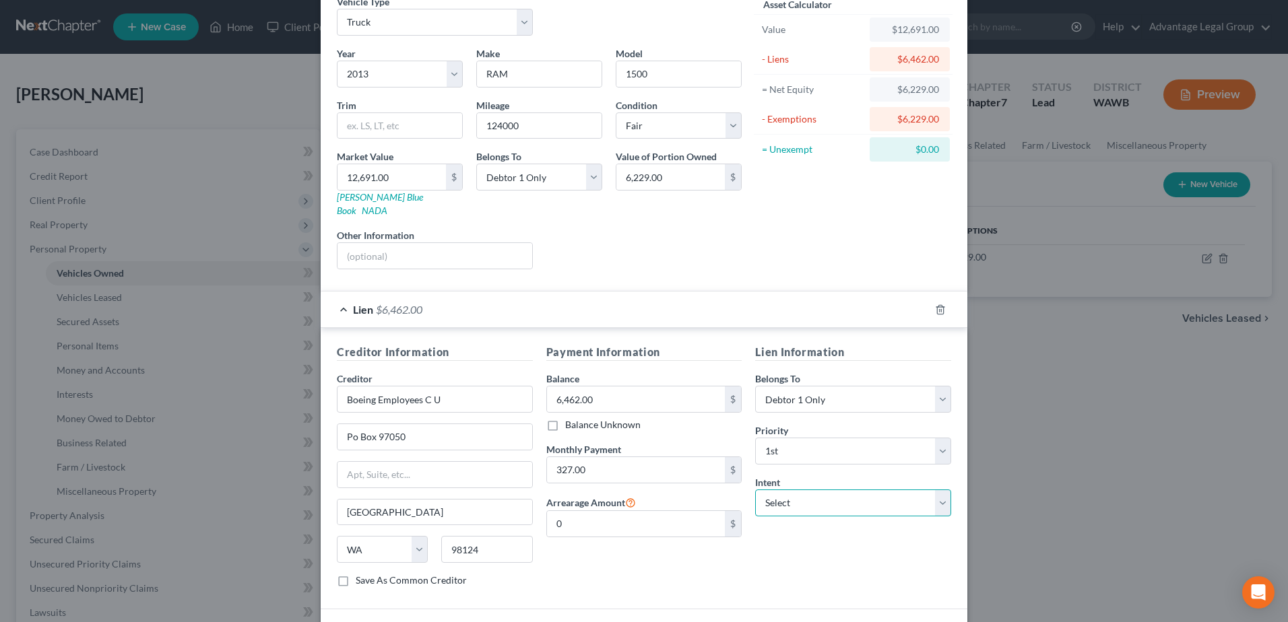
select select "4"
click at [755, 490] on select "Select Surrender Redeem Reaffirm Avoid Other" at bounding box center [853, 503] width 196 height 27
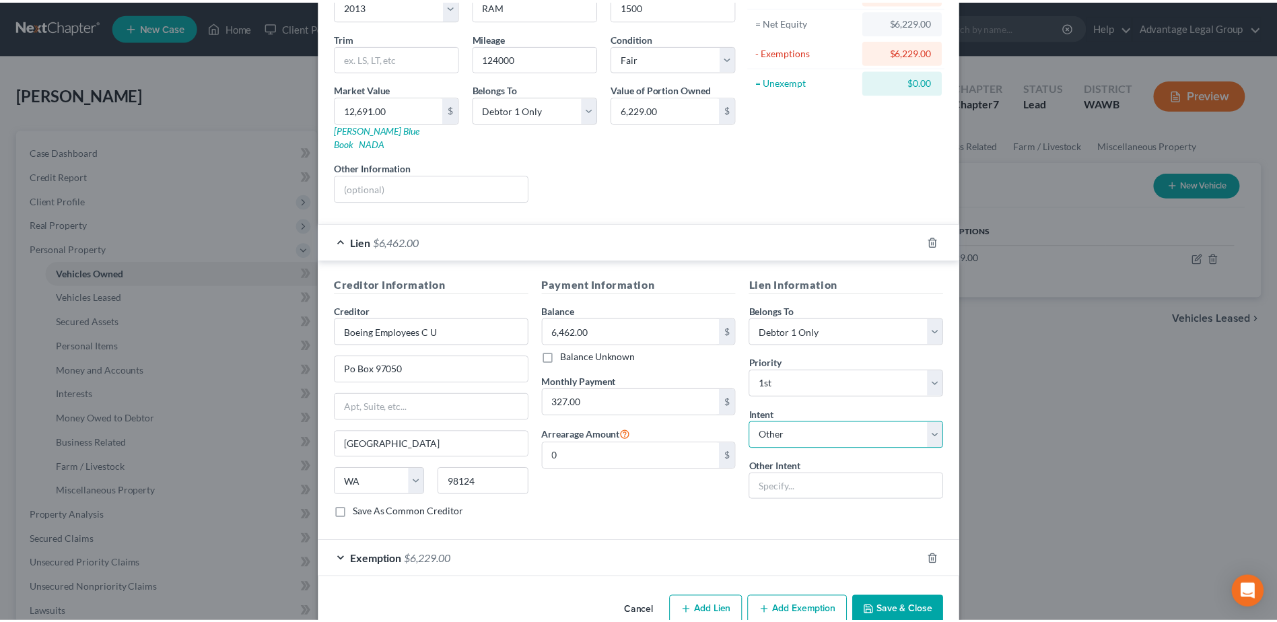
scroll to position [152, 0]
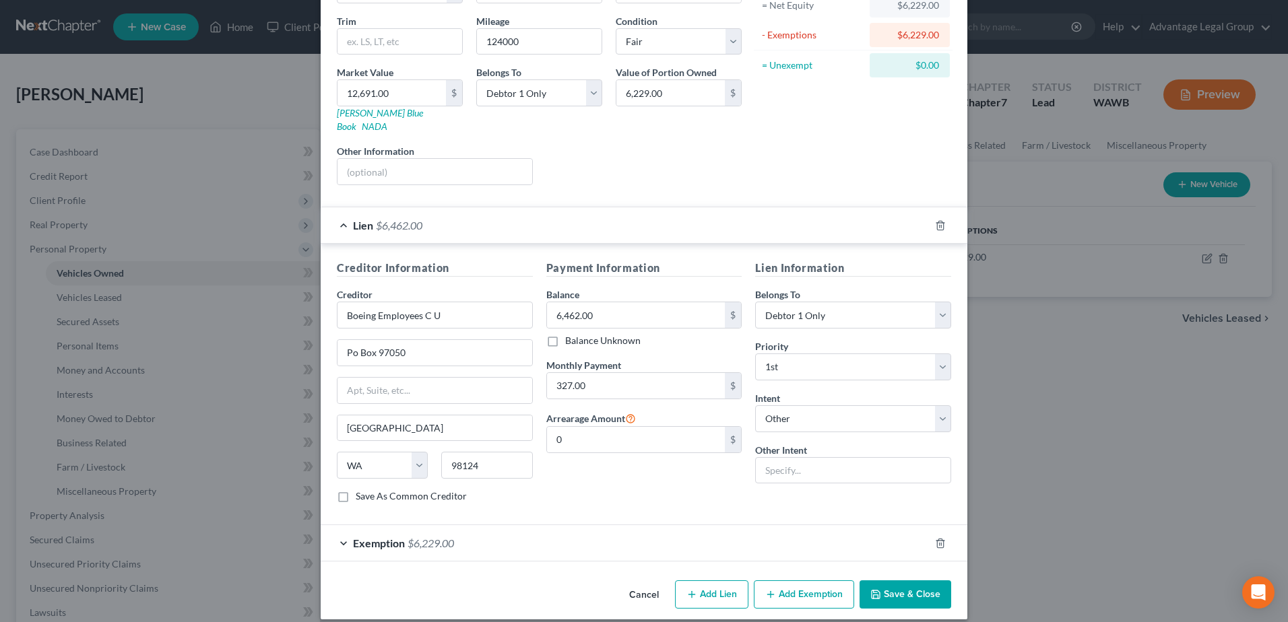
click at [904, 581] on button "Save & Close" at bounding box center [905, 594] width 92 height 28
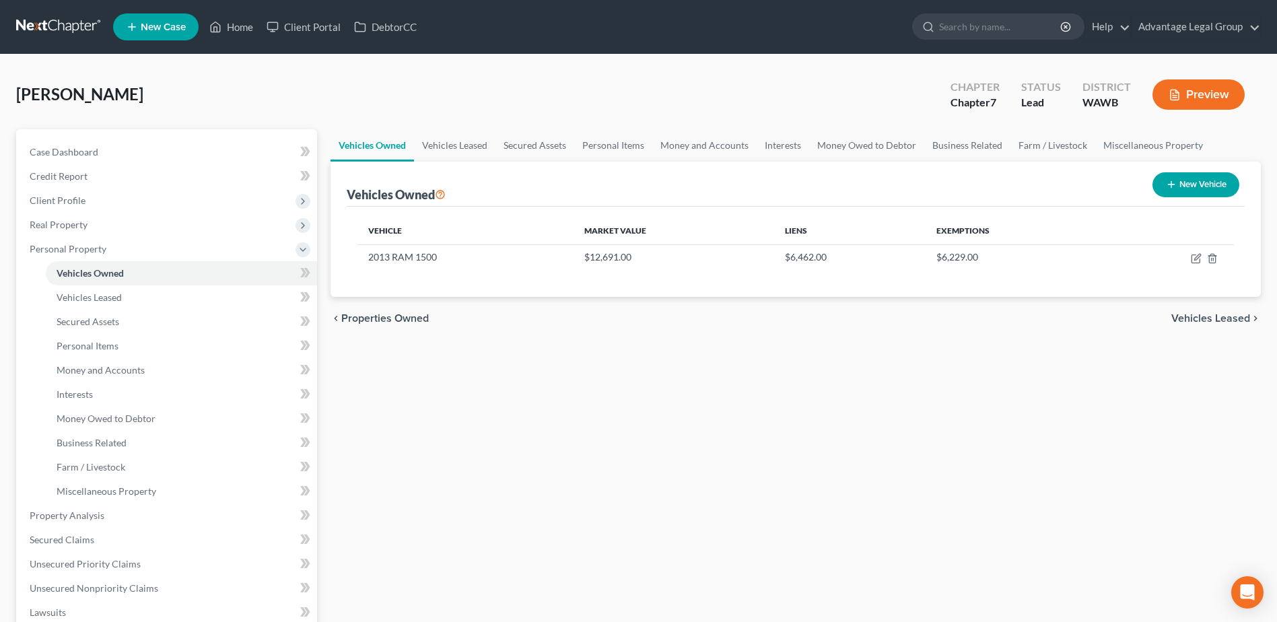
click at [1202, 314] on span "Vehicles Leased" at bounding box center [1211, 318] width 79 height 11
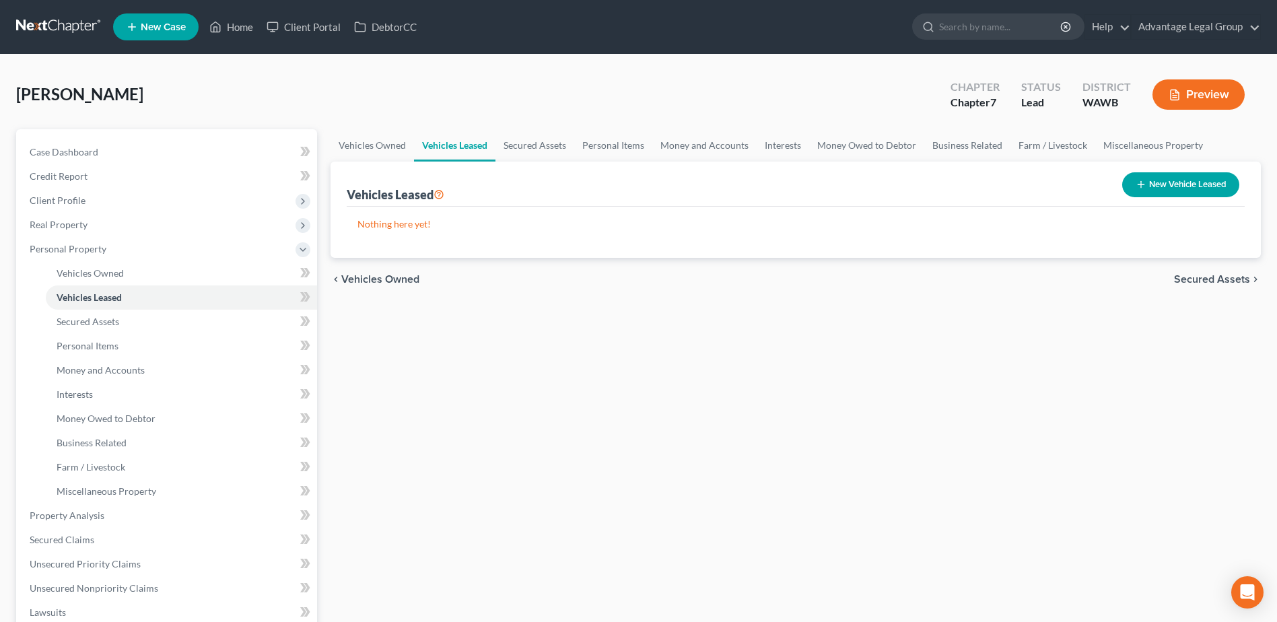
click at [1199, 278] on span "Secured Assets" at bounding box center [1212, 279] width 76 height 11
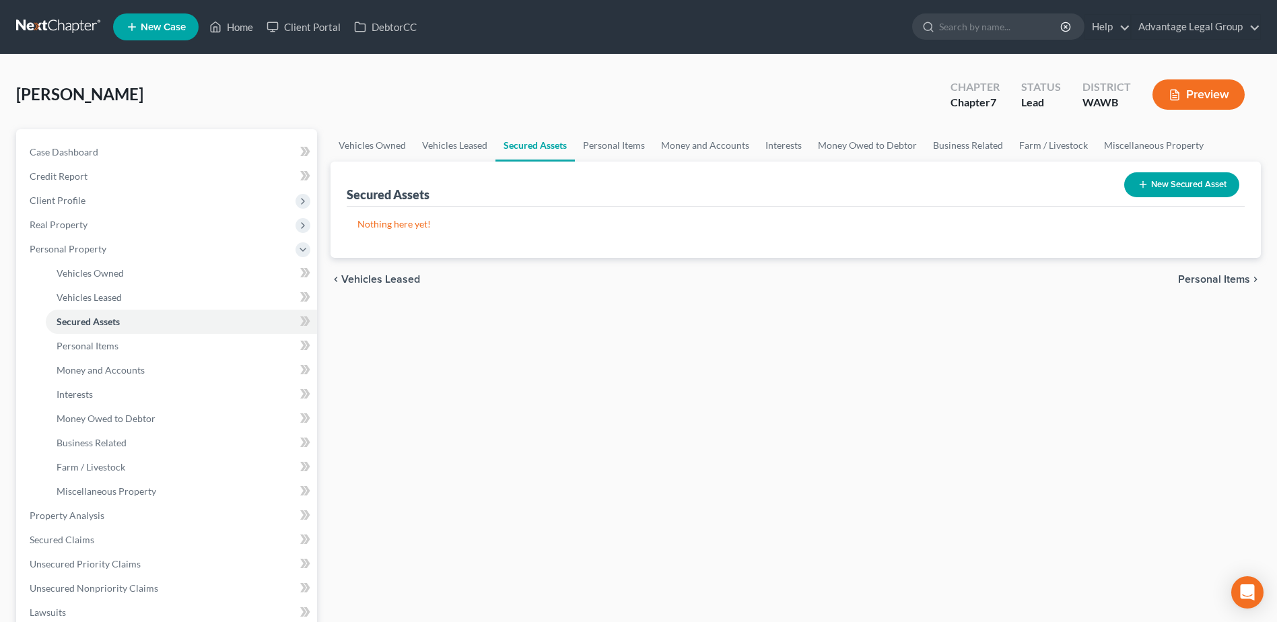
click at [1197, 278] on span "Personal Items" at bounding box center [1214, 279] width 72 height 11
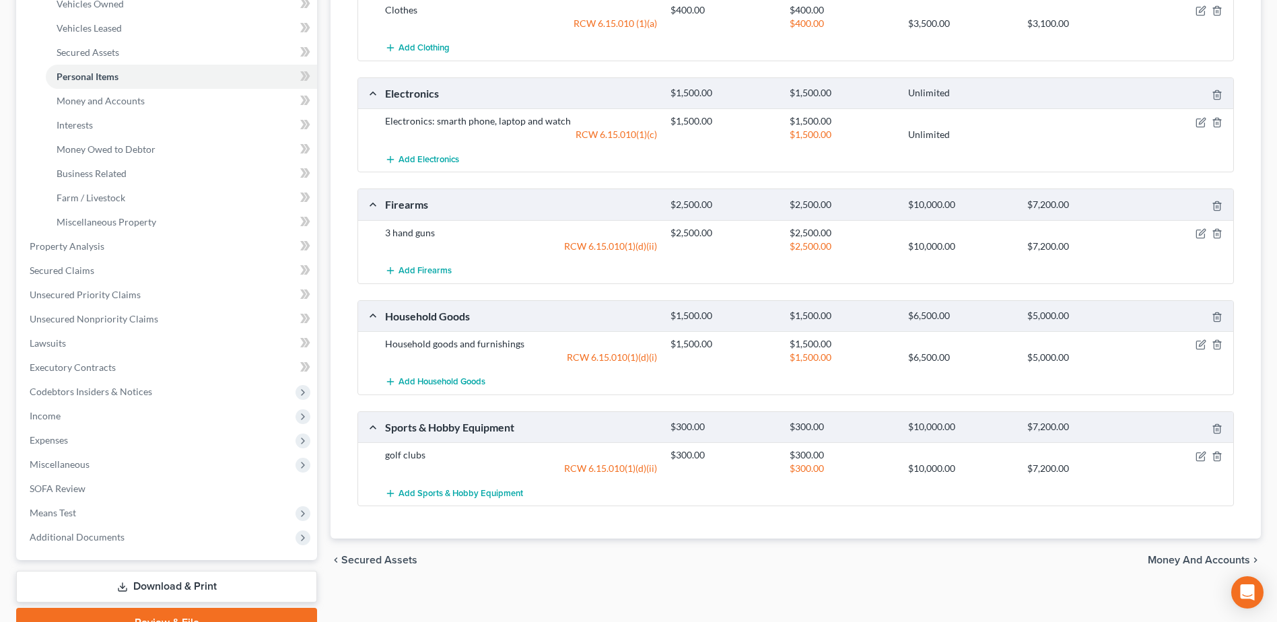
scroll to position [336, 0]
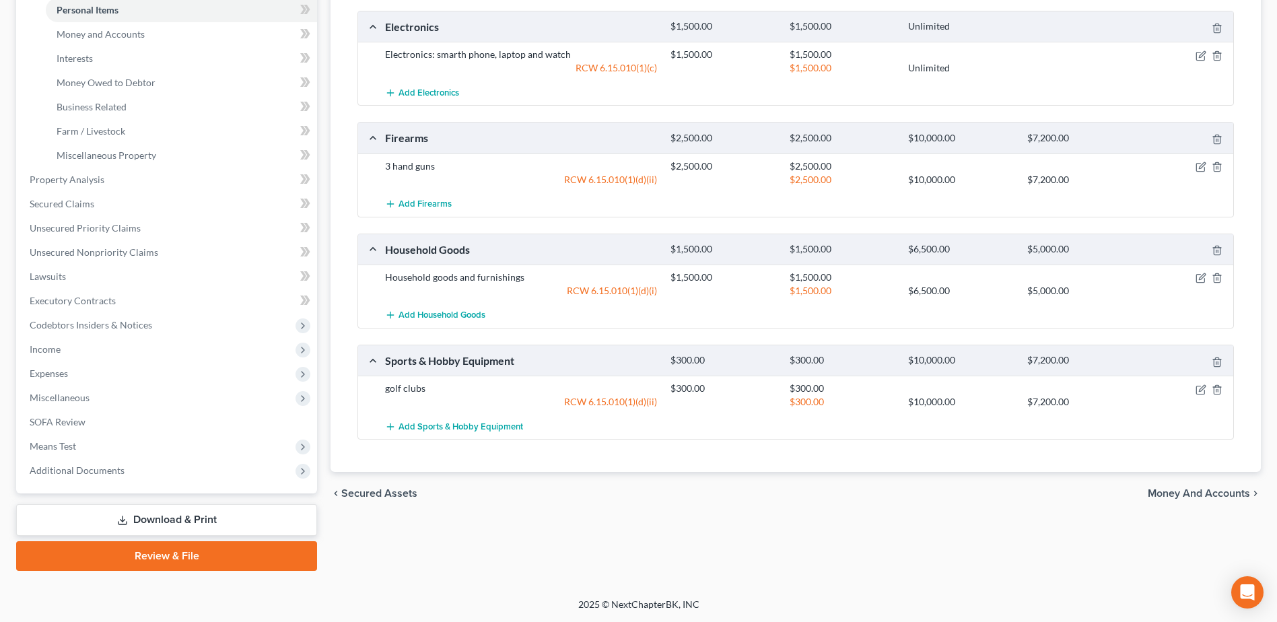
click at [1184, 494] on span "Money and Accounts" at bounding box center [1199, 493] width 102 height 11
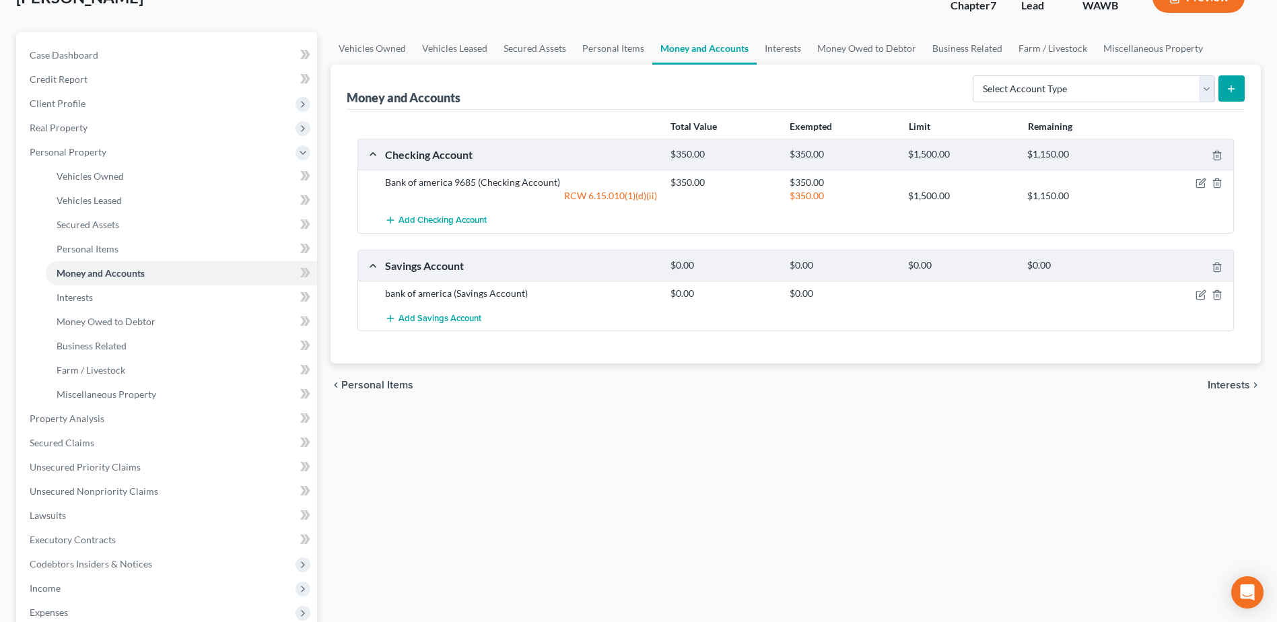
scroll to position [135, 0]
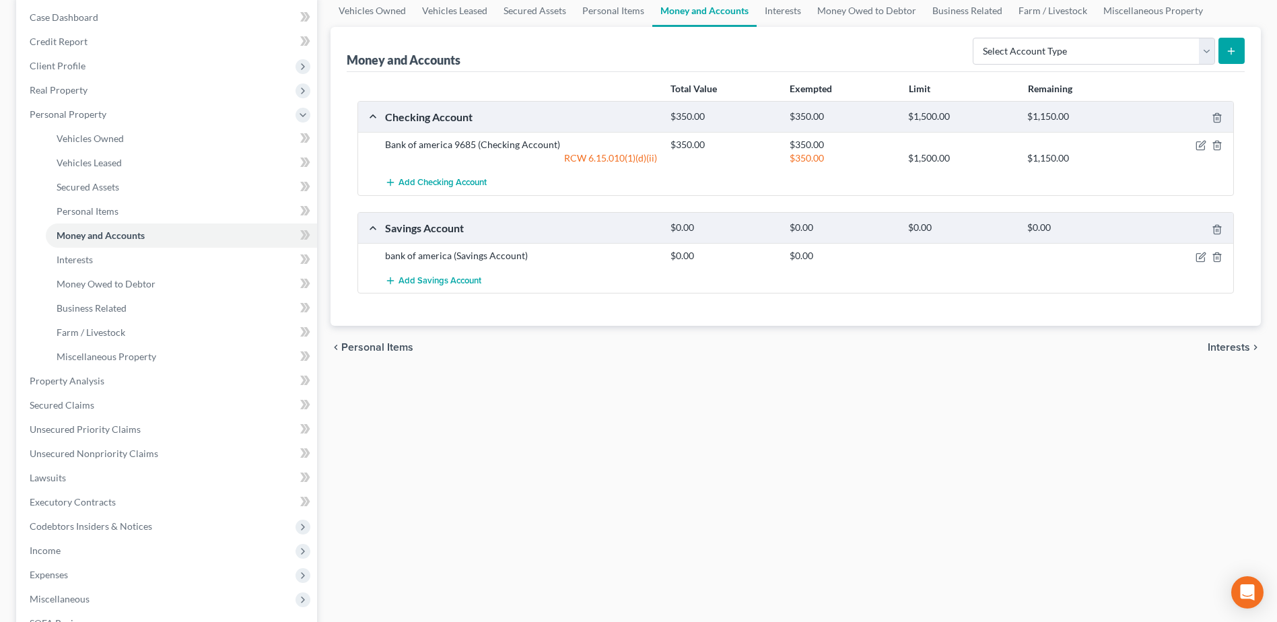
drag, startPoint x: 1218, startPoint y: 347, endPoint x: 1133, endPoint y: 444, distance: 128.8
click at [1217, 348] on span "Interests" at bounding box center [1229, 347] width 42 height 11
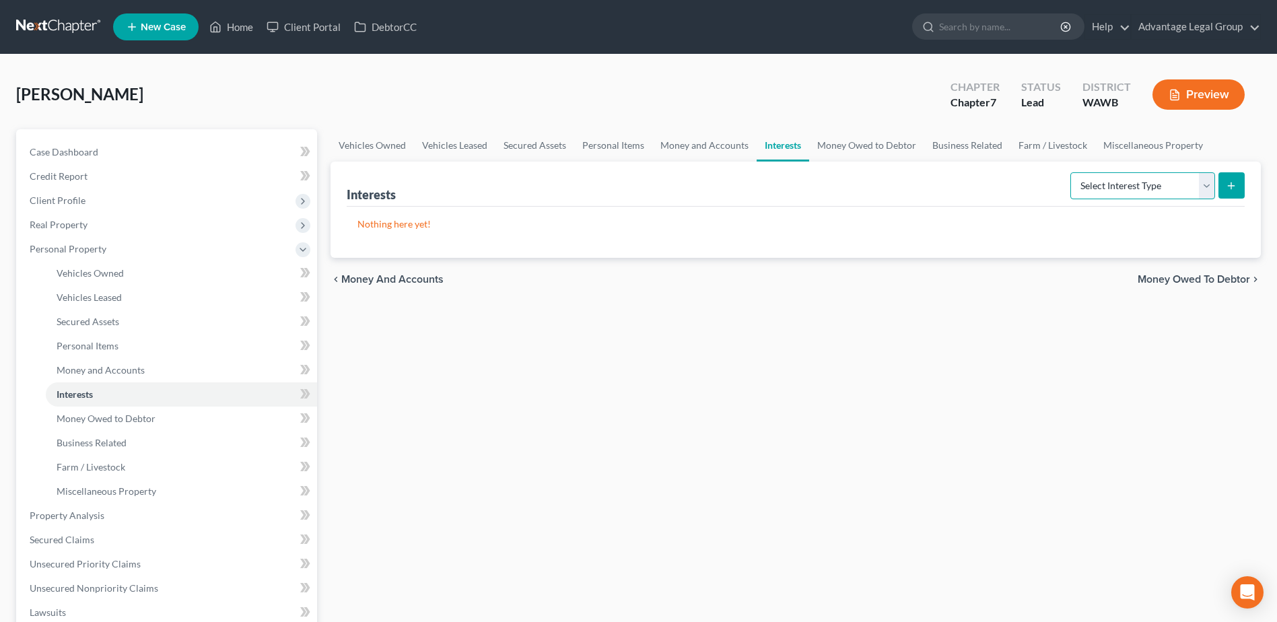
click at [1202, 191] on select "Select Interest Type 401K Annuity Bond Education IRA Government Bond Government…" at bounding box center [1143, 185] width 145 height 27
click at [1236, 275] on span "Money Owed to Debtor" at bounding box center [1194, 279] width 112 height 11
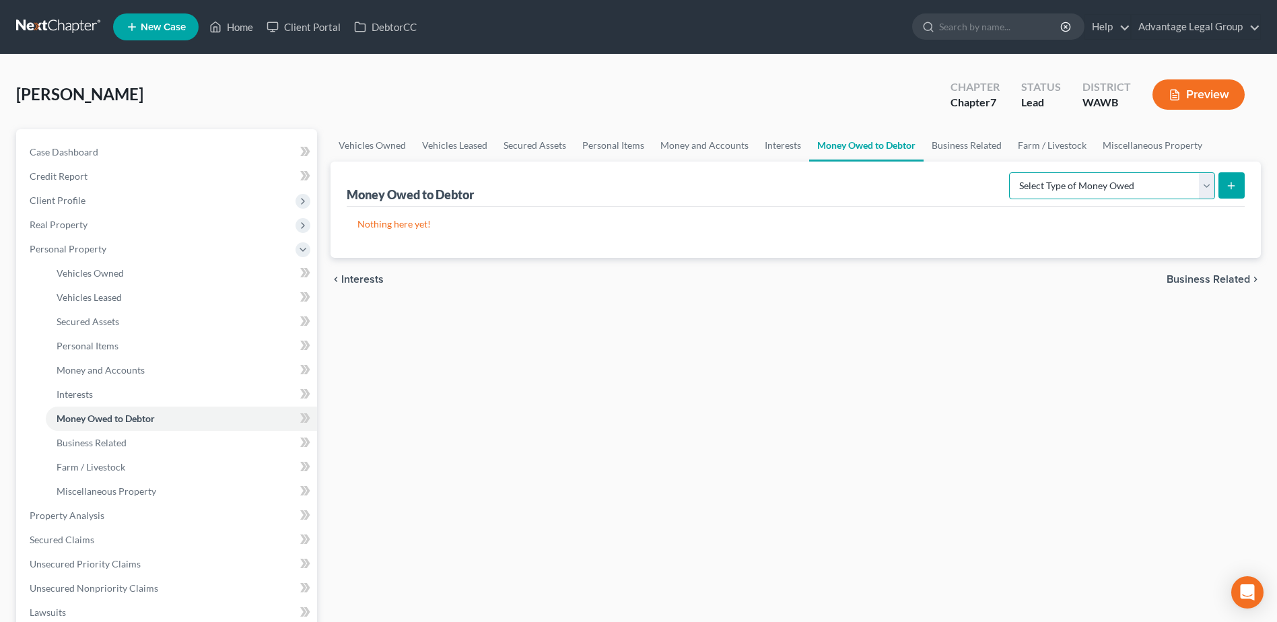
click at [1206, 187] on select "Select Type of Money Owed Accounts Receivable Alimony Child Support Claims Agai…" at bounding box center [1112, 185] width 206 height 27
click at [1257, 122] on div "[PERSON_NAME] Upgraded Chapter Chapter 7 Status Lead District [GEOGRAPHIC_DATA]…" at bounding box center [638, 100] width 1245 height 59
click at [1202, 278] on span "Business Related" at bounding box center [1209, 279] width 84 height 11
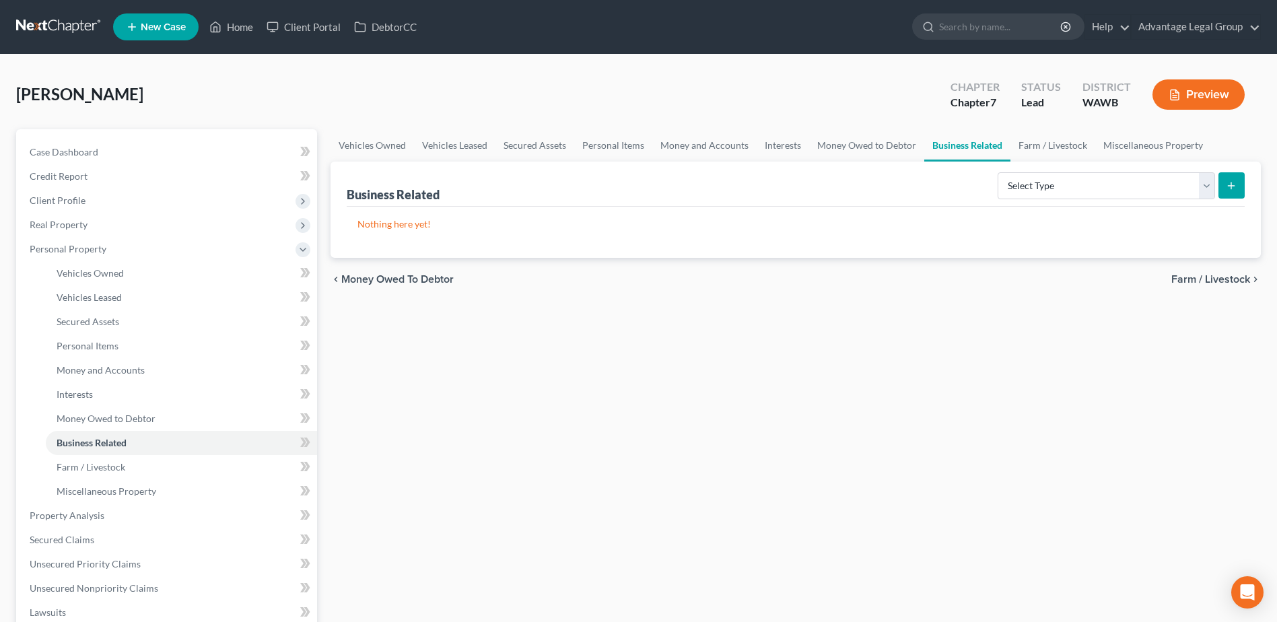
click at [1224, 279] on span "Farm / Livestock" at bounding box center [1211, 279] width 79 height 11
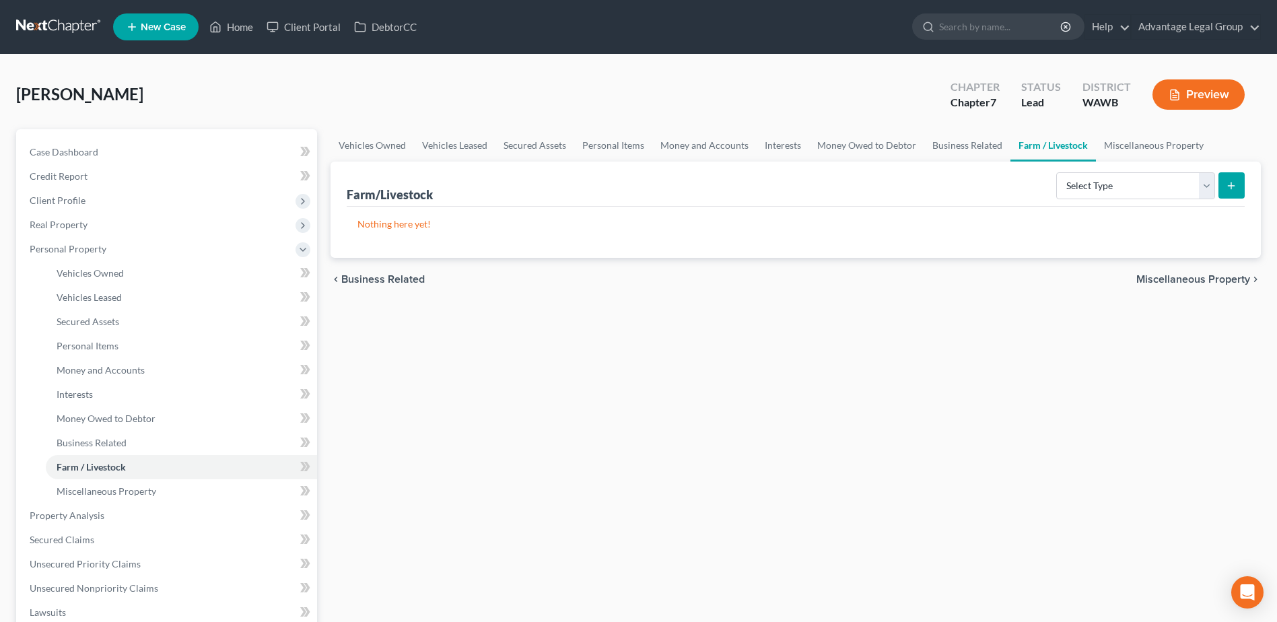
click at [1182, 281] on span "Miscellaneous Property" at bounding box center [1194, 279] width 114 height 11
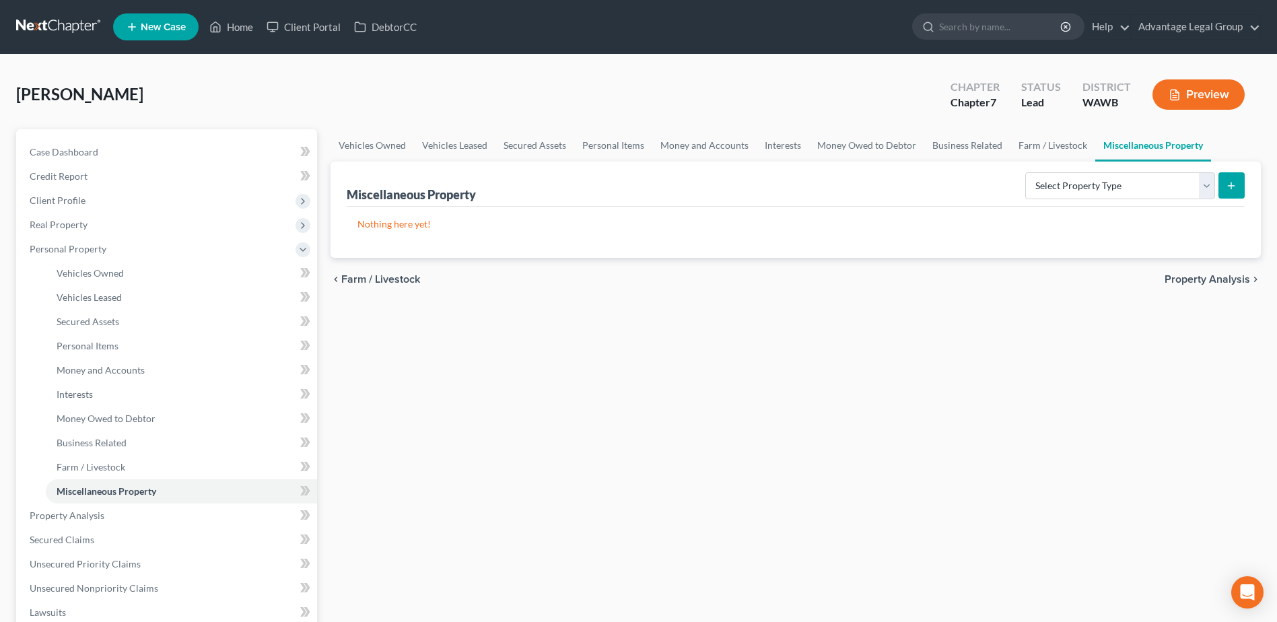
click at [1220, 281] on span "Property Analysis" at bounding box center [1208, 279] width 86 height 11
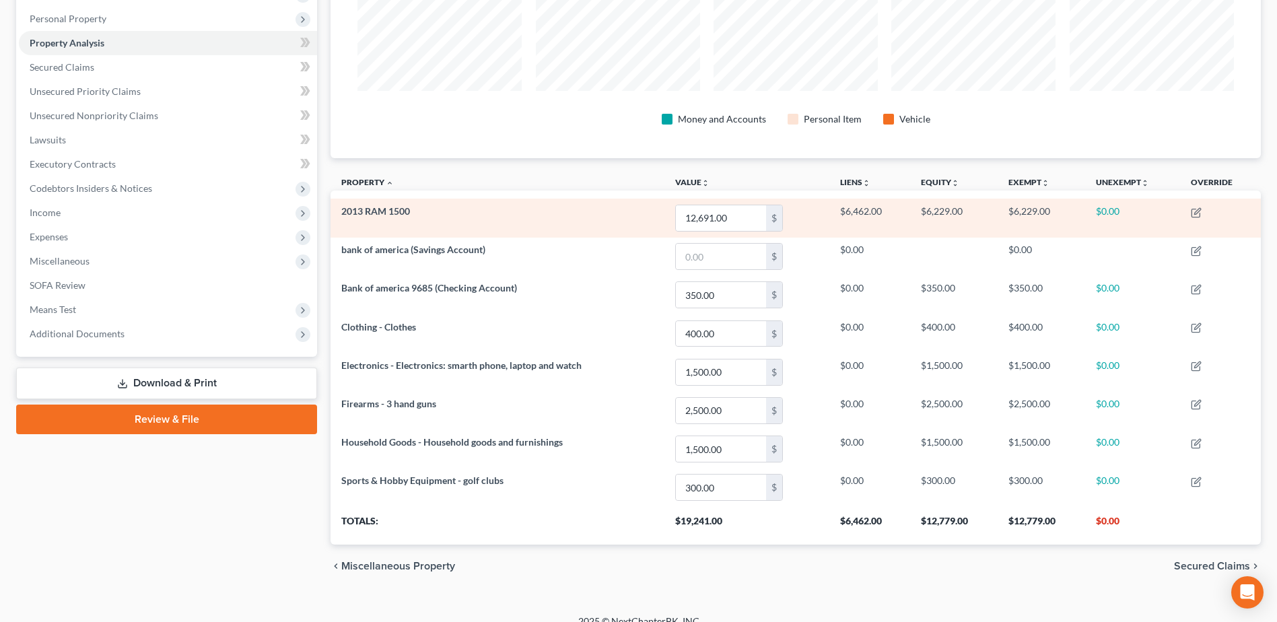
scroll to position [247, 0]
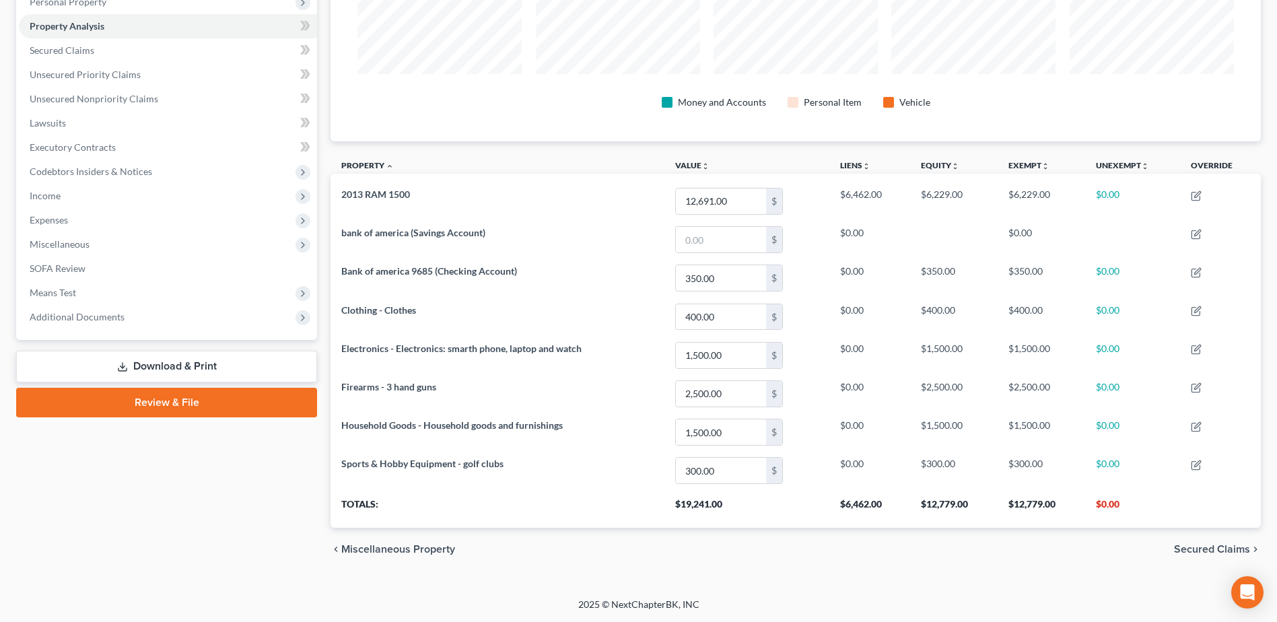
drag, startPoint x: 1193, startPoint y: 547, endPoint x: 1086, endPoint y: 562, distance: 108.8
click at [1193, 547] on span "Secured Claims" at bounding box center [1212, 549] width 76 height 11
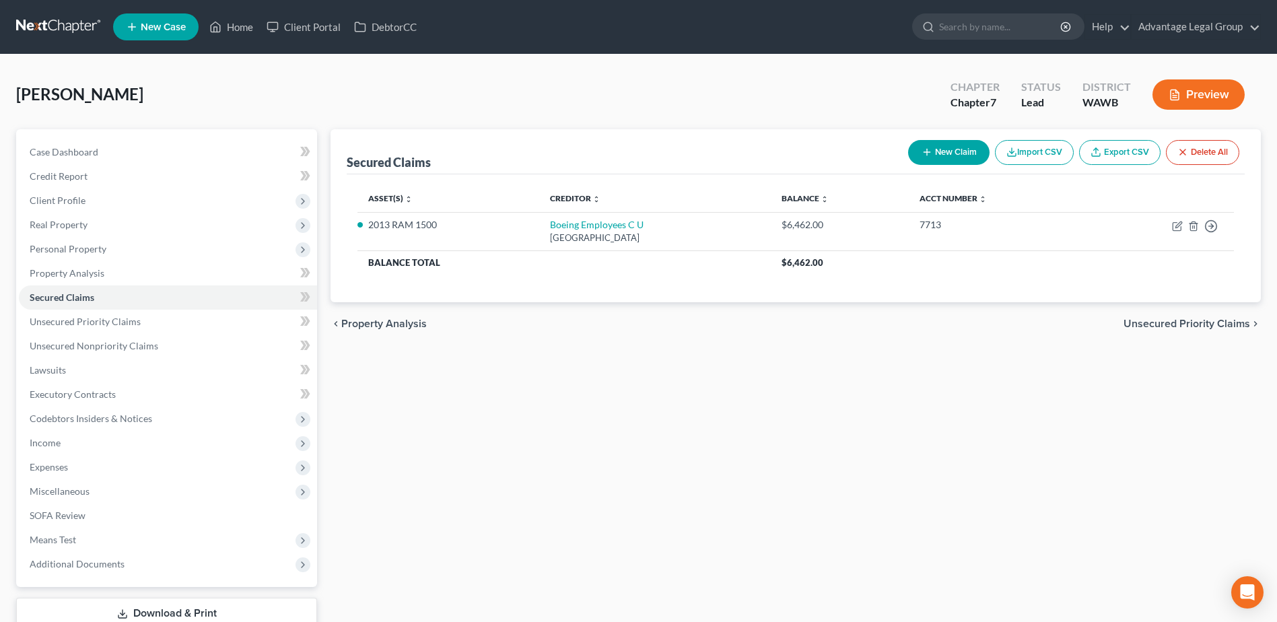
click at [1168, 327] on span "Unsecured Priority Claims" at bounding box center [1187, 324] width 127 height 11
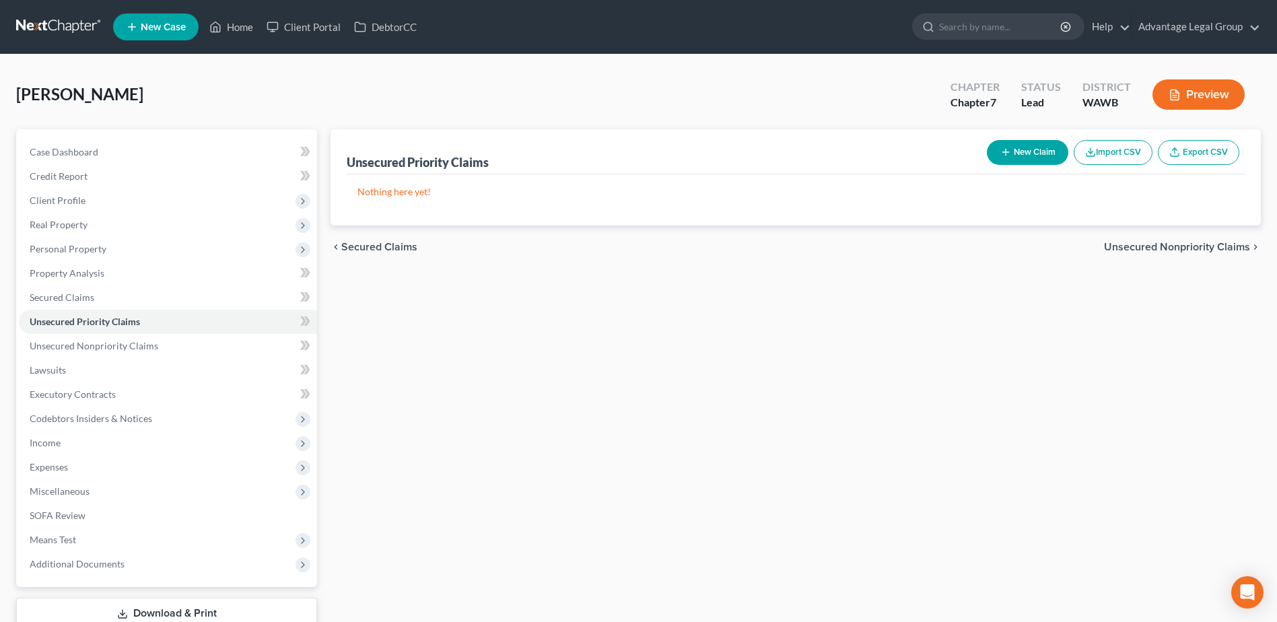
click at [1137, 249] on span "Unsecured Nonpriority Claims" at bounding box center [1177, 247] width 146 height 11
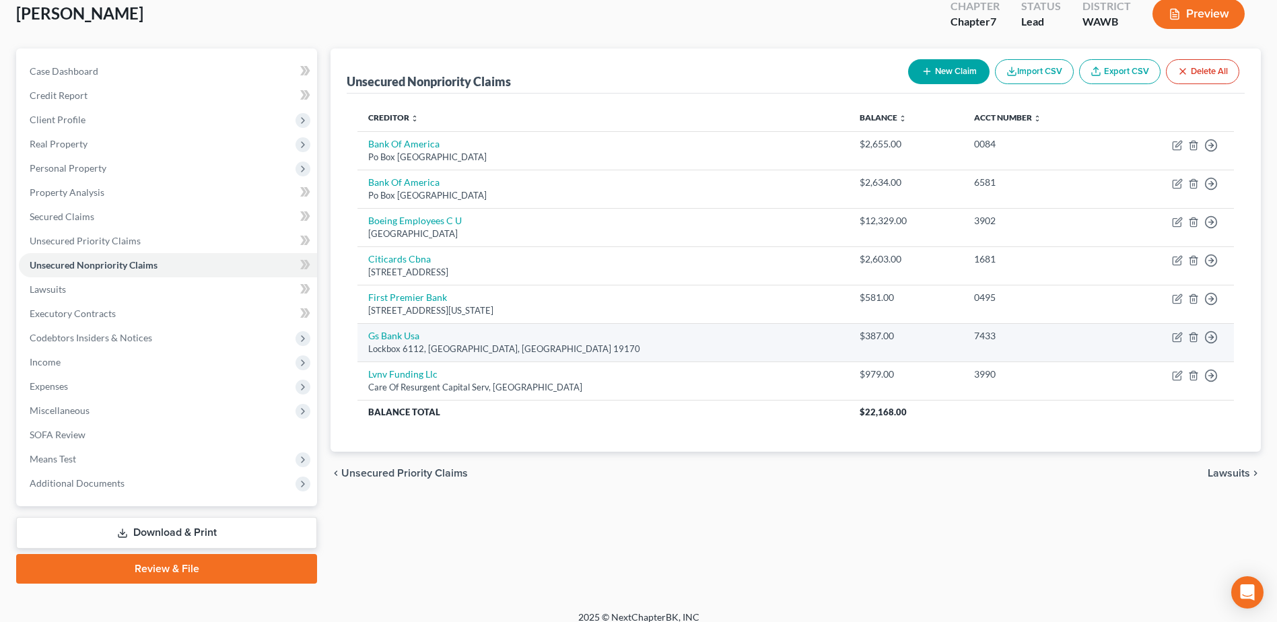
scroll to position [94, 0]
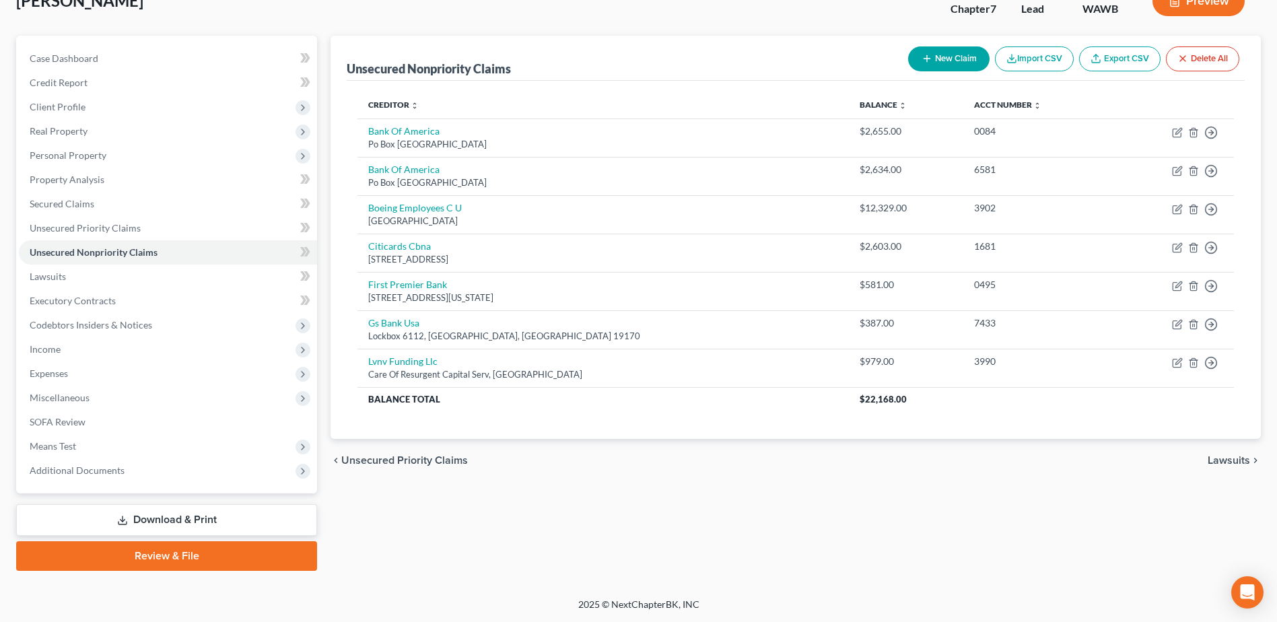
click at [1218, 461] on span "Lawsuits" at bounding box center [1229, 460] width 42 height 11
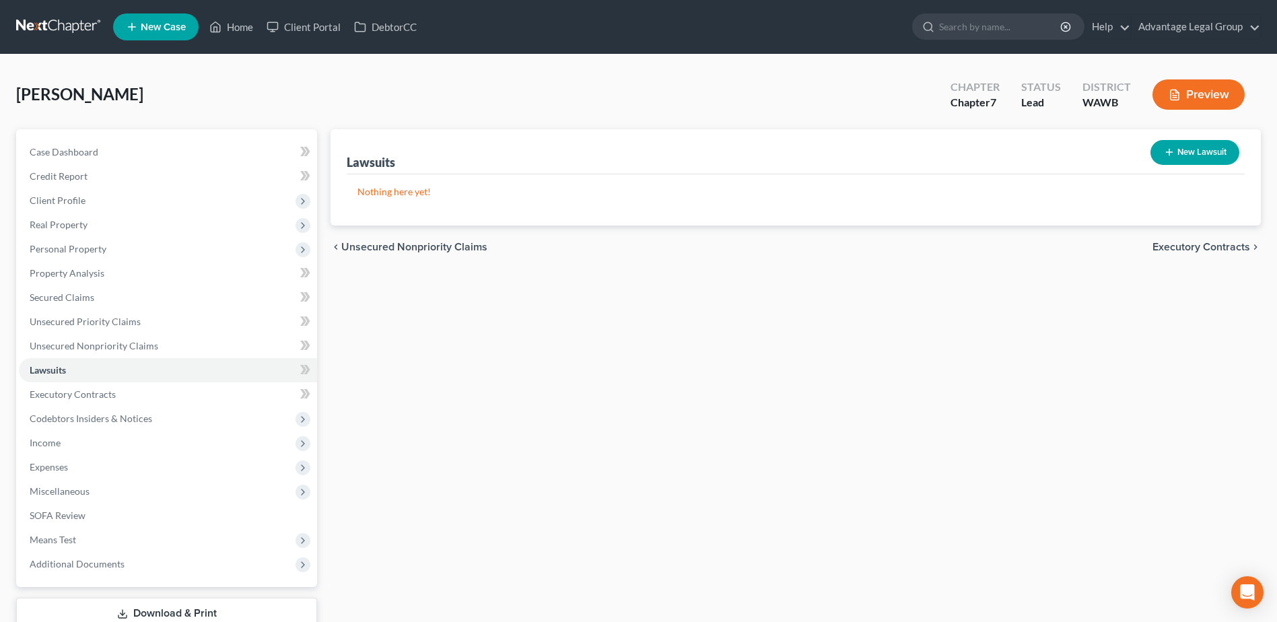
click at [1162, 248] on span "Executory Contracts" at bounding box center [1202, 247] width 98 height 11
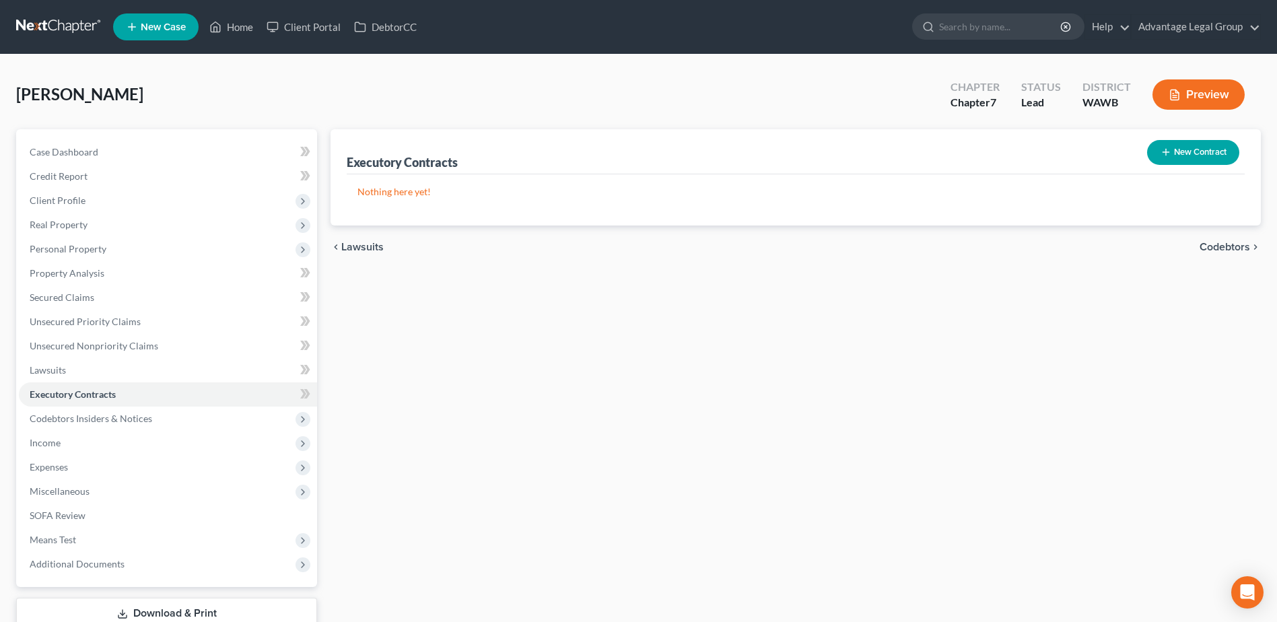
click at [1215, 245] on span "Codebtors" at bounding box center [1225, 247] width 51 height 11
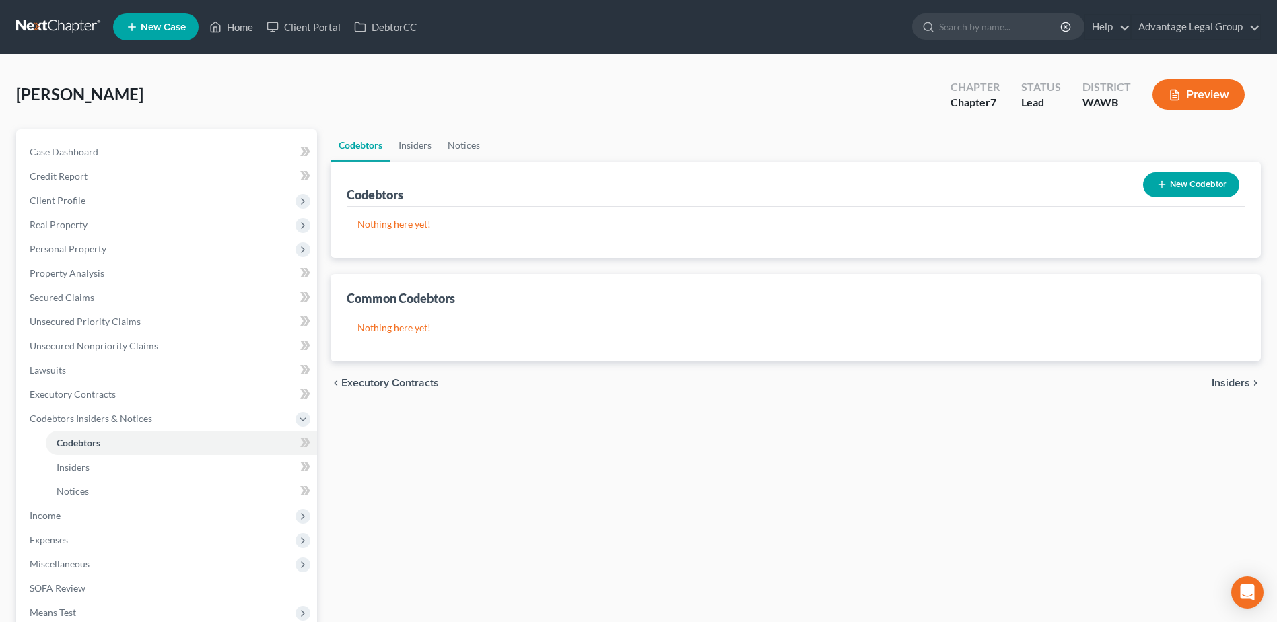
click at [1225, 384] on span "Insiders" at bounding box center [1231, 383] width 38 height 11
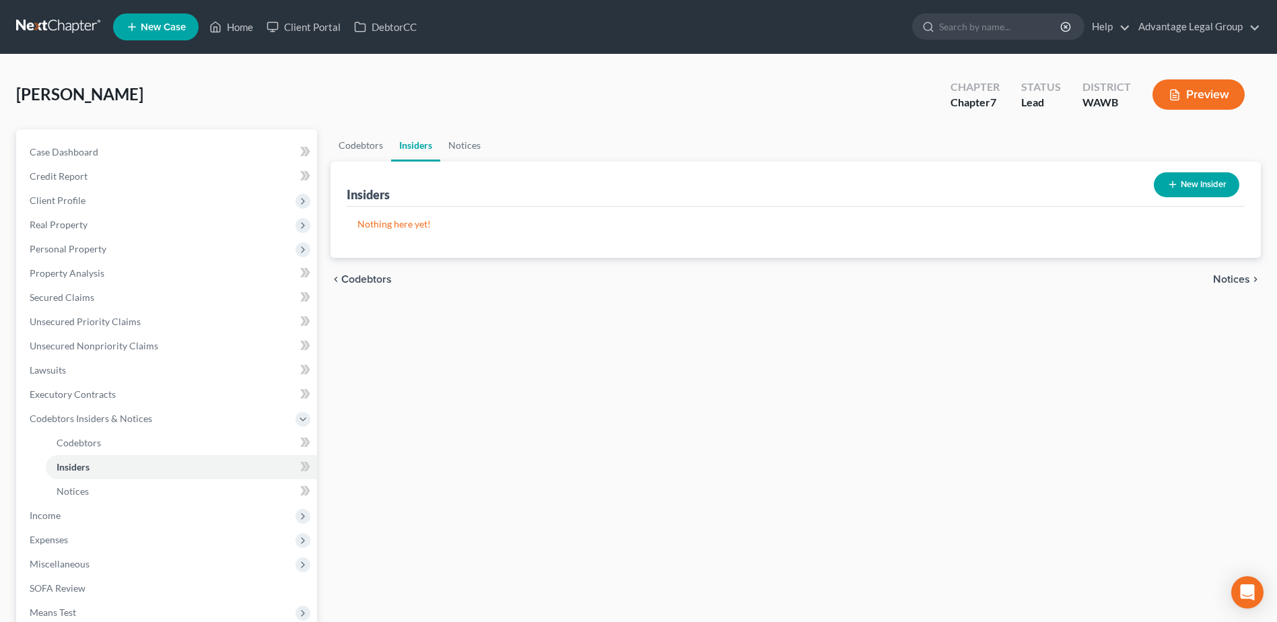
click at [1237, 277] on span "Notices" at bounding box center [1231, 279] width 37 height 11
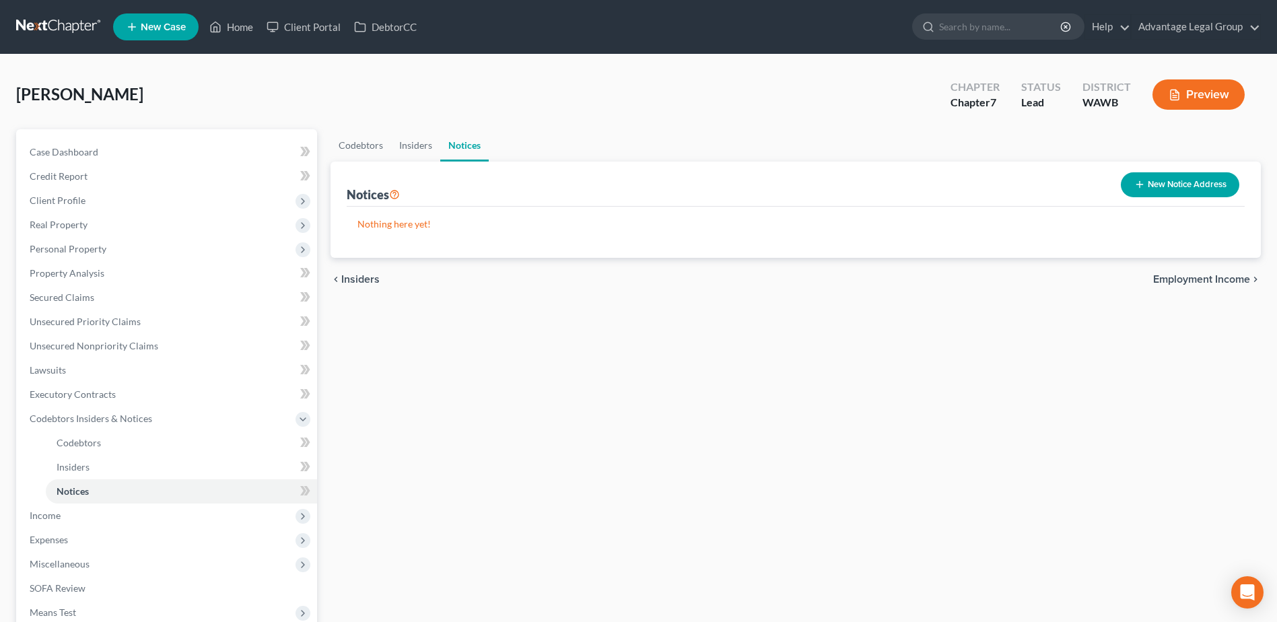
click at [1193, 278] on span "Employment Income" at bounding box center [1202, 279] width 97 height 11
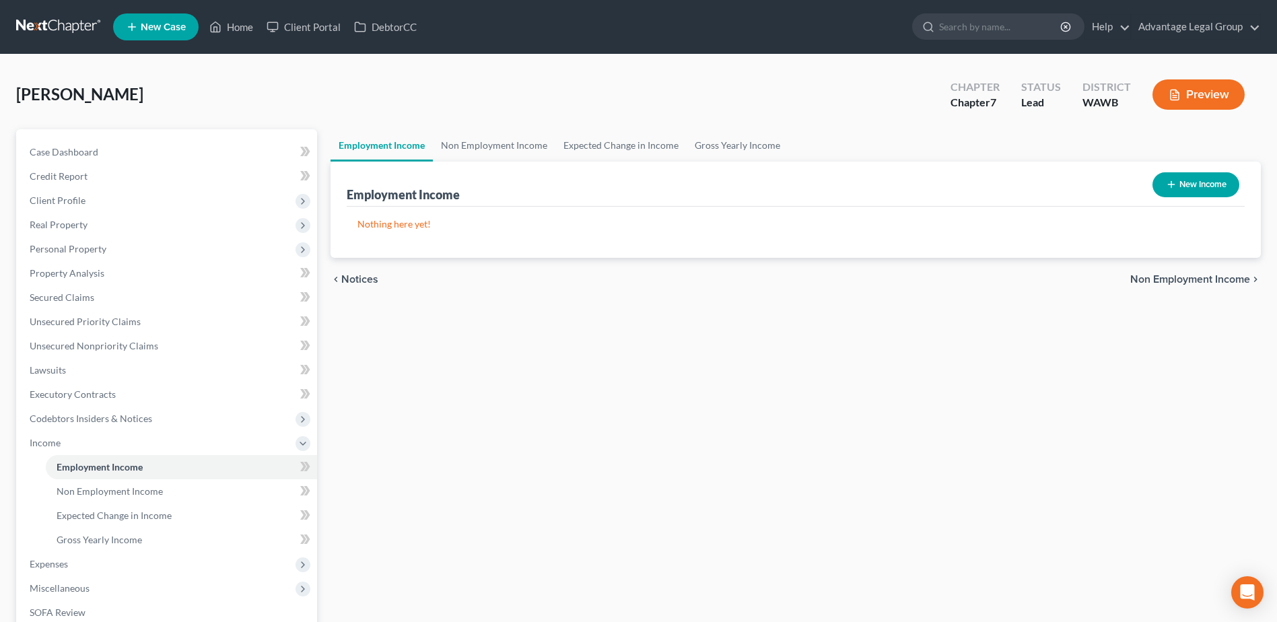
click at [1162, 278] on span "Non Employment Income" at bounding box center [1191, 279] width 120 height 11
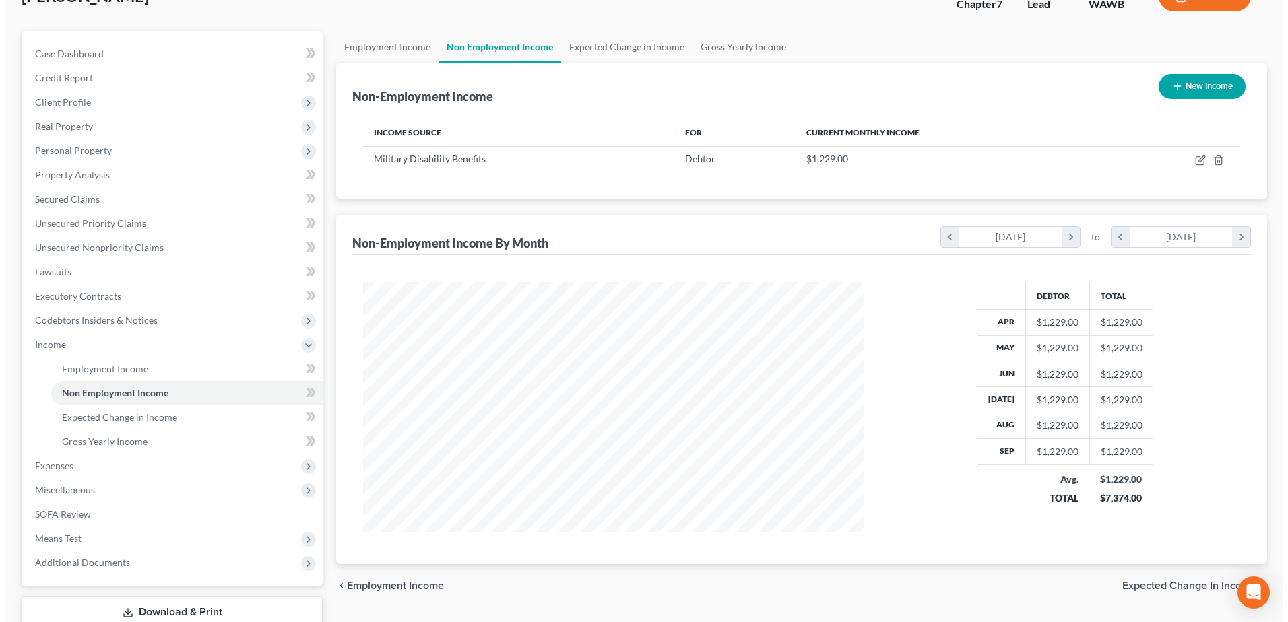
scroll to position [67, 0]
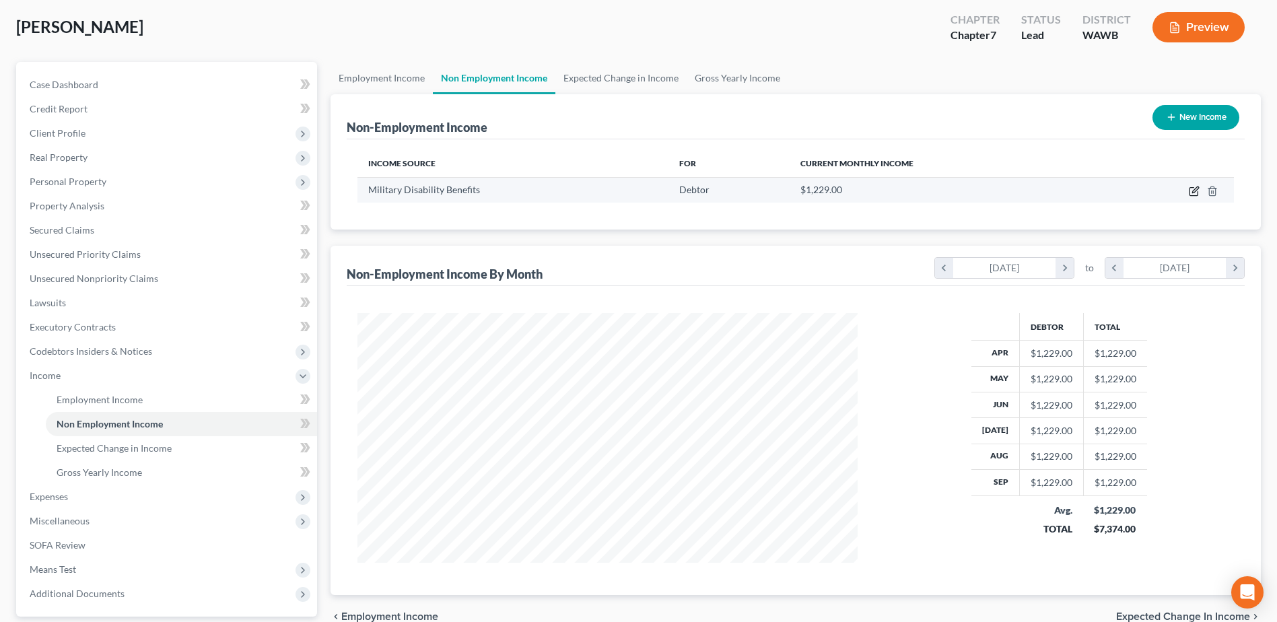
click at [1195, 192] on icon "button" at bounding box center [1196, 190] width 6 height 6
select select "12"
select select "0"
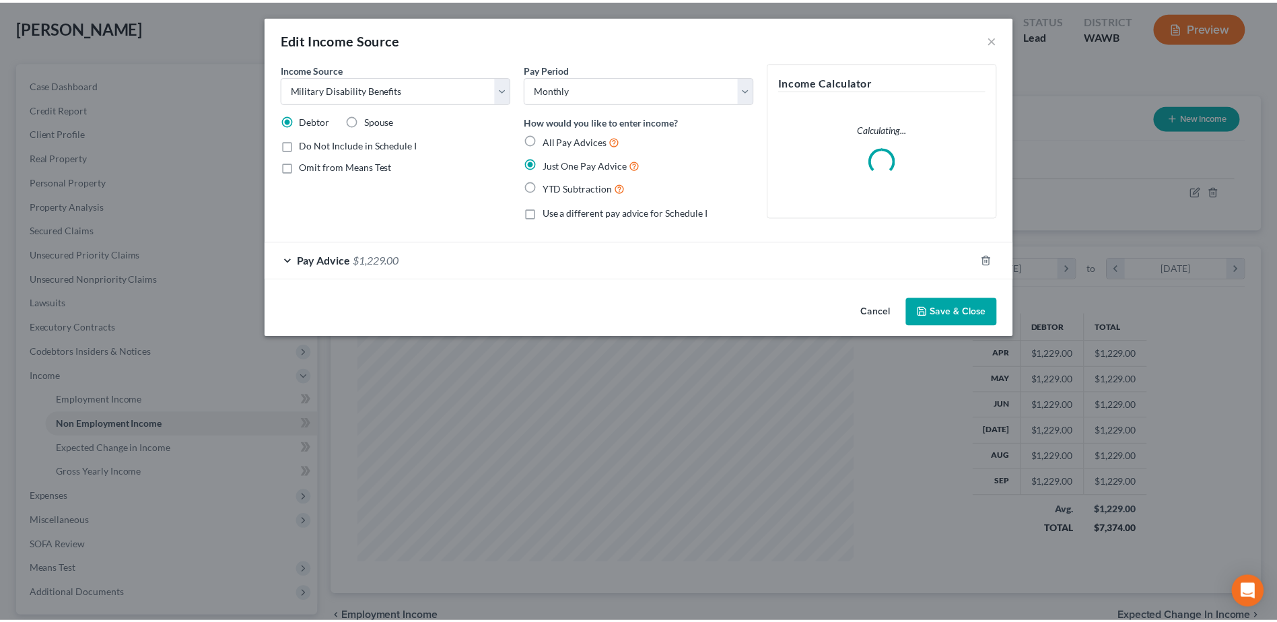
scroll to position [252, 532]
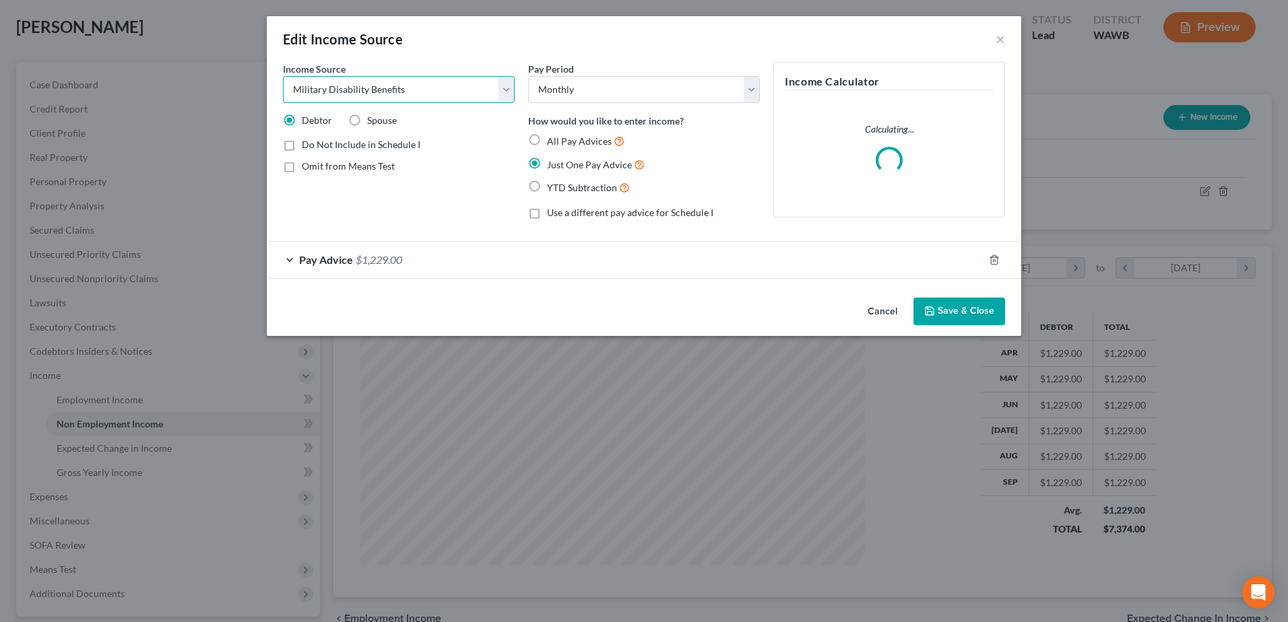
click at [431, 87] on select "Select Unemployment Disability (from employer) Pension Retirement Social Securi…" at bounding box center [399, 89] width 232 height 27
select select "4"
click at [283, 76] on select "Select Unemployment Disability (from employer) Pension Retirement Social Securi…" at bounding box center [399, 89] width 232 height 27
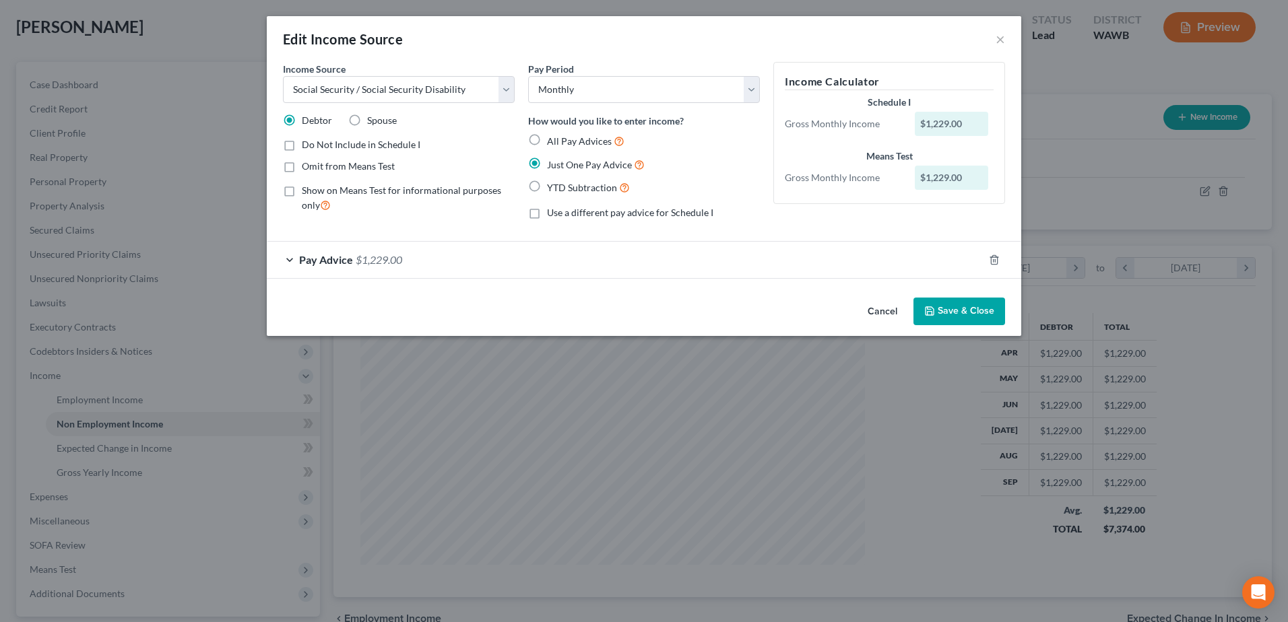
click at [958, 310] on button "Save & Close" at bounding box center [959, 312] width 92 height 28
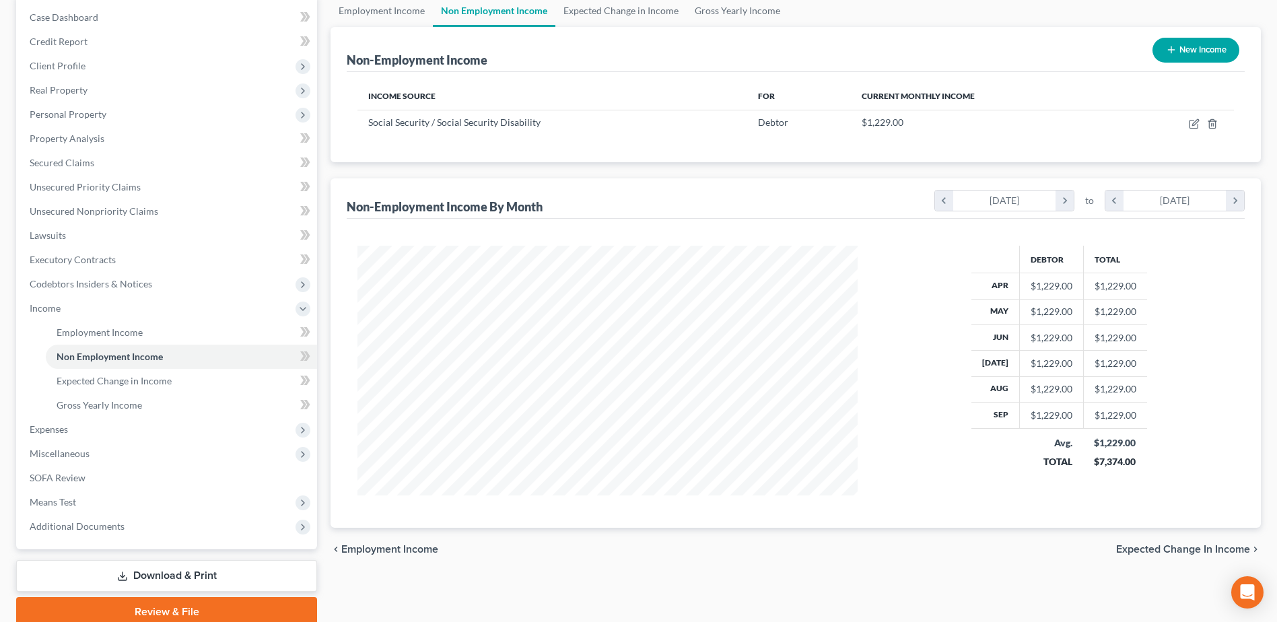
scroll to position [191, 0]
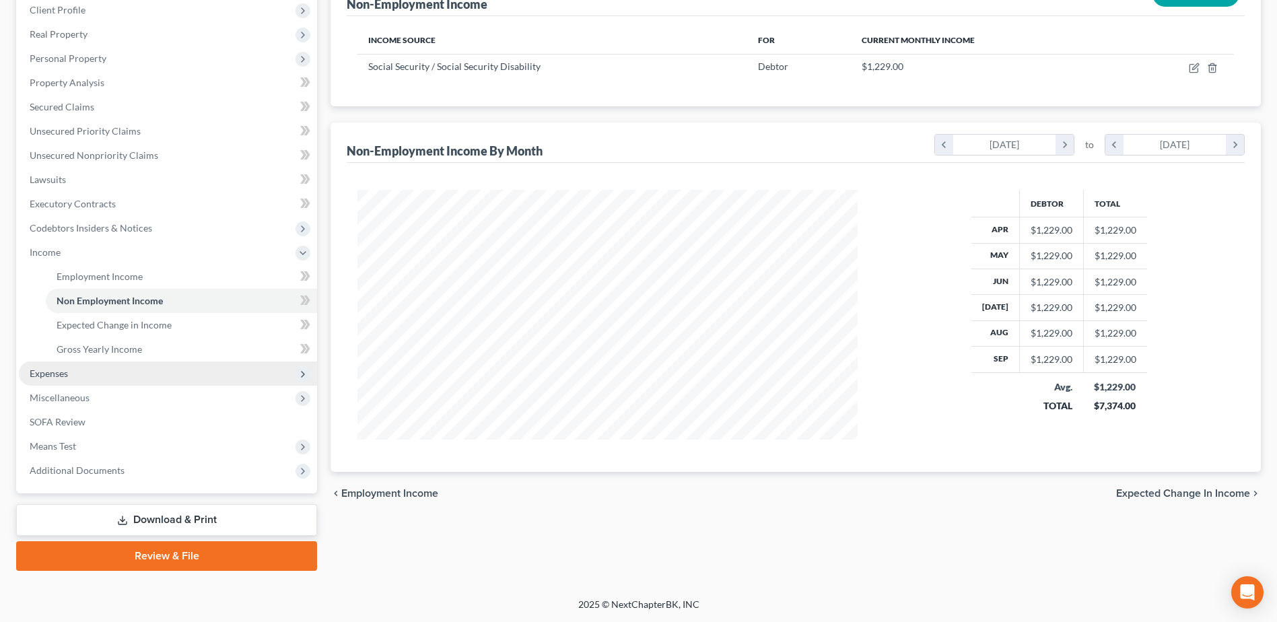
click at [62, 372] on span "Expenses" at bounding box center [49, 373] width 38 height 11
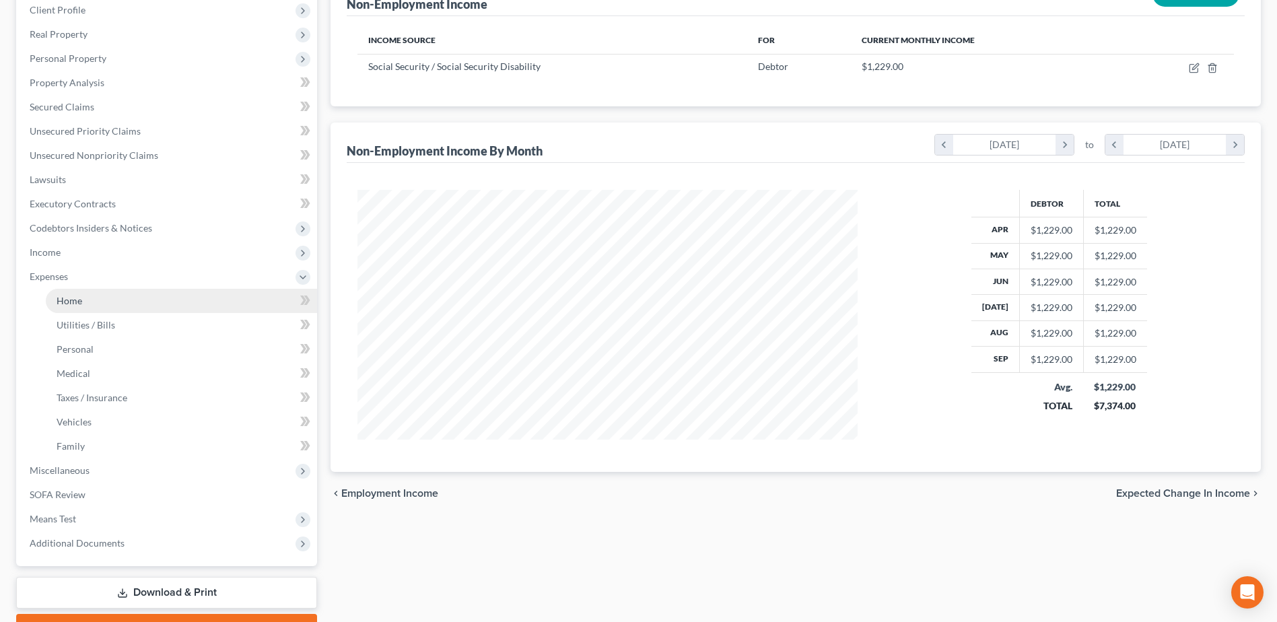
click at [67, 301] on span "Home" at bounding box center [70, 300] width 26 height 11
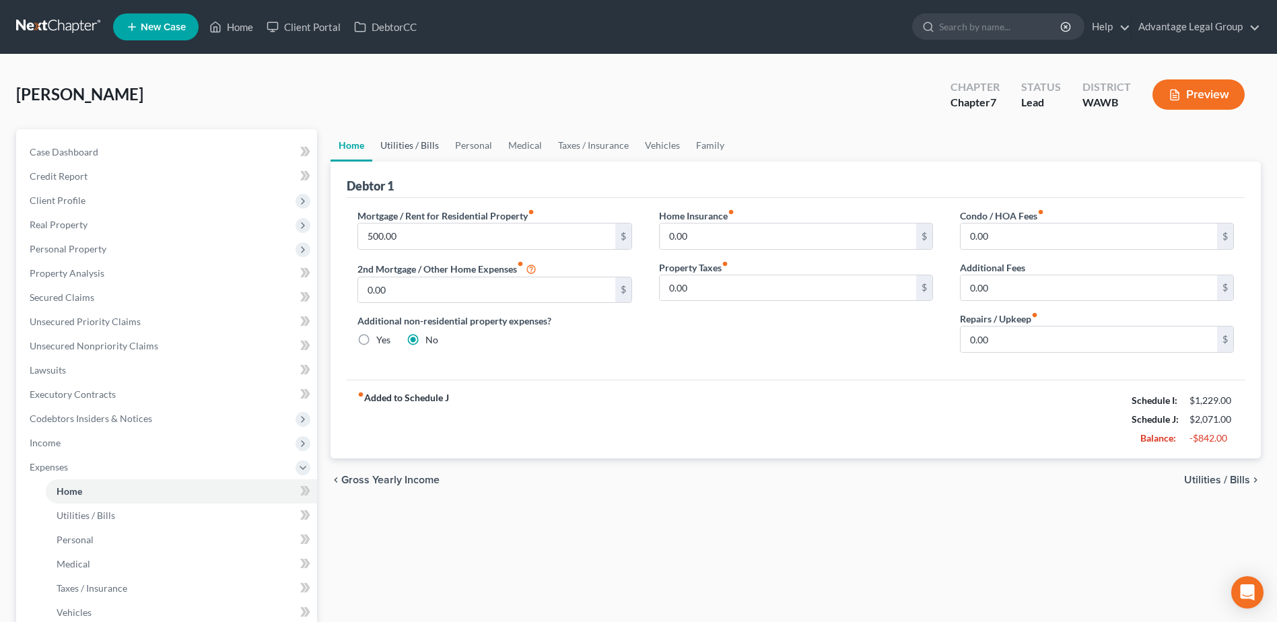
click at [405, 143] on link "Utilities / Bills" at bounding box center [409, 145] width 75 height 32
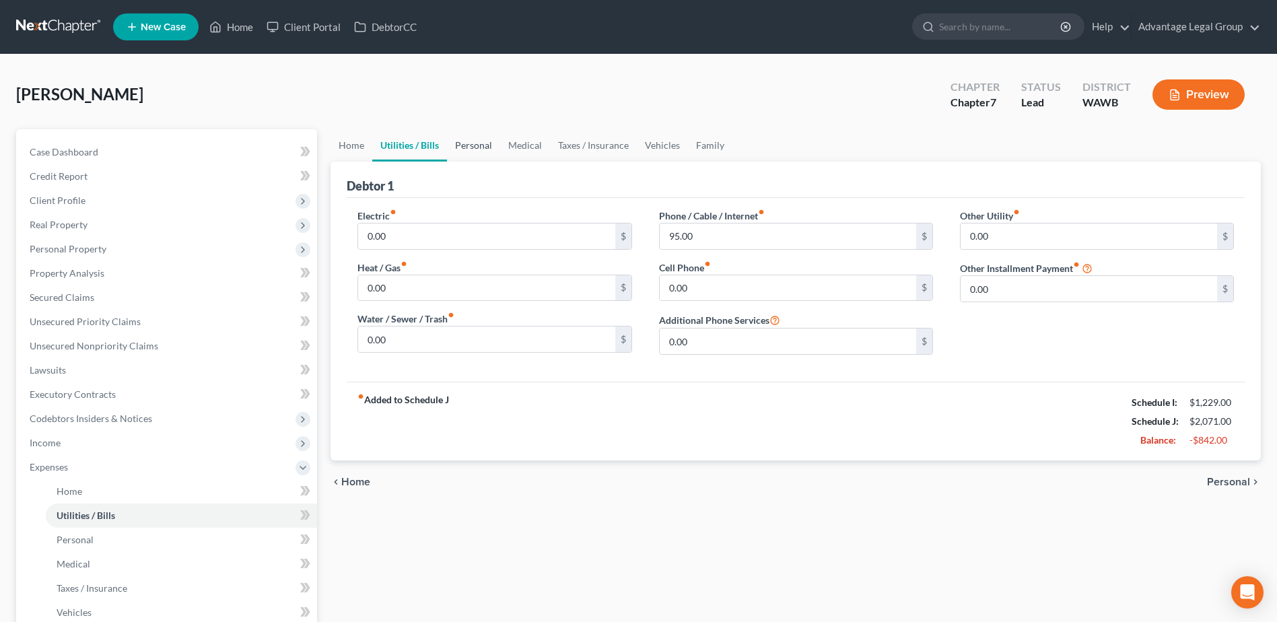
click at [471, 145] on link "Personal" at bounding box center [473, 145] width 53 height 32
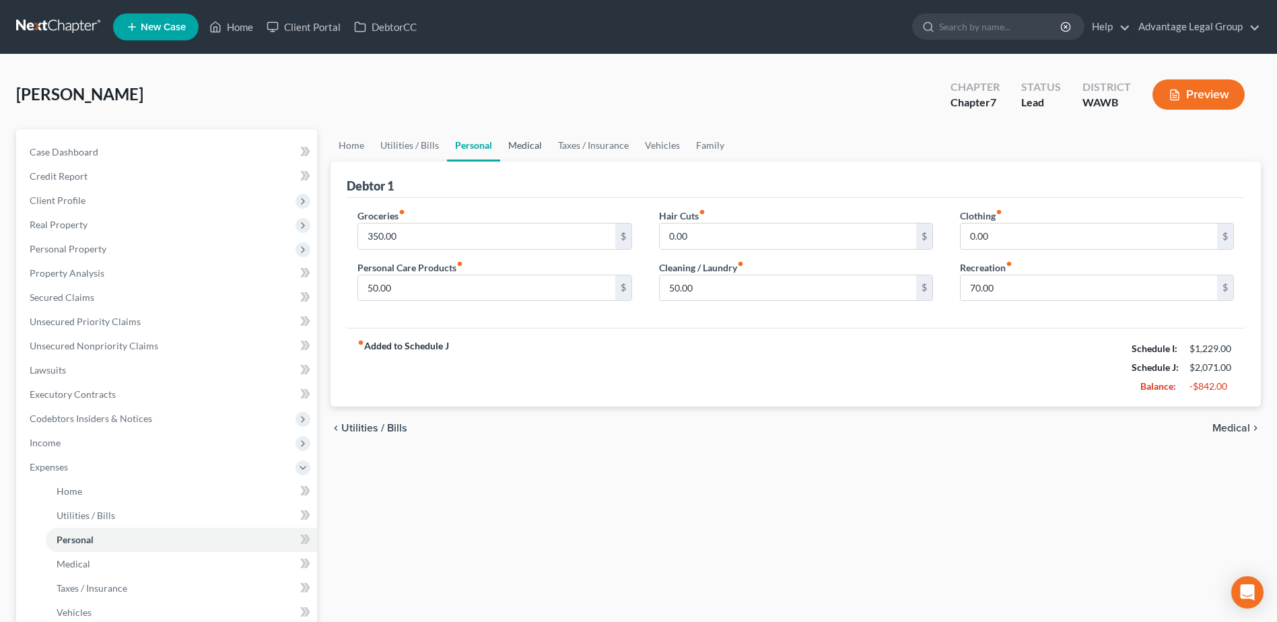
drag, startPoint x: 518, startPoint y: 145, endPoint x: 529, endPoint y: 160, distance: 19.3
click at [518, 145] on link "Medical" at bounding box center [525, 145] width 50 height 32
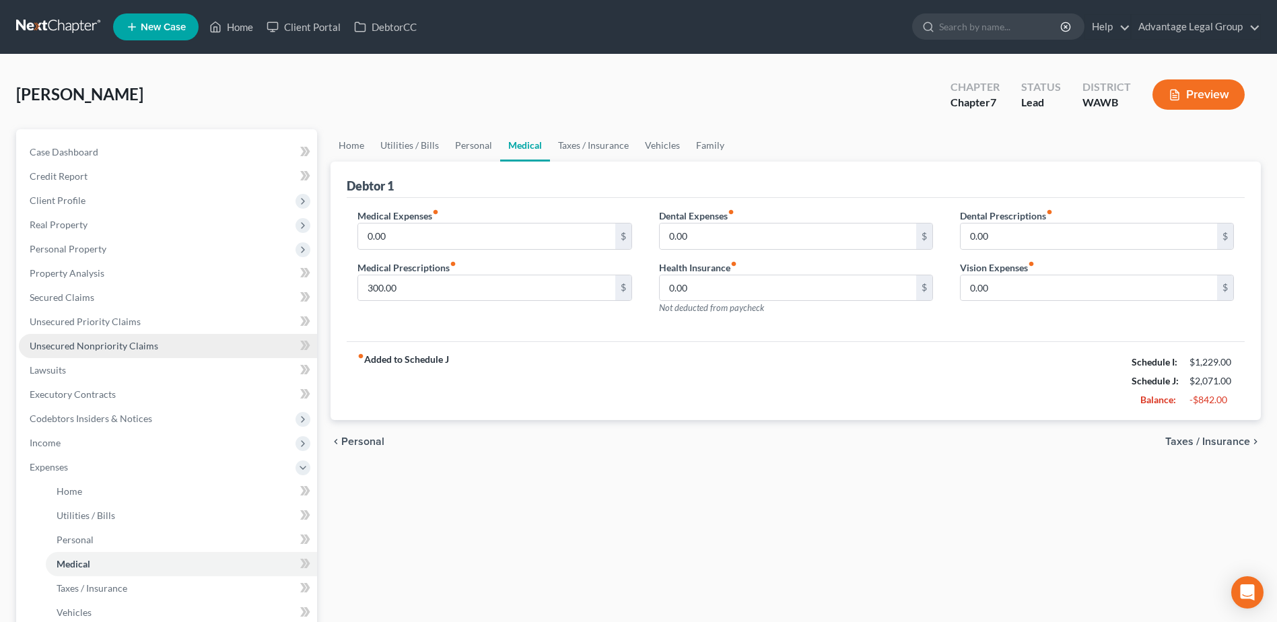
click at [95, 350] on span "Unsecured Nonpriority Claims" at bounding box center [94, 345] width 129 height 11
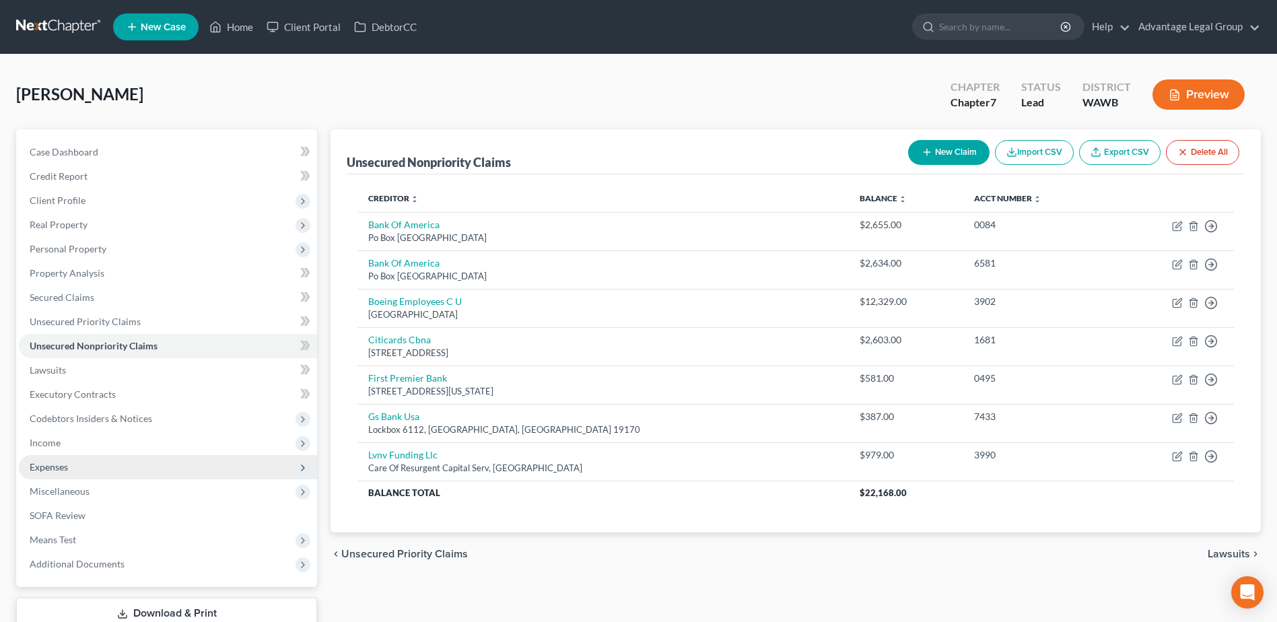
click at [51, 465] on span "Expenses" at bounding box center [49, 466] width 38 height 11
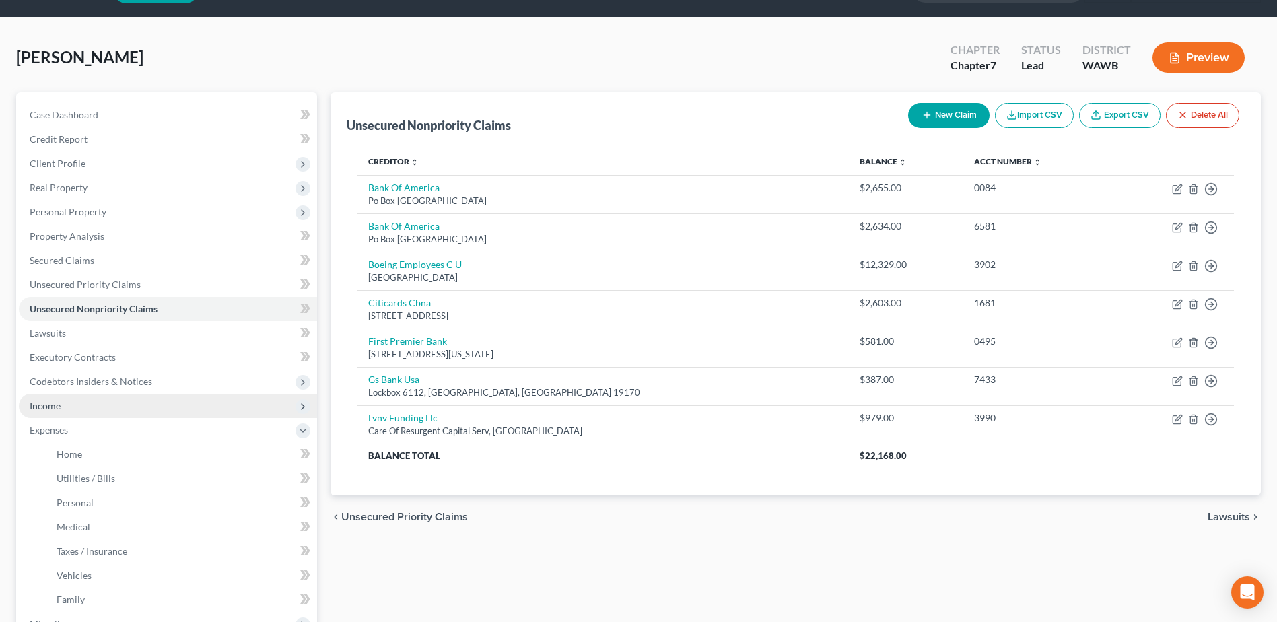
scroll to position [67, 0]
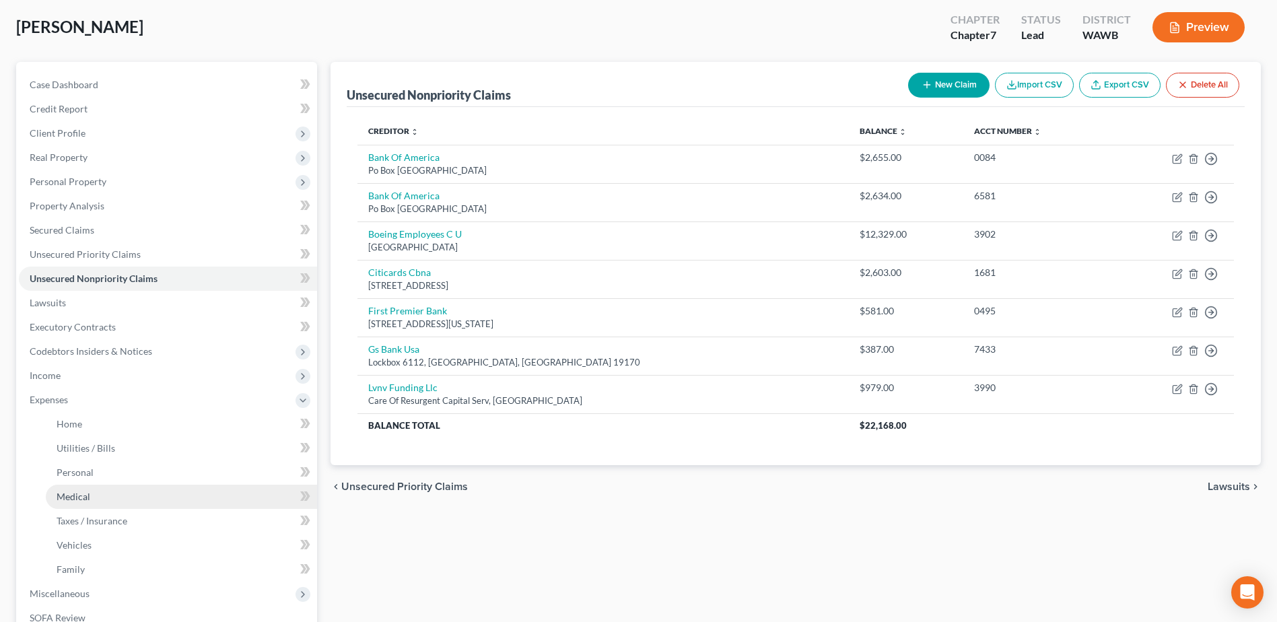
click at [79, 498] on span "Medical" at bounding box center [74, 496] width 34 height 11
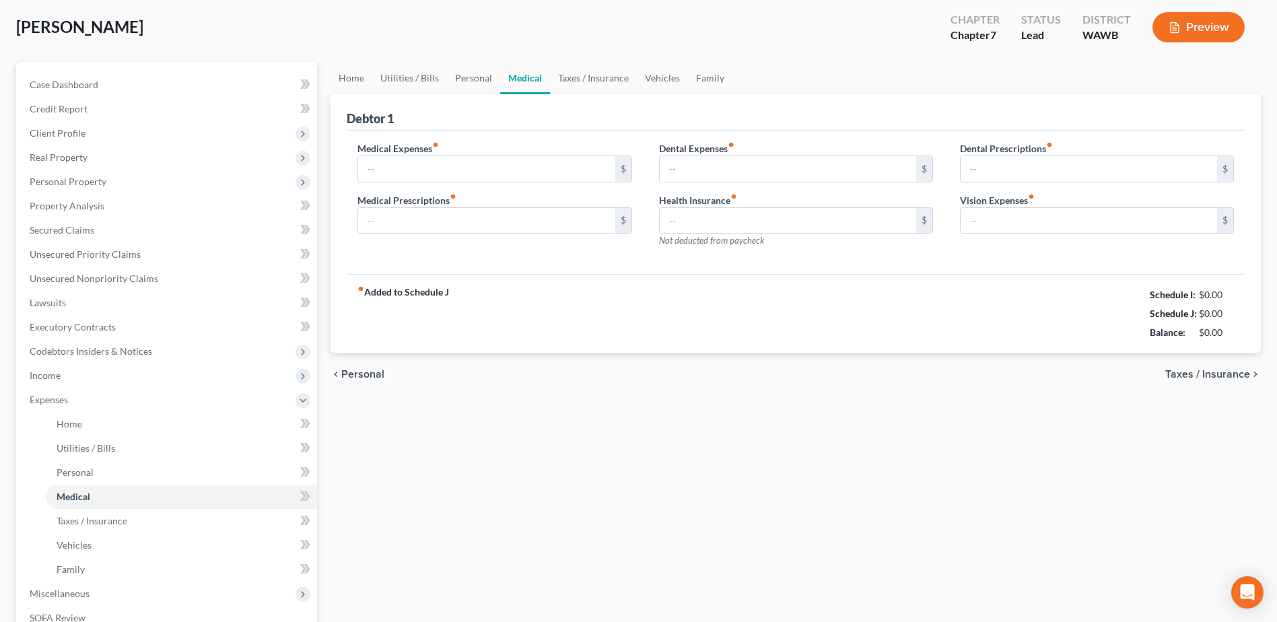
scroll to position [62, 0]
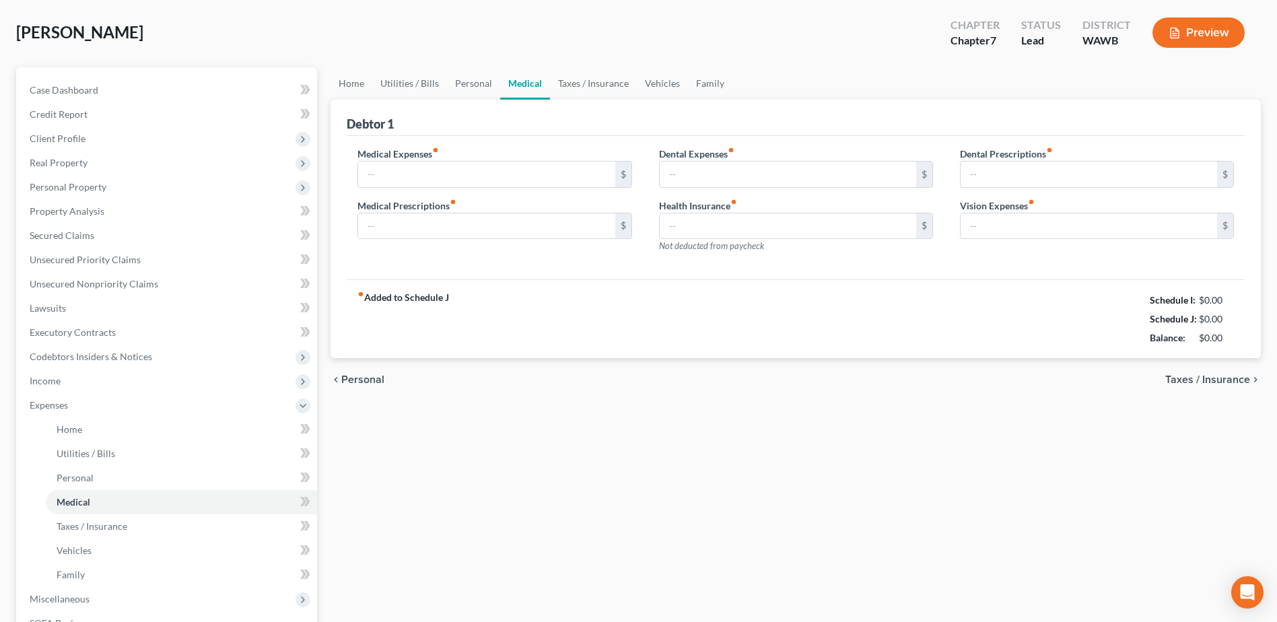
type input "0.00"
type input "300.00"
type input "0.00"
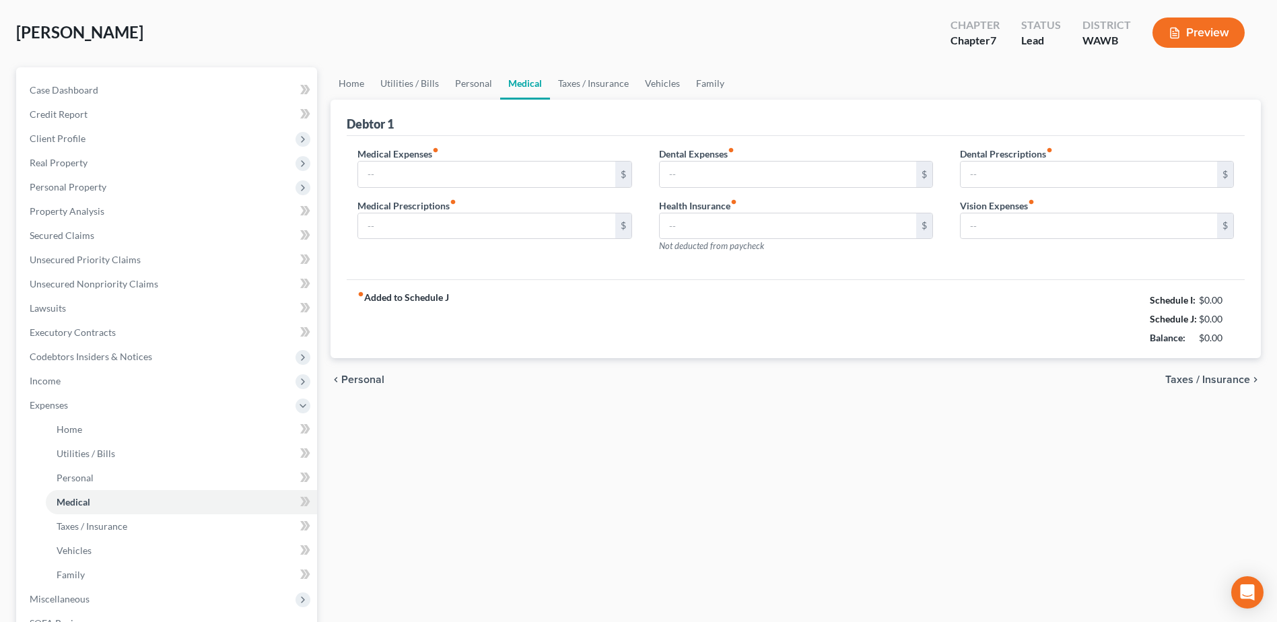
type input "0.00"
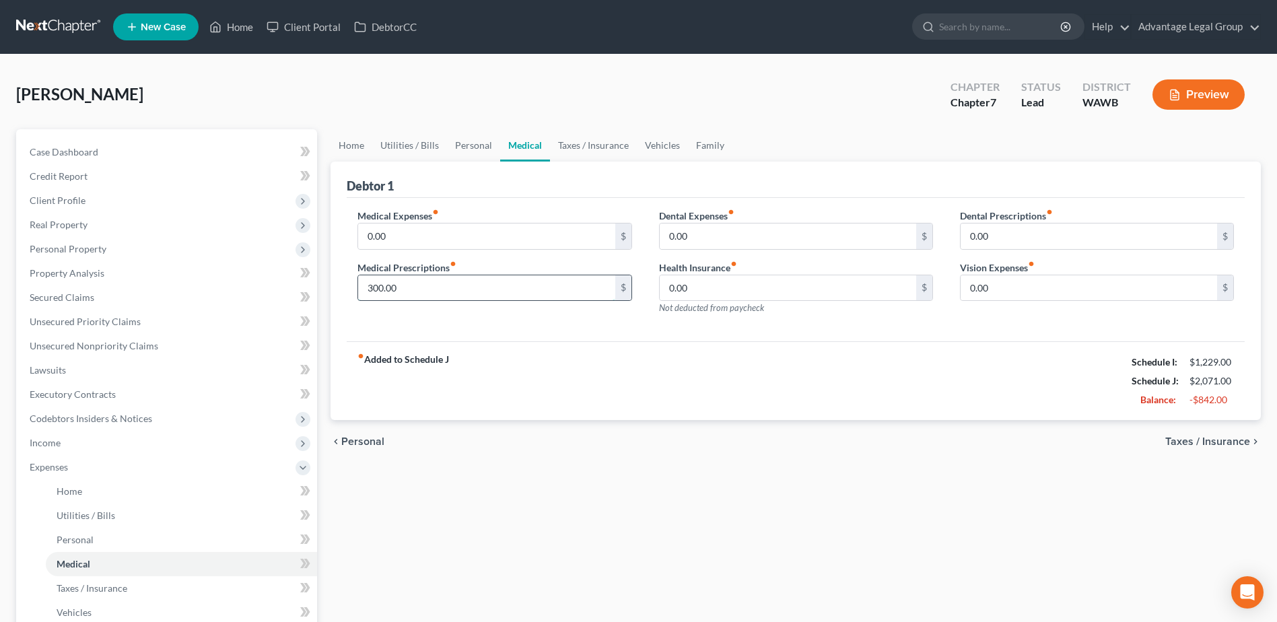
click at [446, 298] on input "300.00" at bounding box center [486, 288] width 257 height 26
type input "0.00"
click at [466, 149] on link "Personal" at bounding box center [473, 145] width 53 height 32
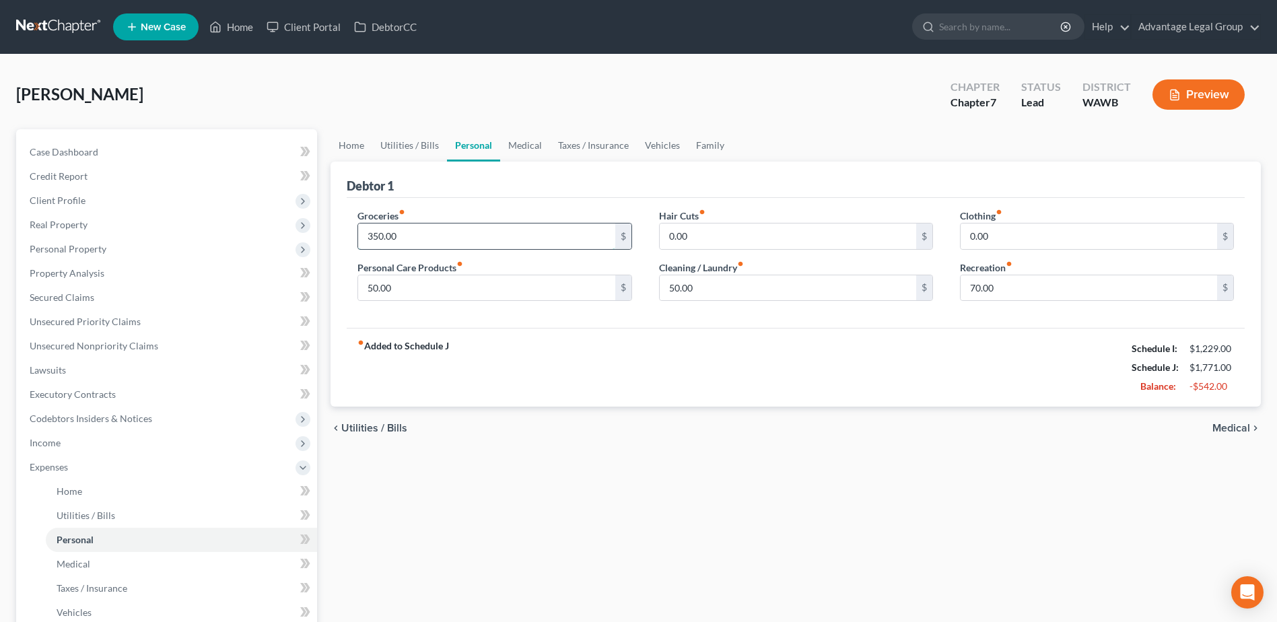
click at [420, 230] on input "350.00" at bounding box center [486, 237] width 257 height 26
type input "500.00"
click at [530, 379] on div "fiber_manual_record Added to Schedule J Schedule I: $1,229.00 Schedule J: $1,92…" at bounding box center [796, 367] width 898 height 79
click at [586, 140] on link "Taxes / Insurance" at bounding box center [593, 145] width 87 height 32
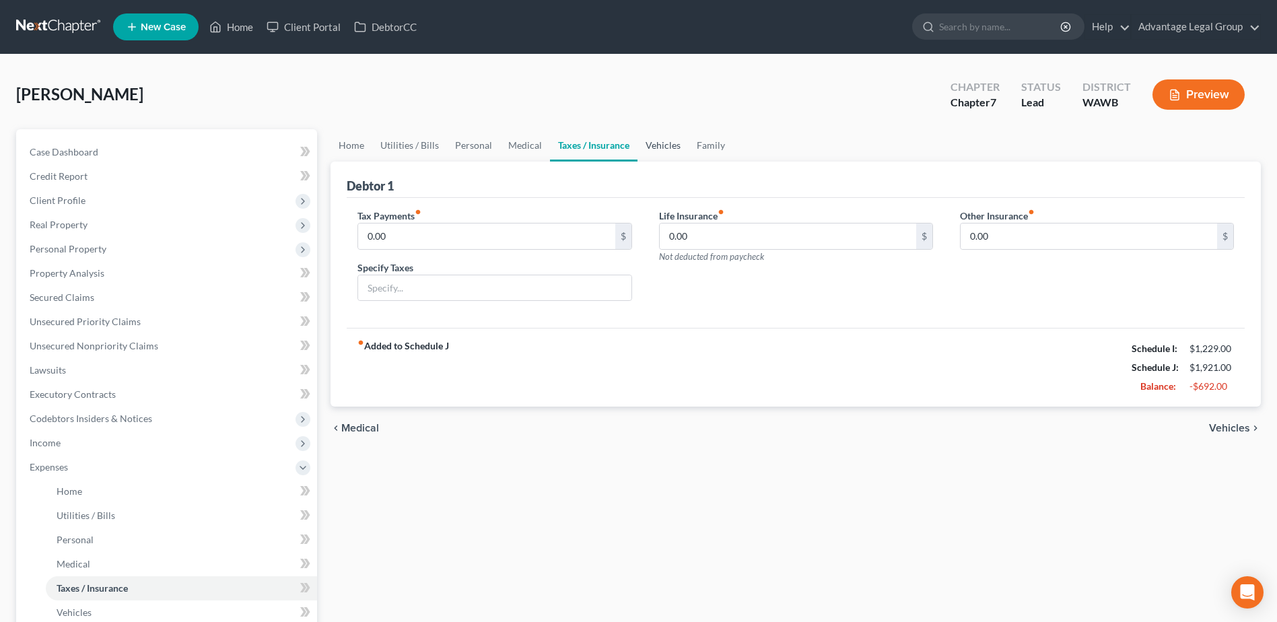
click at [655, 141] on link "Vehicles" at bounding box center [663, 145] width 51 height 32
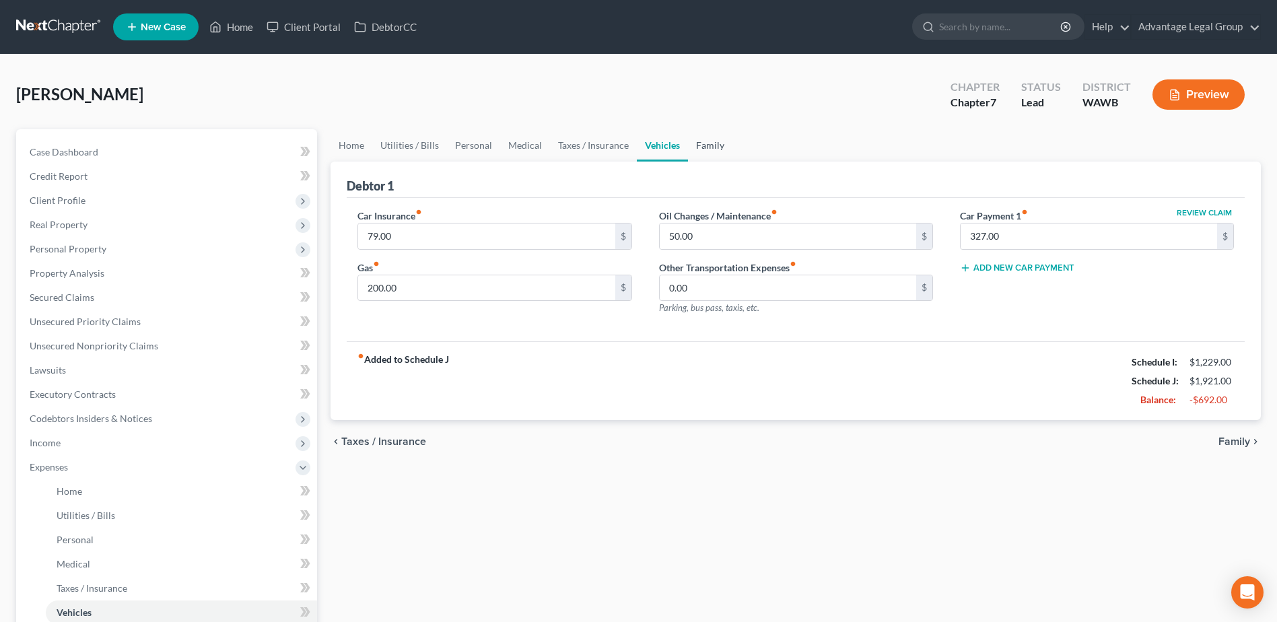
click at [706, 147] on link "Family" at bounding box center [710, 145] width 44 height 32
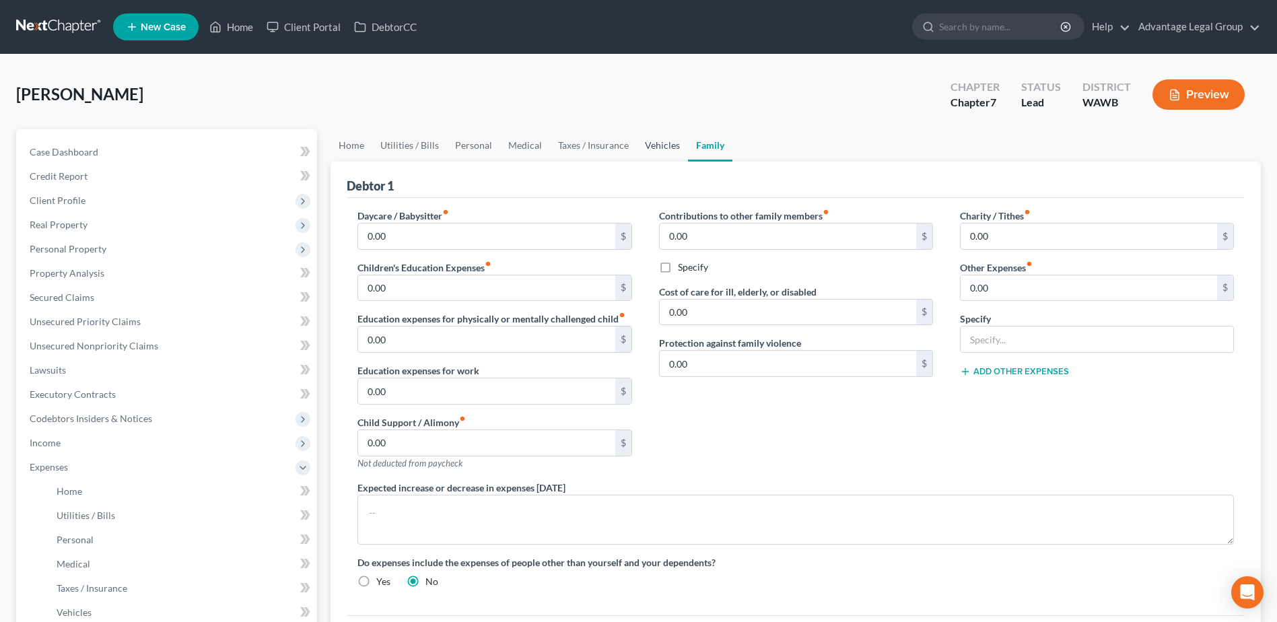
click at [655, 146] on link "Vehicles" at bounding box center [662, 145] width 51 height 32
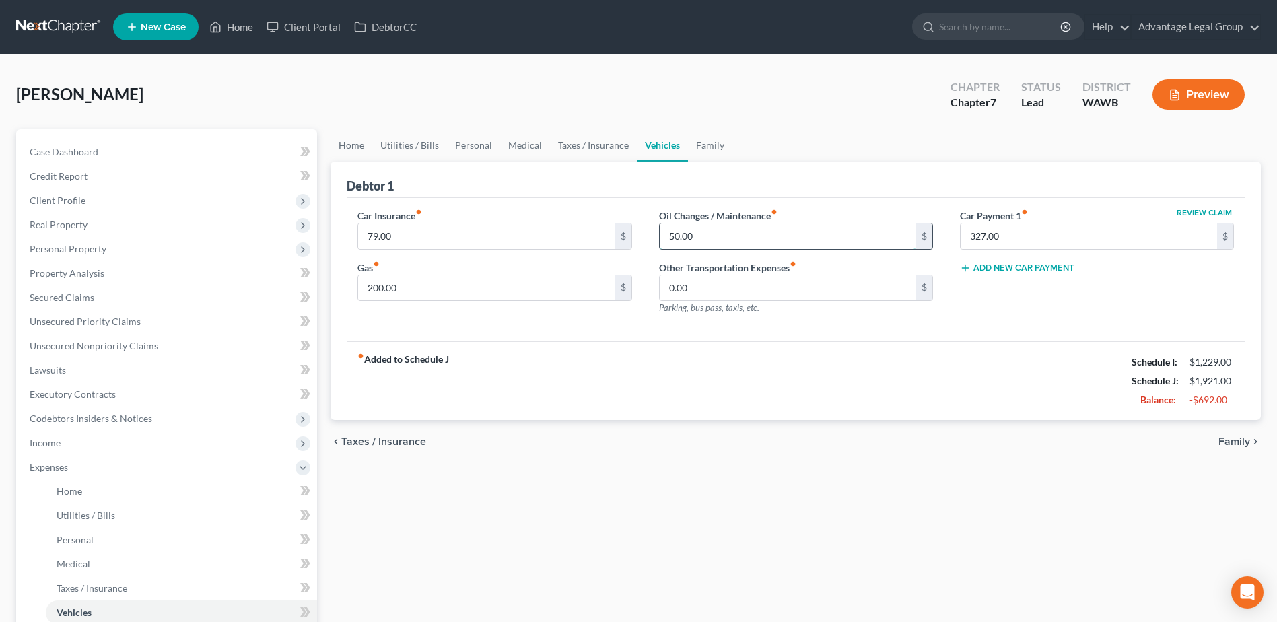
click at [712, 233] on input "50.00" at bounding box center [788, 237] width 257 height 26
type input "0.00"
click at [743, 374] on div "fiber_manual_record Added to Schedule J Schedule I: $1,229.00 Schedule J: $1,87…" at bounding box center [796, 380] width 898 height 79
click at [708, 145] on link "Family" at bounding box center [710, 145] width 44 height 32
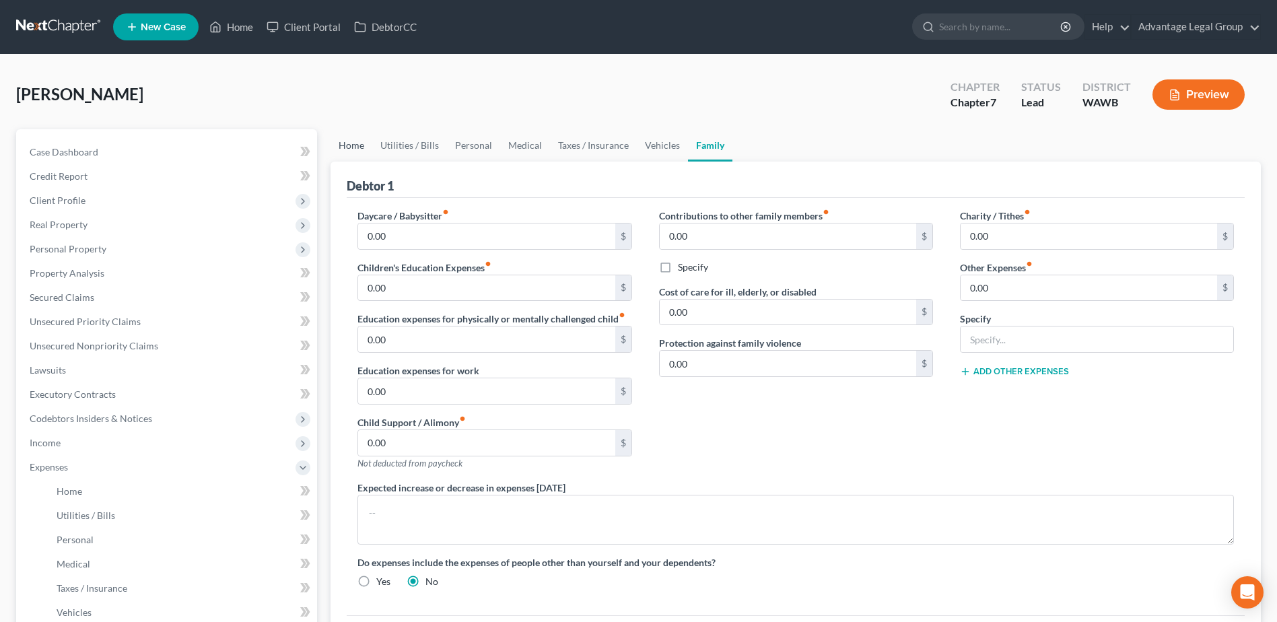
click at [351, 140] on link "Home" at bounding box center [352, 145] width 42 height 32
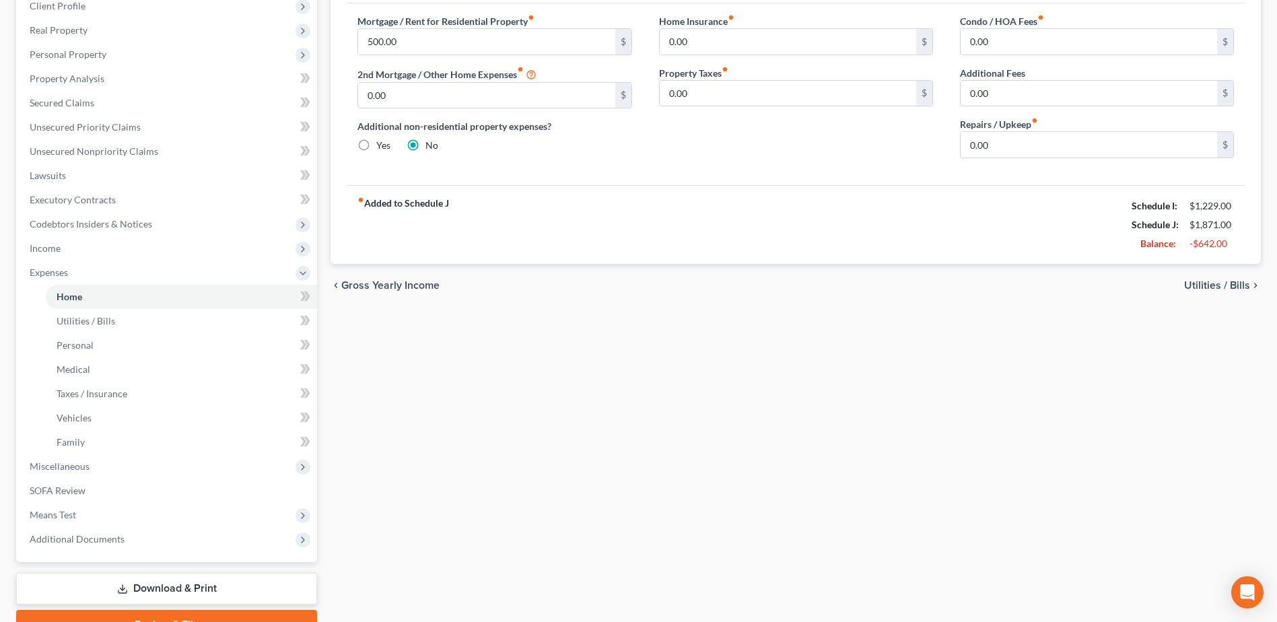
scroll to position [263, 0]
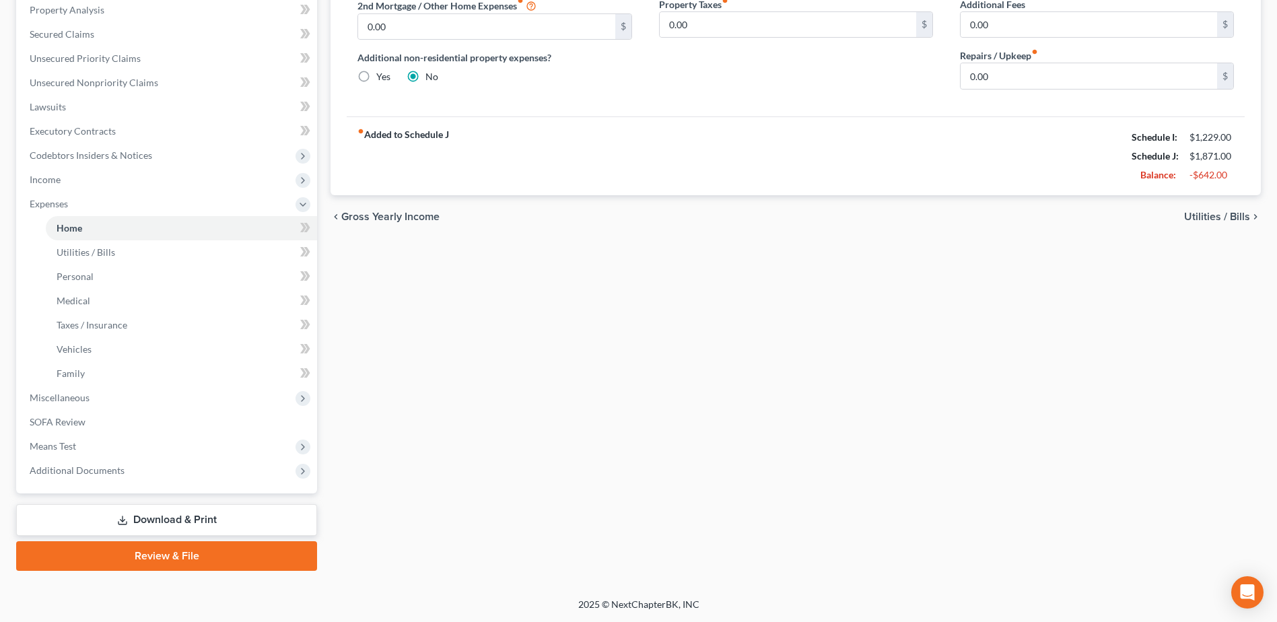
click at [1208, 216] on span "Utilities / Bills" at bounding box center [1217, 216] width 66 height 11
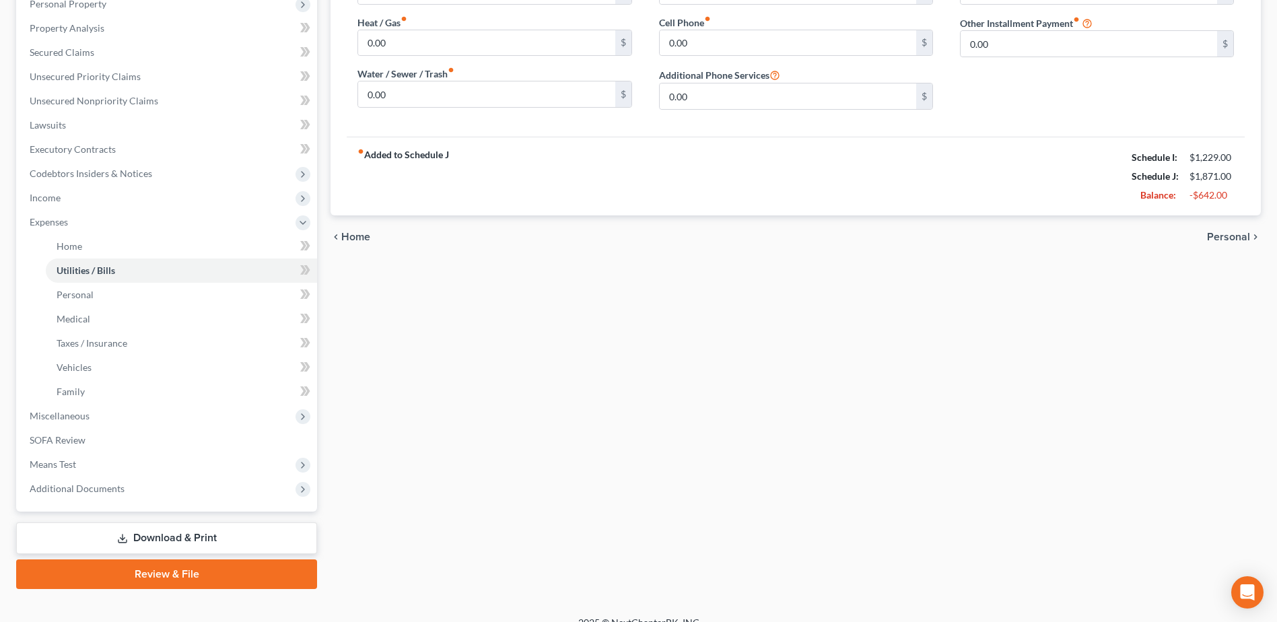
scroll to position [263, 0]
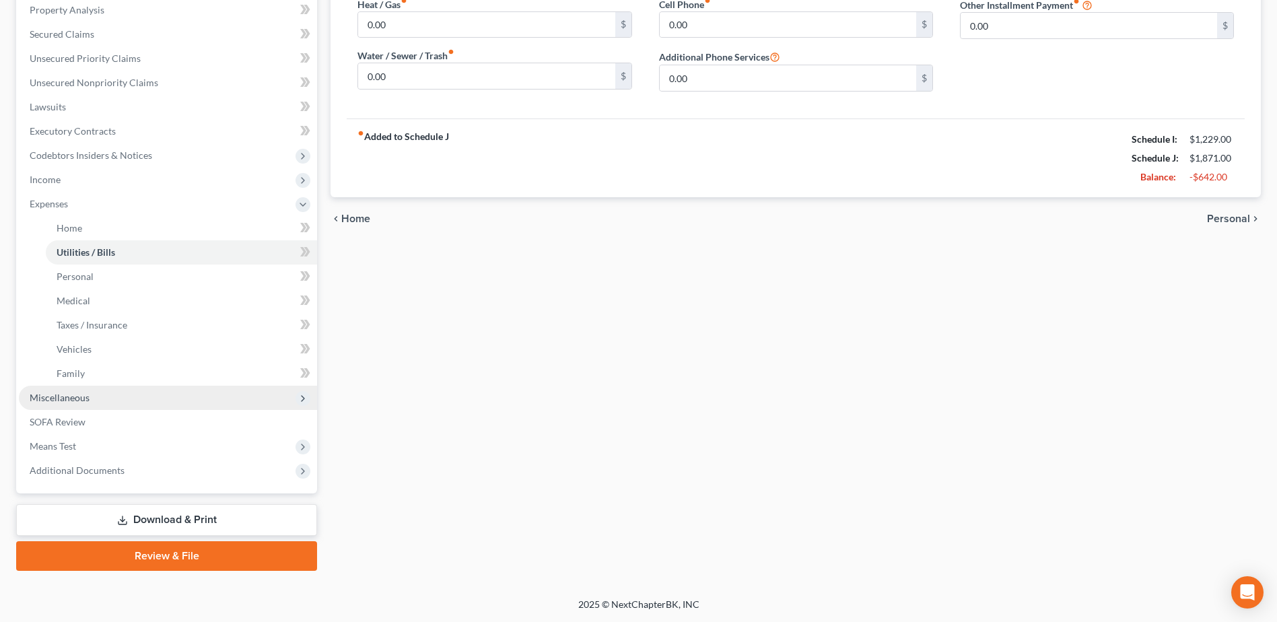
click at [52, 397] on span "Miscellaneous" at bounding box center [60, 397] width 60 height 11
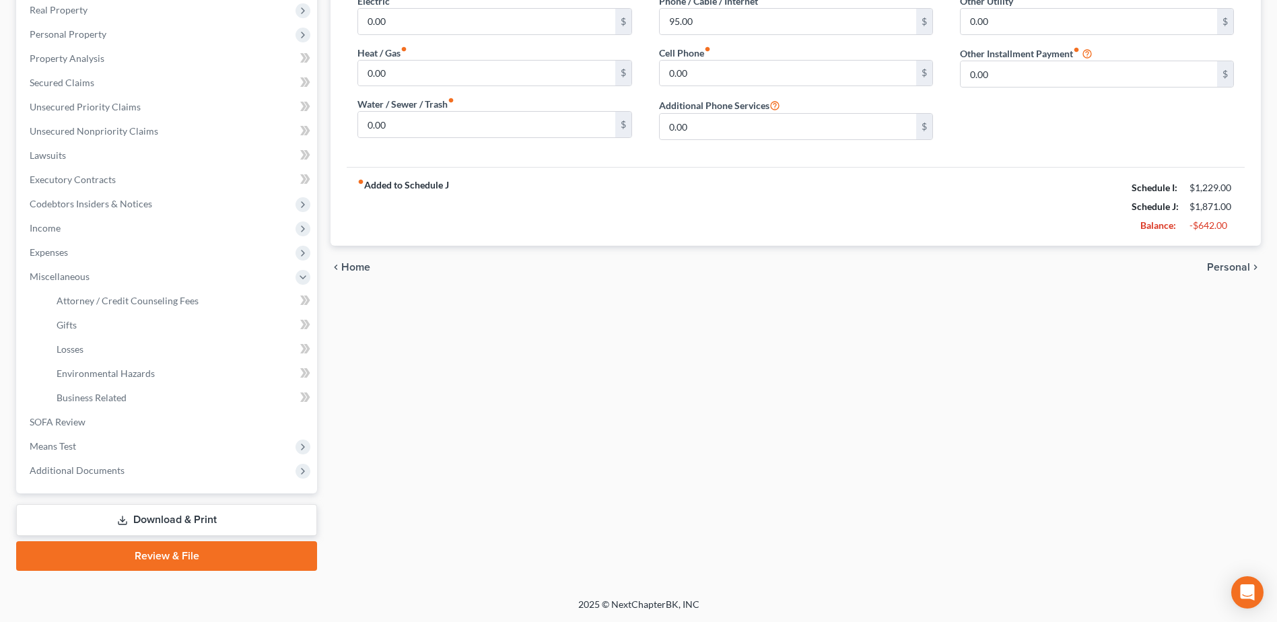
scroll to position [215, 0]
click at [133, 298] on span "Attorney / Credit Counseling Fees" at bounding box center [128, 300] width 142 height 11
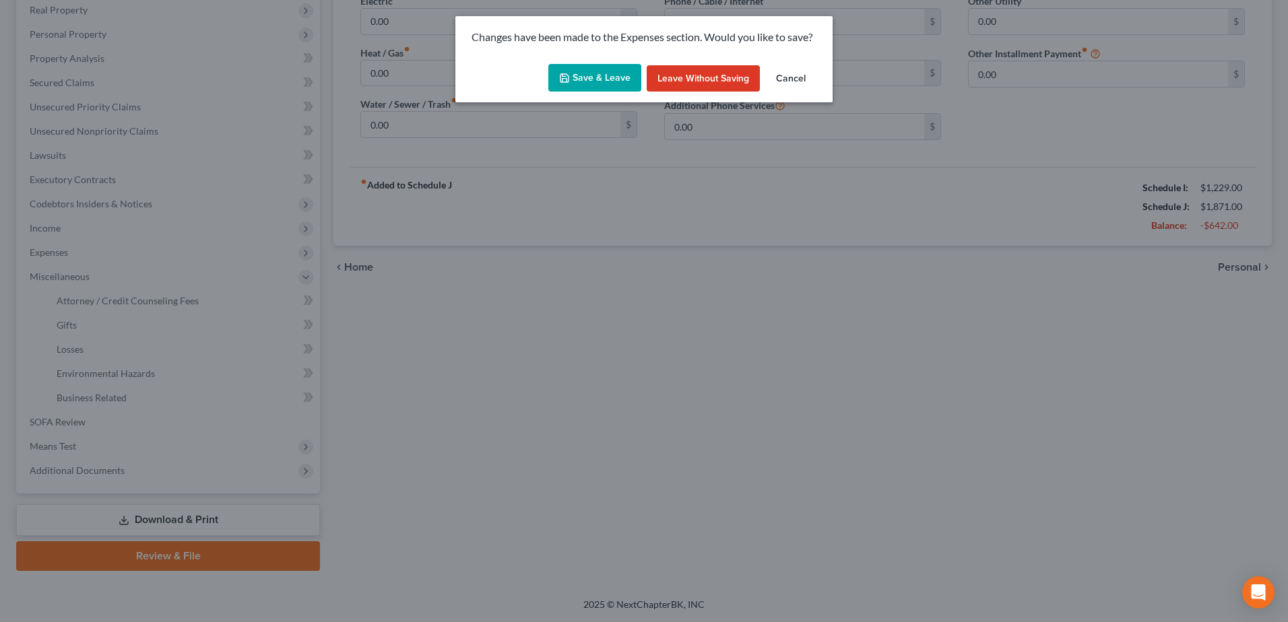
click at [597, 71] on button "Save & Leave" at bounding box center [594, 78] width 93 height 28
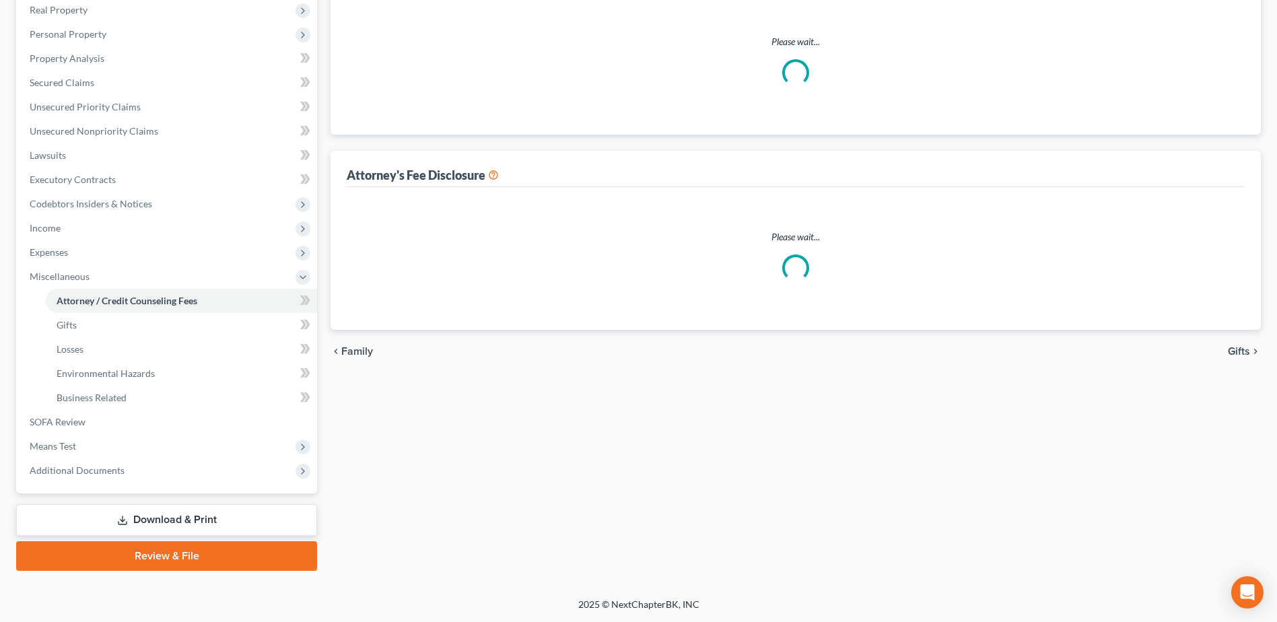
scroll to position [106, 0]
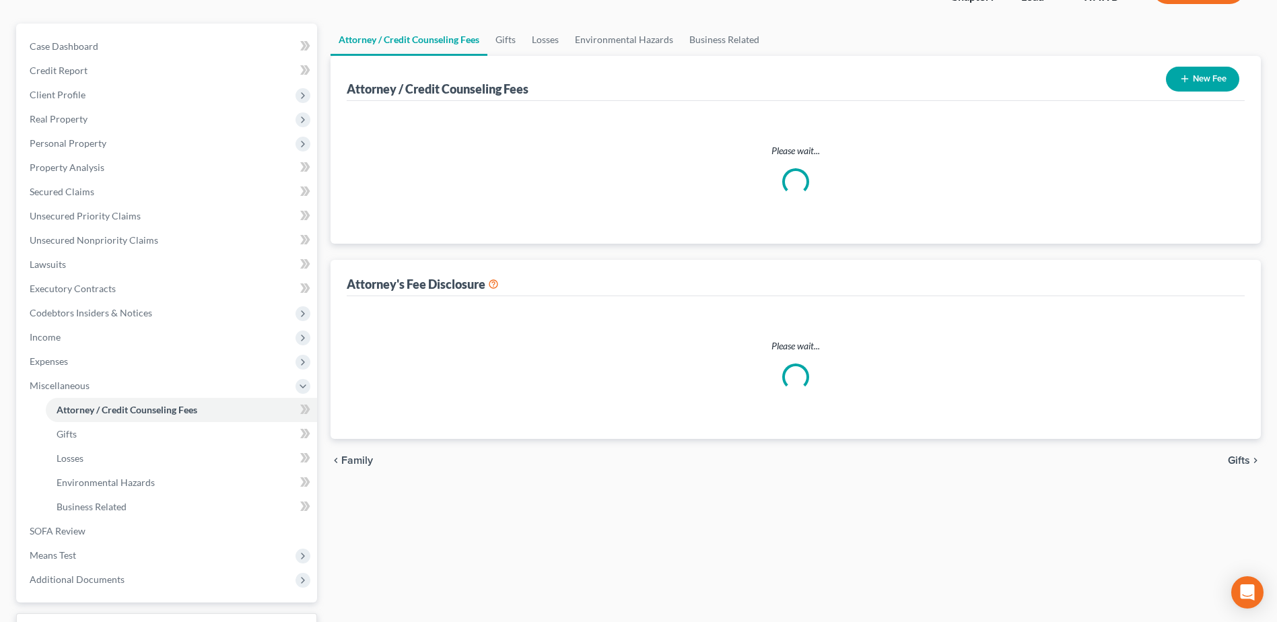
select select "0"
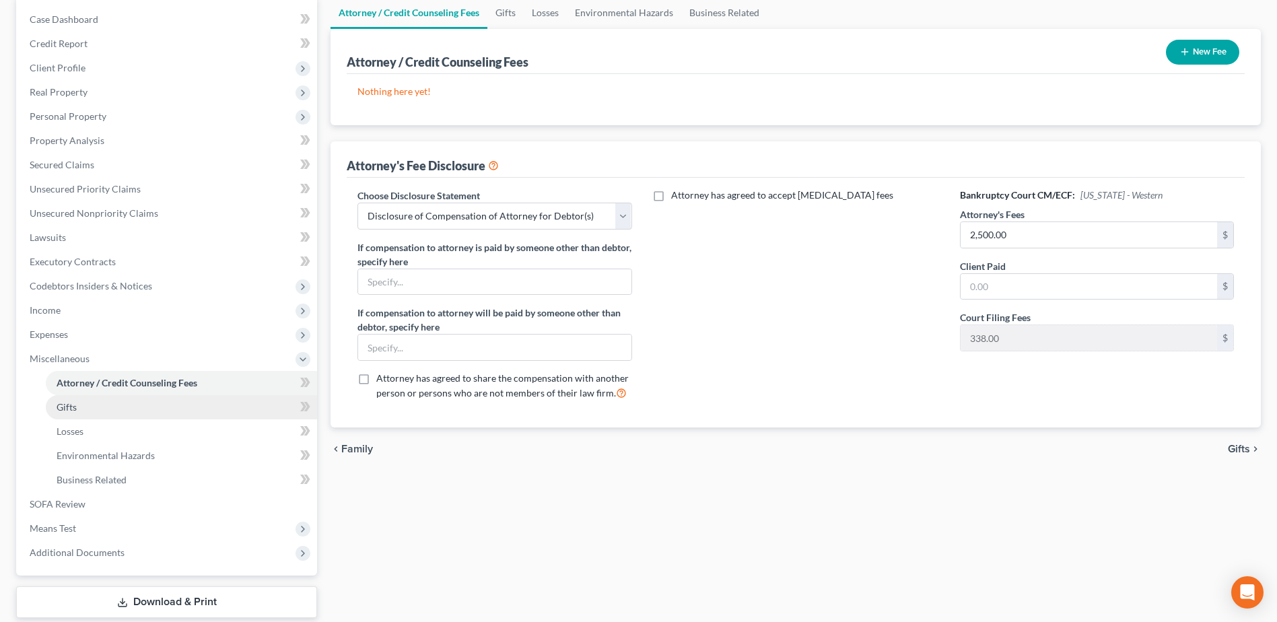
scroll to position [202, 0]
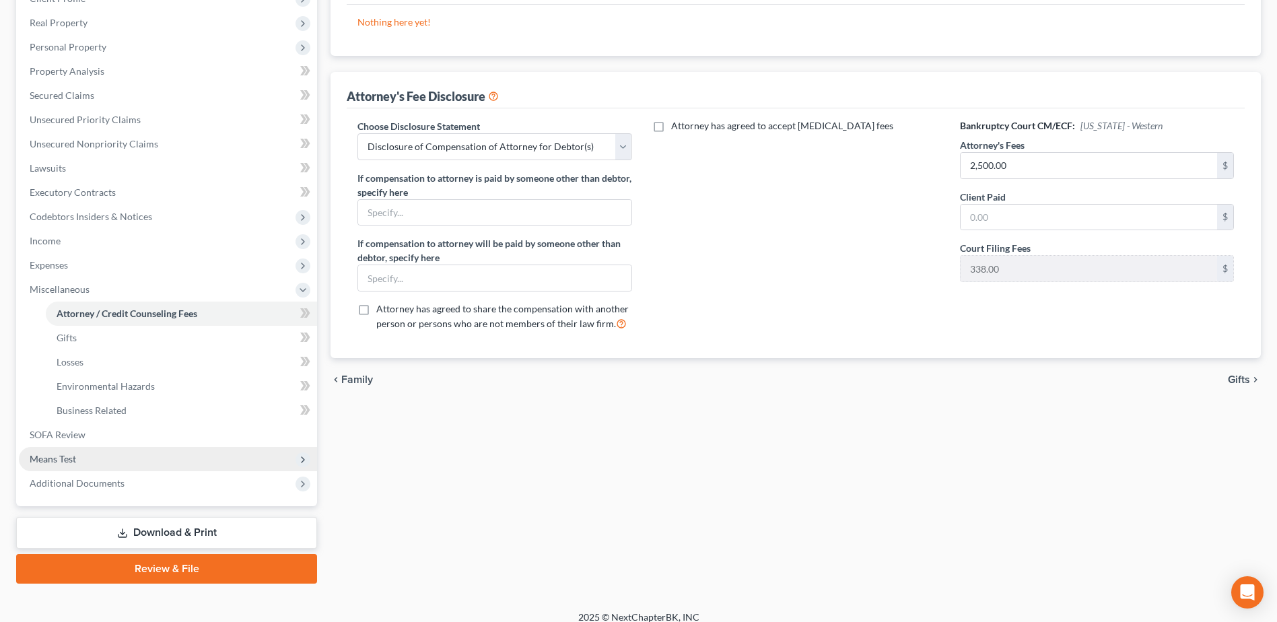
click at [63, 457] on span "Means Test" at bounding box center [53, 458] width 46 height 11
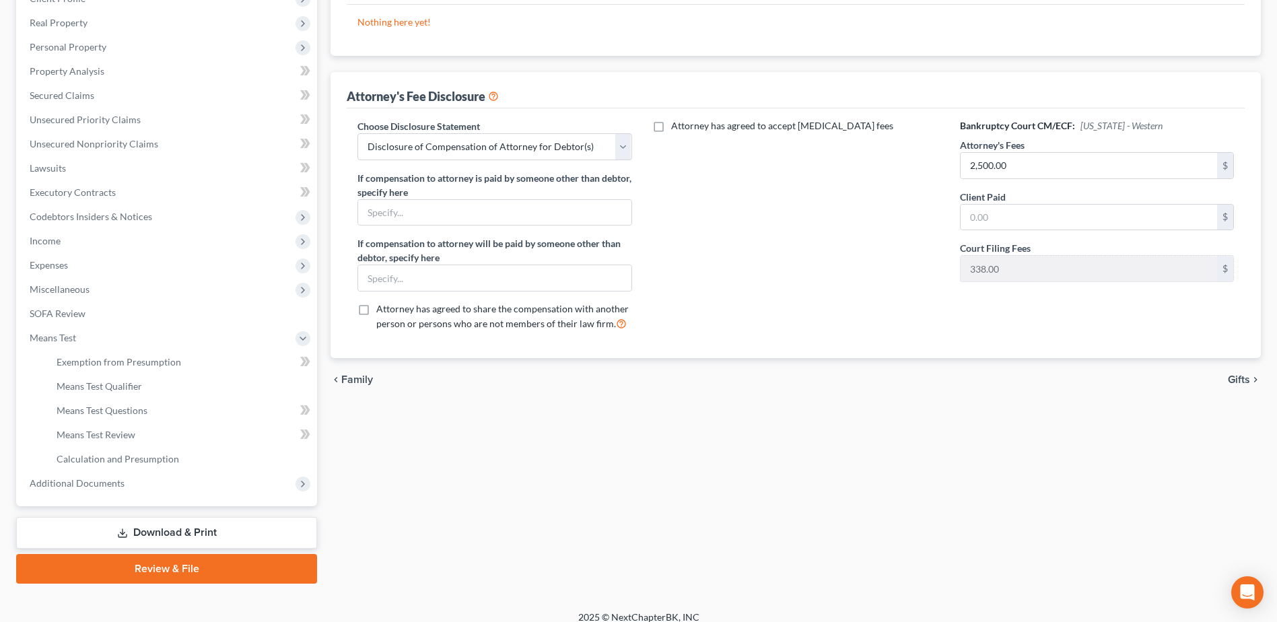
click at [549, 426] on div "Attorney / Credit Counseling Fees Gifts Losses Environmental Hazards Business R…" at bounding box center [796, 255] width 944 height 657
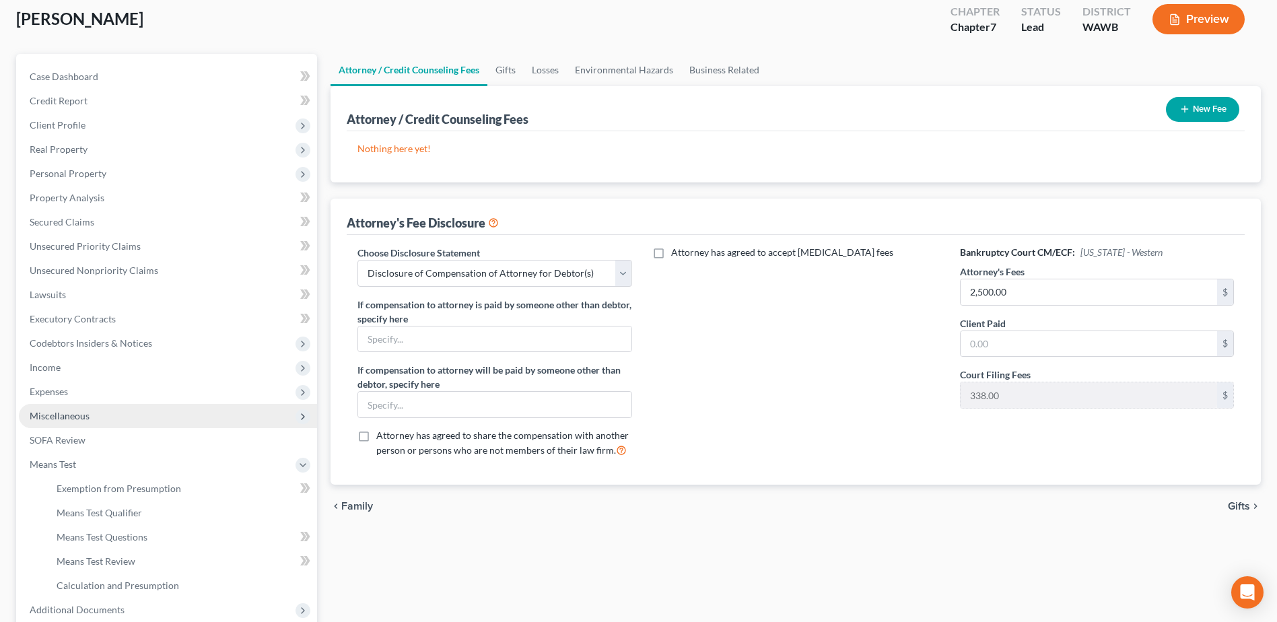
scroll to position [0, 0]
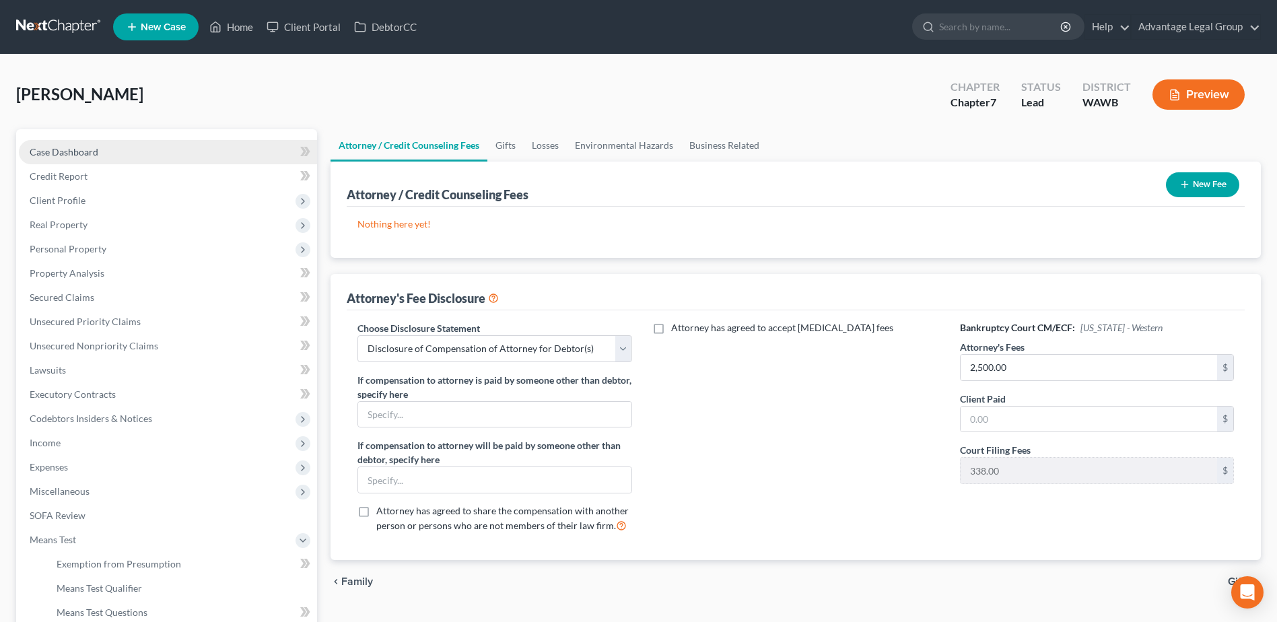
click at [62, 156] on span "Case Dashboard" at bounding box center [64, 151] width 69 height 11
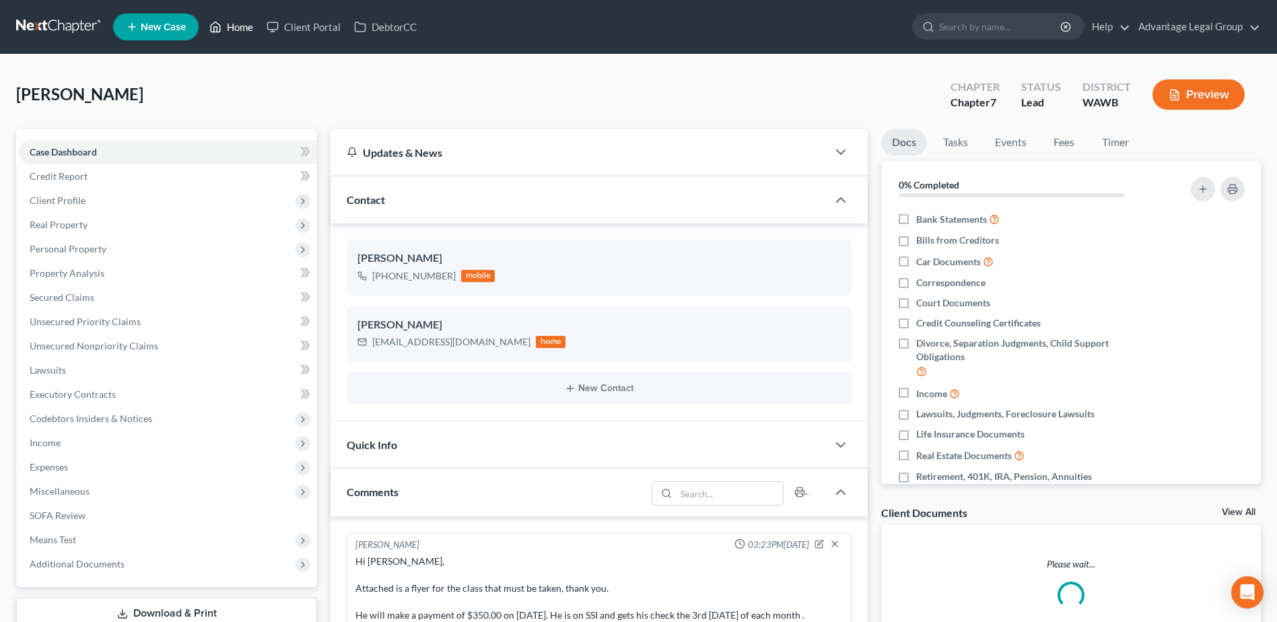
click at [242, 23] on link "Home" at bounding box center [231, 27] width 57 height 24
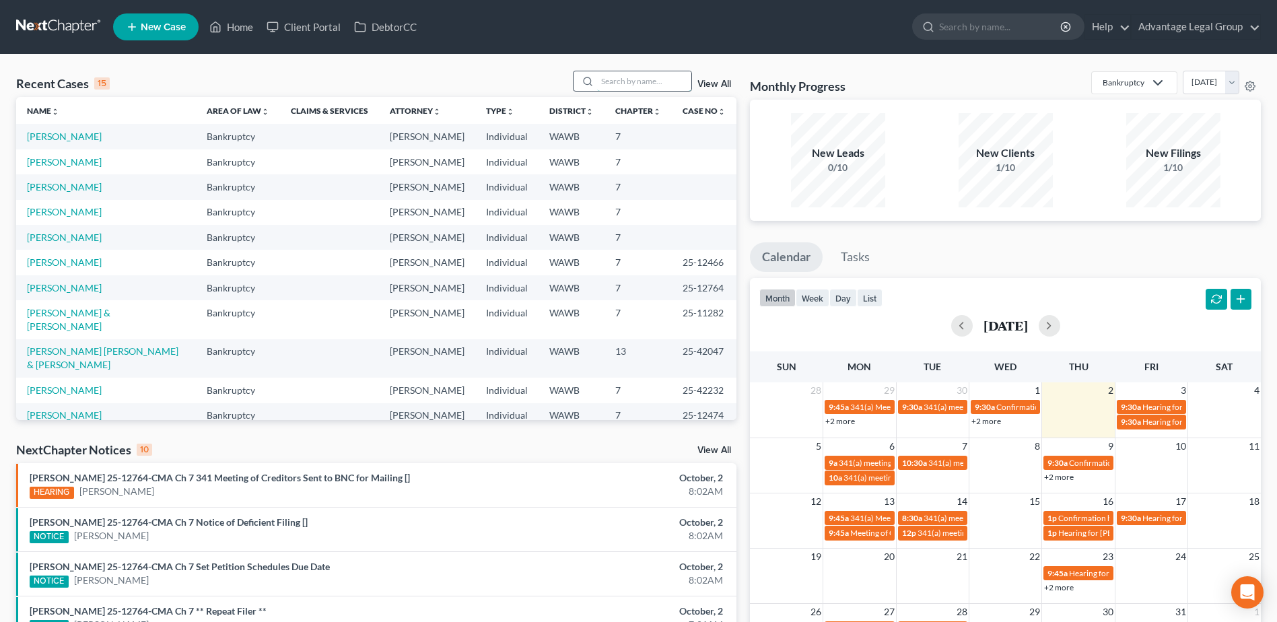
click at [624, 81] on input "search" at bounding box center [644, 81] width 94 height 20
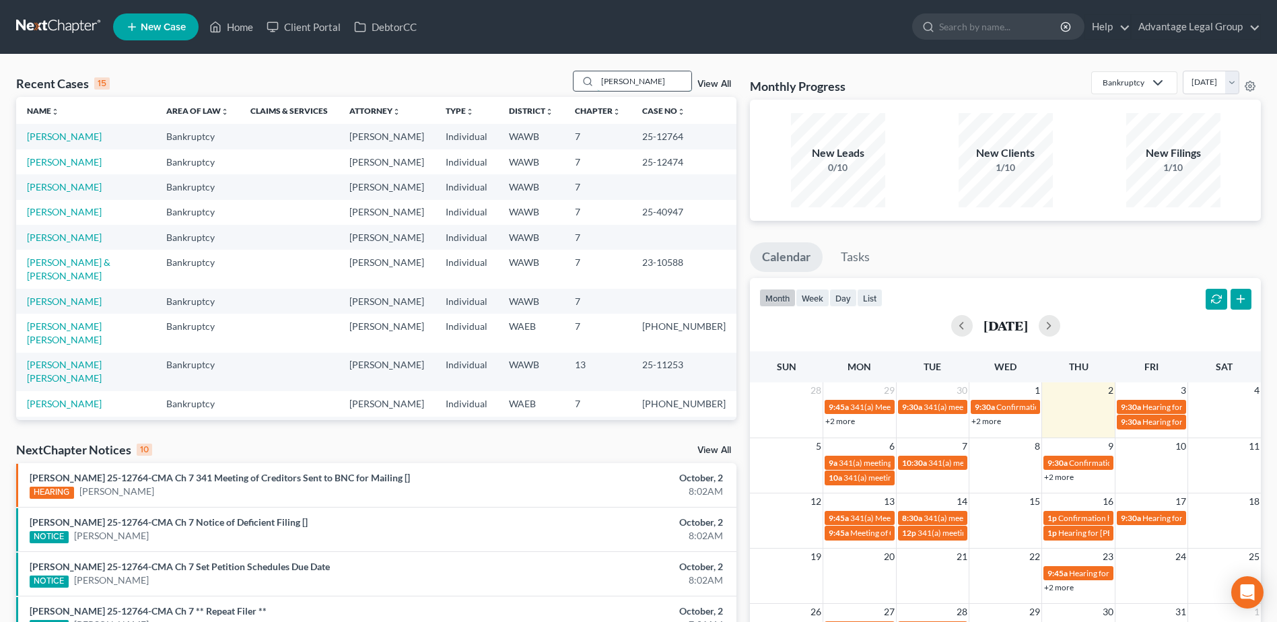
type input "[PERSON_NAME]"
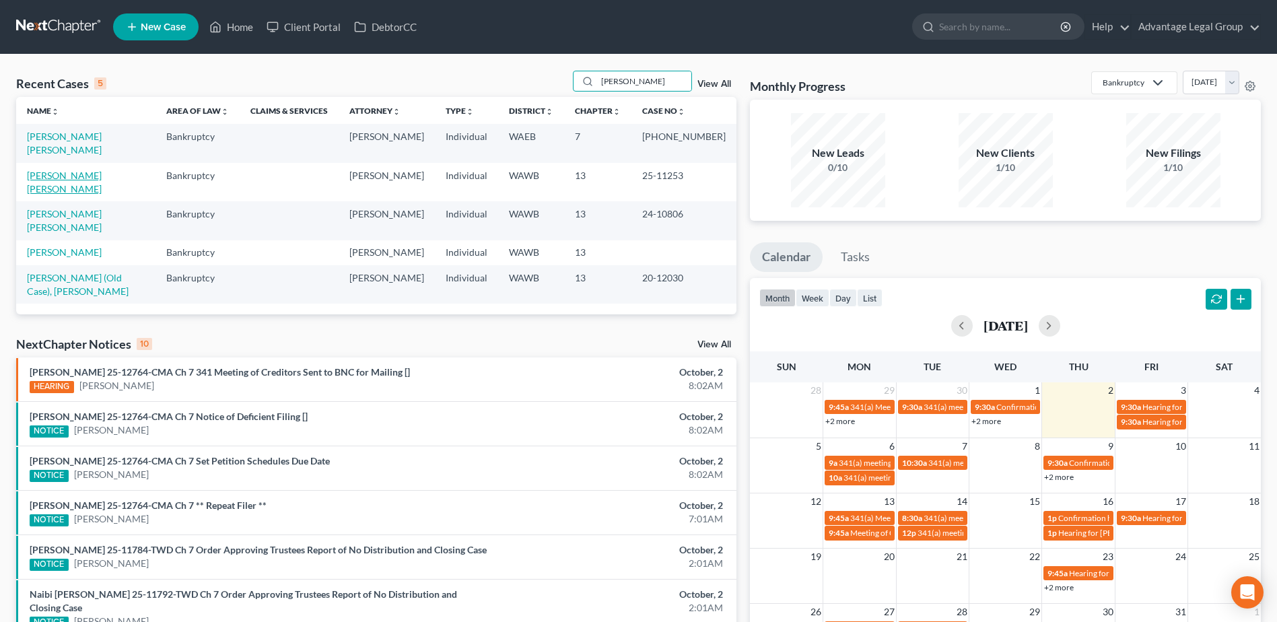
click at [88, 176] on link "[PERSON_NAME] [PERSON_NAME]" at bounding box center [64, 182] width 75 height 25
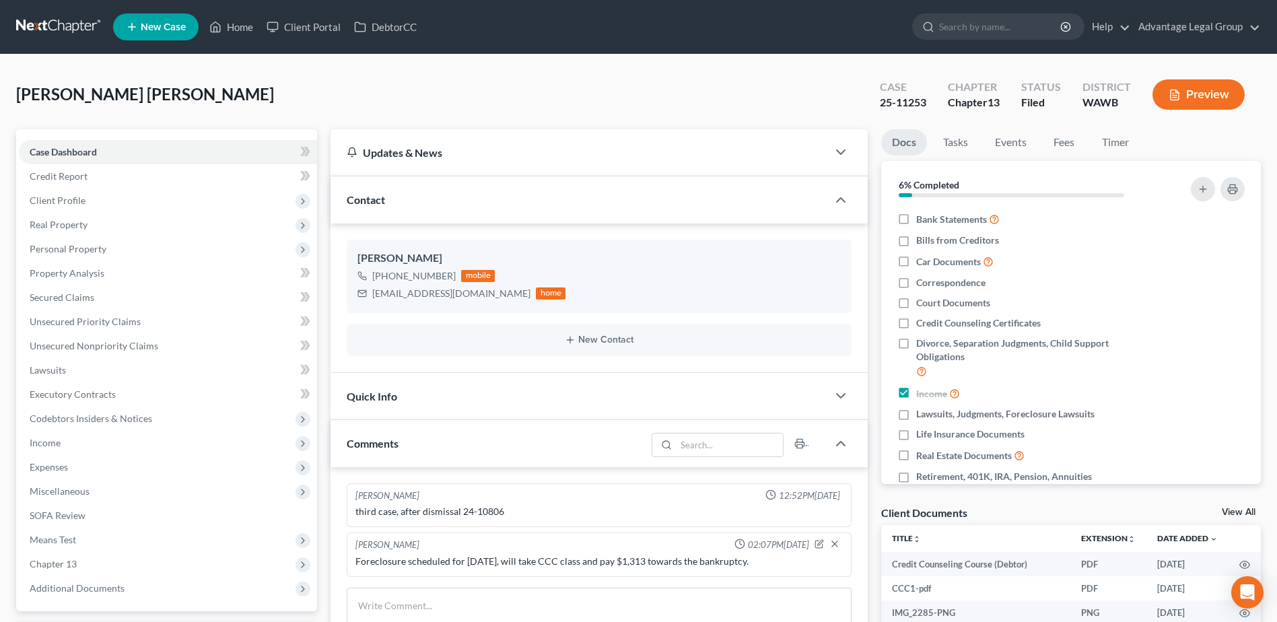
scroll to position [650, 0]
drag, startPoint x: 372, startPoint y: 294, endPoint x: 501, endPoint y: 299, distance: 128.7
click at [501, 299] on div "[EMAIL_ADDRESS][DOMAIN_NAME] home" at bounding box center [462, 294] width 208 height 18
copy div "[EMAIL_ADDRESS][DOMAIN_NAME]"
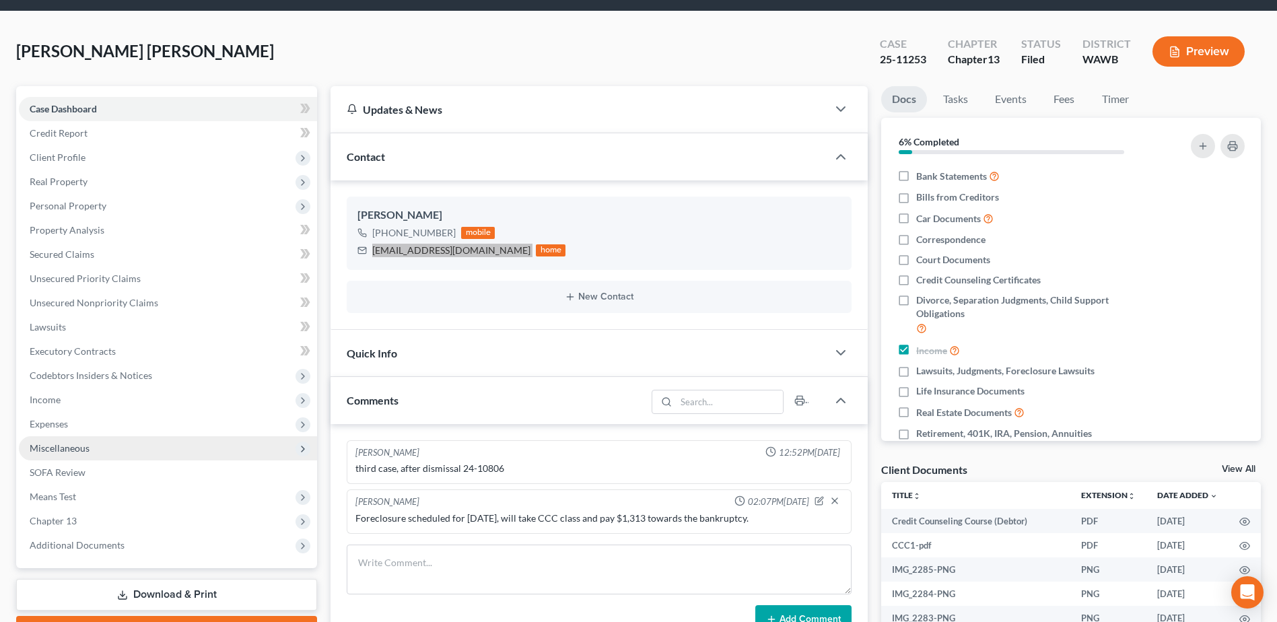
scroll to position [67, 0]
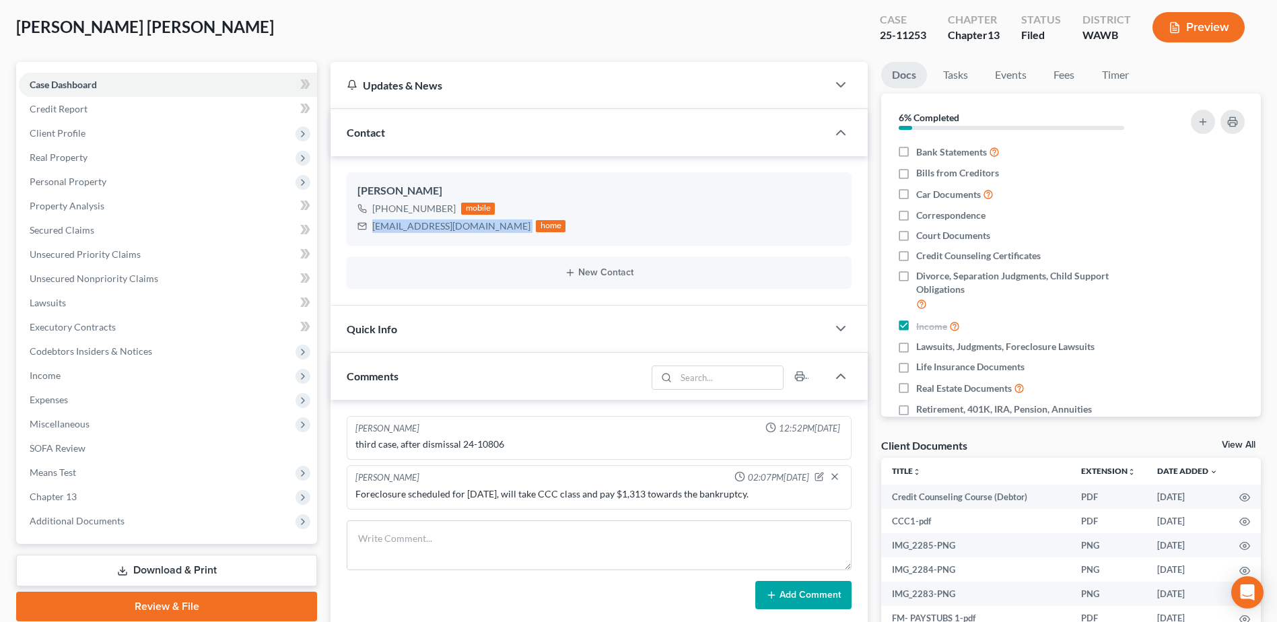
drag, startPoint x: 86, startPoint y: 521, endPoint x: 636, endPoint y: 471, distance: 552.4
click at [86, 521] on span "Additional Documents" at bounding box center [77, 520] width 95 height 11
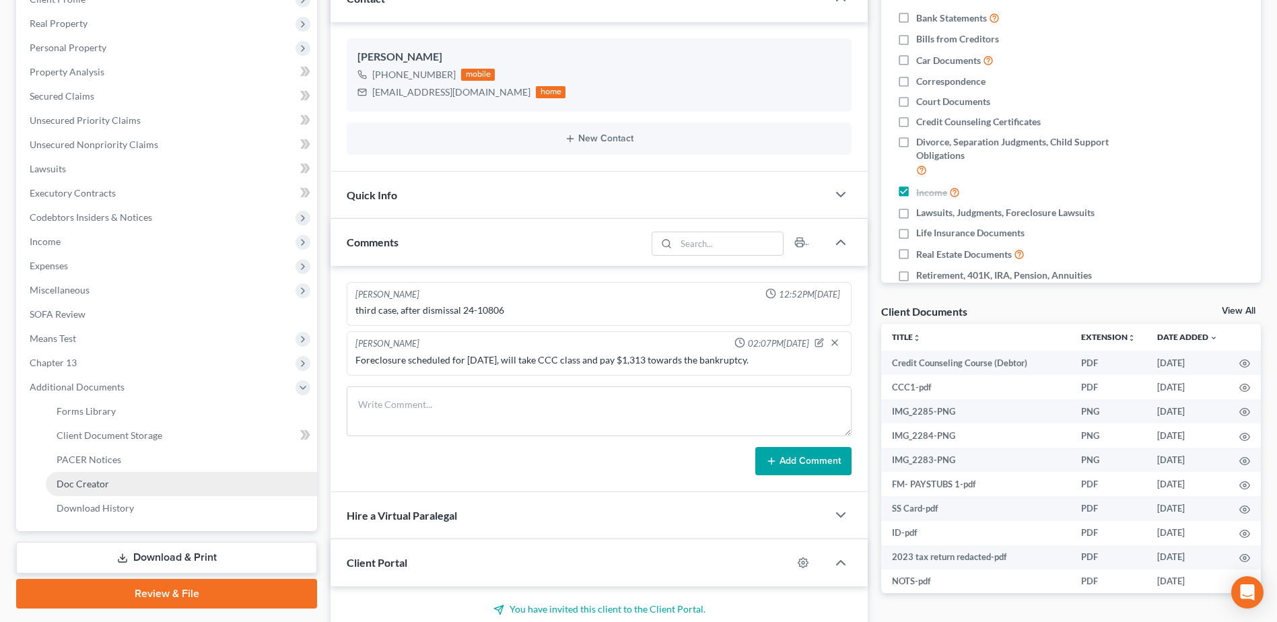
scroll to position [202, 0]
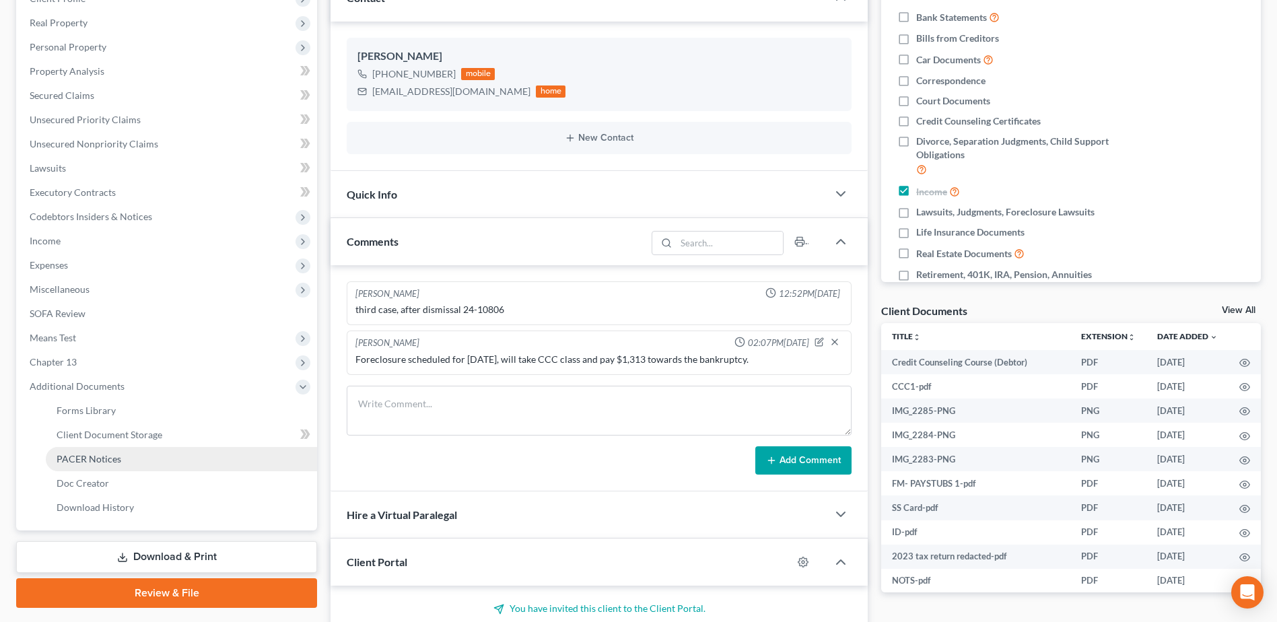
click at [96, 457] on span "PACER Notices" at bounding box center [89, 458] width 65 height 11
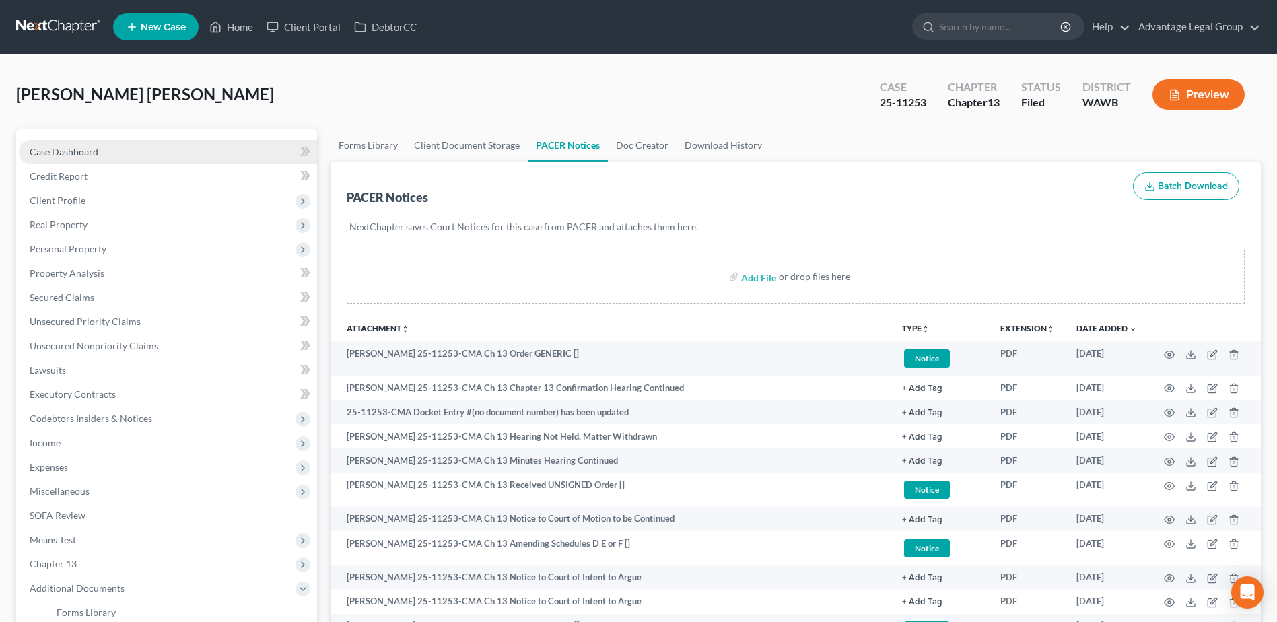
click at [64, 152] on span "Case Dashboard" at bounding box center [64, 151] width 69 height 11
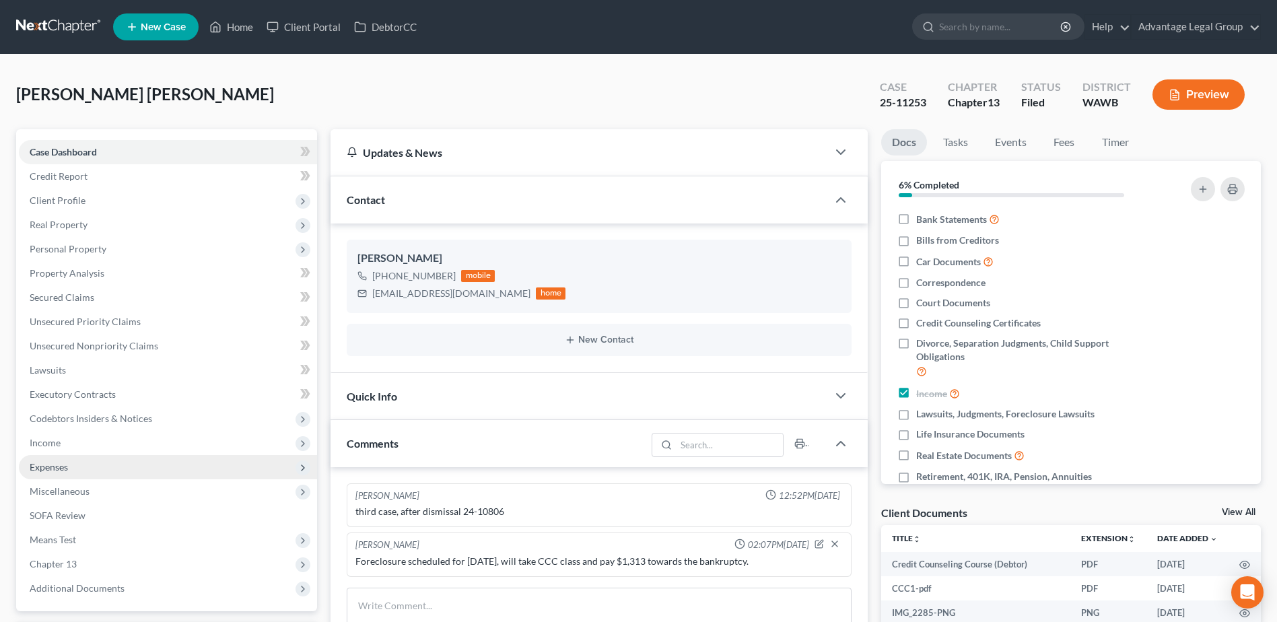
click at [57, 467] on span "Expenses" at bounding box center [49, 466] width 38 height 11
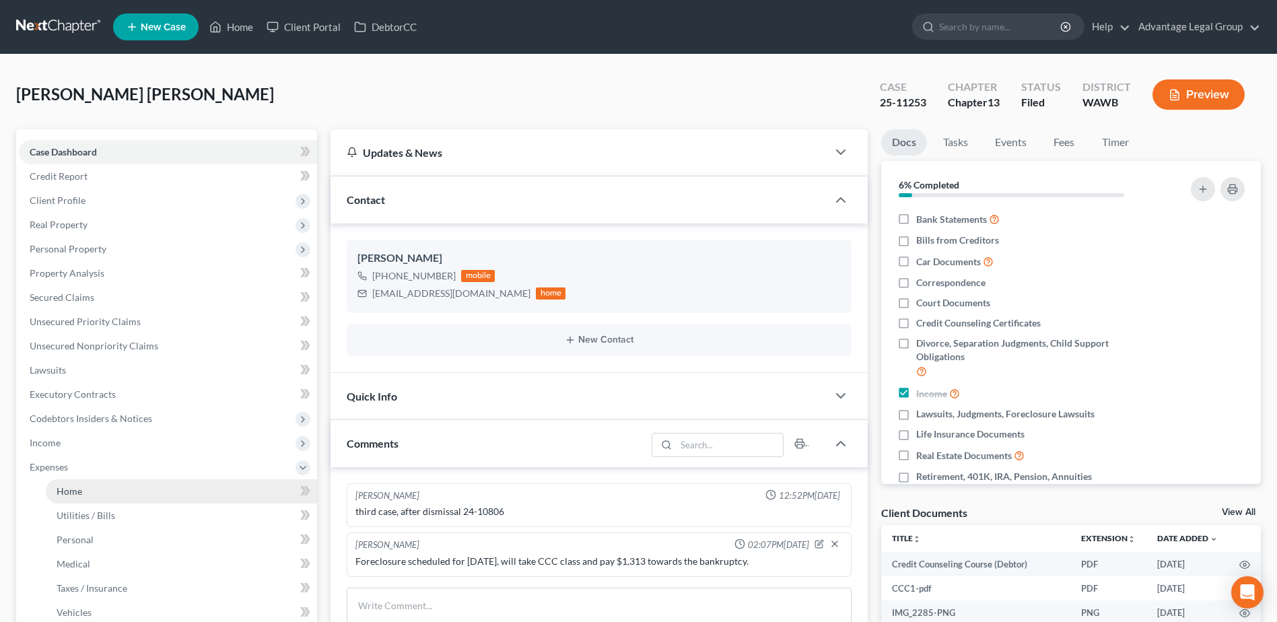
click at [63, 491] on span "Home" at bounding box center [70, 491] width 26 height 11
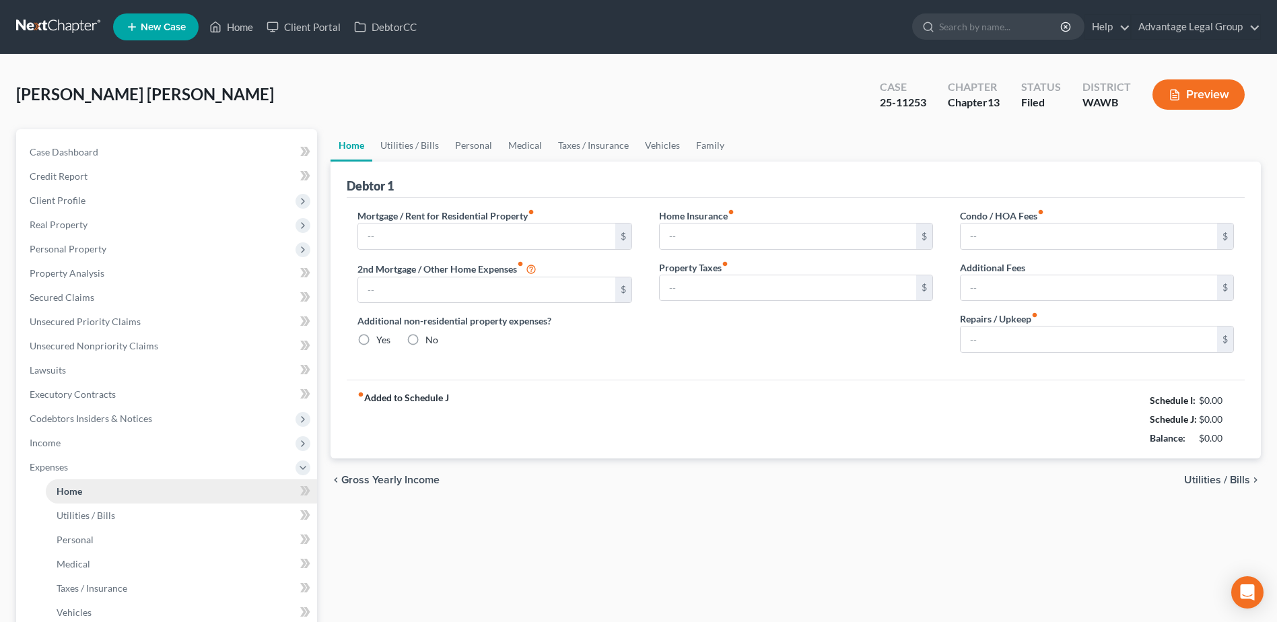
type input "0.00"
radio input "true"
type input "0.00"
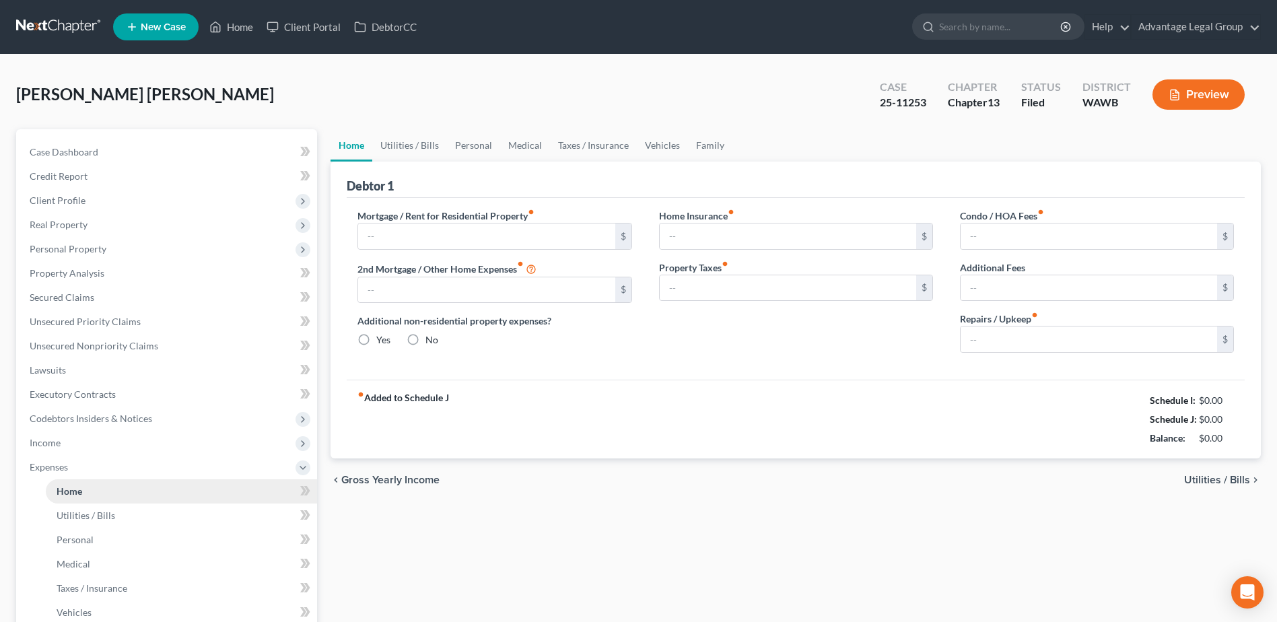
type input "0.00"
click at [83, 154] on span "Case Dashboard" at bounding box center [64, 151] width 69 height 11
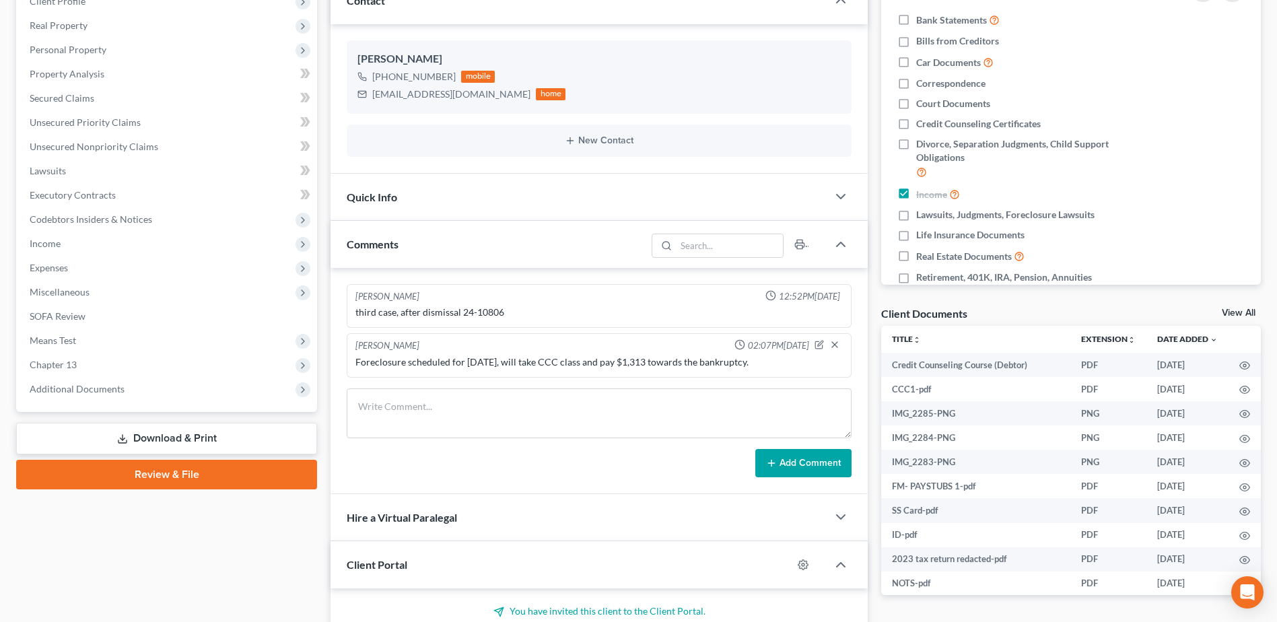
scroll to position [202, 0]
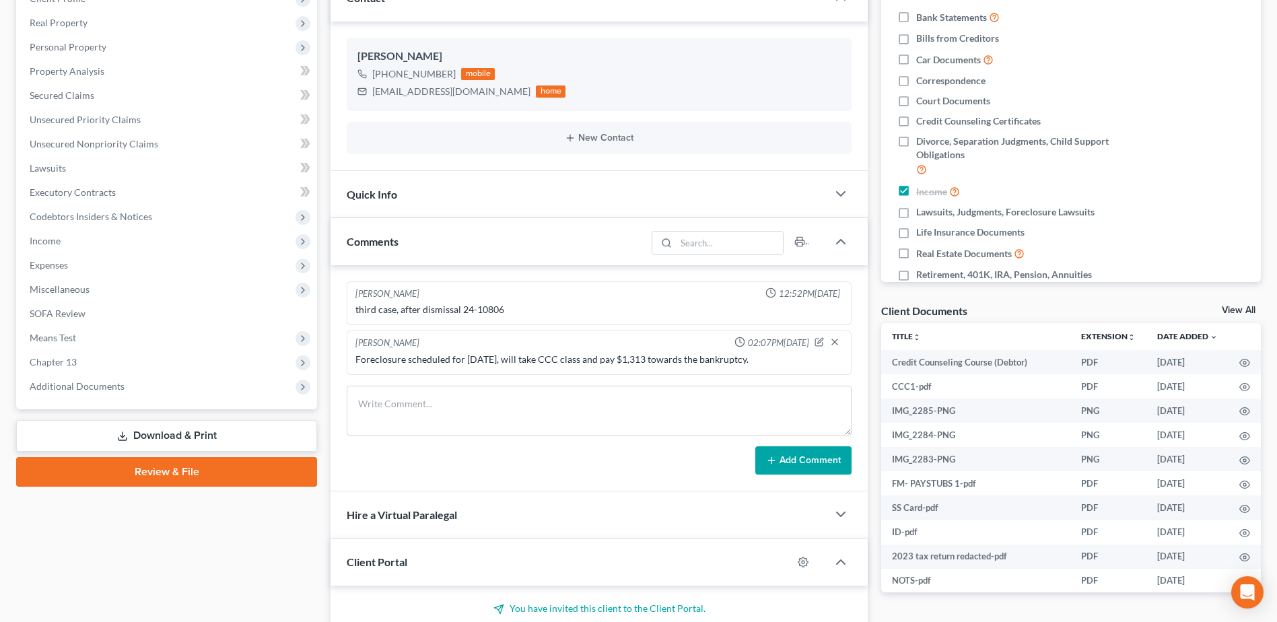
click at [229, 523] on div "Case Dashboard Payments Invoices Payments Payments Credit Report Client Profile" at bounding box center [166, 525] width 314 height 1197
drag, startPoint x: 94, startPoint y: 383, endPoint x: 169, endPoint y: 467, distance: 112.5
click at [92, 383] on span "Additional Documents" at bounding box center [77, 385] width 95 height 11
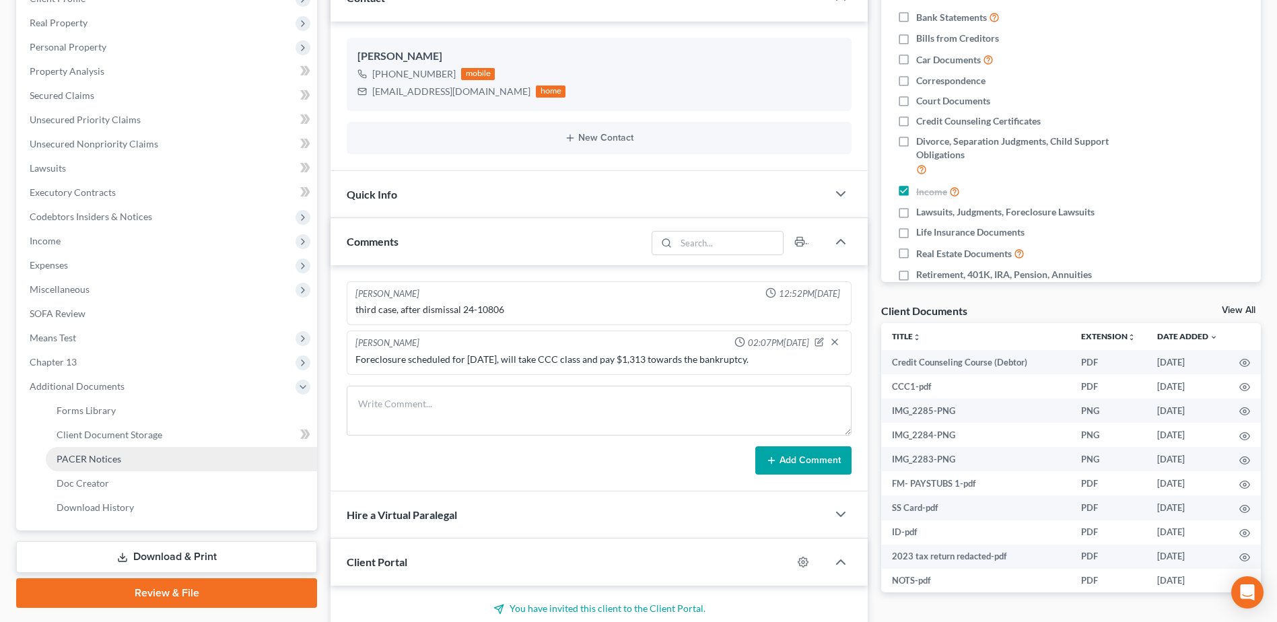
click at [116, 458] on span "PACER Notices" at bounding box center [89, 458] width 65 height 11
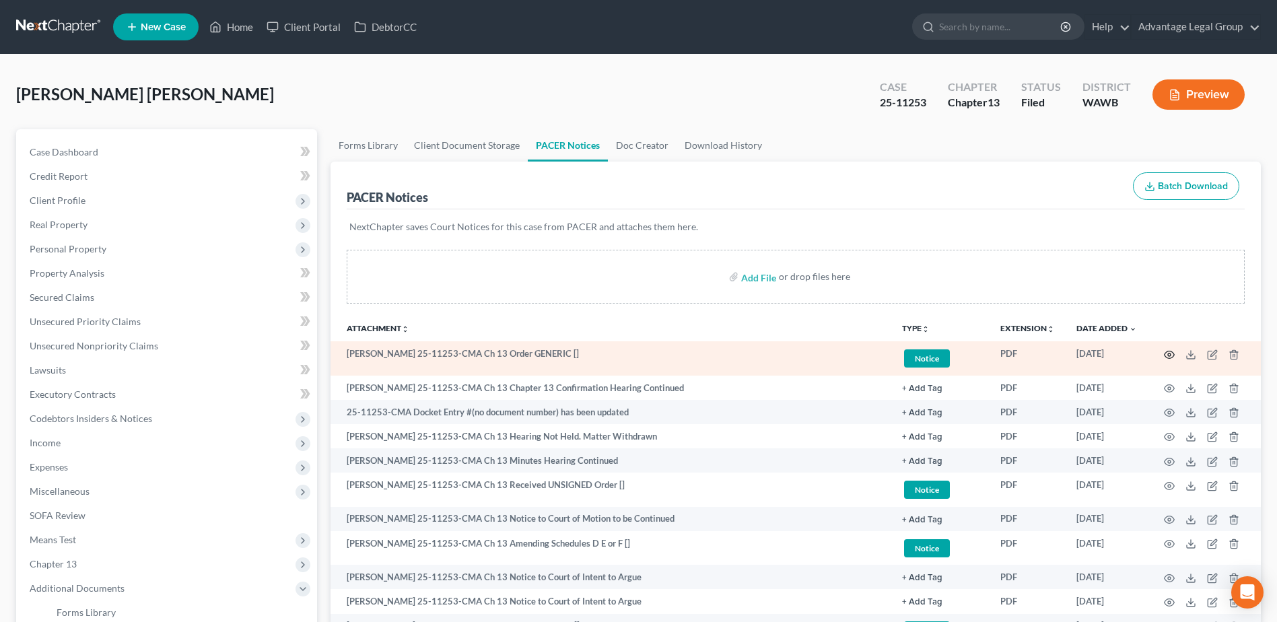
click at [1168, 356] on icon "button" at bounding box center [1169, 354] width 11 height 11
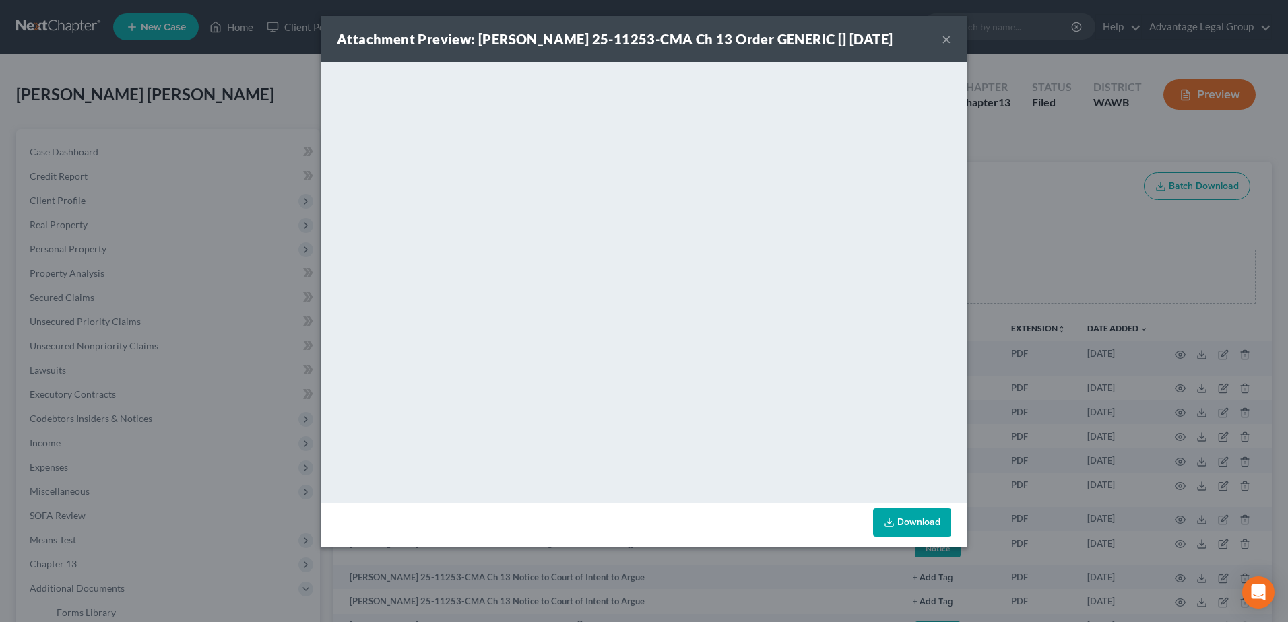
drag, startPoint x: 944, startPoint y: 50, endPoint x: 1005, endPoint y: 244, distance: 204.0
click at [943, 47] on button "×" at bounding box center [945, 39] width 9 height 16
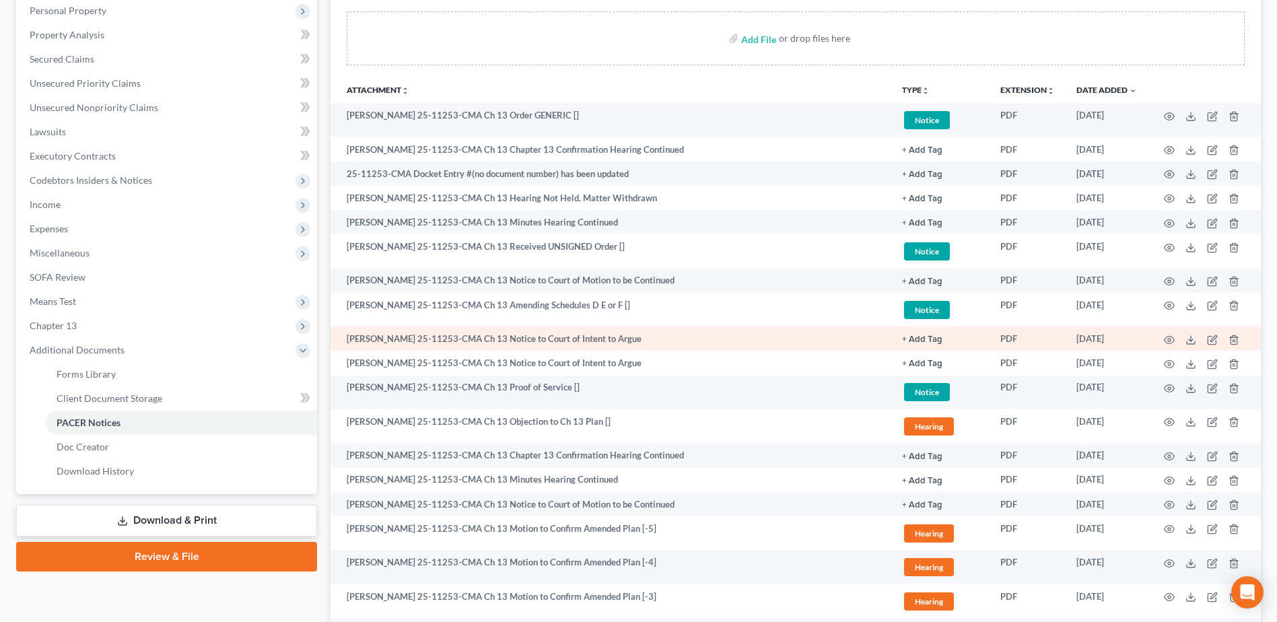
scroll to position [269, 0]
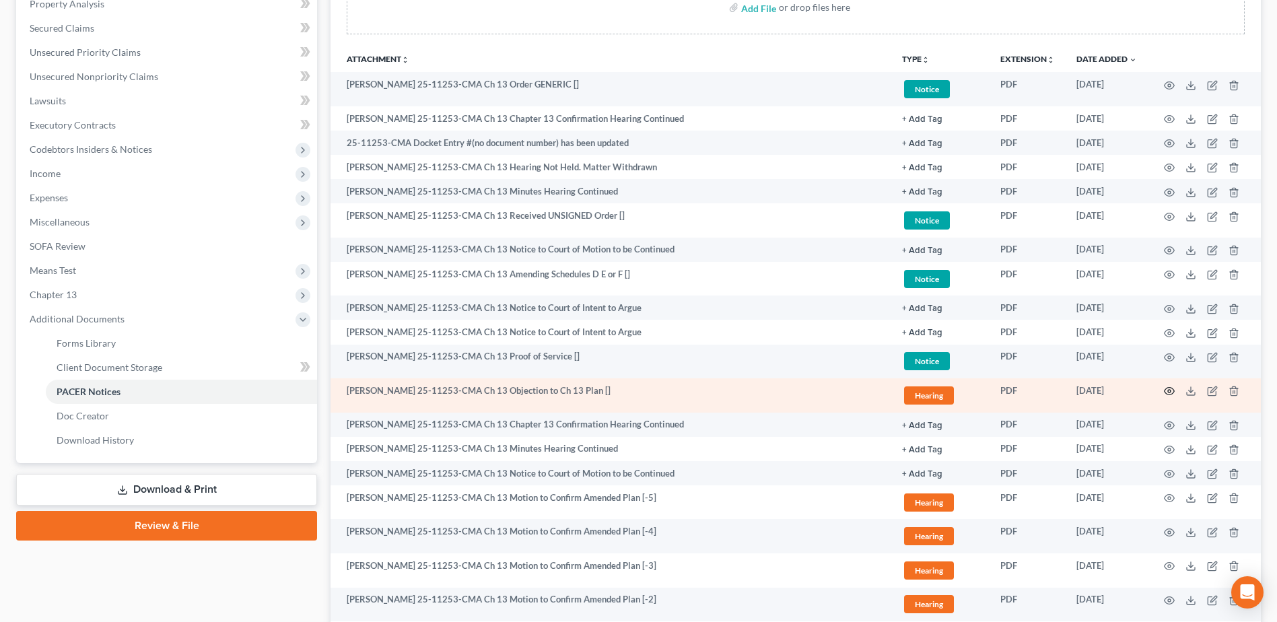
click at [1170, 393] on circle "button" at bounding box center [1169, 391] width 3 height 3
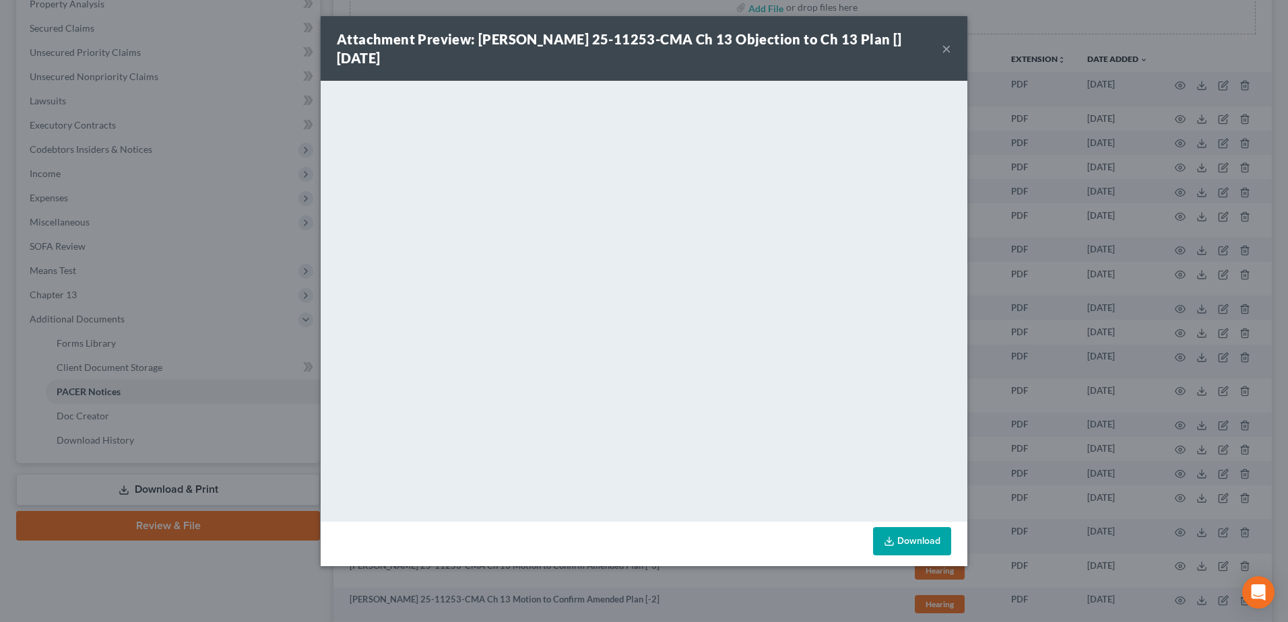
drag, startPoint x: 946, startPoint y: 51, endPoint x: 963, endPoint y: 160, distance: 110.4
click at [946, 51] on button "×" at bounding box center [945, 48] width 9 height 16
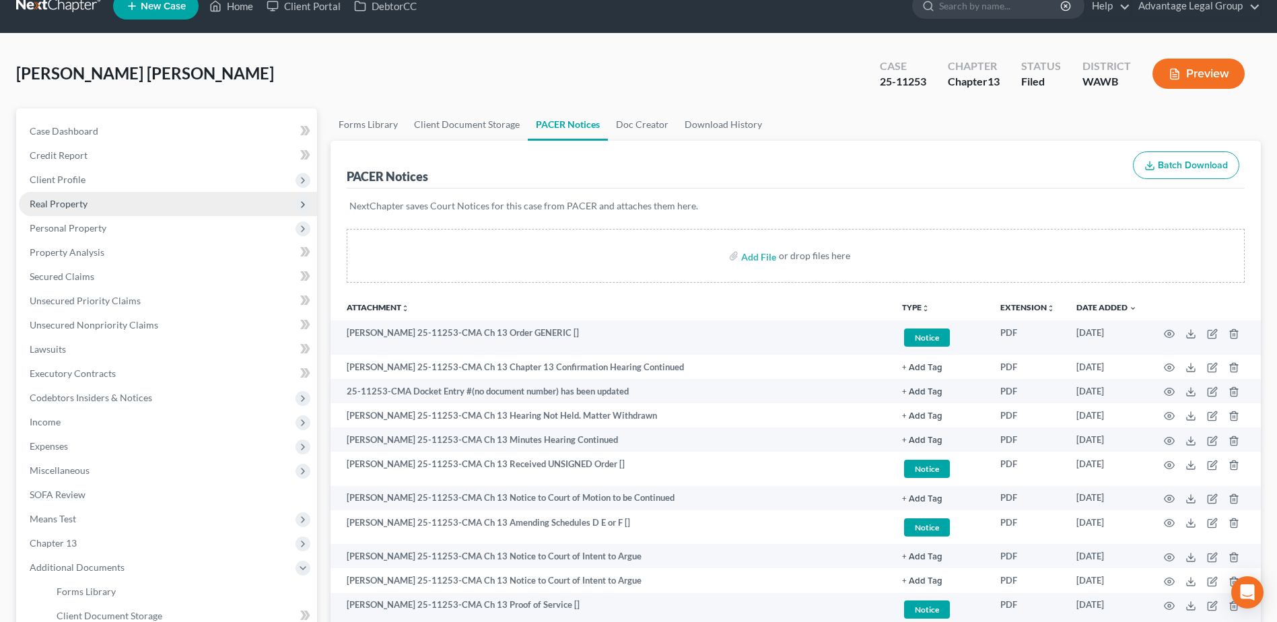
scroll to position [0, 0]
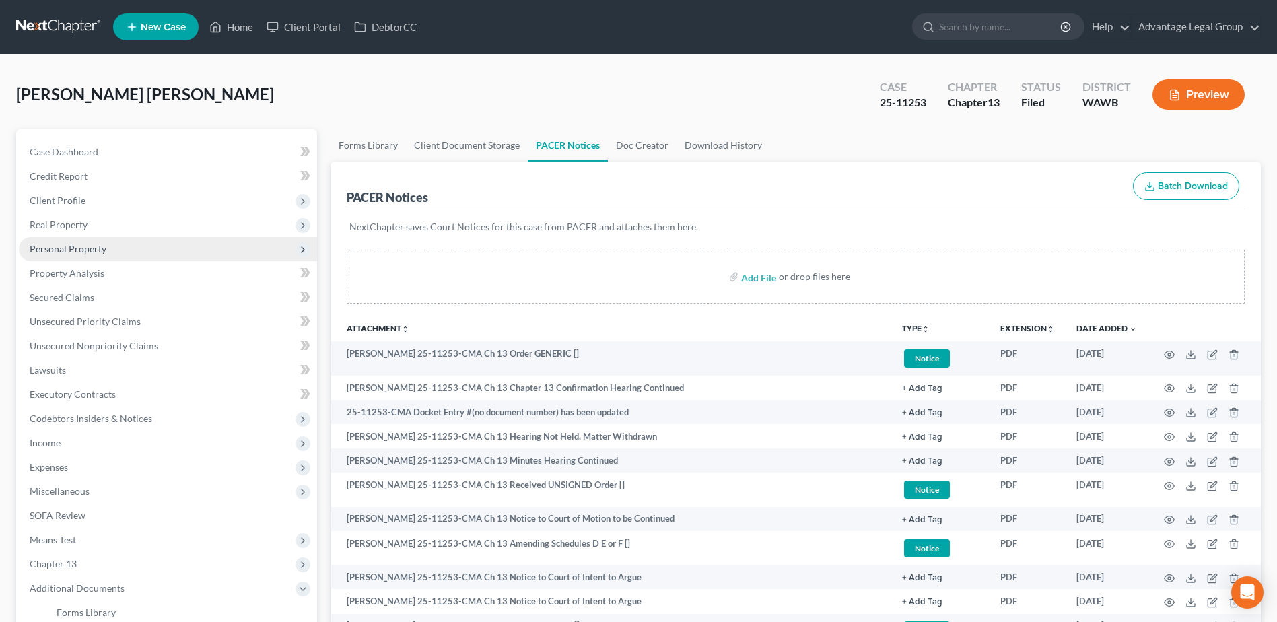
click at [61, 250] on span "Personal Property" at bounding box center [68, 248] width 77 height 11
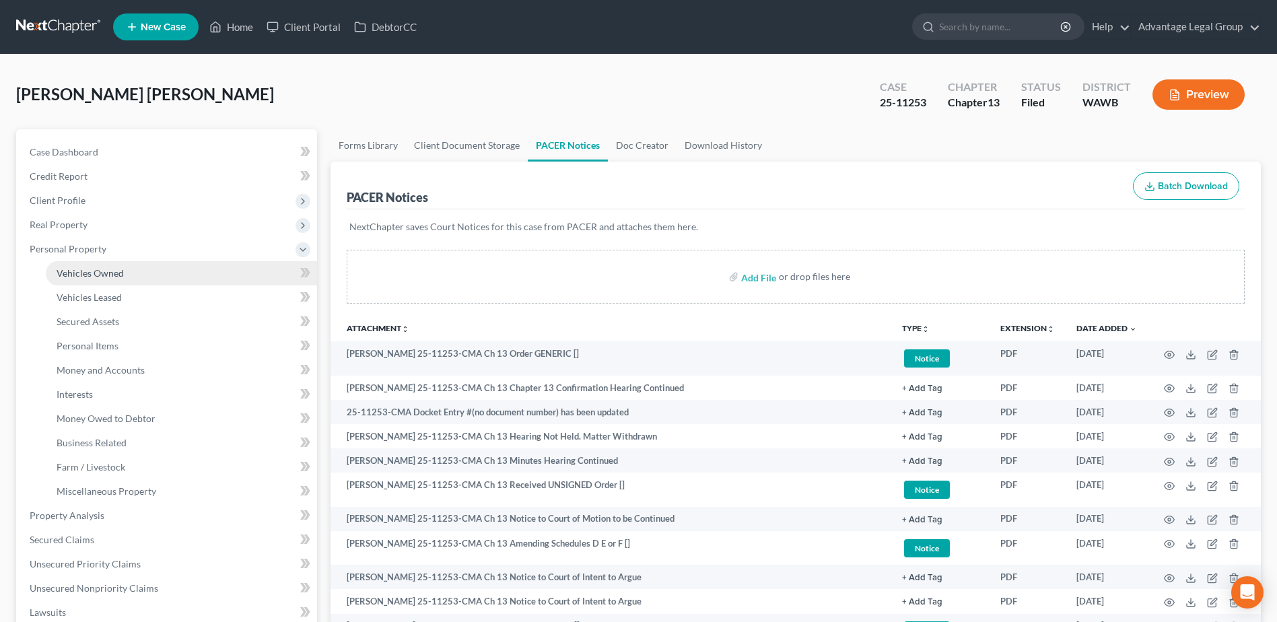
click at [92, 273] on span "Vehicles Owned" at bounding box center [90, 272] width 67 height 11
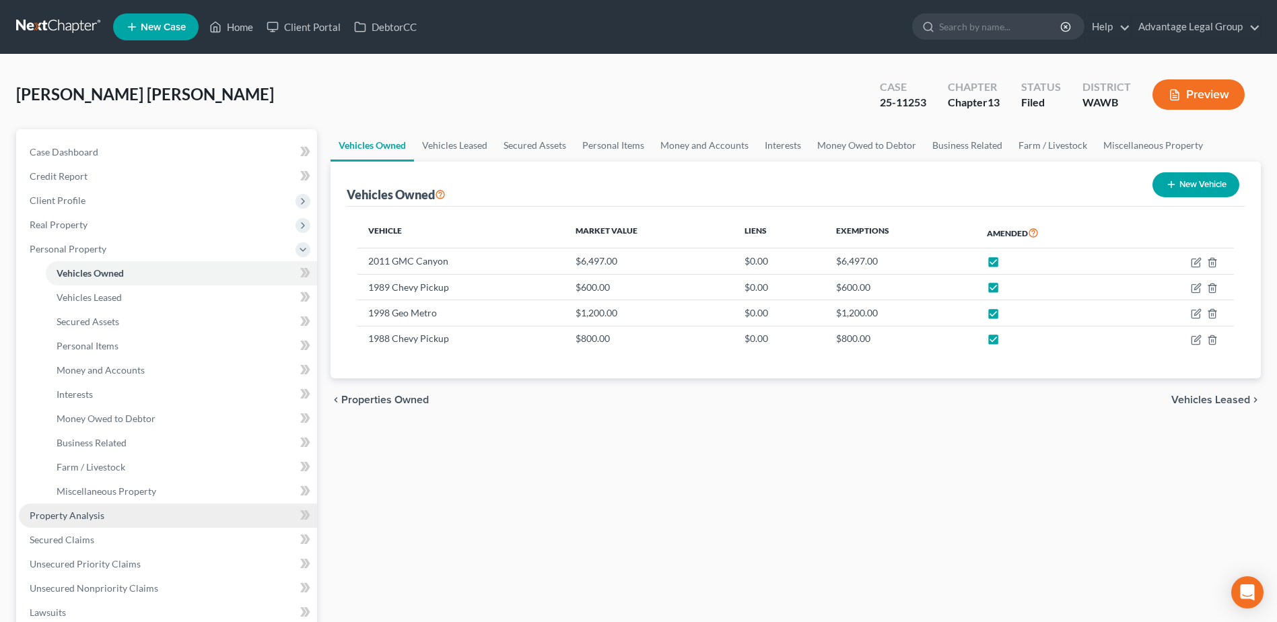
drag, startPoint x: 79, startPoint y: 517, endPoint x: 122, endPoint y: 522, distance: 42.7
click at [79, 517] on span "Property Analysis" at bounding box center [67, 515] width 75 height 11
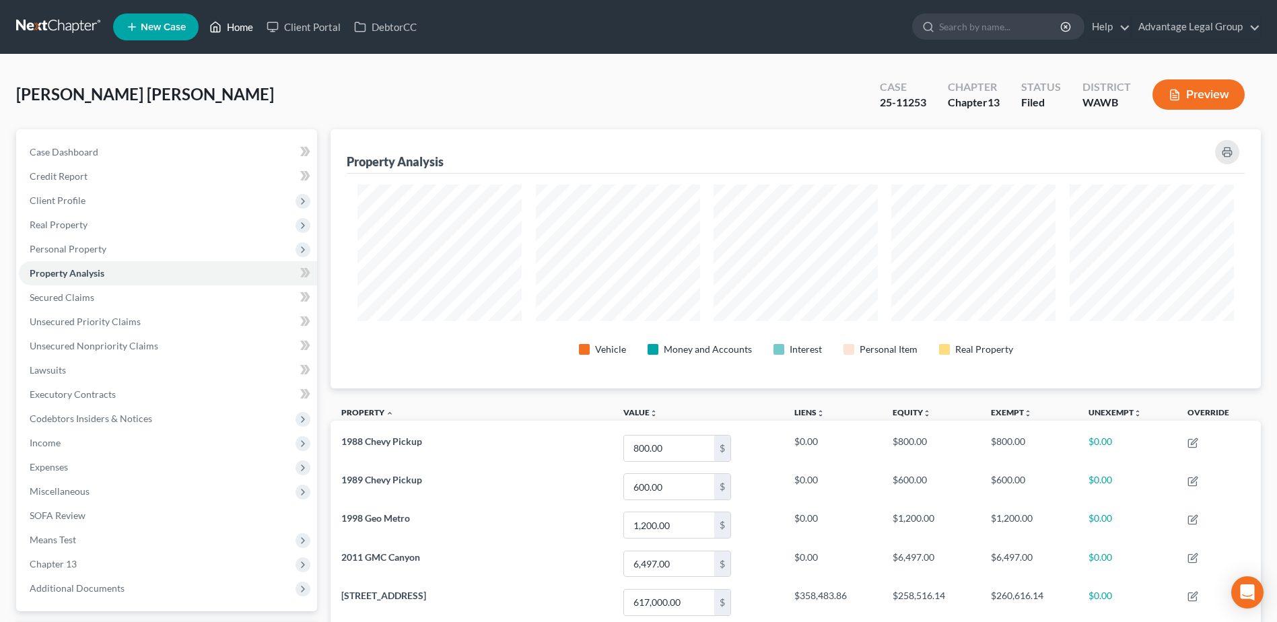
click at [245, 28] on link "Home" at bounding box center [231, 27] width 57 height 24
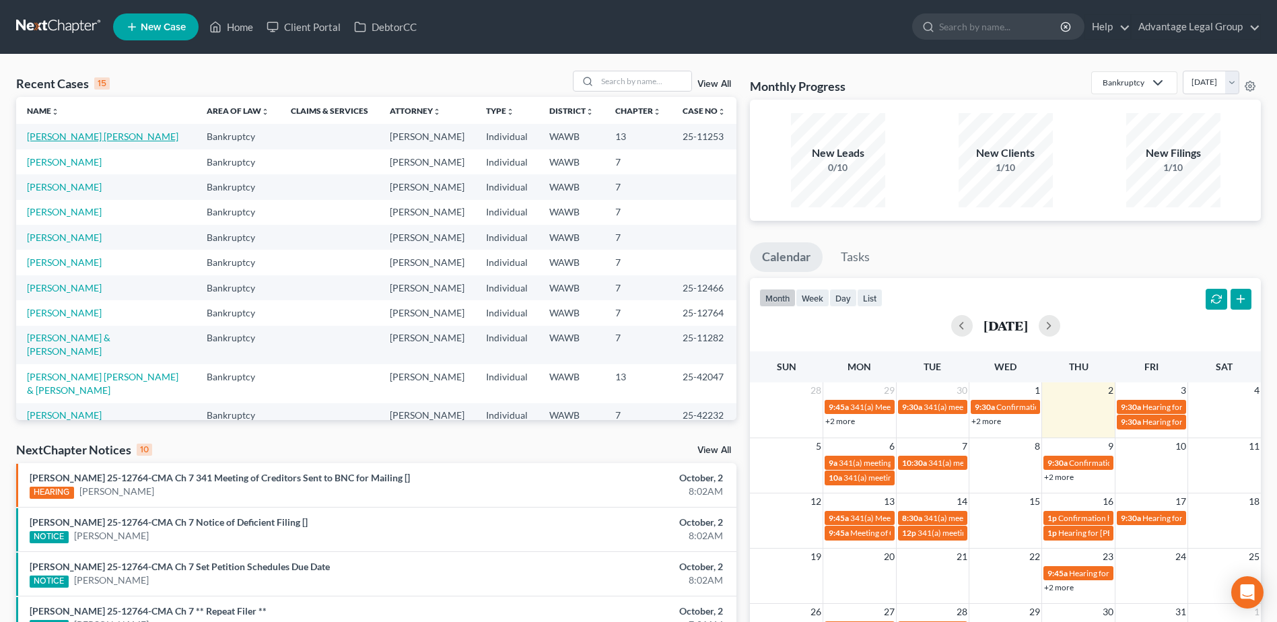
click at [120, 137] on link "[PERSON_NAME] [PERSON_NAME]" at bounding box center [103, 136] width 152 height 11
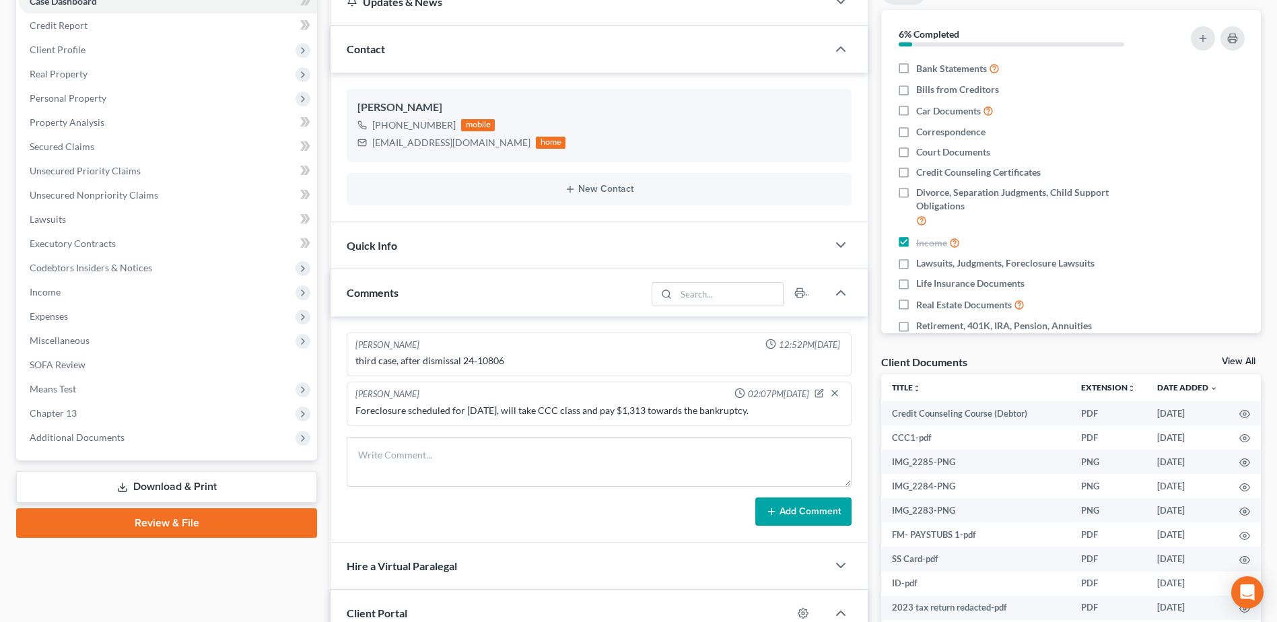
scroll to position [269, 0]
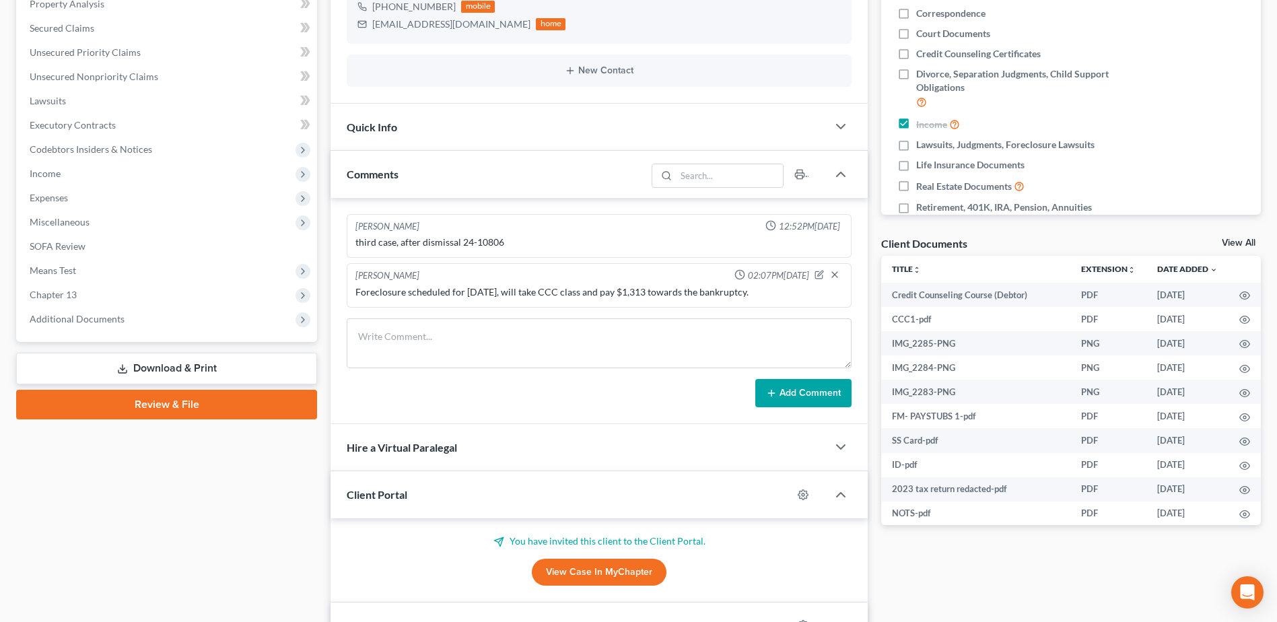
click at [190, 371] on link "Download & Print" at bounding box center [166, 369] width 301 height 32
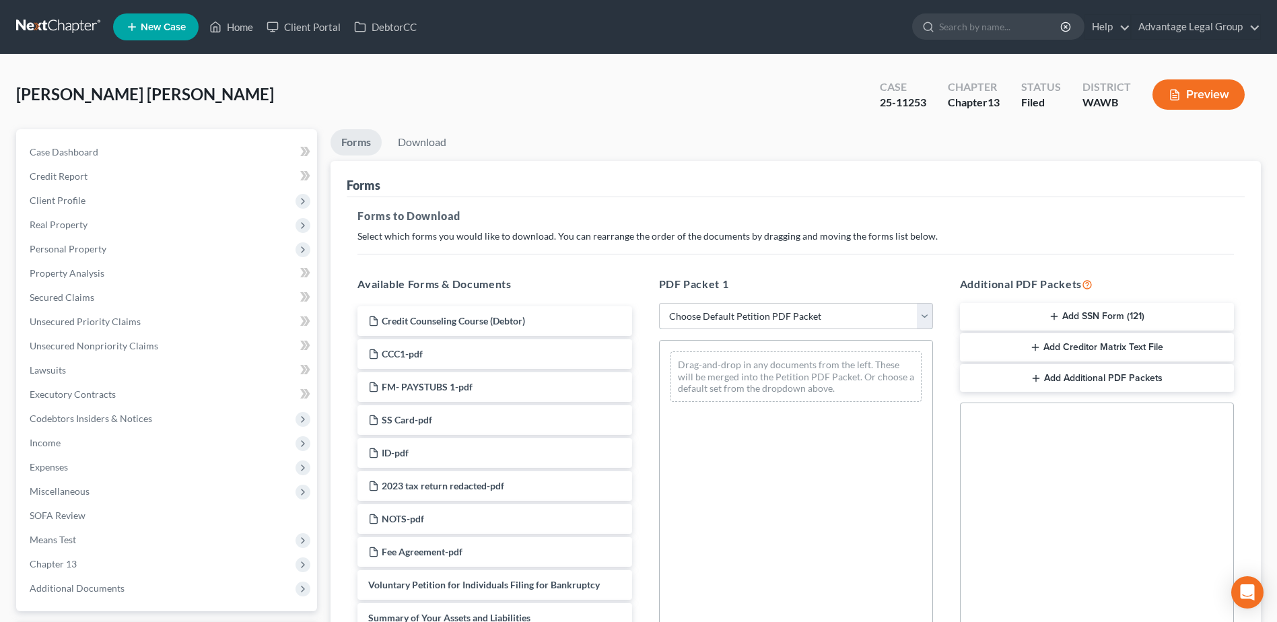
click at [926, 314] on select "Choose Default Petition PDF Packet Complete Bankruptcy Petition (all forms and …" at bounding box center [796, 316] width 274 height 27
select select "2"
click at [659, 303] on select "Choose Default Petition PDF Packet Complete Bankruptcy Petition (all forms and …" at bounding box center [796, 316] width 274 height 27
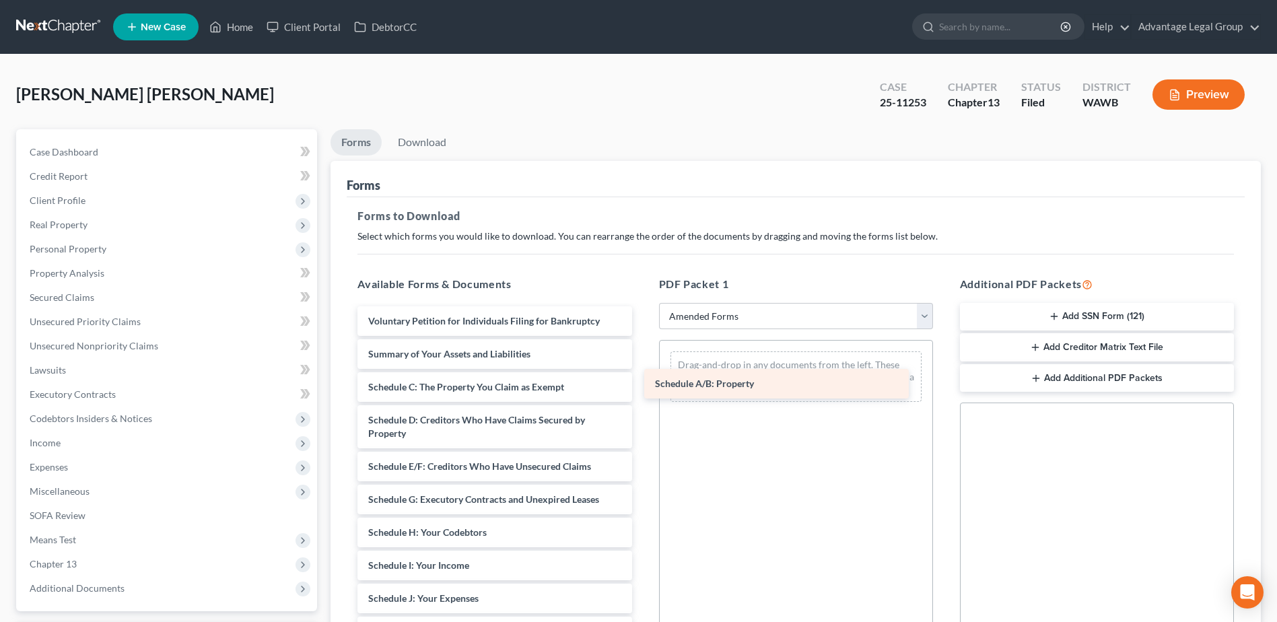
drag, startPoint x: 457, startPoint y: 390, endPoint x: 744, endPoint y: 387, distance: 286.9
click at [642, 387] on div "Schedule A/B: Property Voluntary Petition for Individuals Filing for Bankruptcy…" at bounding box center [495, 588] width 296 height 565
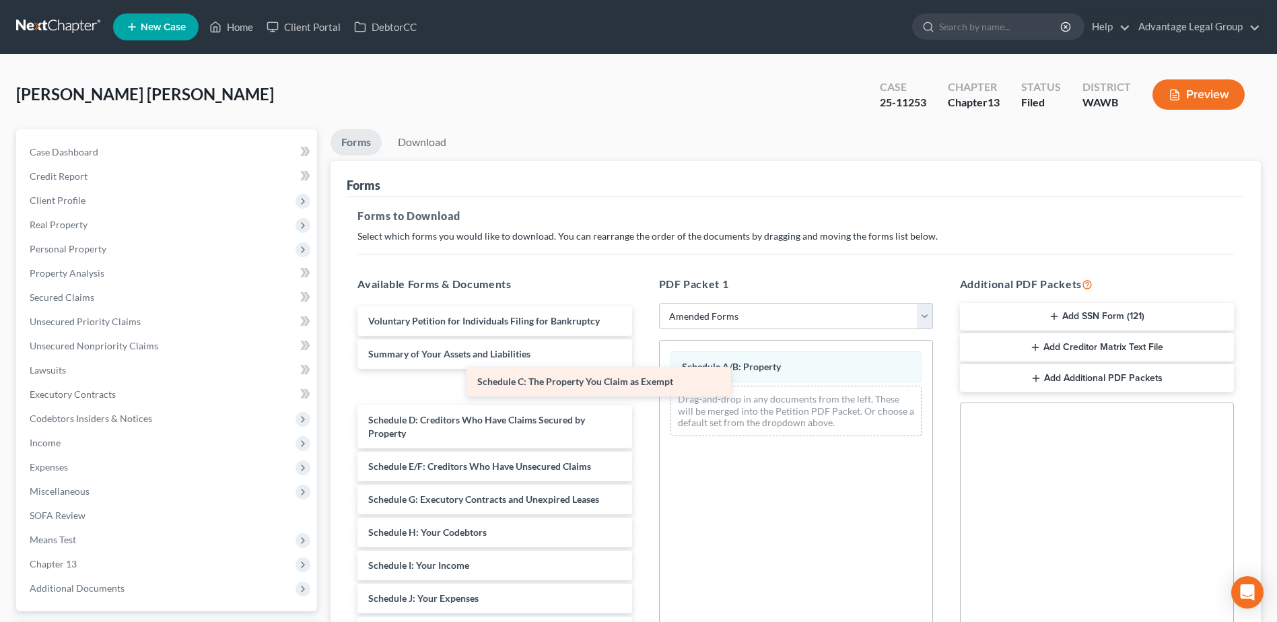
drag, startPoint x: 463, startPoint y: 389, endPoint x: 663, endPoint y: 399, distance: 200.2
click at [642, 387] on div "Schedule C: The Property You Claim as Exempt Voluntary Petition for Individuals…" at bounding box center [495, 588] width 296 height 565
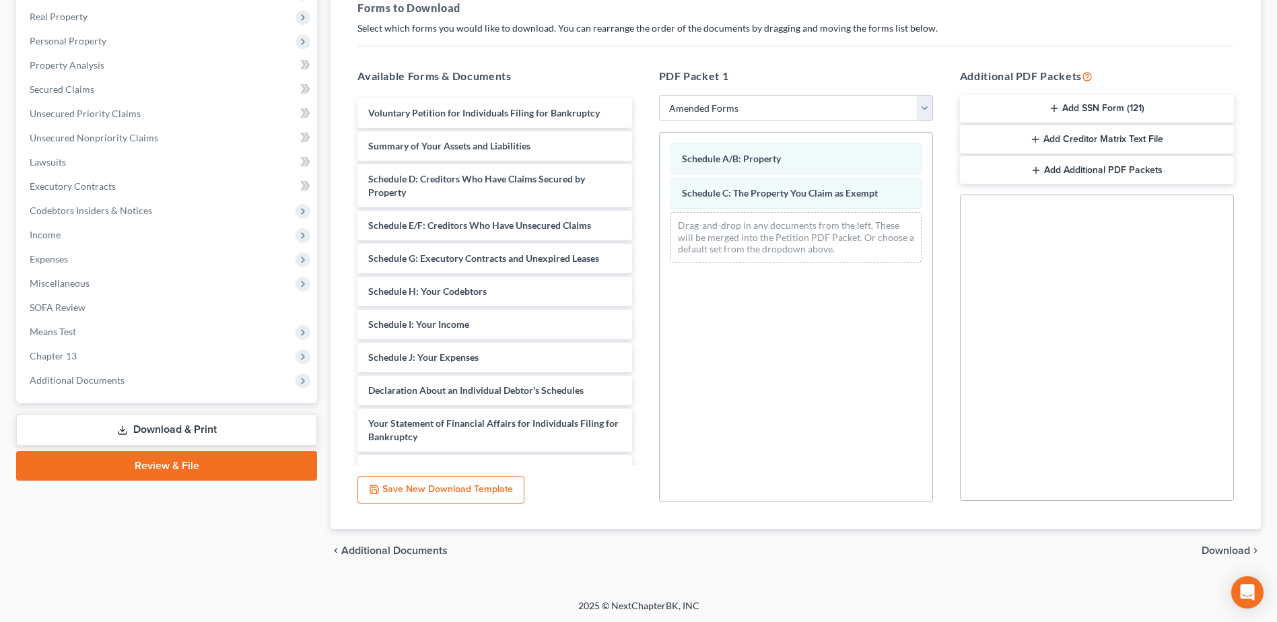
scroll to position [209, 0]
click at [1213, 547] on span "Download" at bounding box center [1226, 549] width 48 height 11
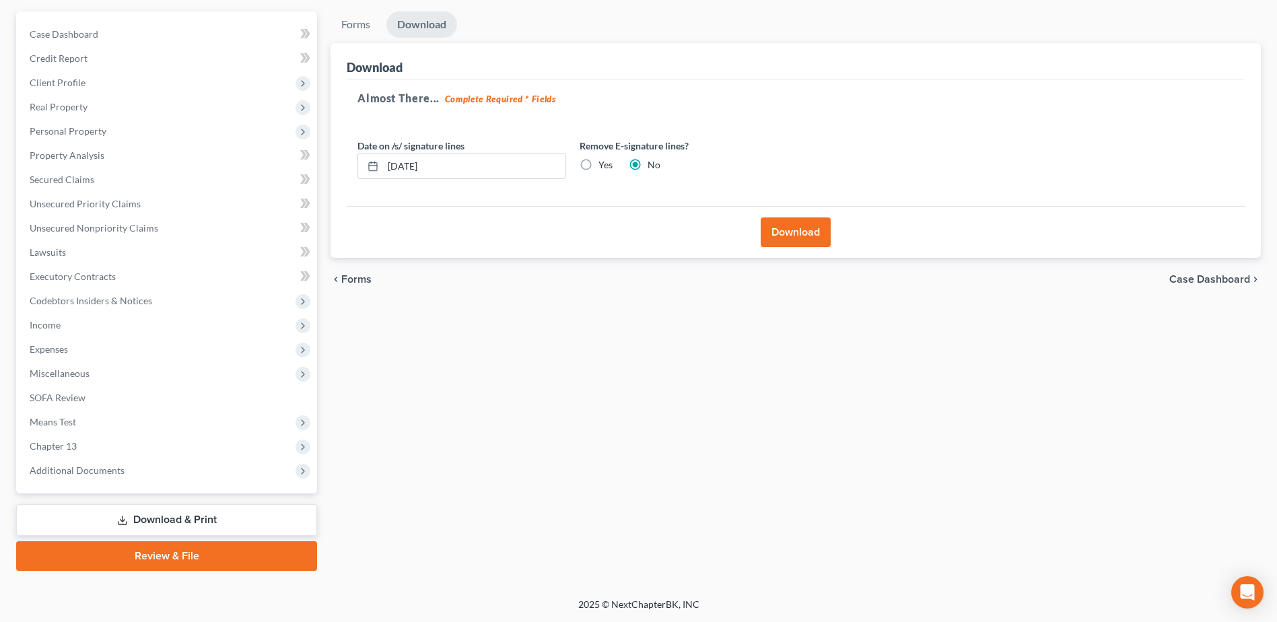
scroll to position [118, 0]
click at [789, 240] on button "Download" at bounding box center [796, 233] width 70 height 30
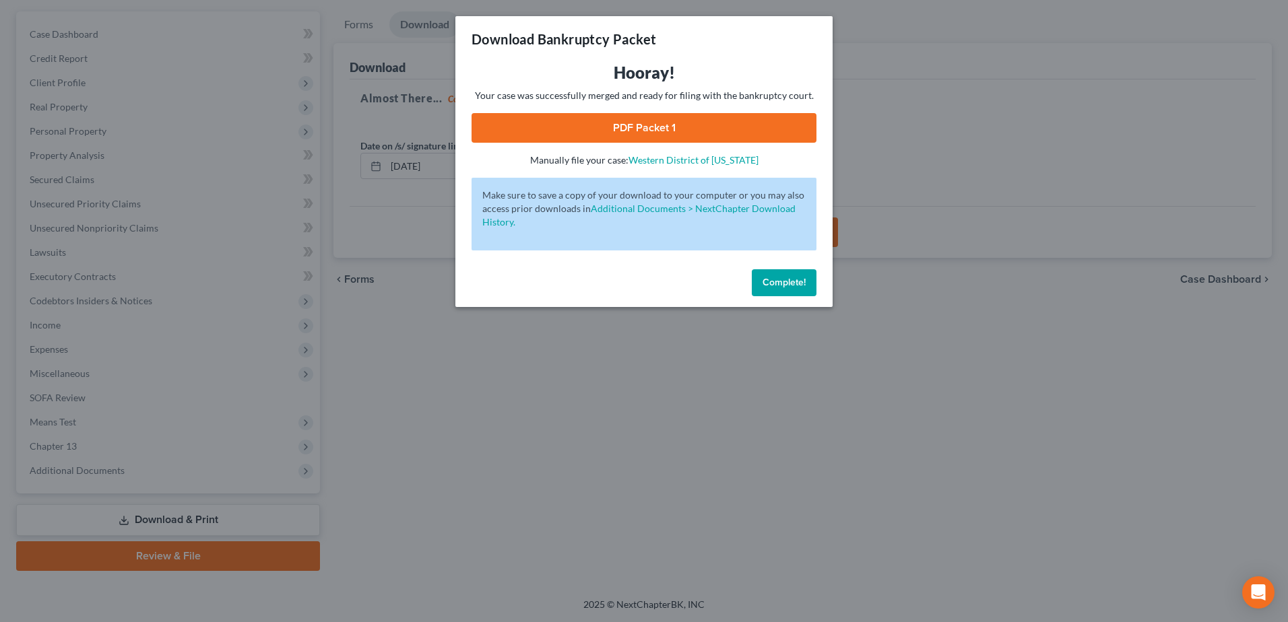
drag, startPoint x: 619, startPoint y: 126, endPoint x: 655, endPoint y: 152, distance: 44.5
click at [619, 126] on link "PDF Packet 1" at bounding box center [643, 128] width 345 height 30
drag, startPoint x: 713, startPoint y: 132, endPoint x: 766, endPoint y: 180, distance: 71.5
click at [713, 132] on link "PDF Packet 1" at bounding box center [643, 128] width 345 height 30
drag, startPoint x: 782, startPoint y: 286, endPoint x: 777, endPoint y: 371, distance: 85.7
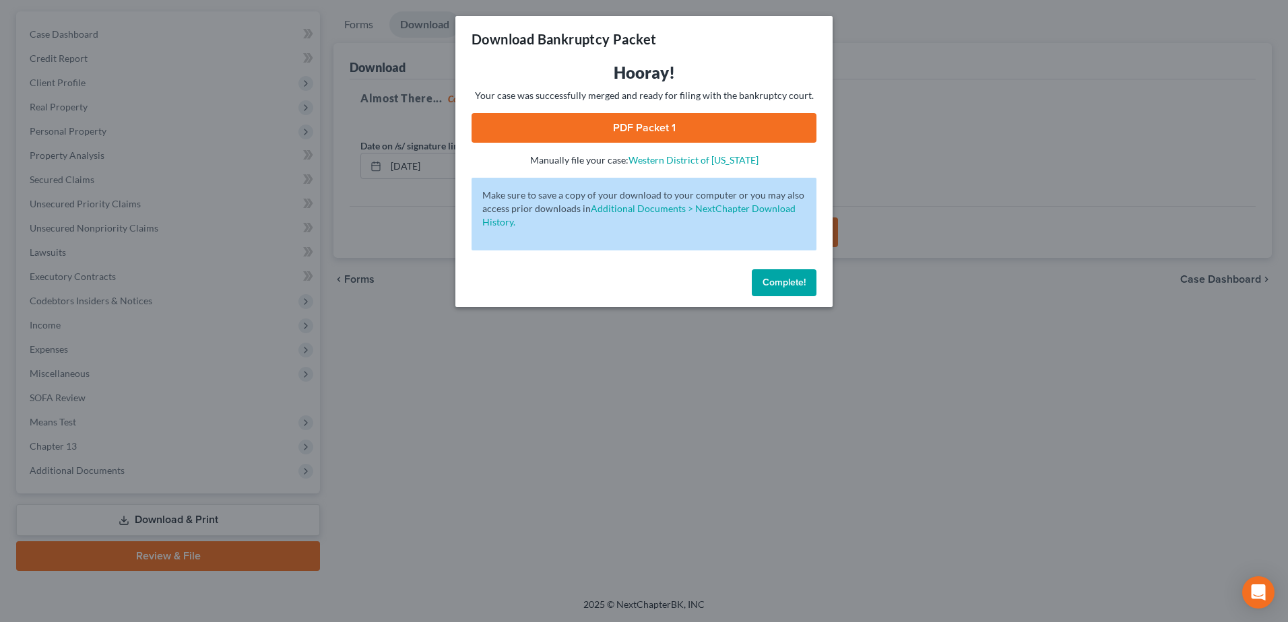
click at [782, 286] on span "Complete!" at bounding box center [783, 282] width 43 height 11
